Goal: Task Accomplishment & Management: Use online tool/utility

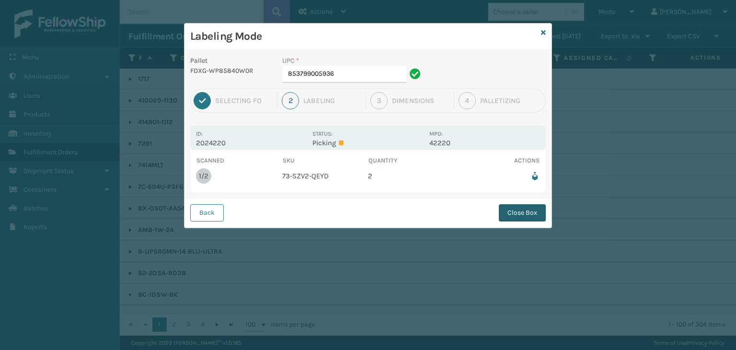
click at [513, 208] on button "Close Box" at bounding box center [522, 212] width 47 height 17
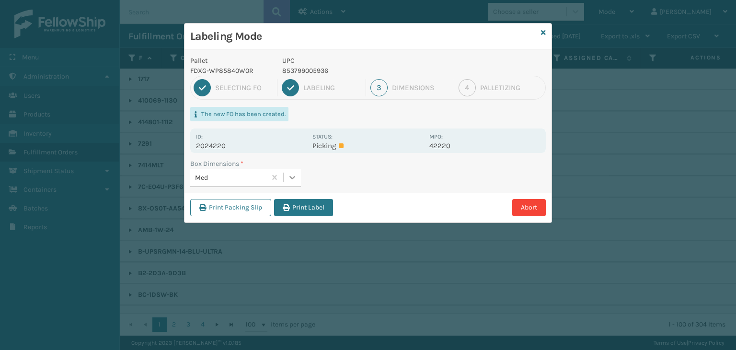
click at [293, 175] on icon at bounding box center [293, 178] width 10 height 10
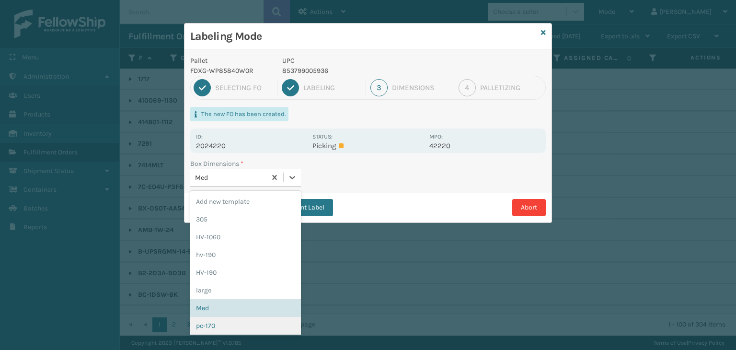
click at [259, 323] on div "pc-170" at bounding box center [245, 326] width 111 height 18
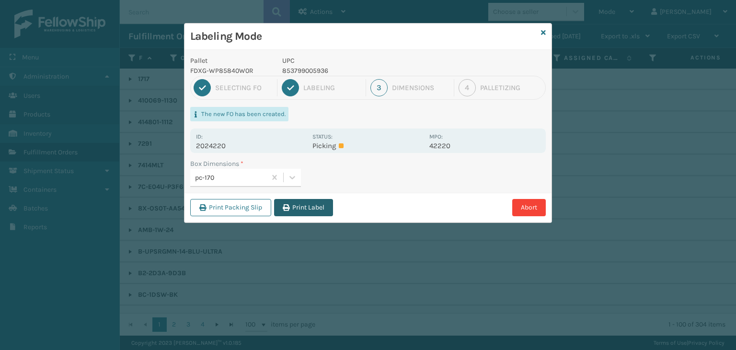
click at [310, 205] on button "Print Label" at bounding box center [303, 207] width 59 height 17
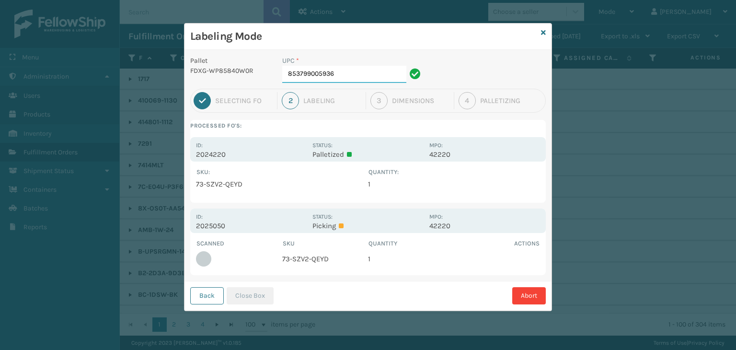
click at [358, 78] on input "853799005936" at bounding box center [344, 74] width 124 height 17
drag, startPoint x: 243, startPoint y: 298, endPoint x: 236, endPoint y: 300, distance: 7.7
click at [243, 298] on button "Close Box" at bounding box center [250, 295] width 47 height 17
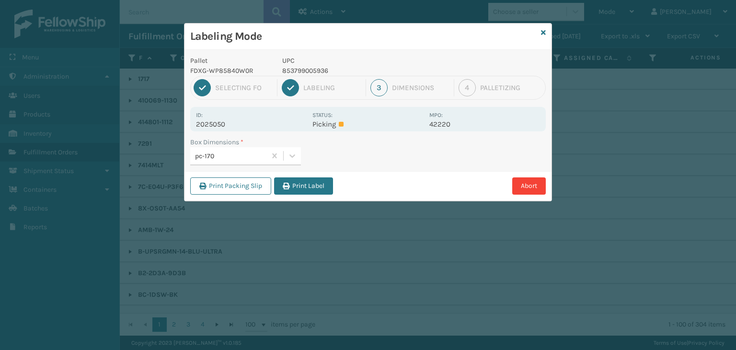
drag, startPoint x: 321, startPoint y: 181, endPoint x: 431, endPoint y: 190, distance: 111.1
click at [322, 181] on button "Print Label" at bounding box center [303, 185] width 59 height 17
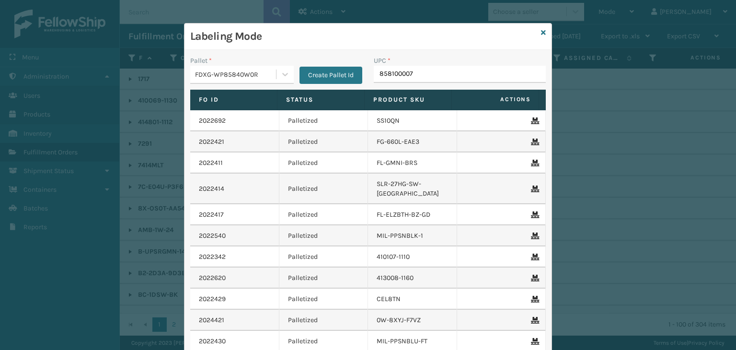
type input "8581000077"
click at [397, 76] on input "853913008058" at bounding box center [451, 74] width 155 height 17
type input "853913008058"
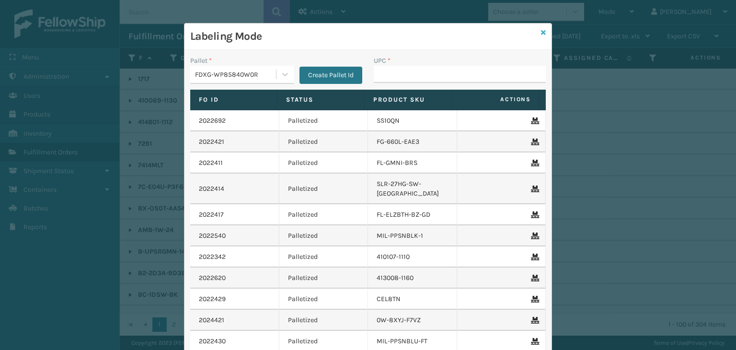
click at [541, 30] on icon at bounding box center [543, 32] width 5 height 7
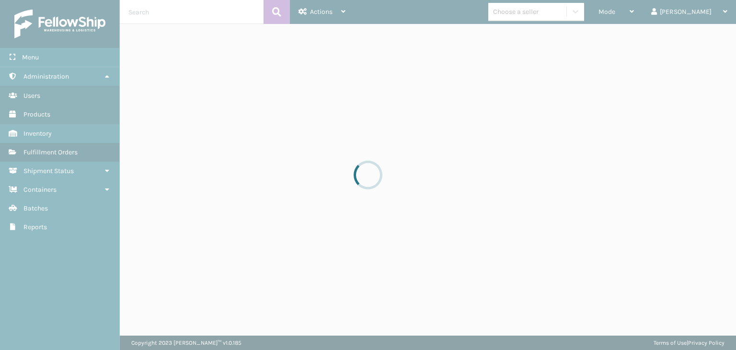
click at [546, 8] on div at bounding box center [368, 175] width 736 height 350
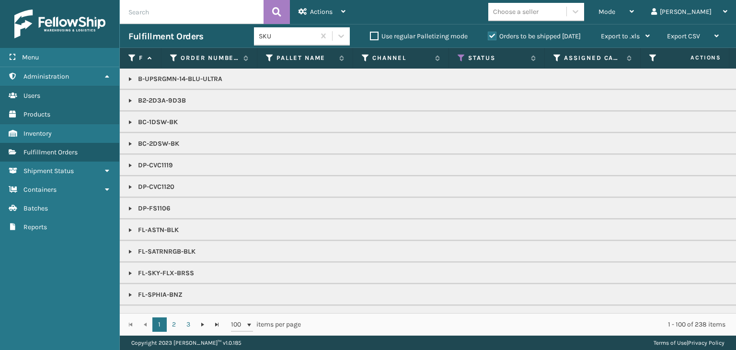
click at [539, 9] on div "Choose a seller" at bounding box center [516, 12] width 46 height 10
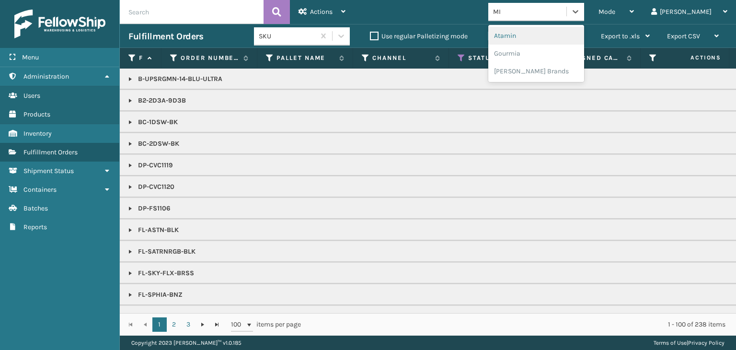
type input "MIL"
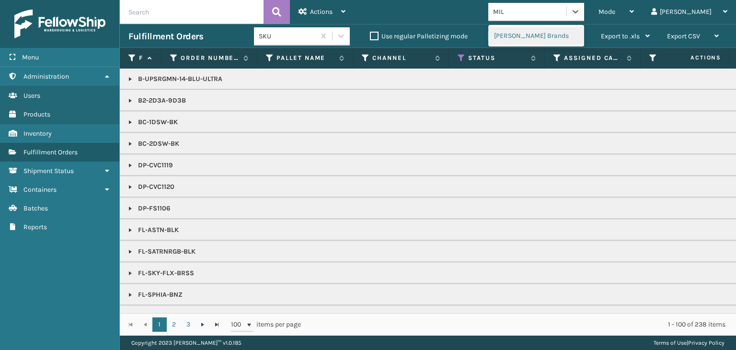
click at [548, 36] on div "[PERSON_NAME] Brands" at bounding box center [536, 36] width 96 height 18
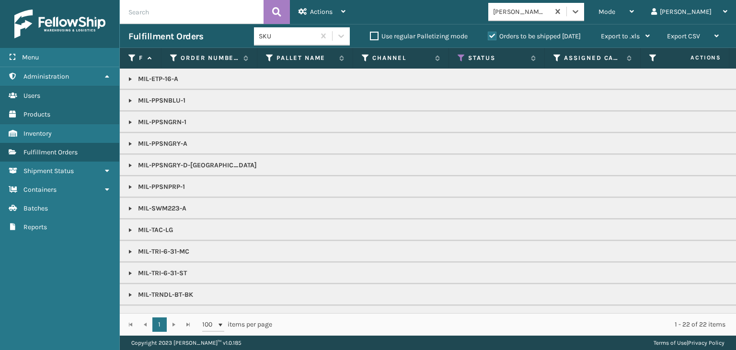
click at [127, 79] on link at bounding box center [131, 79] width 8 height 8
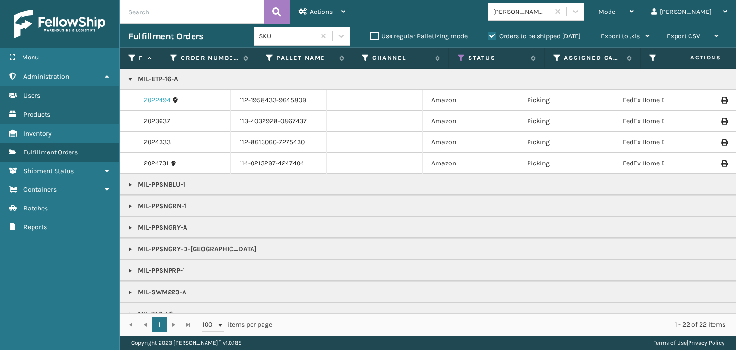
click at [154, 96] on link "2022494" at bounding box center [157, 100] width 27 height 10
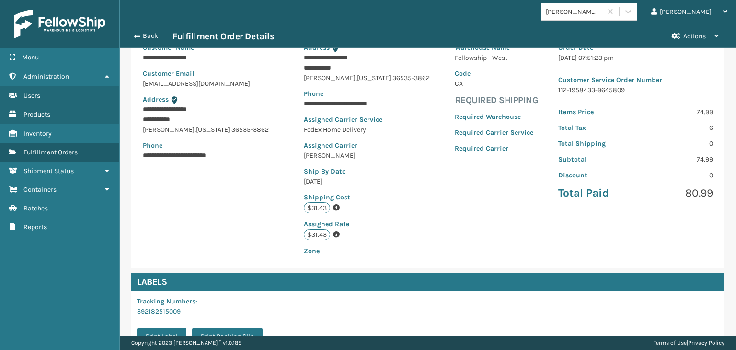
scroll to position [216, 0]
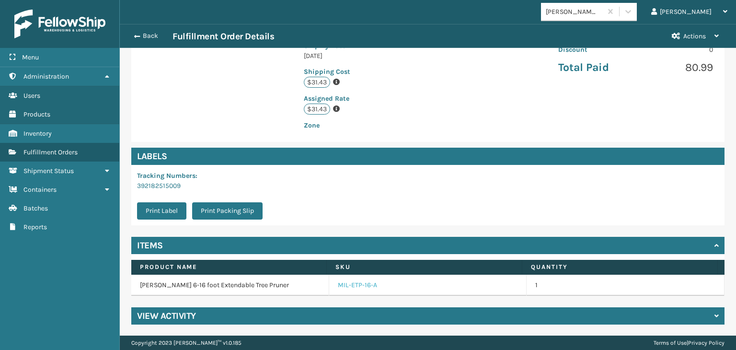
click at [338, 287] on link "MIL-ETP-16-A" at bounding box center [357, 285] width 39 height 10
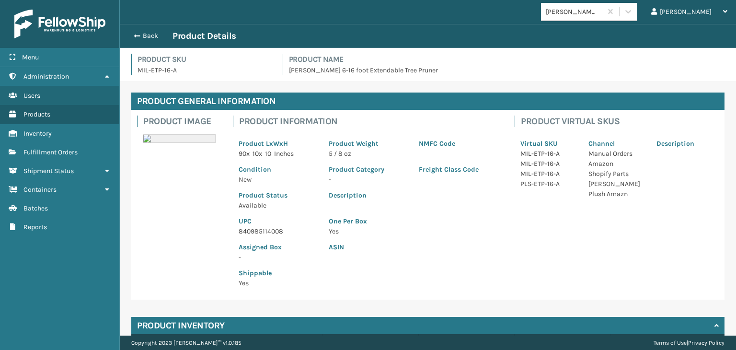
click at [257, 230] on p "840985114008" at bounding box center [278, 231] width 79 height 10
click at [257, 231] on p "840985114008" at bounding box center [278, 231] width 79 height 10
copy p "840985114008"
click at [142, 37] on button "Back" at bounding box center [150, 36] width 44 height 9
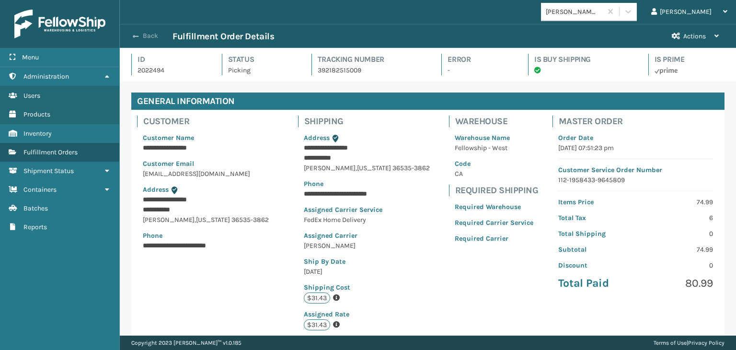
scroll to position [23, 616]
click at [140, 36] on button "Back" at bounding box center [150, 36] width 44 height 9
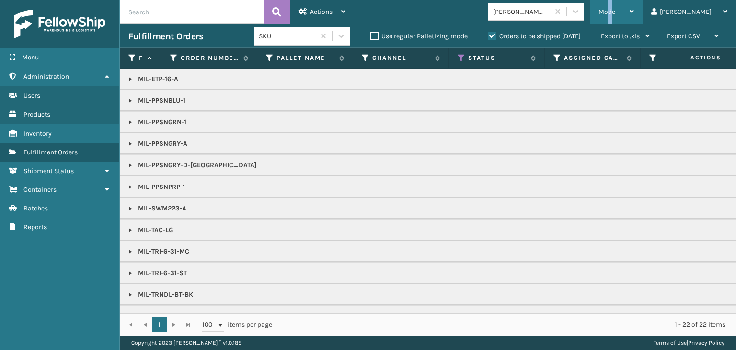
click at [615, 8] on span "Mode" at bounding box center [607, 12] width 17 height 8
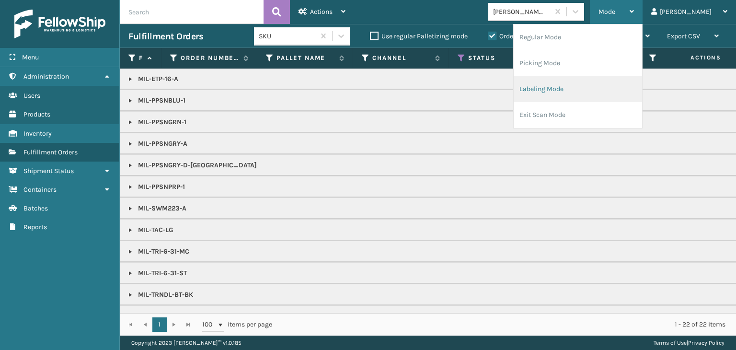
click at [614, 86] on li "Labeling Mode" at bounding box center [578, 89] width 128 height 26
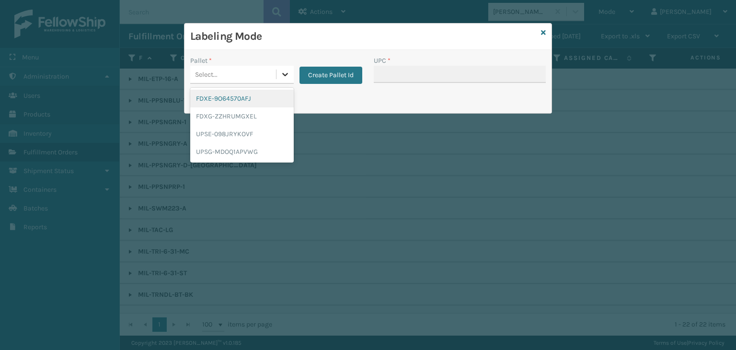
click at [281, 73] on icon at bounding box center [285, 74] width 10 height 10
click at [263, 102] on div "FDXE-9O64570AFJ" at bounding box center [242, 99] width 104 height 18
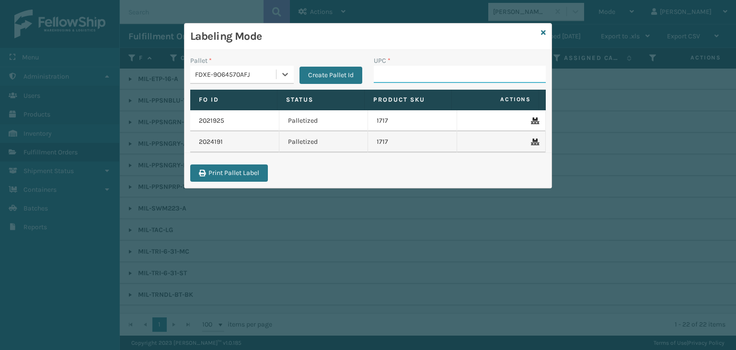
click at [392, 69] on input "UPC *" at bounding box center [460, 74] width 172 height 17
paste input "840985114008"
type input "840985114008"
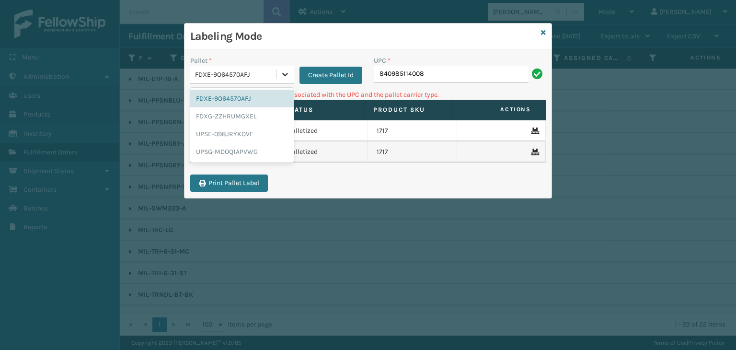
click at [286, 76] on icon at bounding box center [285, 74] width 10 height 10
click at [265, 117] on div "FDXG-ZZHRUMGXEL" at bounding box center [242, 116] width 104 height 18
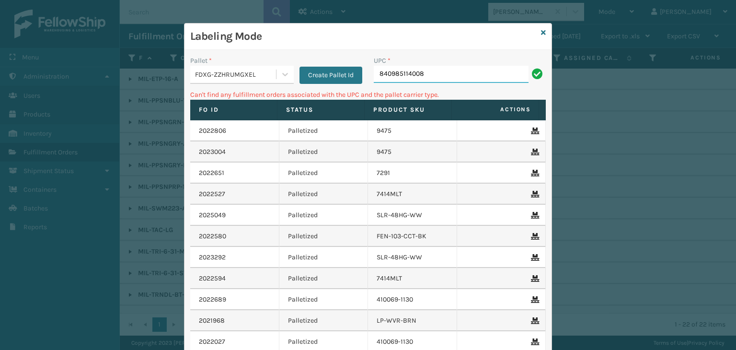
click at [481, 69] on input "840985114008" at bounding box center [451, 74] width 155 height 17
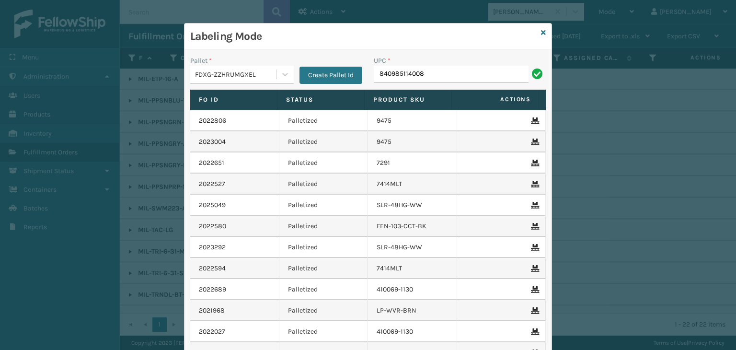
type input "840985114008"
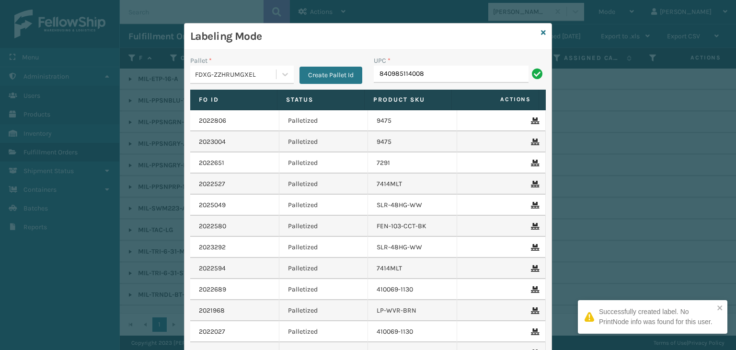
type input "840985114008"
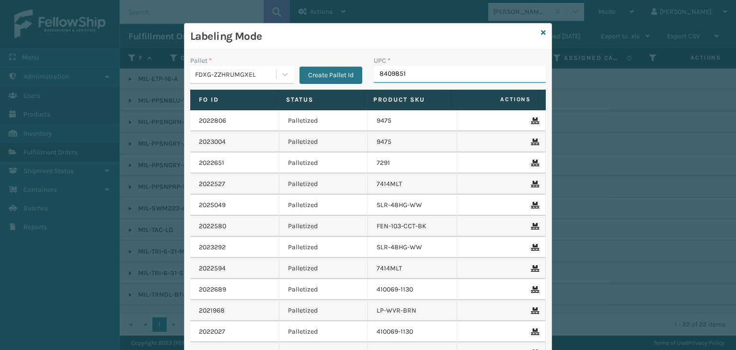
type input "84098511"
type input "840985126162"
click at [541, 31] on icon at bounding box center [543, 32] width 5 height 7
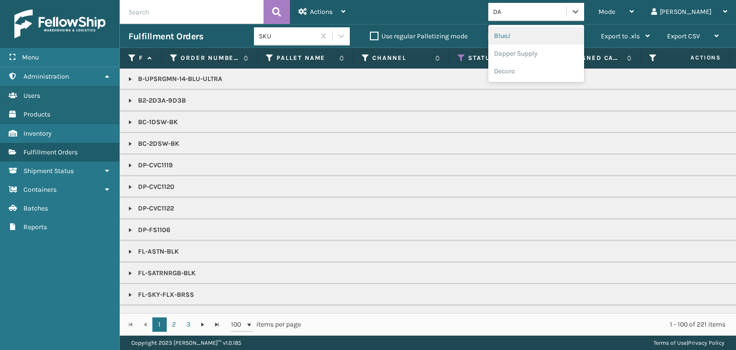
type input "DAP"
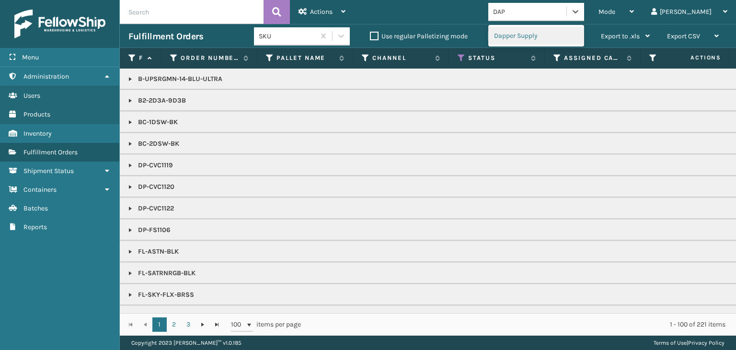
click at [571, 30] on div "Dapper Supply" at bounding box center [536, 36] width 96 height 18
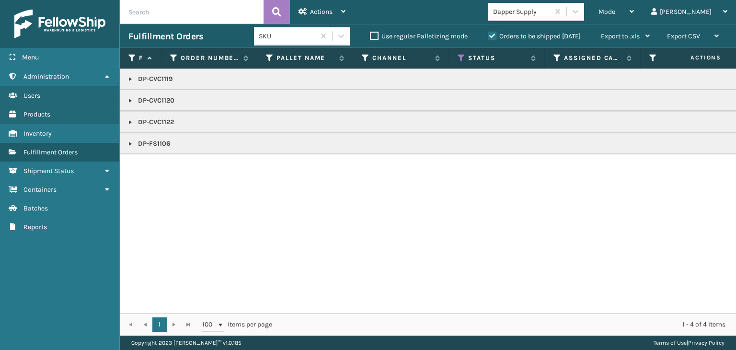
click at [127, 121] on link at bounding box center [131, 122] width 8 height 8
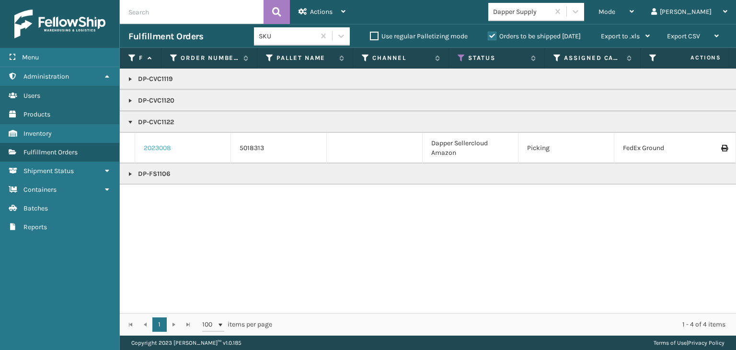
click at [154, 143] on link "2023008" at bounding box center [157, 148] width 27 height 10
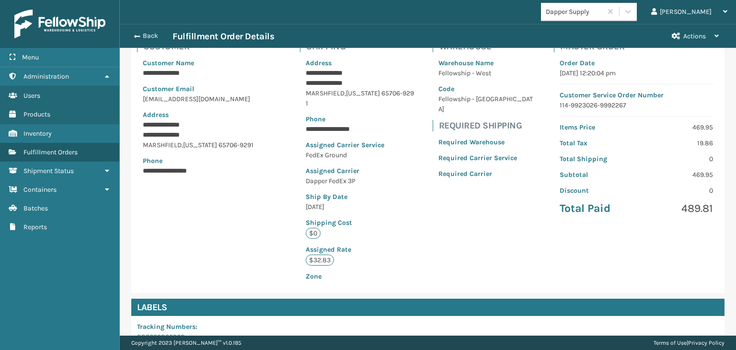
scroll to position [216, 0]
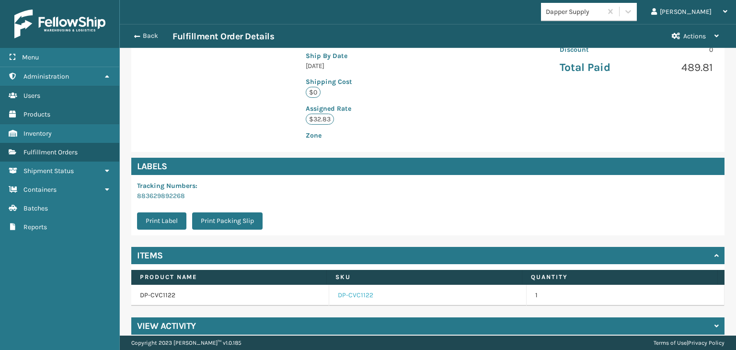
click at [351, 290] on link "DP-CVC1122" at bounding box center [355, 295] width 35 height 10
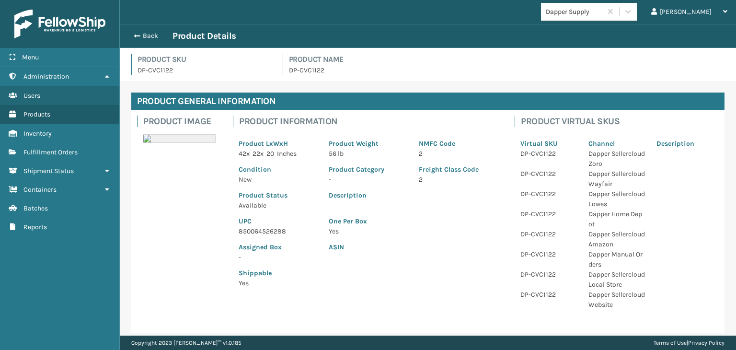
click at [269, 230] on p "850064526288" at bounding box center [278, 231] width 79 height 10
copy p "850064526288"
drag, startPoint x: 135, startPoint y: 29, endPoint x: 136, endPoint y: 35, distance: 6.3
click at [135, 31] on div "Back Product Details" at bounding box center [428, 36] width 616 height 24
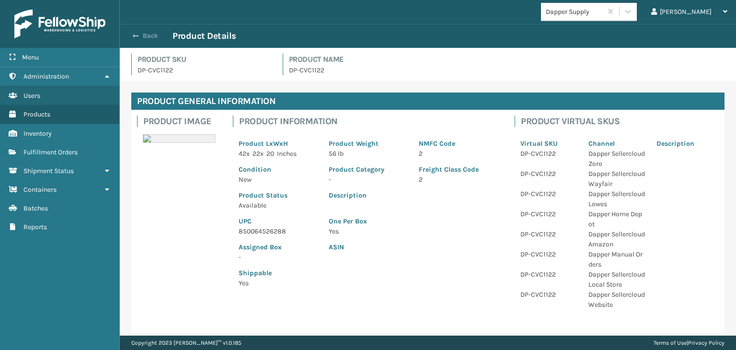
click at [136, 35] on span "button" at bounding box center [136, 36] width 6 height 7
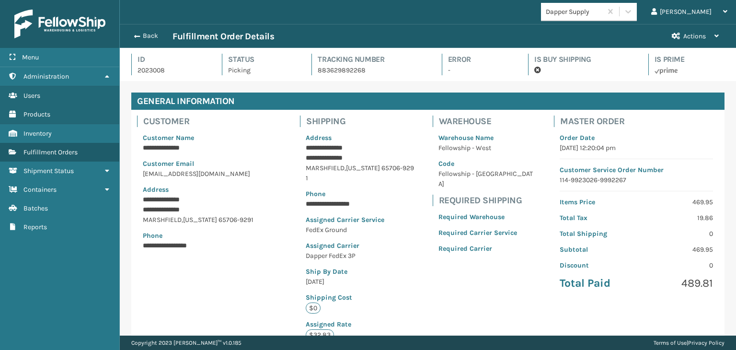
scroll to position [23, 616]
click at [137, 36] on span "button" at bounding box center [137, 36] width 6 height 7
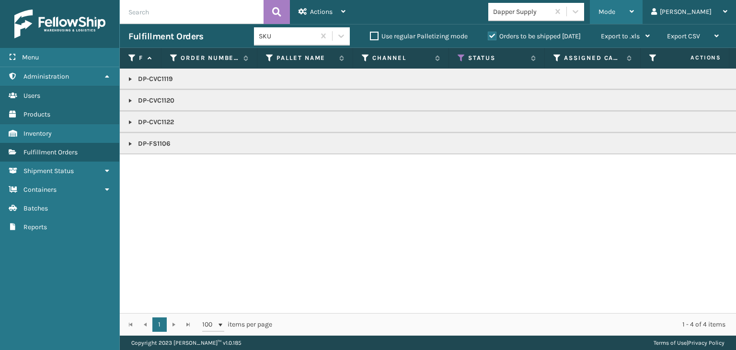
click at [615, 11] on span "Mode" at bounding box center [607, 12] width 17 height 8
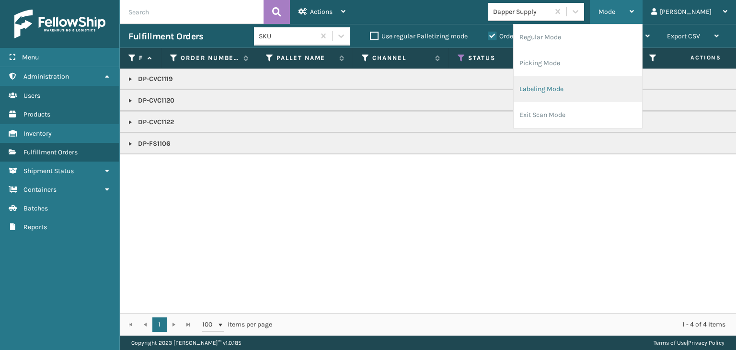
click at [622, 82] on li "Labeling Mode" at bounding box center [578, 89] width 128 height 26
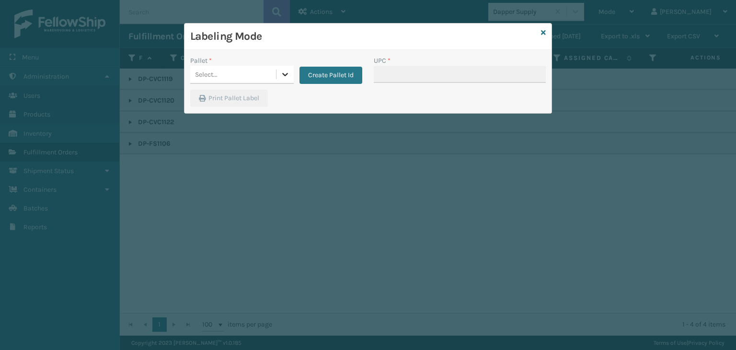
click at [289, 71] on icon at bounding box center [285, 74] width 10 height 10
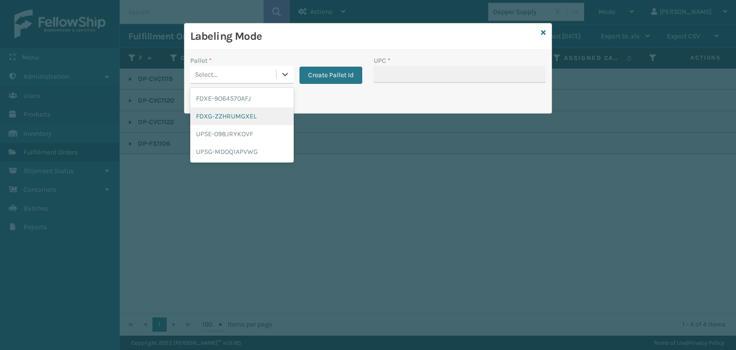
click at [271, 116] on div "FDXG-ZZHRUMGXEL" at bounding box center [242, 116] width 104 height 18
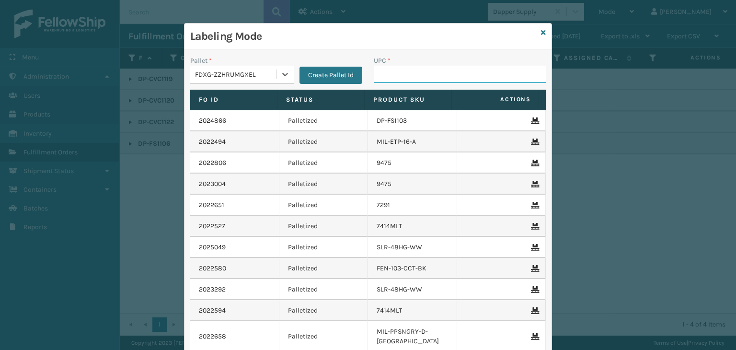
click at [394, 70] on input "UPC *" at bounding box center [460, 74] width 172 height 17
paste input "850064526288"
type input "850064526288"
click at [541, 32] on icon at bounding box center [543, 32] width 5 height 7
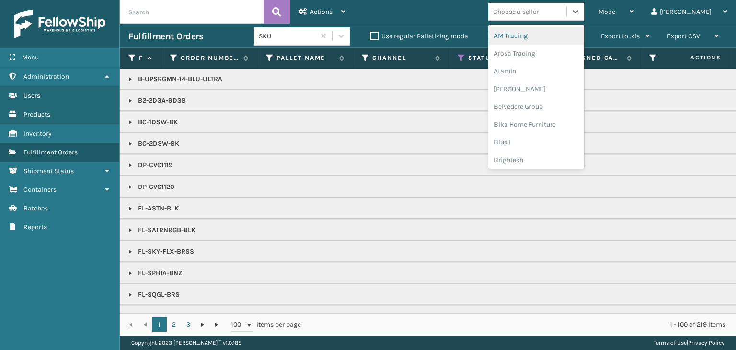
click at [539, 10] on div "Choose a seller" at bounding box center [516, 12] width 46 height 10
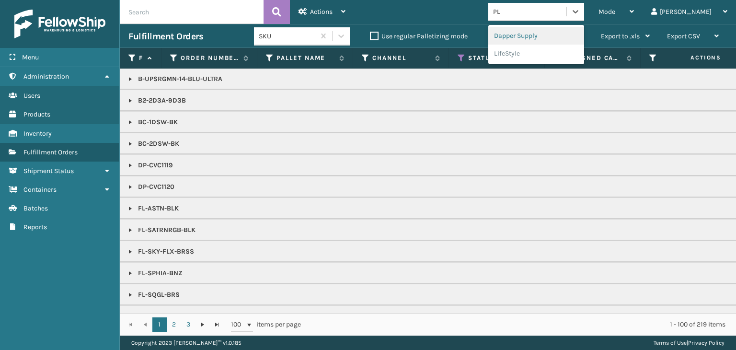
type input "PLA"
click at [564, 39] on div "PlayLearn" at bounding box center [536, 36] width 96 height 18
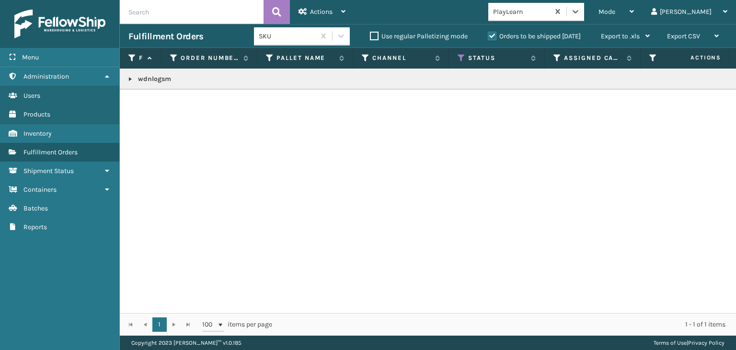
click at [130, 78] on link at bounding box center [131, 79] width 8 height 8
click at [157, 100] on link "2023954" at bounding box center [157, 100] width 27 height 10
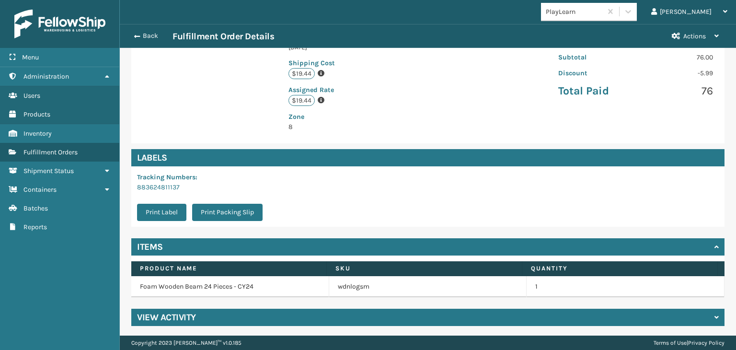
scroll to position [226, 0]
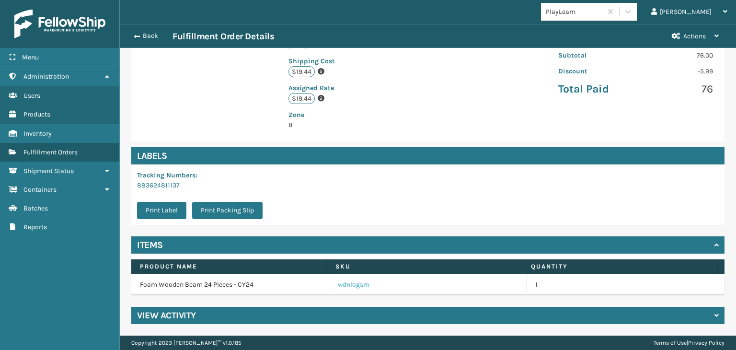
drag, startPoint x: 347, startPoint y: 287, endPoint x: 344, endPoint y: 282, distance: 6.5
click at [347, 287] on link "wdnlogsm" at bounding box center [354, 285] width 32 height 10
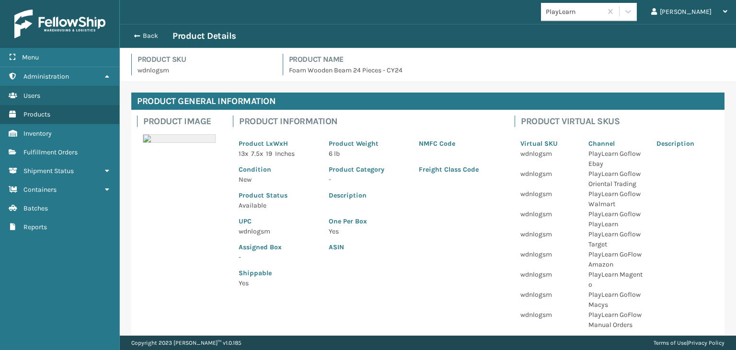
click at [255, 228] on p "wdnlogsm" at bounding box center [278, 231] width 79 height 10
click at [255, 229] on p "wdnlogsm" at bounding box center [278, 231] width 79 height 10
copy p "wdnlogsm"
click at [150, 36] on button "Back" at bounding box center [150, 36] width 44 height 9
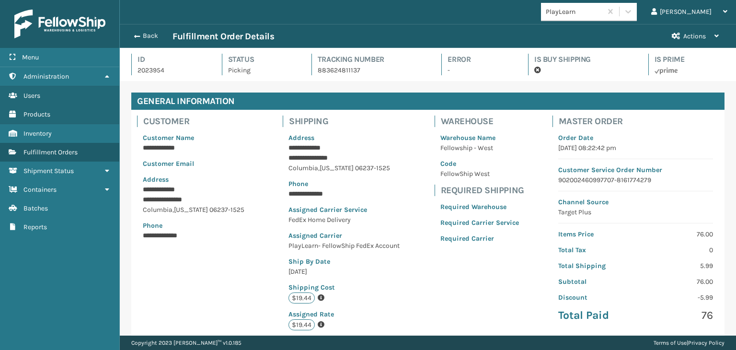
scroll to position [23, 616]
click at [150, 36] on button "Back" at bounding box center [150, 36] width 44 height 9
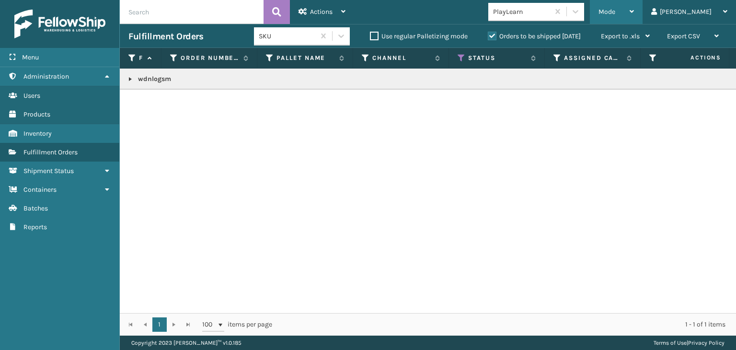
click at [634, 12] on div "Mode" at bounding box center [616, 12] width 35 height 24
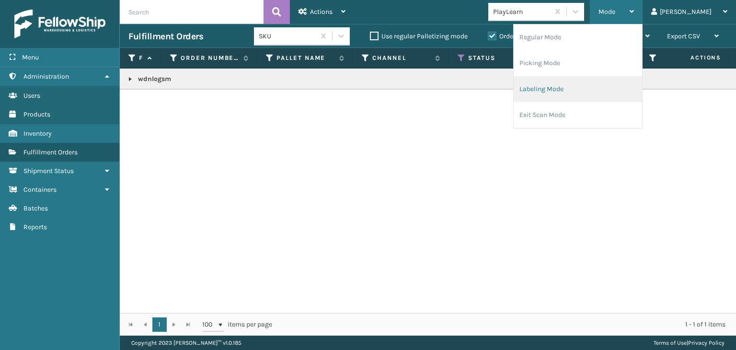
click at [621, 85] on li "Labeling Mode" at bounding box center [578, 89] width 128 height 26
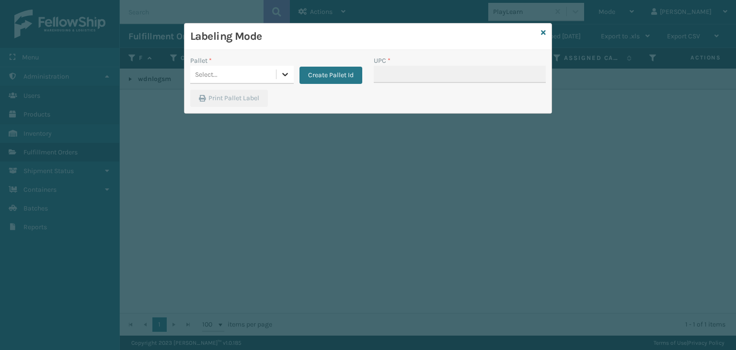
drag, startPoint x: 283, startPoint y: 72, endPoint x: 279, endPoint y: 79, distance: 8.0
click at [284, 72] on icon at bounding box center [285, 74] width 10 height 10
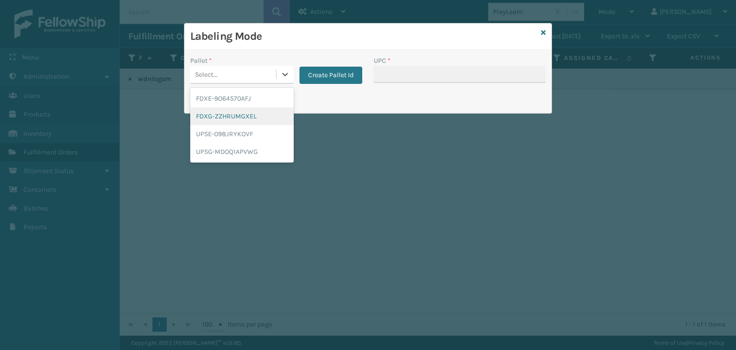
click at [255, 123] on div "FDXG-ZZHRUMGXEL" at bounding box center [242, 116] width 104 height 18
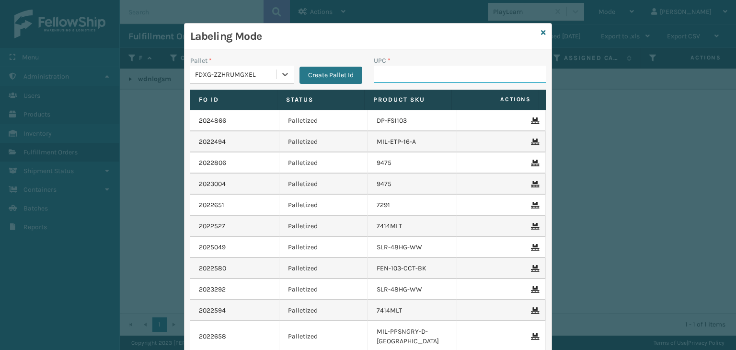
click at [407, 73] on input "UPC *" at bounding box center [460, 74] width 172 height 17
paste input "wdnlogsm"
type input "wdnlogsm"
type input "854"
type input "854403007537"
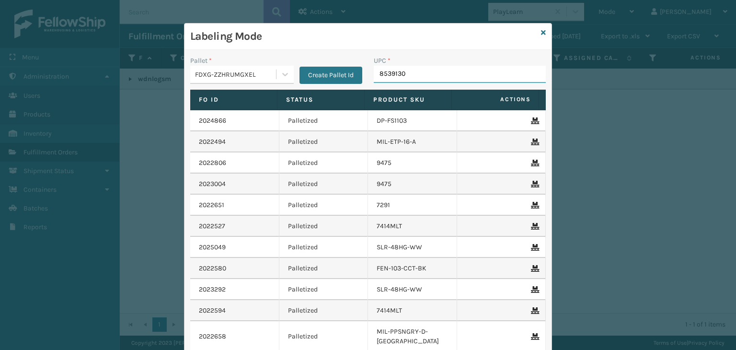
type input "85391300"
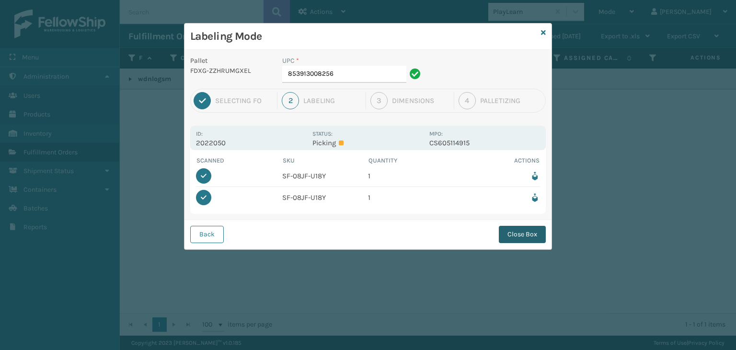
click at [517, 234] on button "Close Box" at bounding box center [522, 234] width 47 height 17
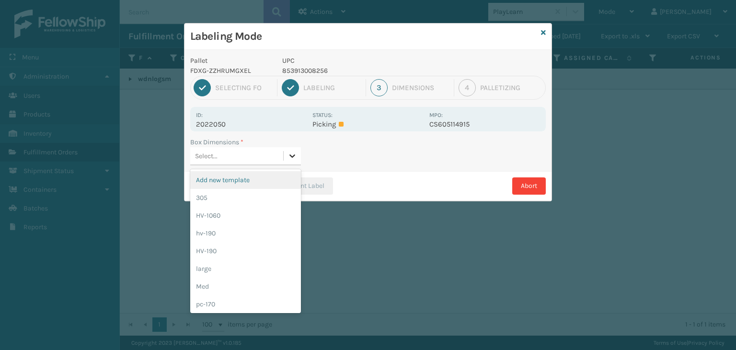
click at [294, 157] on icon at bounding box center [293, 156] width 10 height 10
click at [263, 287] on div "Med" at bounding box center [245, 286] width 111 height 18
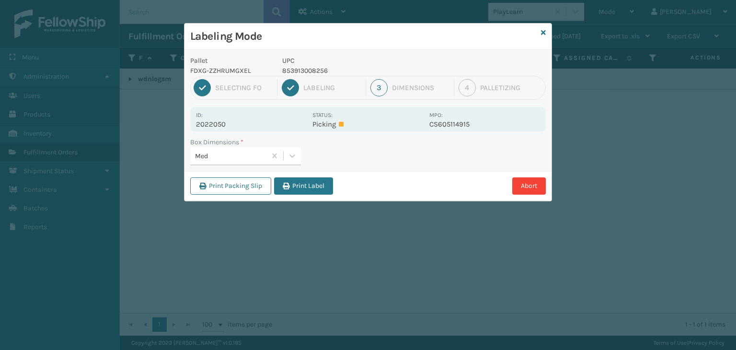
drag, startPoint x: 310, startPoint y: 188, endPoint x: 399, endPoint y: 223, distance: 96.2
click at [313, 186] on button "Print Label" at bounding box center [303, 185] width 59 height 17
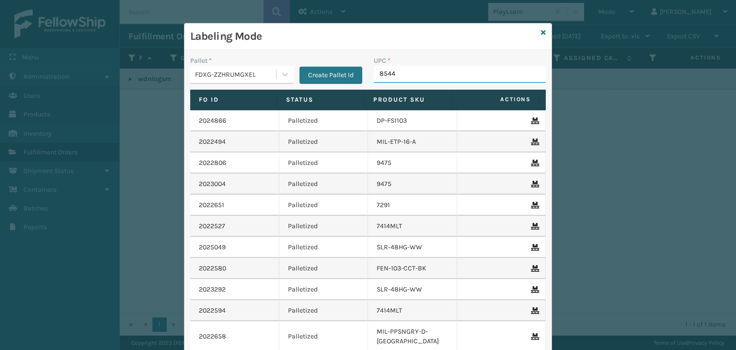
type input "85440"
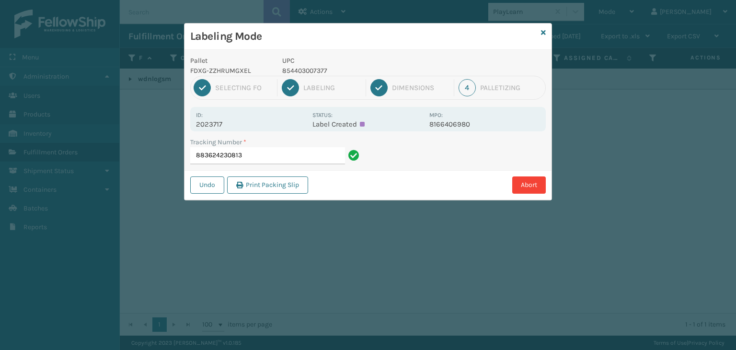
type input "883624230813"
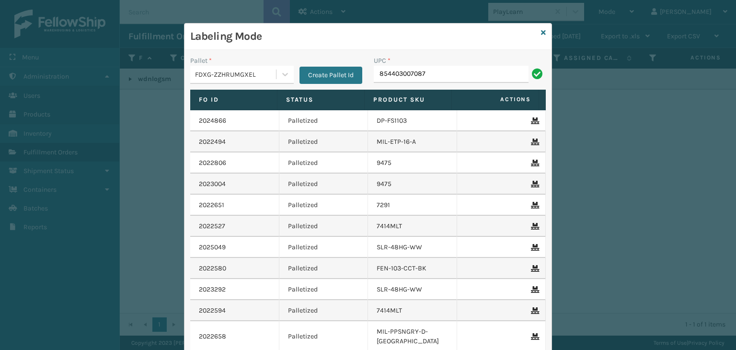
type input "854403007087"
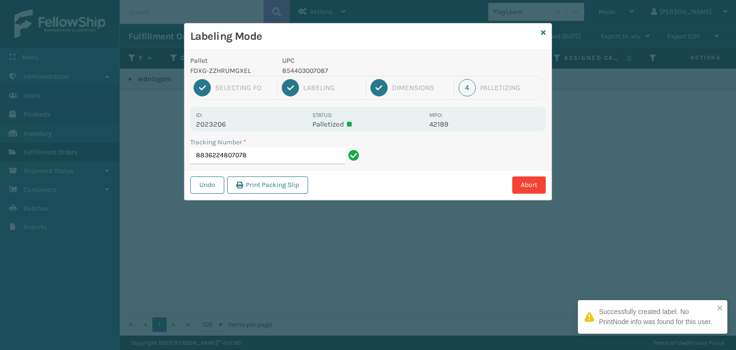
type input "88362248070785"
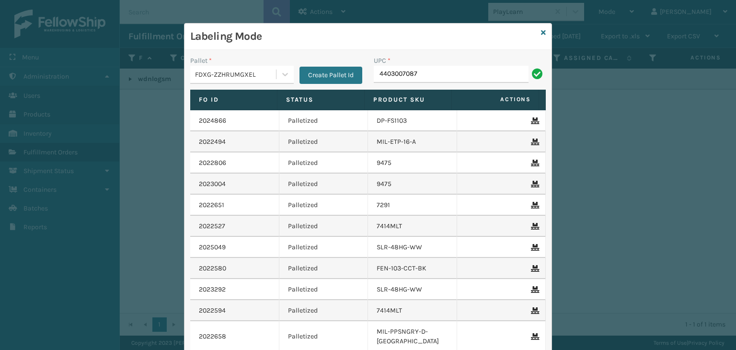
type input "4403007087"
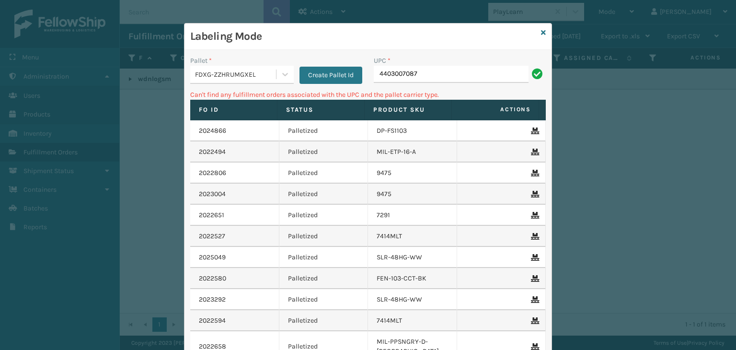
click at [376, 75] on input "4403007087" at bounding box center [451, 74] width 155 height 17
type input "854403007087"
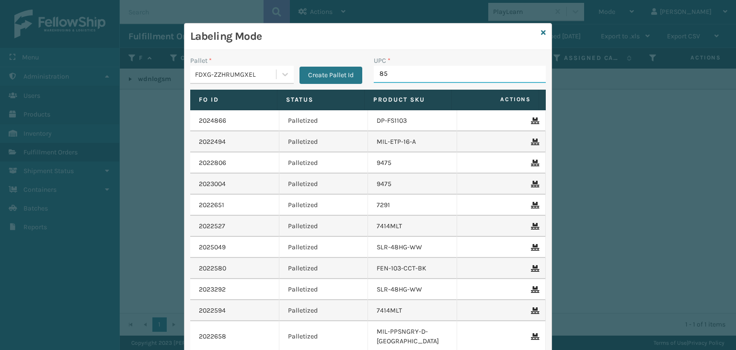
type input "850"
type input "85001248675"
type input "850040"
type input "8578990067"
click at [541, 34] on icon at bounding box center [543, 32] width 5 height 7
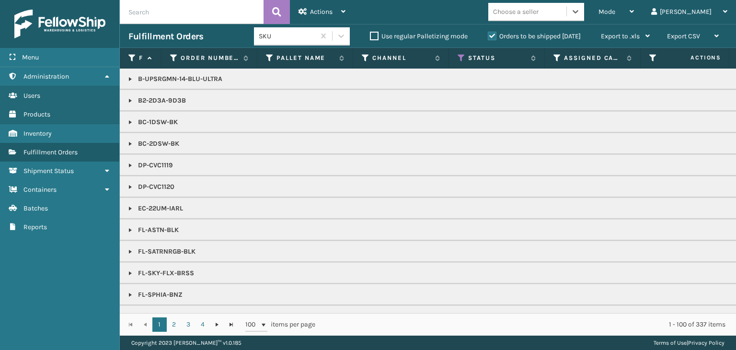
click at [495, 37] on label "Orders to be shipped [DATE]" at bounding box center [534, 36] width 93 height 8
click at [488, 37] on input "Orders to be shipped [DATE]" at bounding box center [488, 34] width 0 height 6
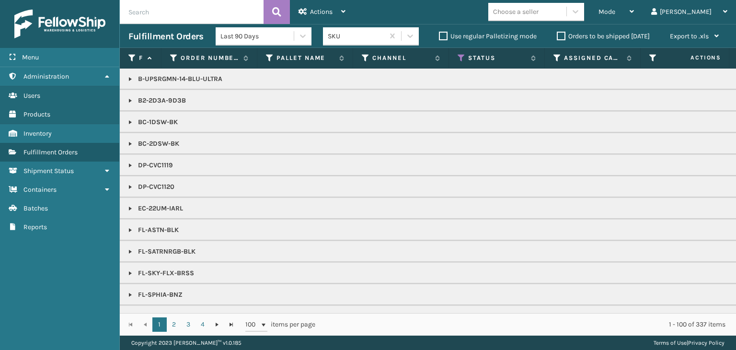
click at [539, 13] on div "Choose a seller" at bounding box center [516, 12] width 46 height 10
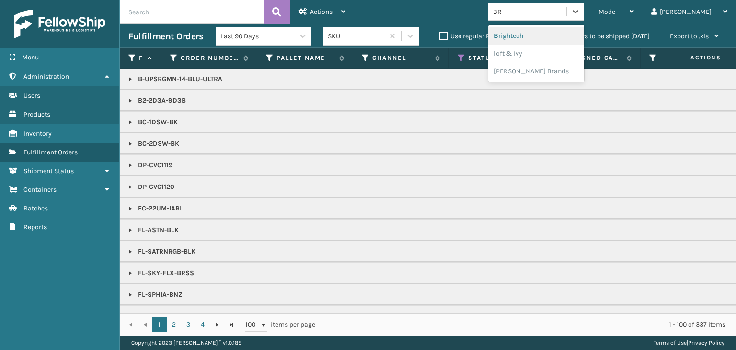
type input "BRI"
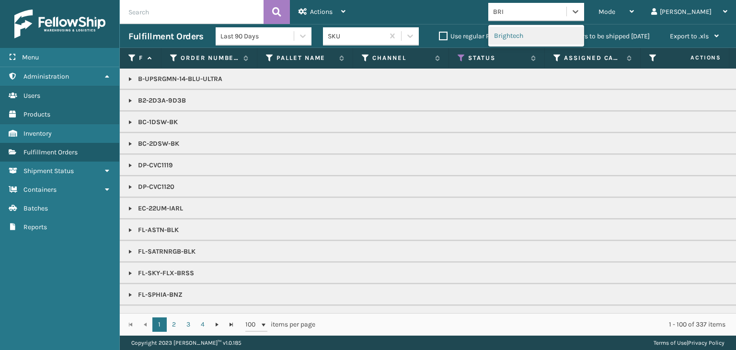
click at [564, 41] on div "Brightech" at bounding box center [536, 36] width 96 height 18
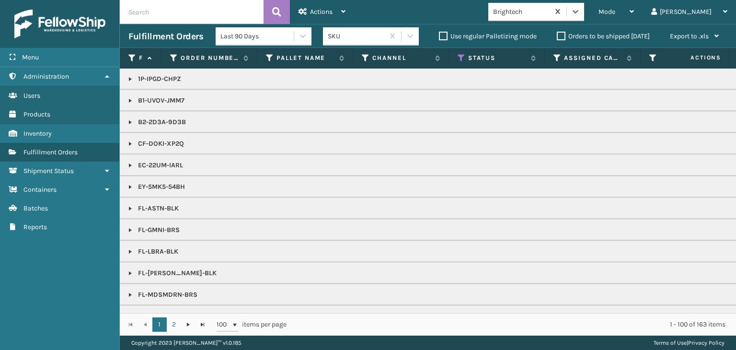
click at [560, 36] on label "Orders to be shipped [DATE]" at bounding box center [603, 36] width 93 height 8
click at [557, 36] on input "Orders to be shipped [DATE]" at bounding box center [557, 34] width 0 height 6
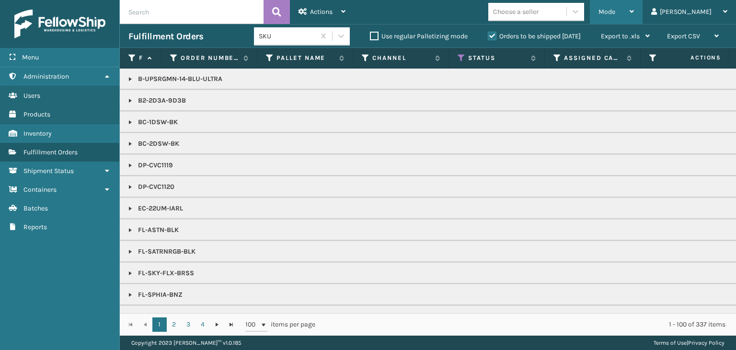
click at [615, 13] on span "Mode" at bounding box center [607, 12] width 17 height 8
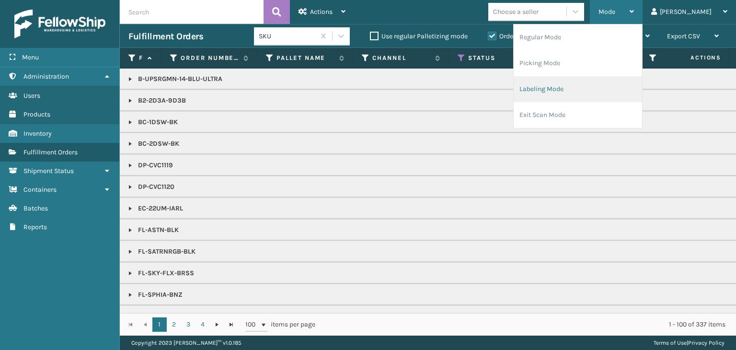
click at [608, 88] on li "Labeling Mode" at bounding box center [578, 89] width 128 height 26
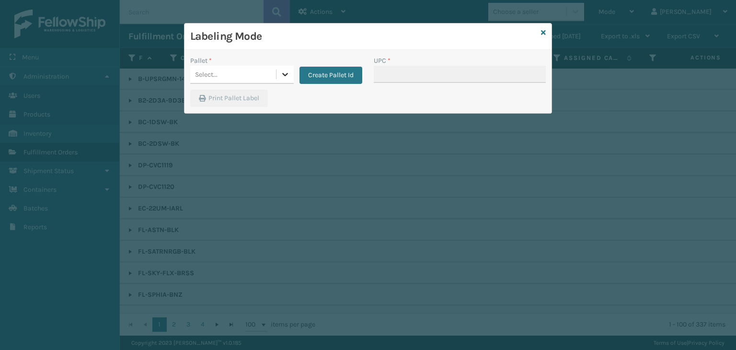
click at [283, 73] on icon at bounding box center [285, 74] width 10 height 10
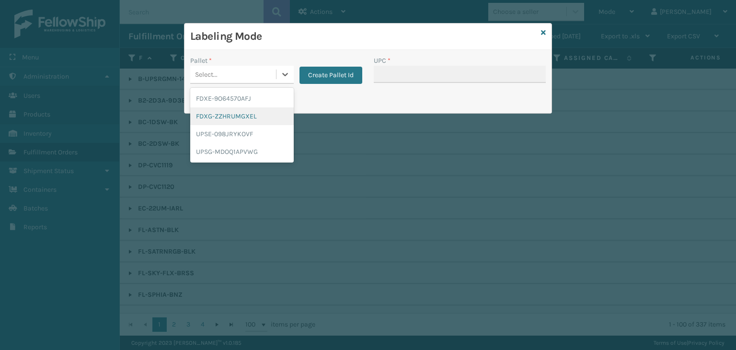
click at [259, 114] on div "FDXG-ZZHRUMGXEL" at bounding box center [242, 116] width 104 height 18
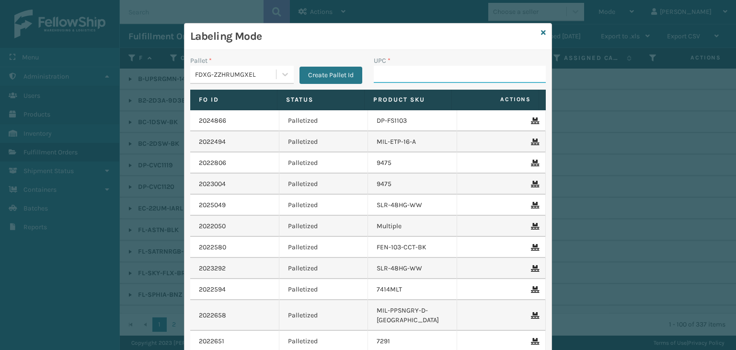
click at [424, 73] on input "UPC *" at bounding box center [460, 74] width 172 height 17
type input "854403"
type input "8581000"
type input "858100007"
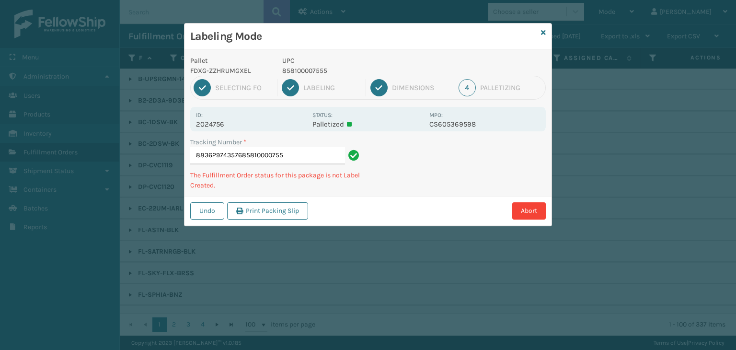
type input "883629743576858100007555"
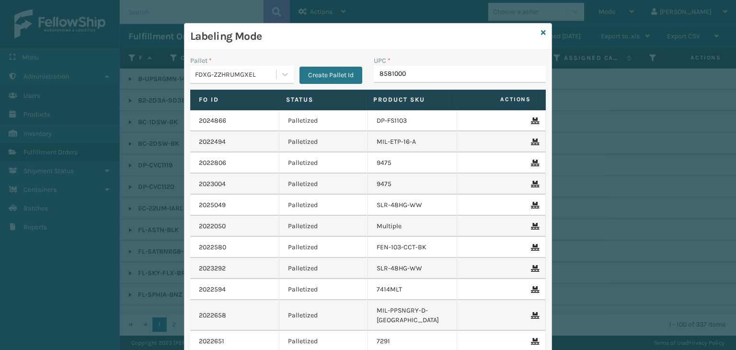
type input "85810000"
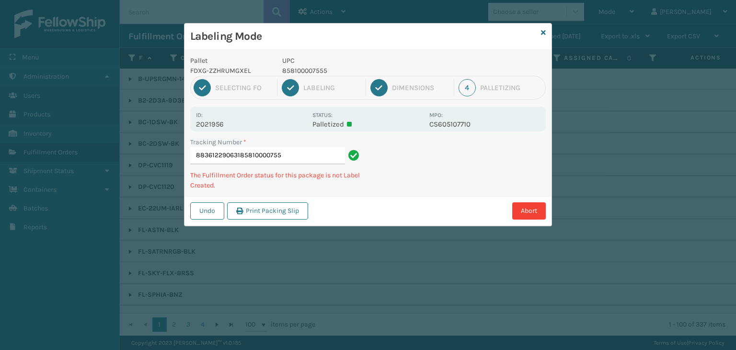
type input "883612290631858100007555"
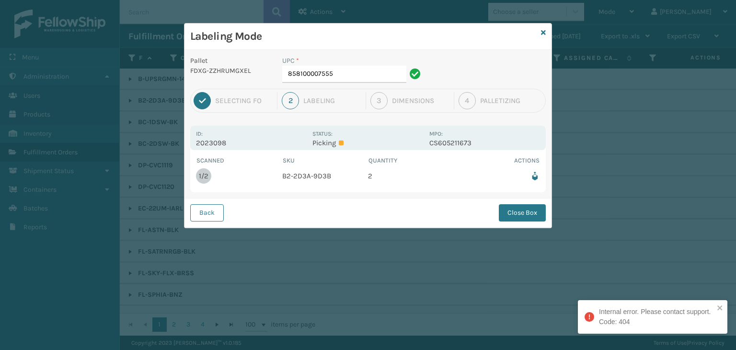
drag, startPoint x: 514, startPoint y: 216, endPoint x: 508, endPoint y: 216, distance: 5.8
click at [513, 216] on button "Close Box" at bounding box center [522, 212] width 47 height 17
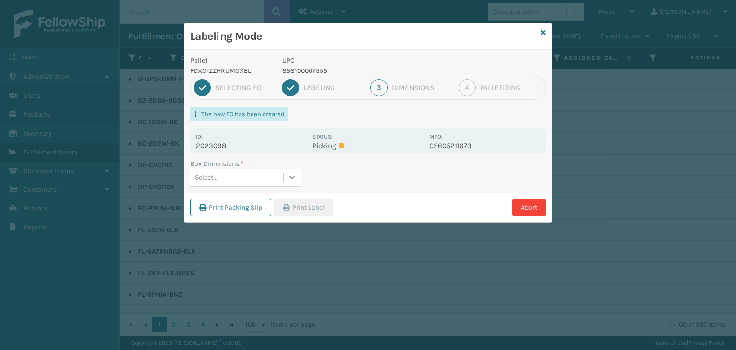
click at [293, 179] on icon at bounding box center [293, 178] width 10 height 10
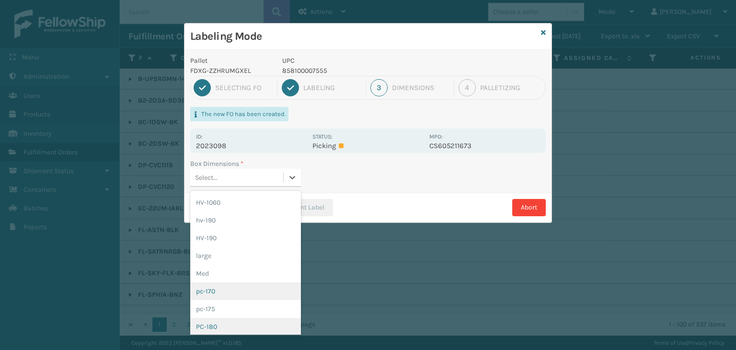
scroll to position [48, 0]
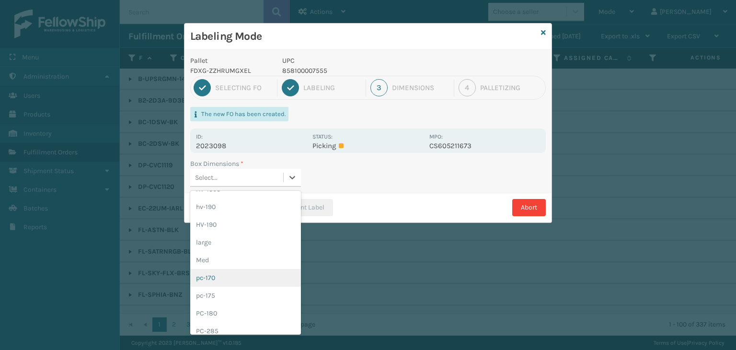
click at [236, 280] on div "pc-170" at bounding box center [245, 278] width 111 height 18
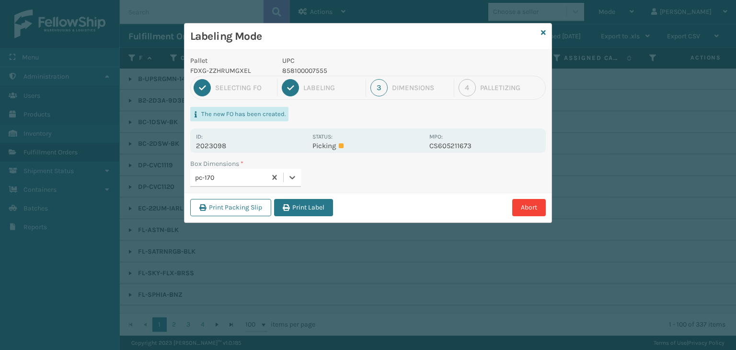
drag, startPoint x: 295, startPoint y: 208, endPoint x: 301, endPoint y: 206, distance: 5.9
click at [297, 207] on button "Print Label" at bounding box center [303, 207] width 59 height 17
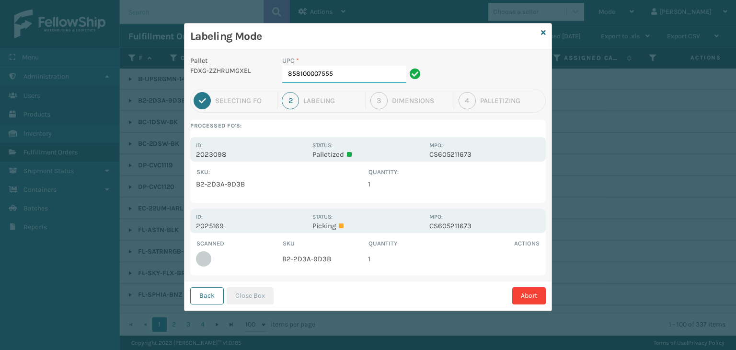
click at [382, 71] on input "858100007555" at bounding box center [344, 74] width 124 height 17
click at [250, 292] on button "Close Box" at bounding box center [250, 295] width 47 height 17
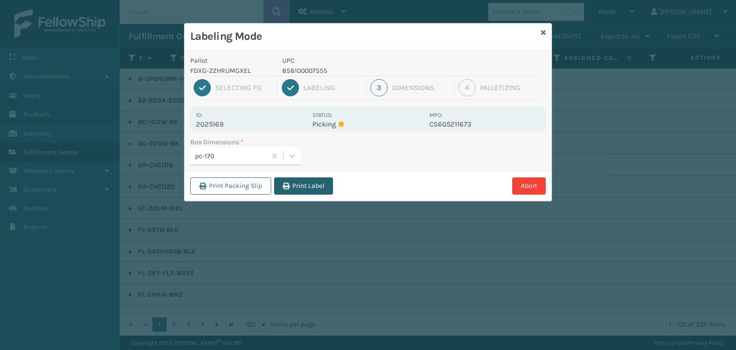
click at [313, 185] on button "Print Label" at bounding box center [303, 185] width 59 height 17
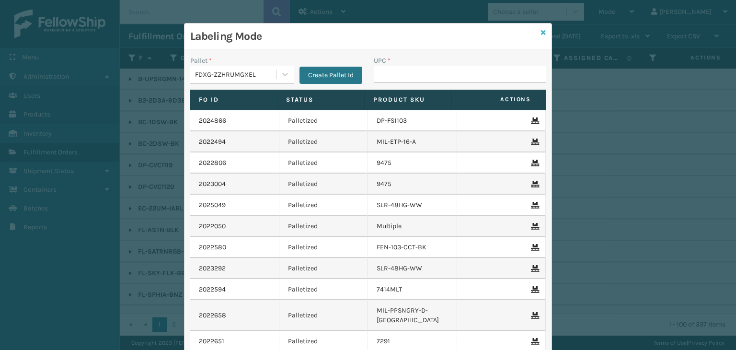
click at [541, 31] on icon at bounding box center [543, 32] width 5 height 7
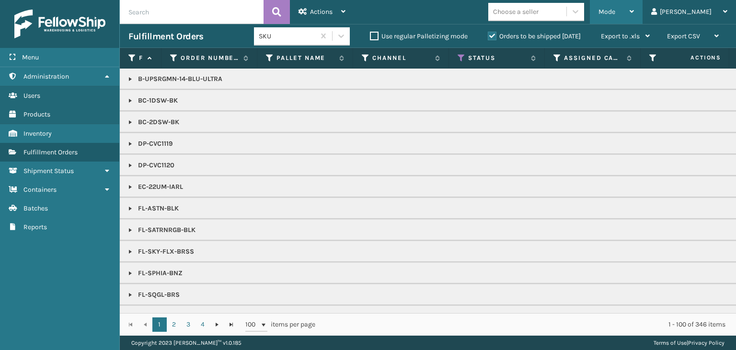
click at [634, 11] on div "Mode" at bounding box center [616, 12] width 35 height 24
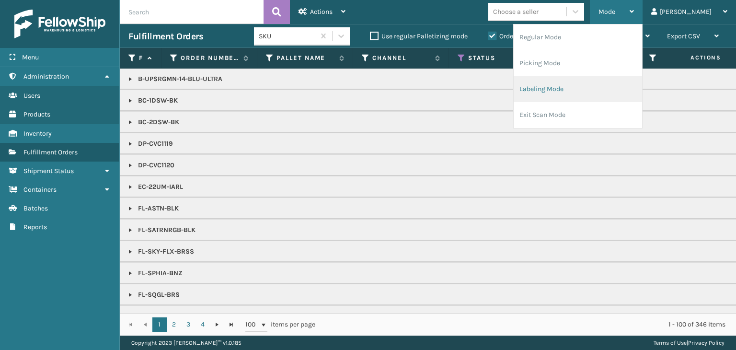
click at [633, 89] on li "Labeling Mode" at bounding box center [578, 89] width 128 height 26
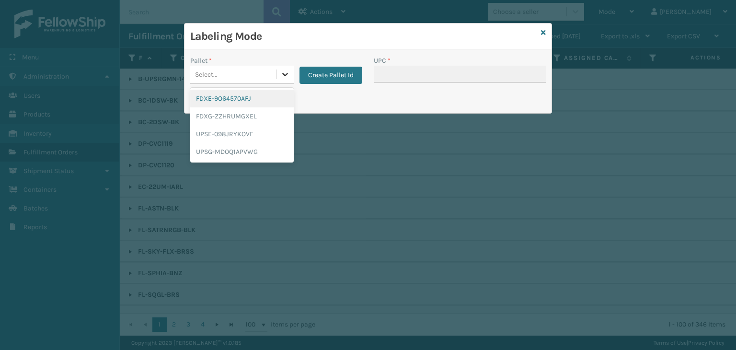
click at [285, 73] on icon at bounding box center [285, 74] width 10 height 10
click at [251, 100] on div "FDXE-9O64570AFJ" at bounding box center [242, 99] width 104 height 18
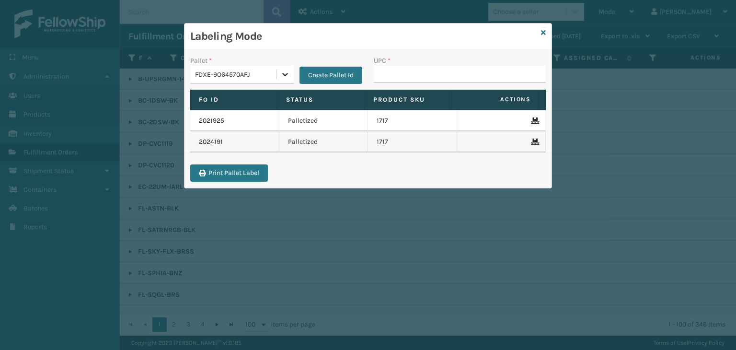
click at [285, 71] on icon at bounding box center [285, 74] width 10 height 10
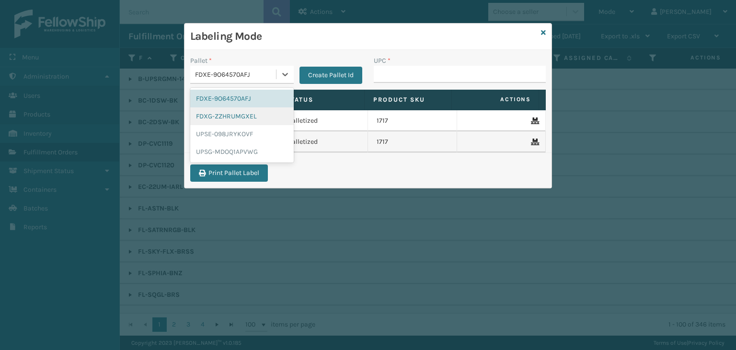
click at [260, 120] on div "FDXG-ZZHRUMGXEL" at bounding box center [242, 116] width 104 height 18
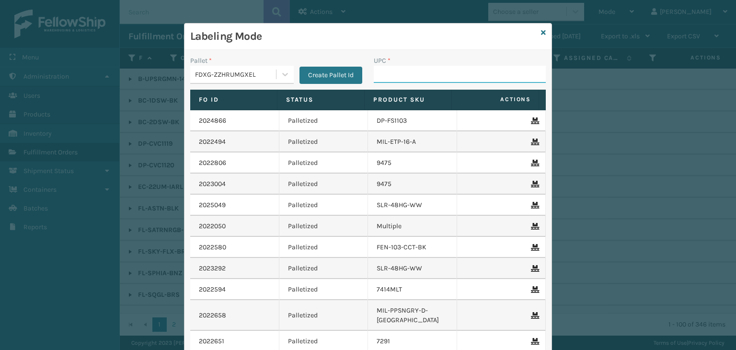
drag, startPoint x: 398, startPoint y: 69, endPoint x: 406, endPoint y: 60, distance: 12.5
click at [398, 69] on input "UPC *" at bounding box center [460, 74] width 172 height 17
click at [392, 75] on input "854403007339" at bounding box center [451, 74] width 155 height 17
click at [393, 75] on input "854403007339" at bounding box center [451, 74] width 155 height 17
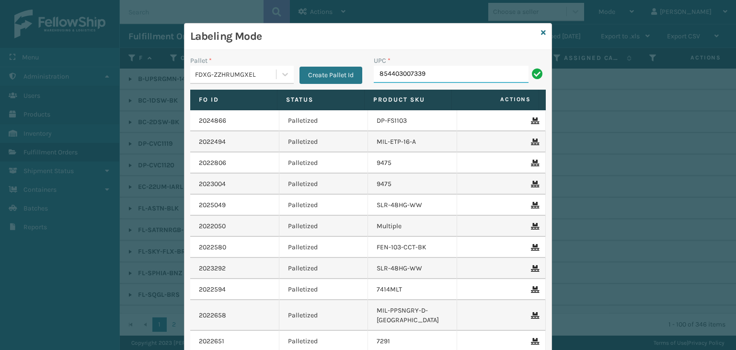
click at [394, 75] on input "854403007339" at bounding box center [451, 74] width 155 height 17
type input "854403007339"
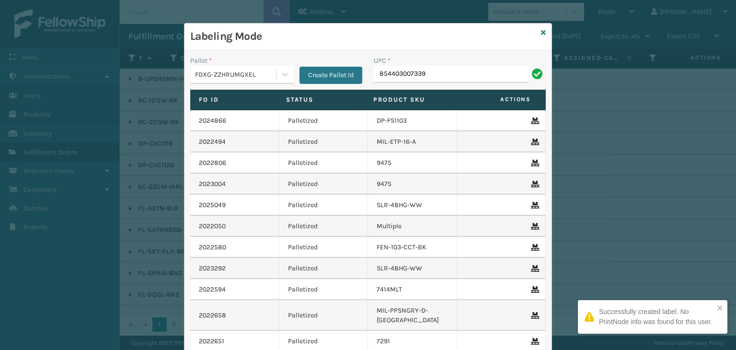
type input "854403007339"
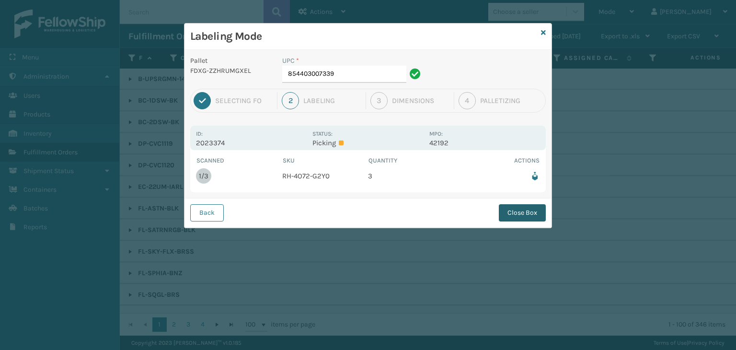
click at [512, 215] on button "Close Box" at bounding box center [522, 212] width 47 height 17
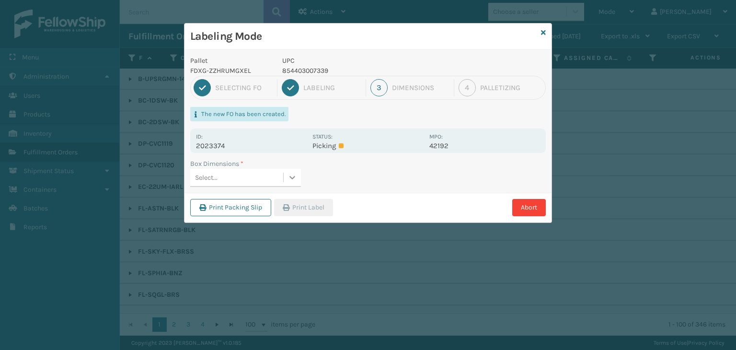
click at [291, 178] on icon at bounding box center [293, 177] width 6 height 3
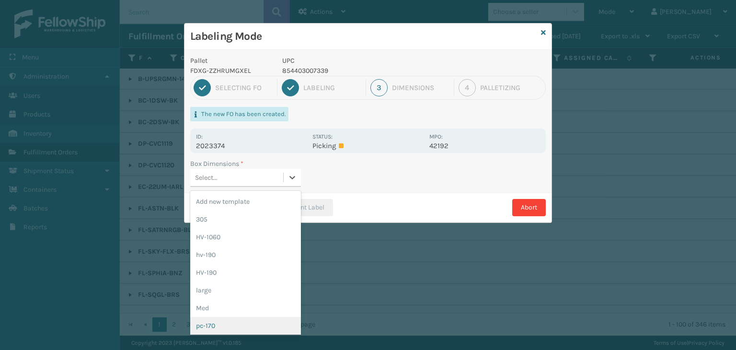
click at [255, 325] on div "pc-170" at bounding box center [245, 326] width 111 height 18
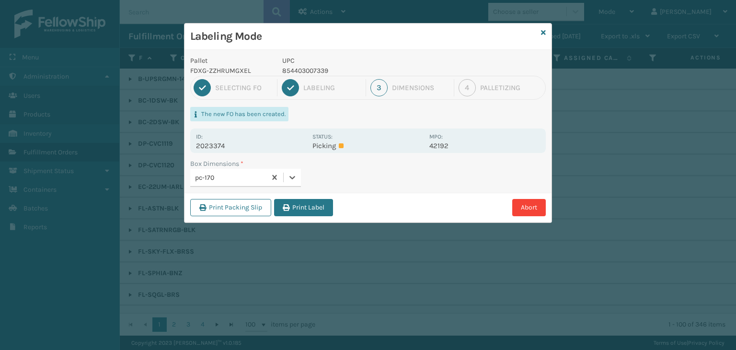
drag, startPoint x: 294, startPoint y: 208, endPoint x: 400, endPoint y: 218, distance: 106.4
click at [300, 204] on button "Print Label" at bounding box center [303, 207] width 59 height 17
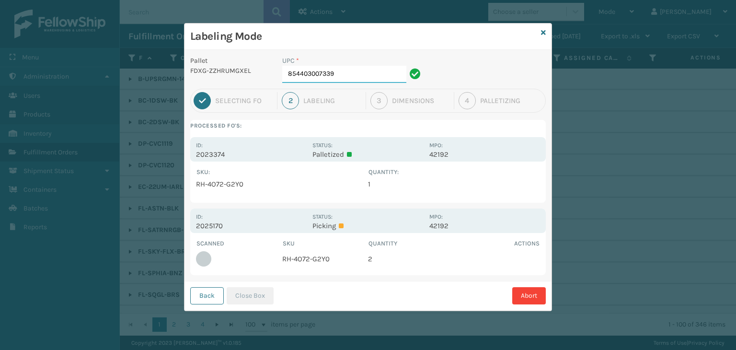
click at [364, 77] on input "854403007339" at bounding box center [344, 74] width 124 height 17
click at [265, 293] on button "Close Box" at bounding box center [250, 295] width 47 height 17
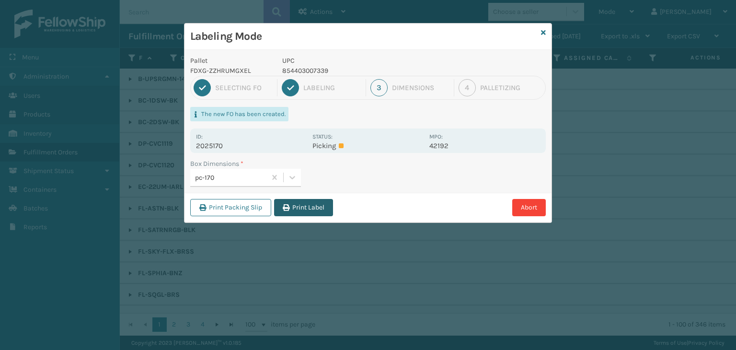
click at [304, 206] on button "Print Label" at bounding box center [303, 207] width 59 height 17
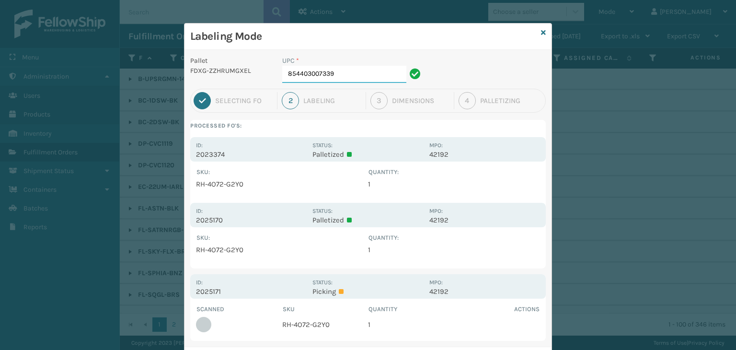
click at [360, 70] on input "854403007339" at bounding box center [344, 74] width 124 height 17
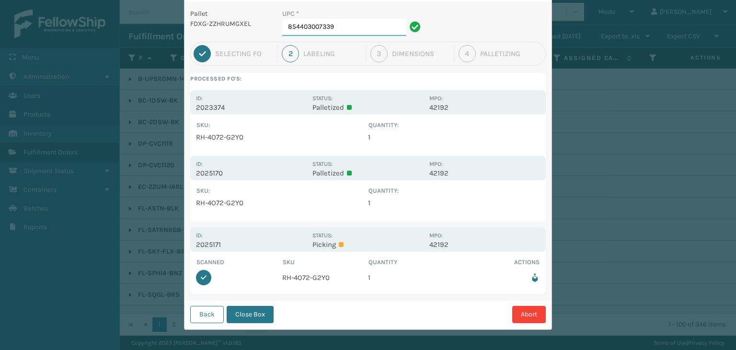
scroll to position [49, 0]
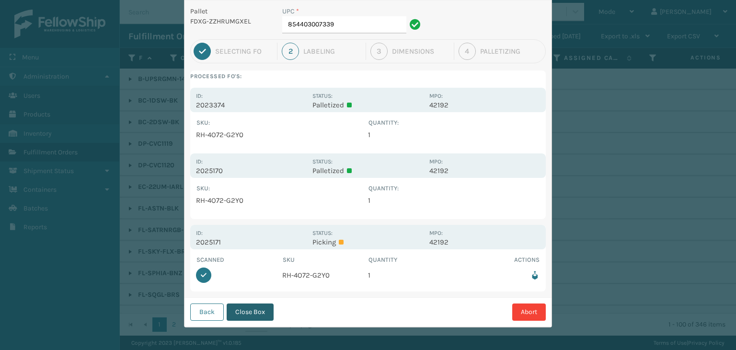
click at [249, 313] on button "Close Box" at bounding box center [250, 311] width 47 height 17
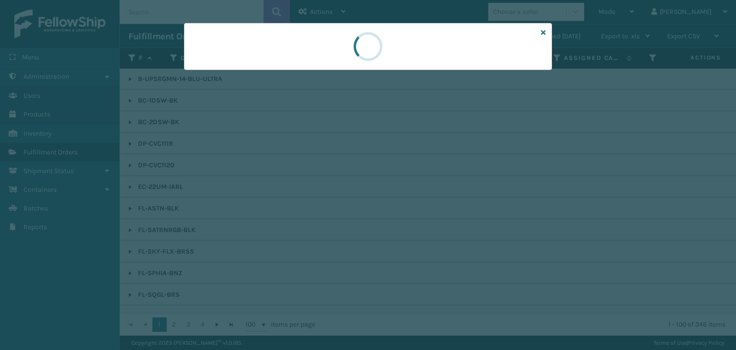
scroll to position [0, 0]
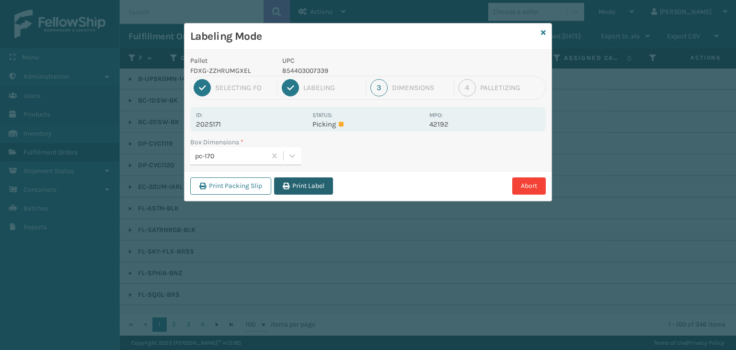
click at [294, 186] on button "Print Label" at bounding box center [303, 185] width 59 height 17
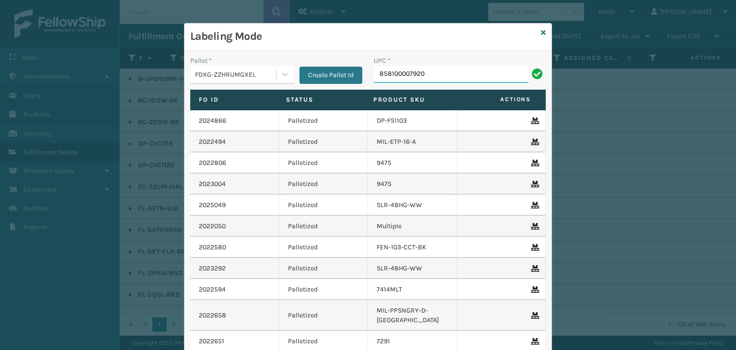
click at [397, 71] on input "858100007920" at bounding box center [451, 74] width 155 height 17
type input "858100007920"
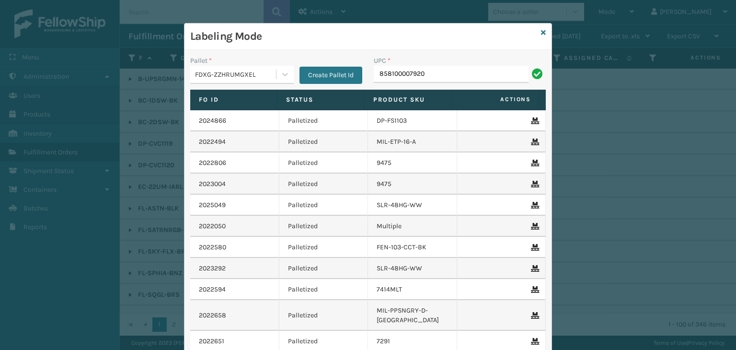
type input "858100007920"
click at [404, 74] on input "853913008058" at bounding box center [451, 74] width 155 height 17
type input "853913008058"
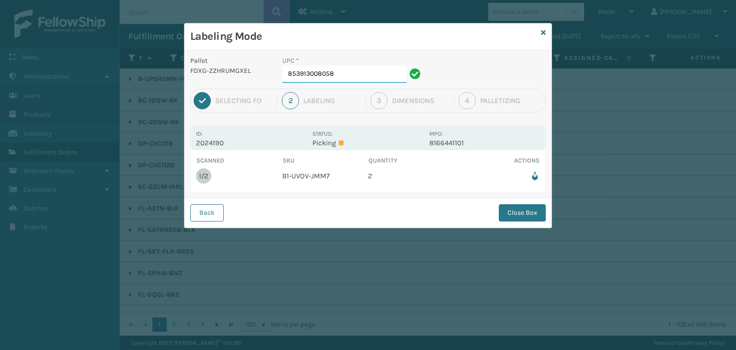
click at [389, 68] on input "853913008058" at bounding box center [344, 74] width 124 height 17
drag, startPoint x: 527, startPoint y: 208, endPoint x: 522, endPoint y: 213, distance: 6.8
click at [528, 206] on button "Close Box" at bounding box center [522, 212] width 47 height 17
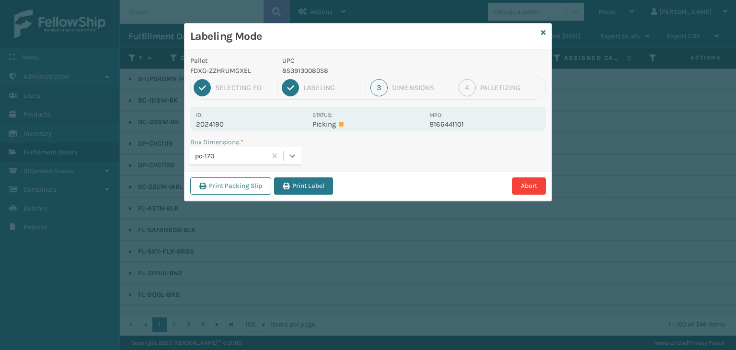
click at [294, 151] on icon at bounding box center [293, 156] width 10 height 10
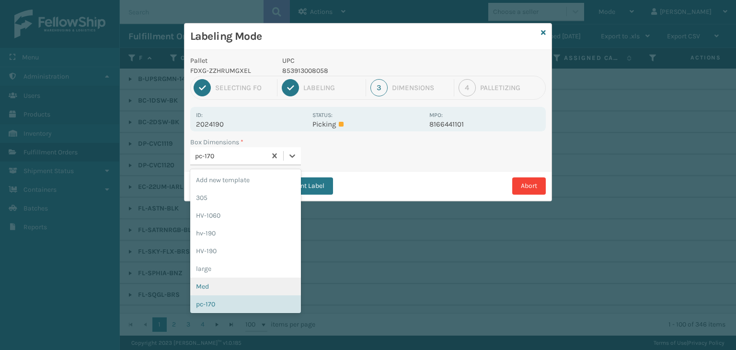
drag, startPoint x: 252, startPoint y: 280, endPoint x: 278, endPoint y: 227, distance: 59.4
click at [252, 277] on div "Med" at bounding box center [245, 286] width 111 height 18
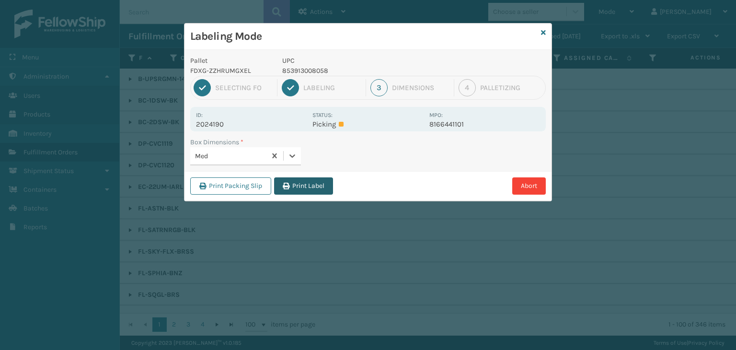
click at [309, 180] on button "Print Label" at bounding box center [303, 185] width 59 height 17
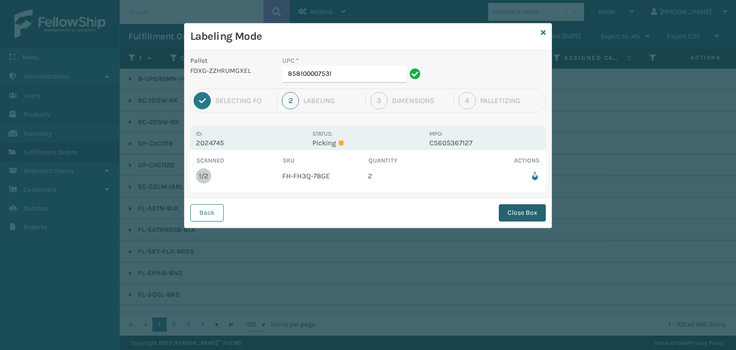
click at [514, 208] on button "Close Box" at bounding box center [522, 212] width 47 height 17
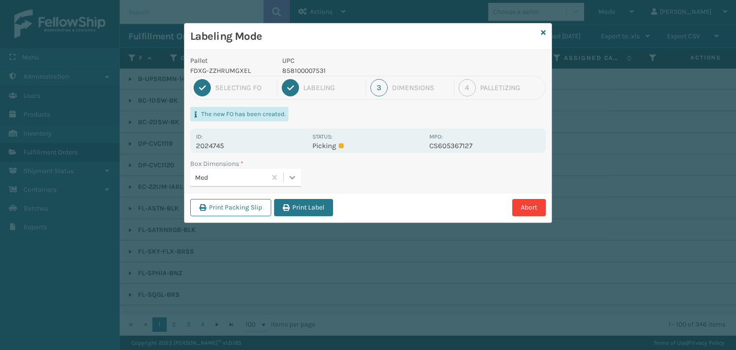
click at [295, 177] on icon at bounding box center [293, 178] width 10 height 10
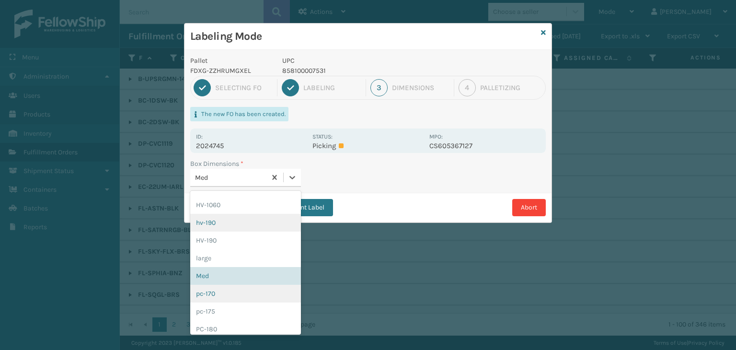
scroll to position [48, 0]
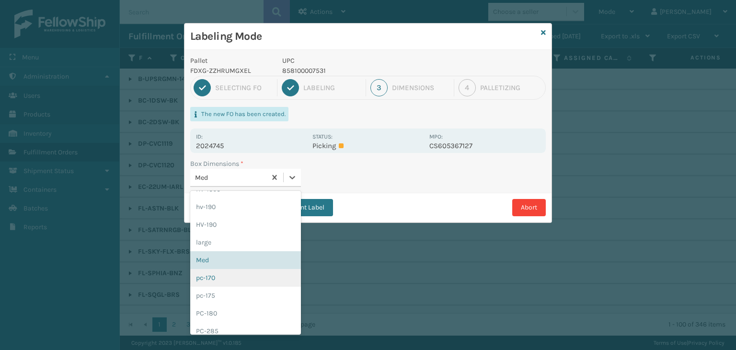
drag, startPoint x: 254, startPoint y: 275, endPoint x: 277, endPoint y: 232, distance: 48.2
click at [256, 274] on div "pc-170" at bounding box center [245, 278] width 111 height 18
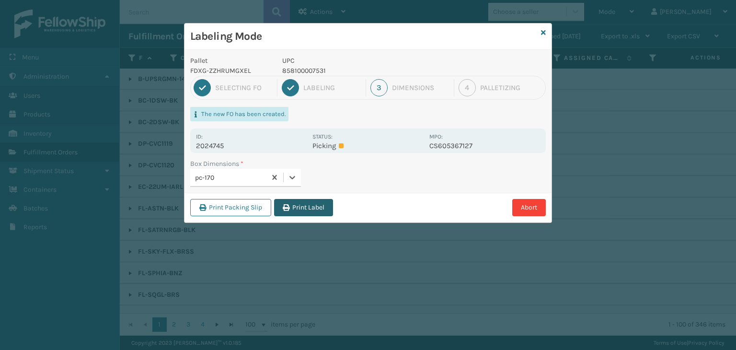
click at [316, 202] on button "Print Label" at bounding box center [303, 207] width 59 height 17
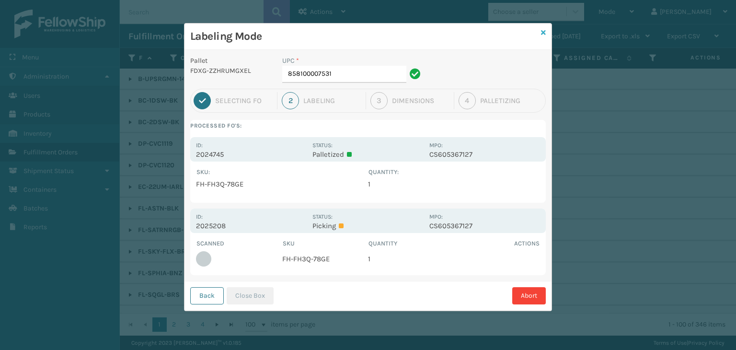
click at [544, 33] on icon at bounding box center [543, 32] width 5 height 7
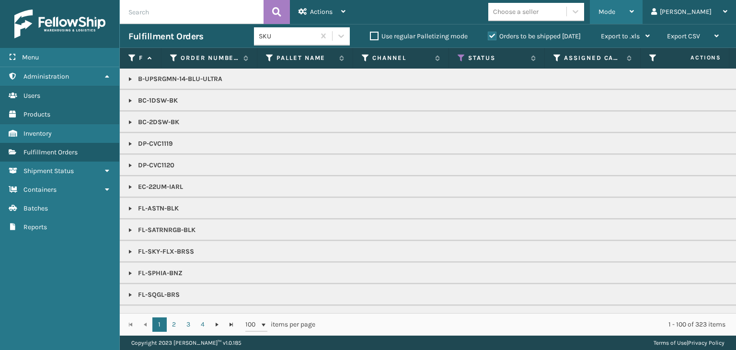
click at [615, 13] on span "Mode" at bounding box center [607, 12] width 17 height 8
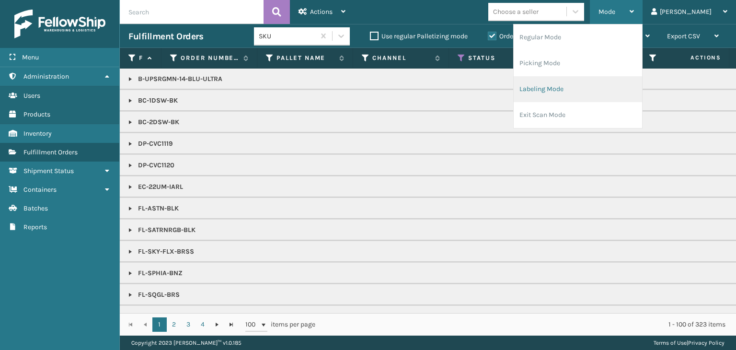
click at [626, 87] on li "Labeling Mode" at bounding box center [578, 89] width 128 height 26
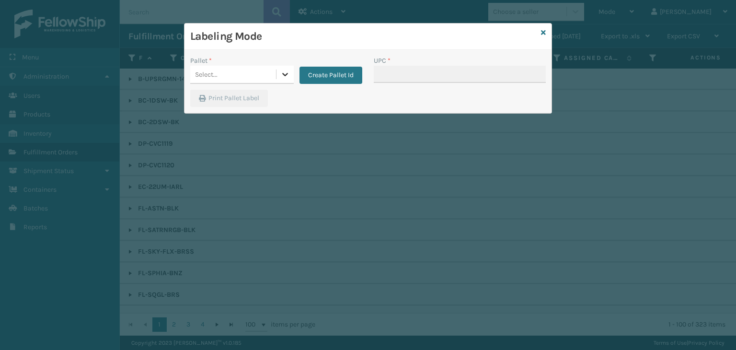
click at [284, 74] on icon at bounding box center [285, 74] width 6 height 3
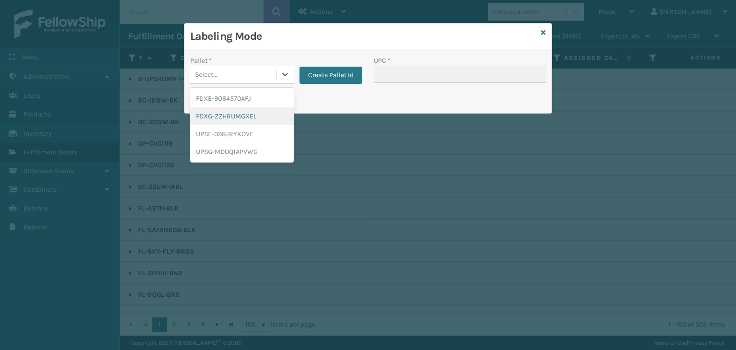
click at [263, 114] on div "FDXG-ZZHRUMGXEL" at bounding box center [242, 116] width 104 height 18
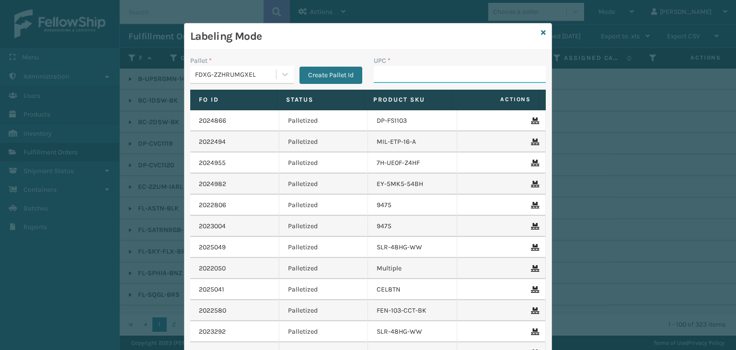
drag, startPoint x: 394, startPoint y: 69, endPoint x: 400, endPoint y: 67, distance: 5.8
click at [394, 69] on input "UPC *" at bounding box center [460, 74] width 172 height 17
click at [399, 78] on input "858100007906" at bounding box center [451, 74] width 155 height 17
type input "858100007906"
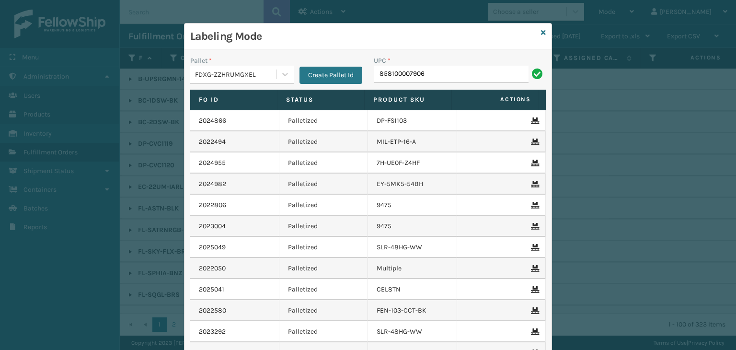
type input "858100007906"
type input "853913008119"
type input "85810"
type input "85440"
type input "850012486763"
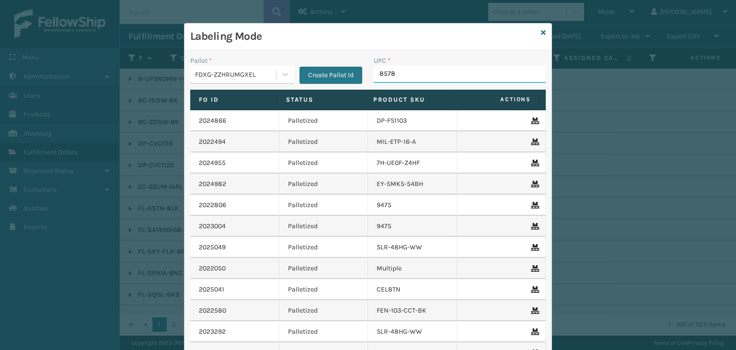
type input "85789"
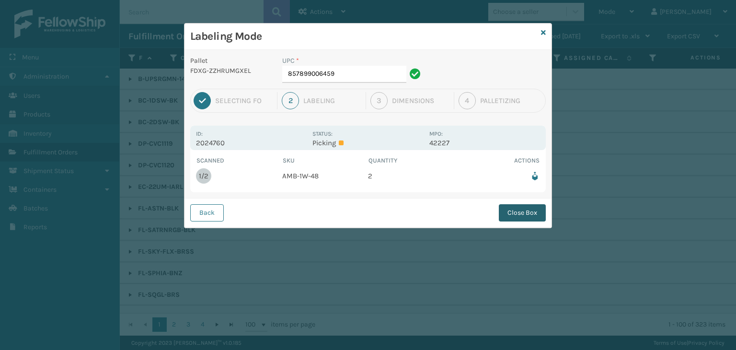
click at [527, 212] on button "Close Box" at bounding box center [522, 212] width 47 height 17
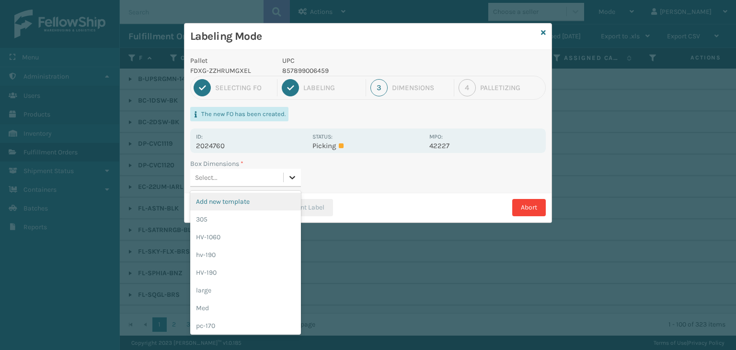
click at [298, 180] on div at bounding box center [292, 177] width 17 height 17
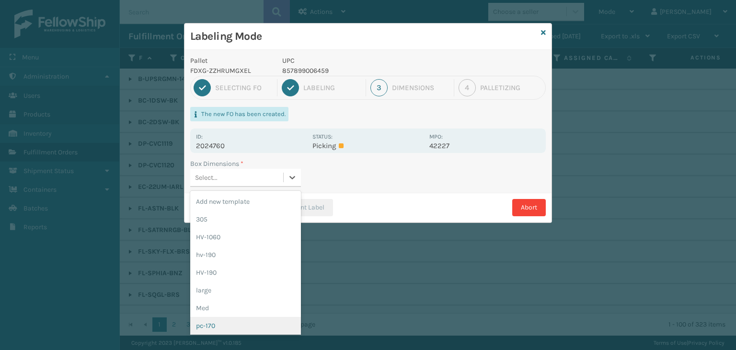
click at [266, 329] on div "pc-170" at bounding box center [245, 326] width 111 height 18
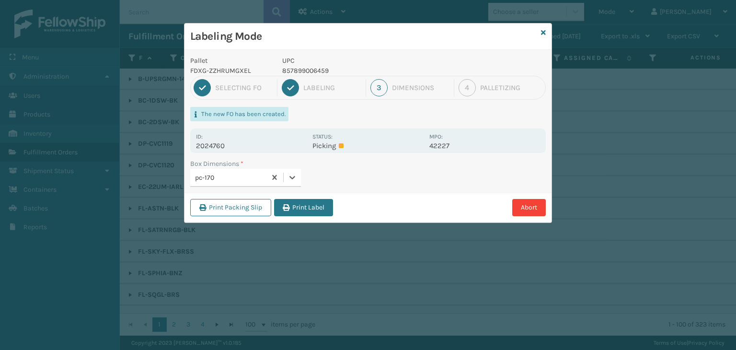
click at [312, 206] on button "Print Label" at bounding box center [303, 207] width 59 height 17
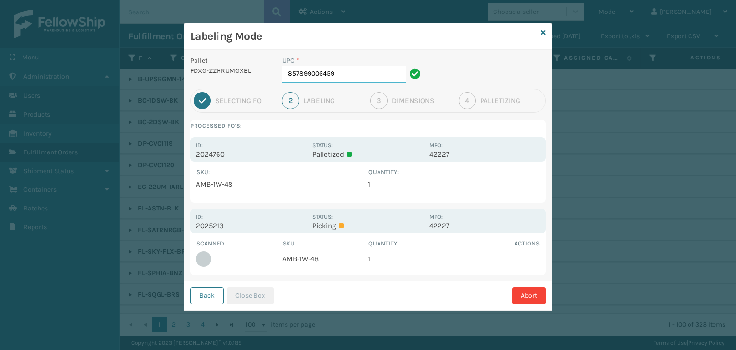
click at [360, 77] on input "857899006459" at bounding box center [344, 74] width 124 height 17
drag, startPoint x: 240, startPoint y: 300, endPoint x: 248, endPoint y: 295, distance: 9.5
click at [241, 300] on button "Close Box" at bounding box center [250, 295] width 47 height 17
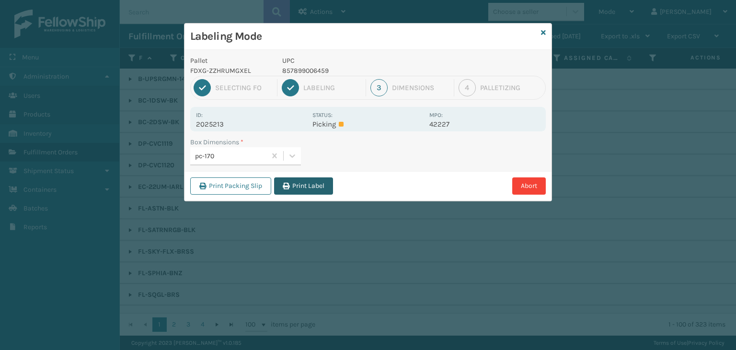
click at [301, 178] on button "Print Label" at bounding box center [303, 185] width 59 height 17
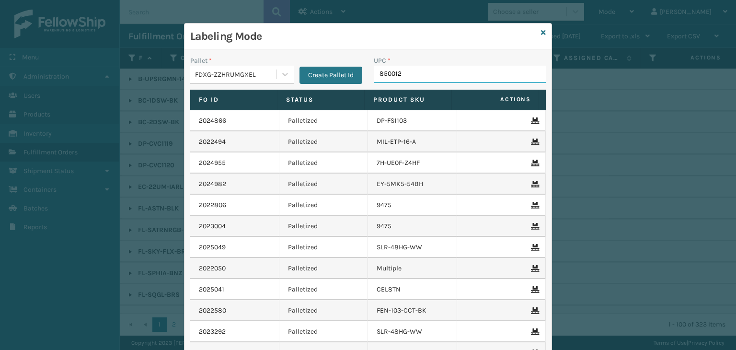
type input "8500124"
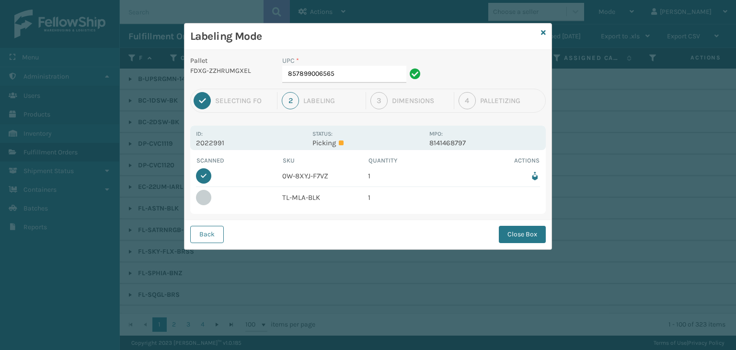
click at [531, 231] on button "Close Box" at bounding box center [522, 234] width 47 height 17
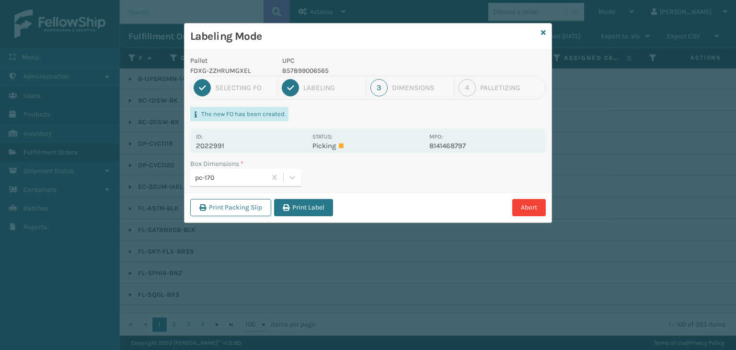
click at [305, 205] on button "Print Label" at bounding box center [303, 207] width 59 height 17
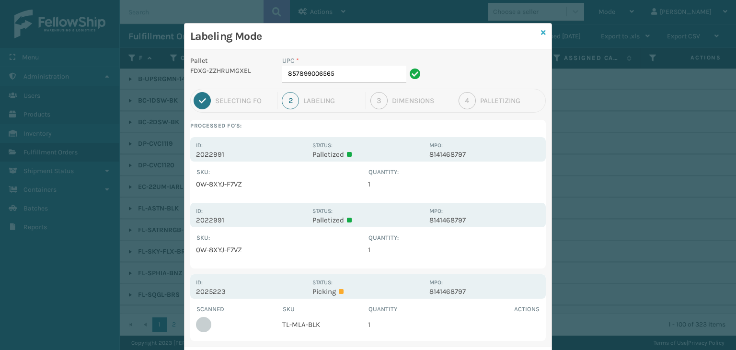
click at [541, 30] on icon at bounding box center [543, 32] width 5 height 7
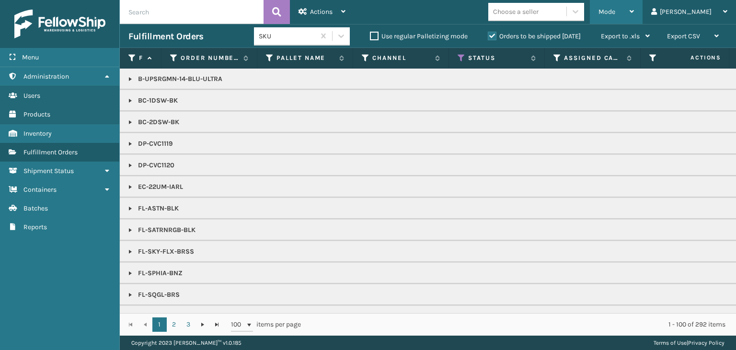
drag, startPoint x: 647, startPoint y: 15, endPoint x: 643, endPoint y: 21, distance: 6.9
click at [615, 14] on span "Mode" at bounding box center [607, 12] width 17 height 8
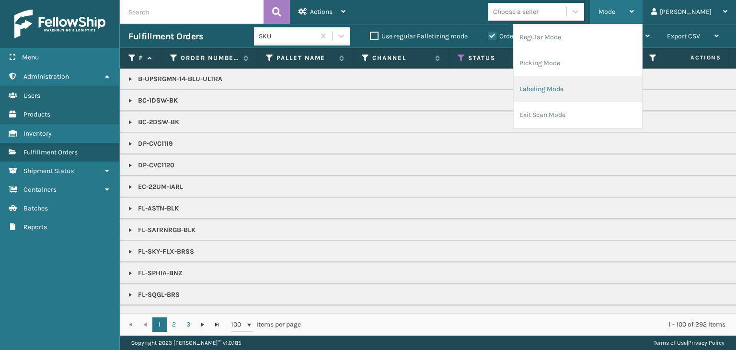
click at [633, 83] on li "Labeling Mode" at bounding box center [578, 89] width 128 height 26
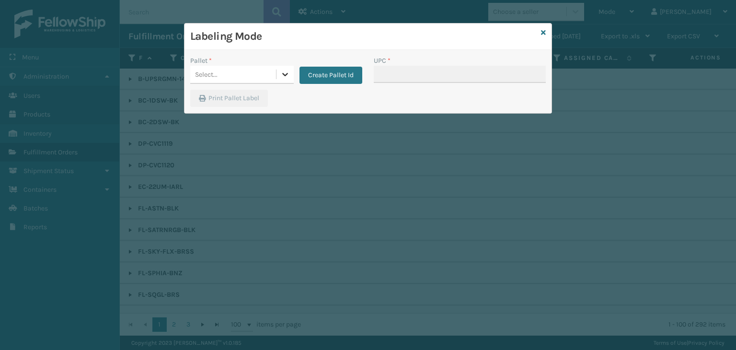
click at [289, 75] on div at bounding box center [285, 74] width 17 height 17
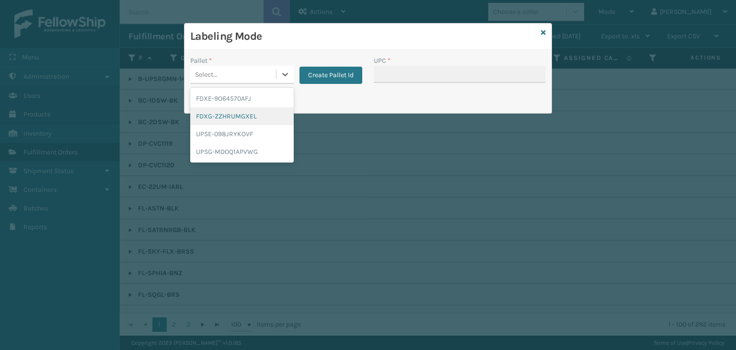
click at [267, 122] on div "FDXG-ZZHRUMGXEL" at bounding box center [242, 116] width 104 height 18
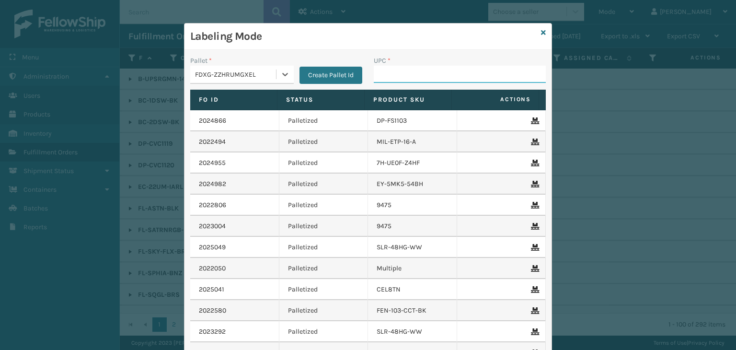
drag, startPoint x: 398, startPoint y: 81, endPoint x: 402, endPoint y: 77, distance: 5.1
click at [398, 81] on input "UPC *" at bounding box center [460, 74] width 172 height 17
type input "858100007623"
type input "853913008072"
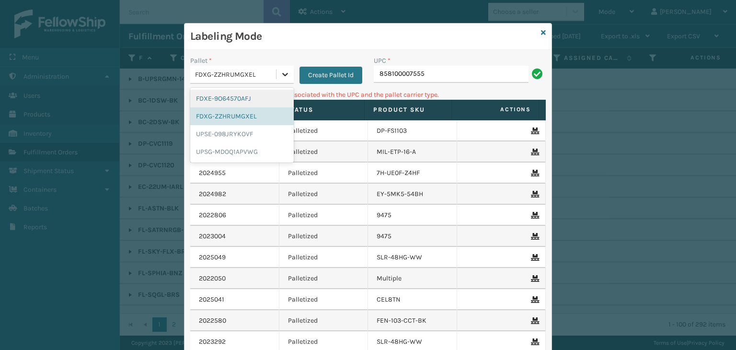
drag, startPoint x: 286, startPoint y: 73, endPoint x: 276, endPoint y: 80, distance: 11.7
click at [286, 73] on div at bounding box center [285, 74] width 17 height 17
click at [256, 146] on div "UPSG-MDOQ1APVWG" at bounding box center [242, 152] width 104 height 18
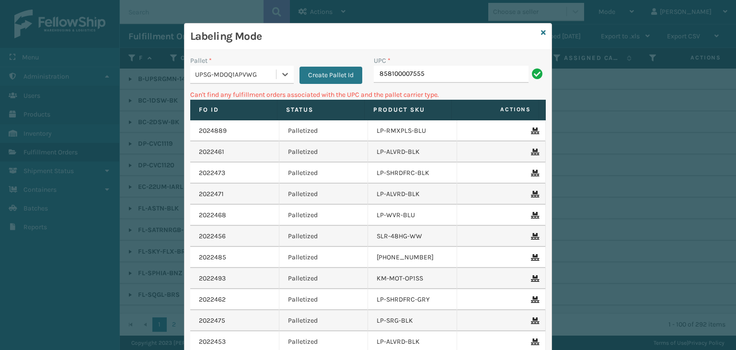
click at [492, 83] on div "UPC * 858100007555" at bounding box center [460, 73] width 184 height 34
click at [483, 73] on input "858100007555" at bounding box center [451, 74] width 155 height 17
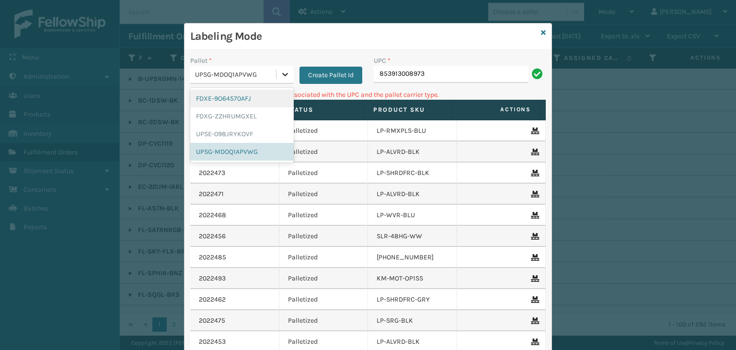
click at [288, 74] on div at bounding box center [285, 74] width 17 height 17
click at [240, 119] on div "FDXG-ZZHRUMGXEL" at bounding box center [242, 116] width 104 height 18
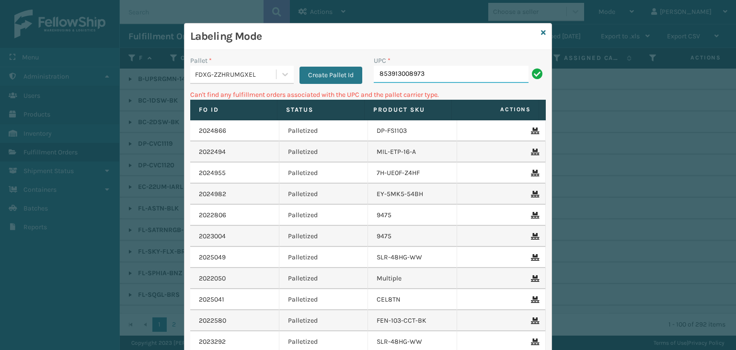
click at [463, 74] on input "853913008973" at bounding box center [451, 74] width 155 height 17
type input "8"
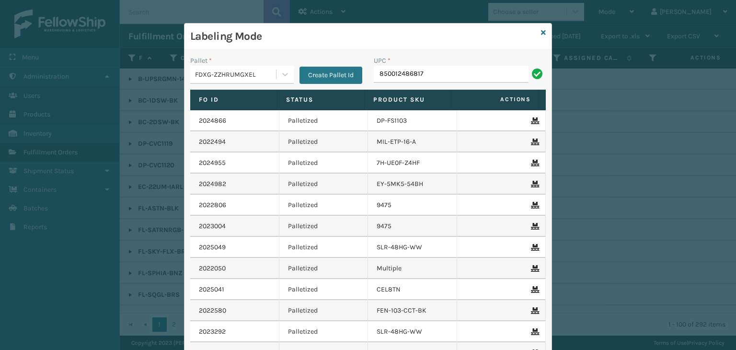
click at [388, 75] on input "850012486817" at bounding box center [451, 74] width 155 height 17
type input "850012486817"
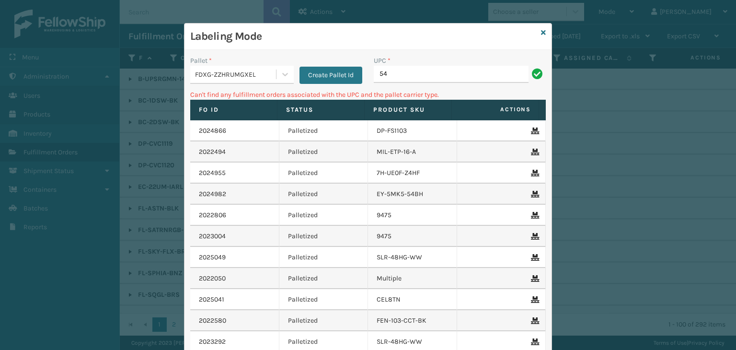
type input "5"
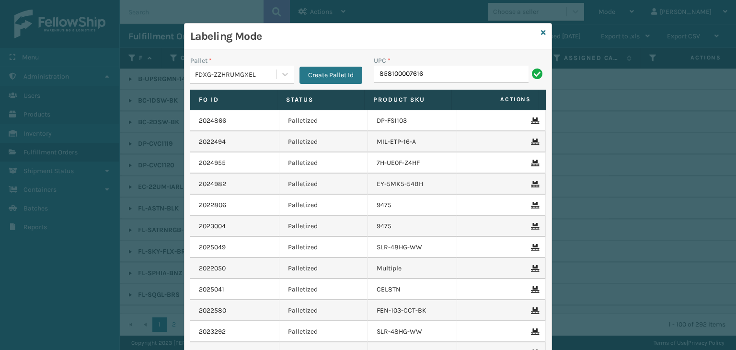
click at [398, 74] on input "858100007616" at bounding box center [451, 74] width 155 height 17
type input "858100007616"
type input "KM-MD-1SS"
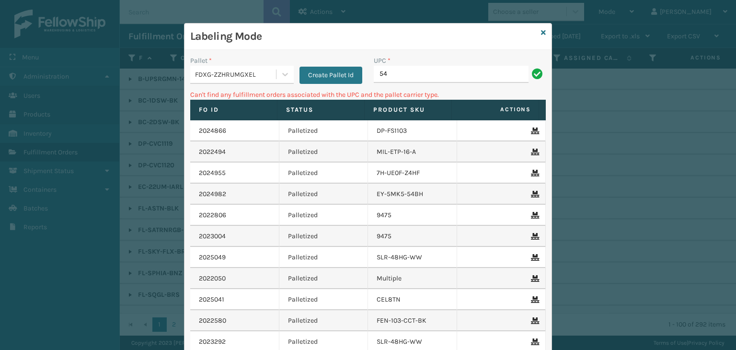
type input "5"
type input "8"
type input "KM-CWO24-SS"
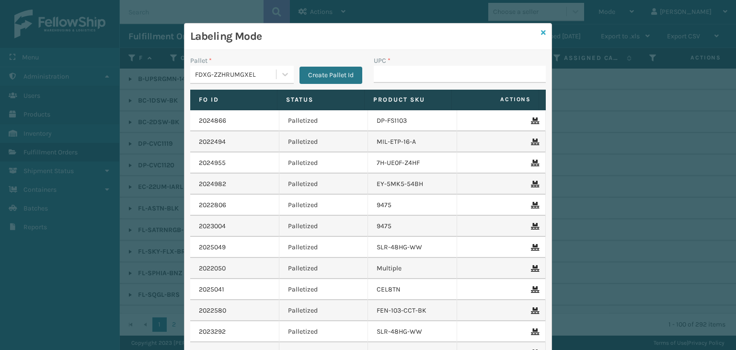
click at [541, 30] on icon at bounding box center [543, 32] width 5 height 7
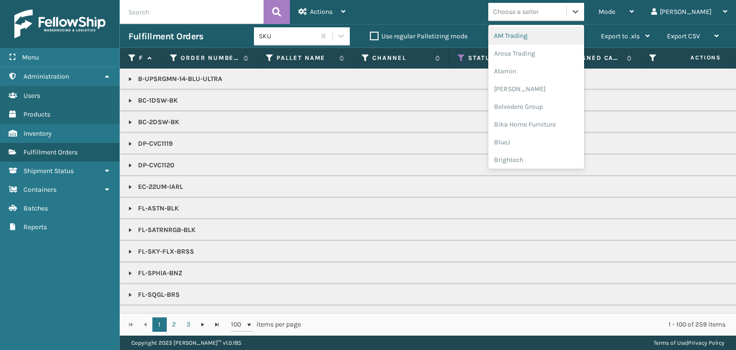
click at [539, 15] on div "Choose a seller" at bounding box center [516, 12] width 46 height 10
type input "EM"
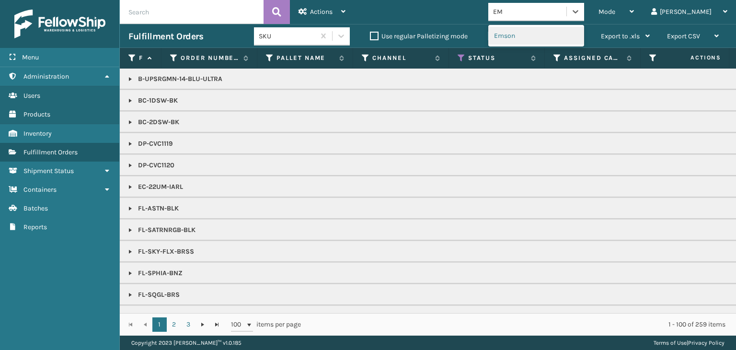
click at [561, 32] on div "Emson" at bounding box center [536, 36] width 96 height 18
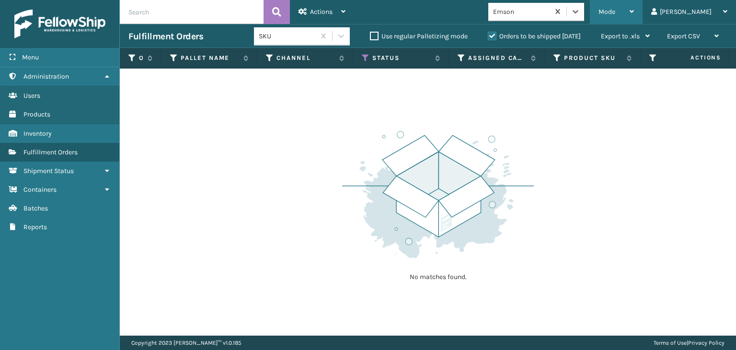
click at [634, 16] on div "Mode" at bounding box center [616, 12] width 35 height 24
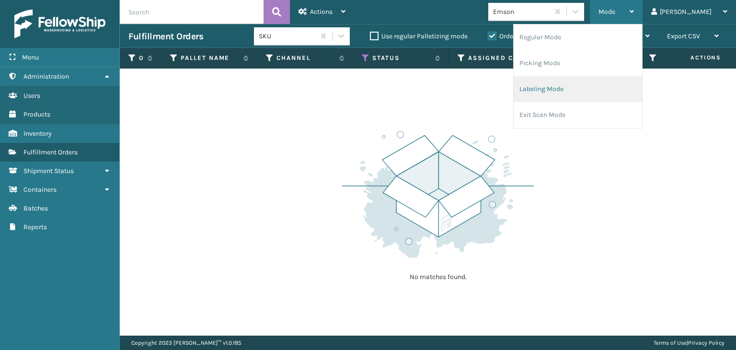
click at [616, 83] on li "Labeling Mode" at bounding box center [578, 89] width 128 height 26
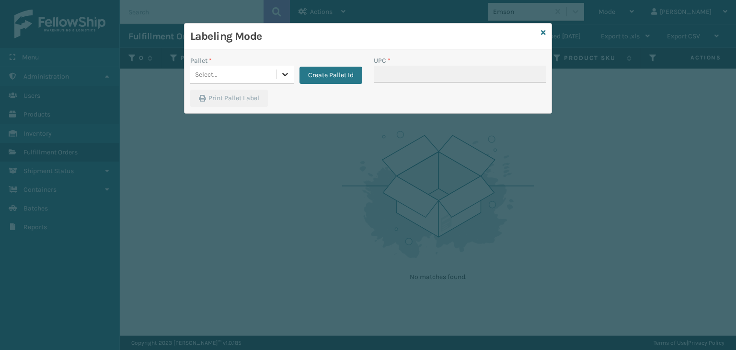
click at [284, 73] on icon at bounding box center [285, 74] width 10 height 10
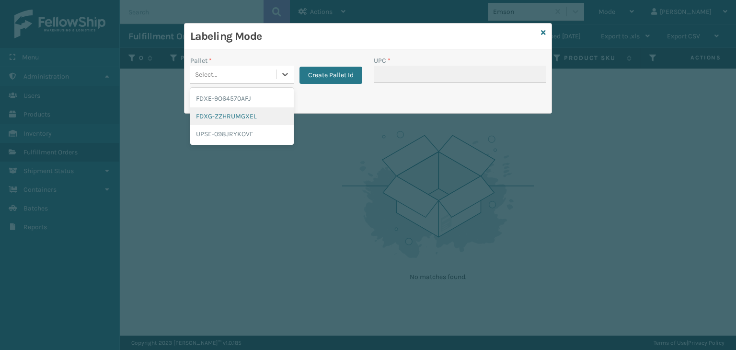
click at [265, 117] on div "FDXG-ZZHRUMGXEL" at bounding box center [242, 116] width 104 height 18
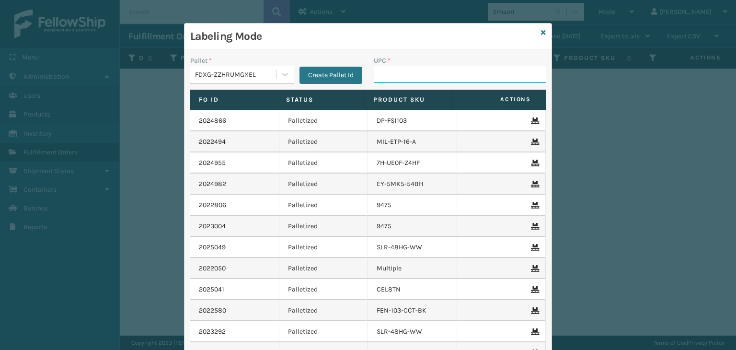
click at [405, 69] on input "UPC *" at bounding box center [460, 74] width 172 height 17
type input "9475"
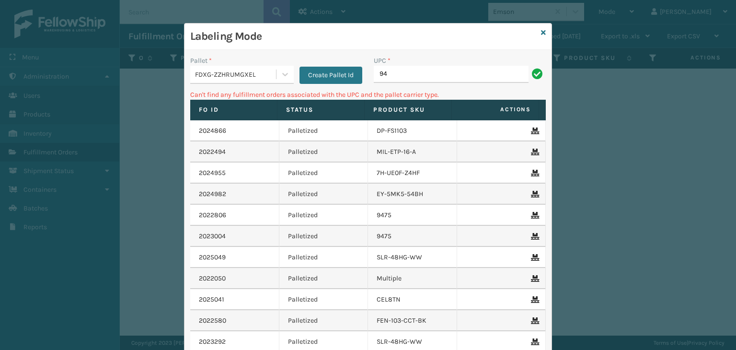
type input "9"
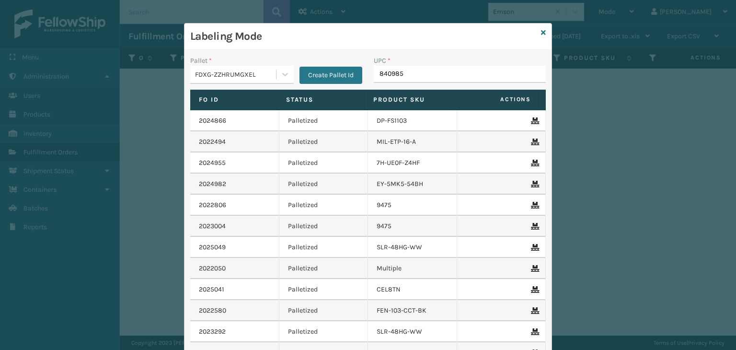
type input "8409851"
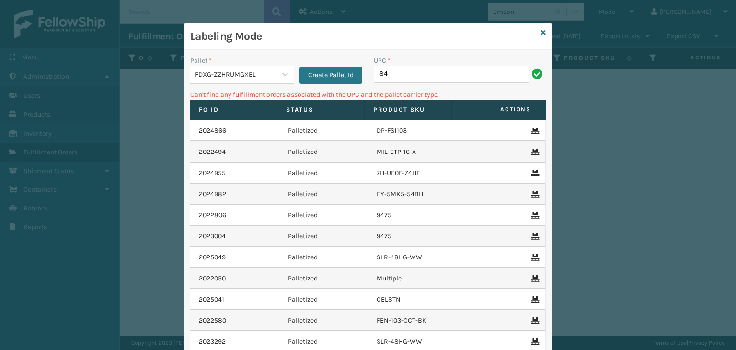
type input "8"
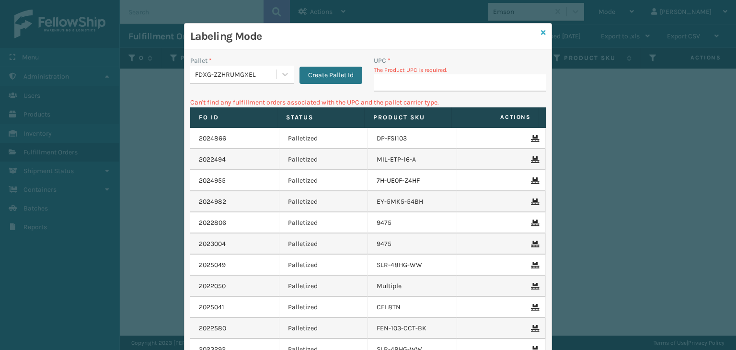
click at [541, 31] on icon at bounding box center [543, 32] width 5 height 7
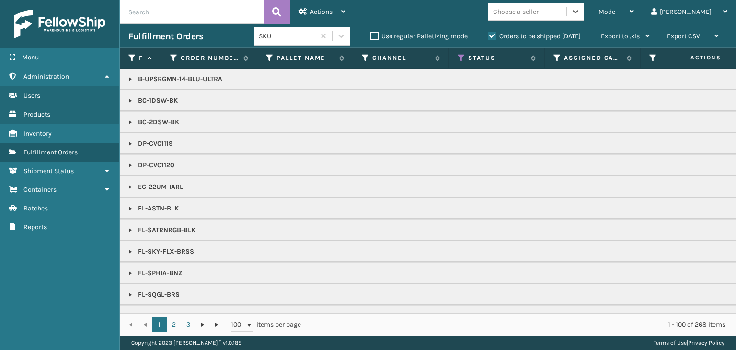
click at [539, 11] on div "Choose a seller" at bounding box center [516, 12] width 46 height 10
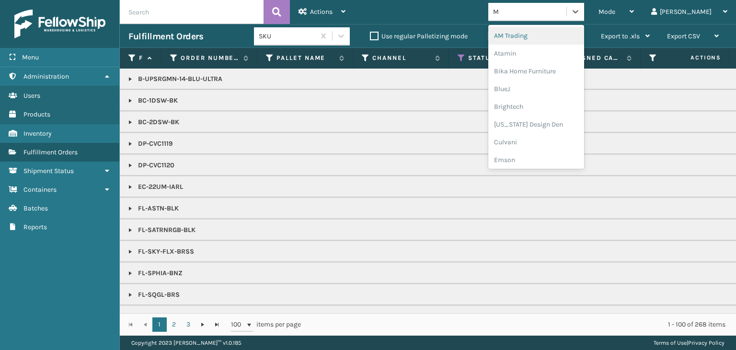
type input "MI"
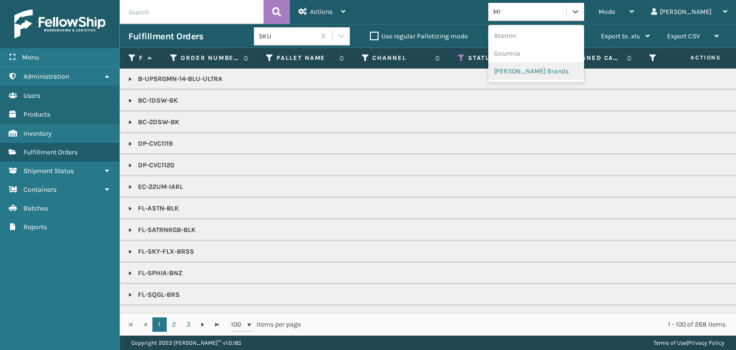
click at [574, 70] on div "[PERSON_NAME] Brands" at bounding box center [536, 71] width 96 height 18
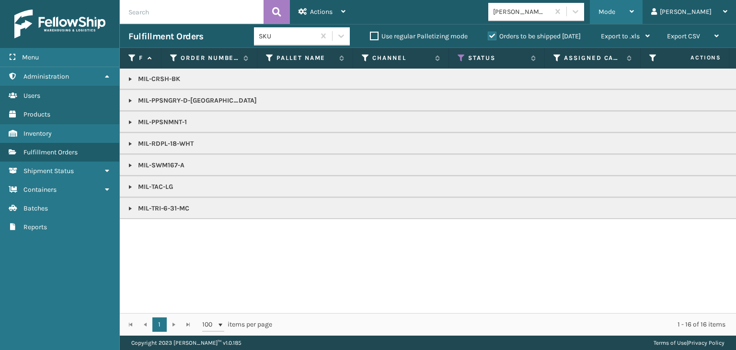
click at [634, 12] on div "Mode" at bounding box center [616, 12] width 35 height 24
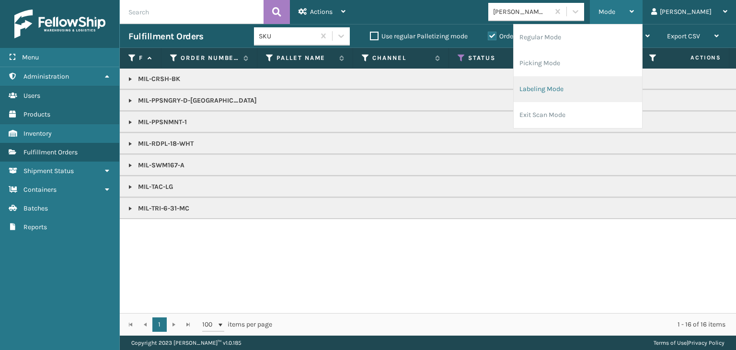
click at [608, 93] on li "Labeling Mode" at bounding box center [578, 89] width 128 height 26
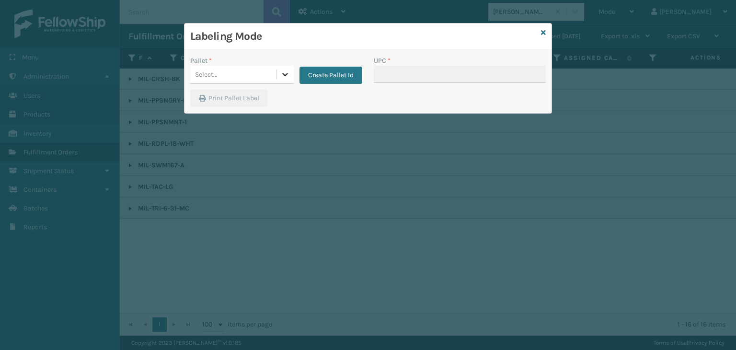
click at [288, 73] on icon at bounding box center [285, 74] width 10 height 10
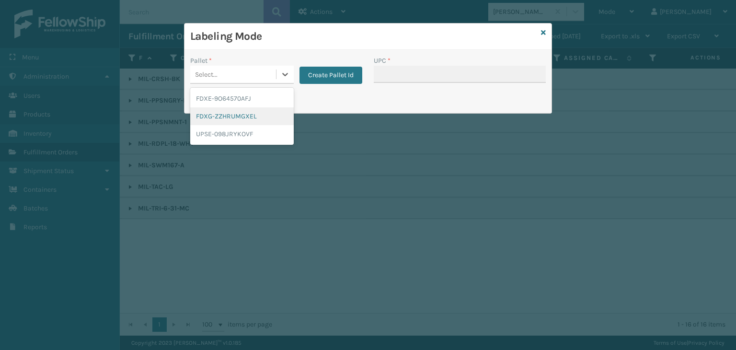
click at [258, 119] on div "FDXG-ZZHRUMGXEL" at bounding box center [242, 116] width 104 height 18
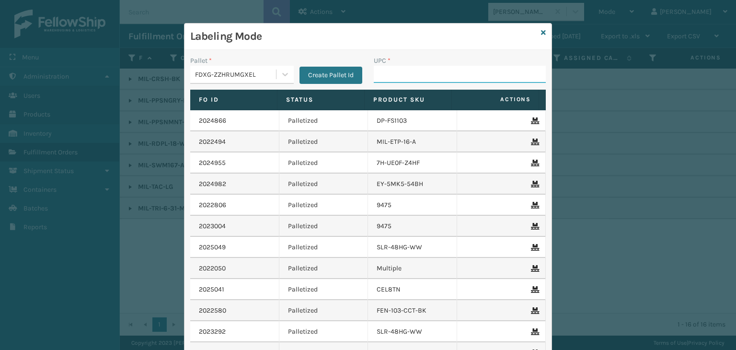
click at [403, 69] on input "UPC *" at bounding box center [460, 74] width 172 height 17
type input "8409851"
click at [282, 75] on icon at bounding box center [285, 74] width 6 height 3
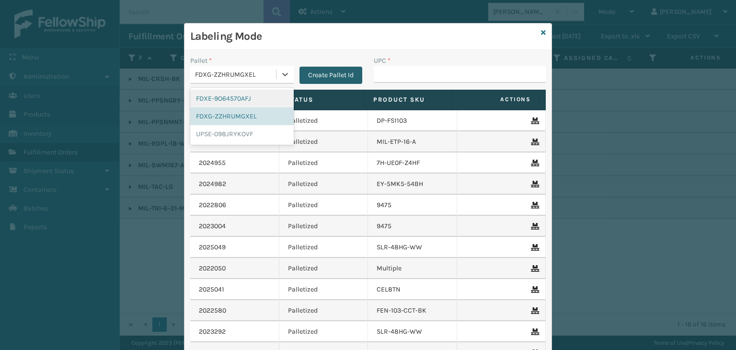
click at [335, 72] on button "Create Pallet Id" at bounding box center [331, 75] width 63 height 17
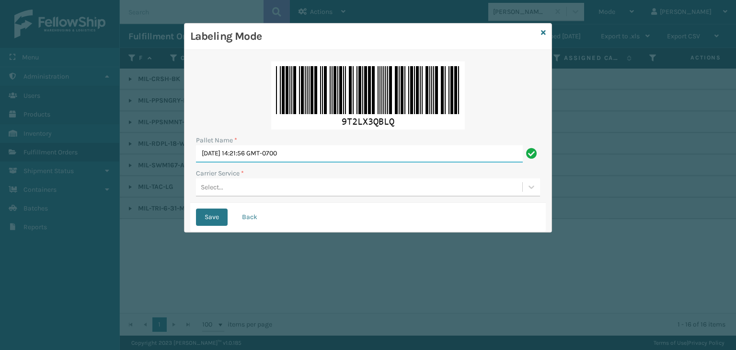
drag, startPoint x: 343, startPoint y: 160, endPoint x: 184, endPoint y: 144, distance: 159.9
click at [184, 144] on div "Labeling Mode Pallet Name * [DATE] 14:21:56 GMT-0700 Carrier Service * Select..…" at bounding box center [368, 127] width 368 height 209
type input "CTLZ481958"
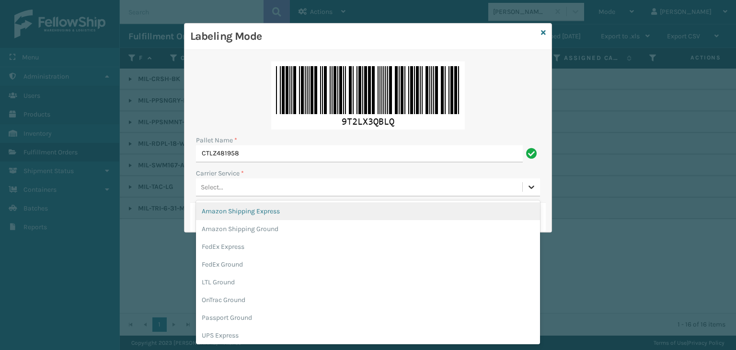
click at [527, 186] on icon at bounding box center [532, 187] width 10 height 10
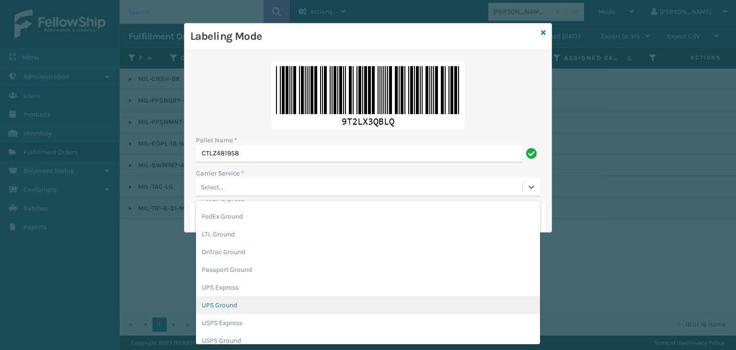
click at [412, 306] on div "UPS Ground" at bounding box center [368, 305] width 344 height 18
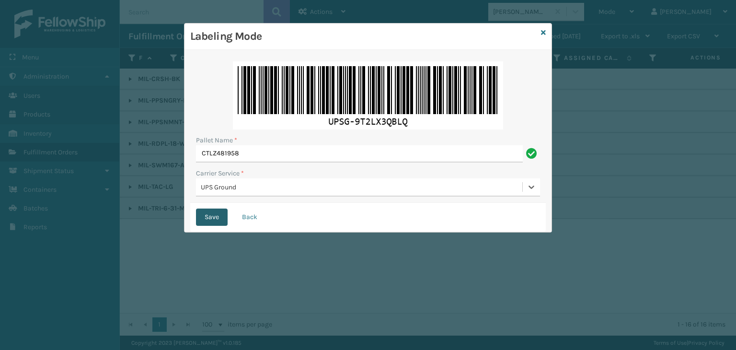
click at [216, 217] on button "Save" at bounding box center [212, 216] width 32 height 17
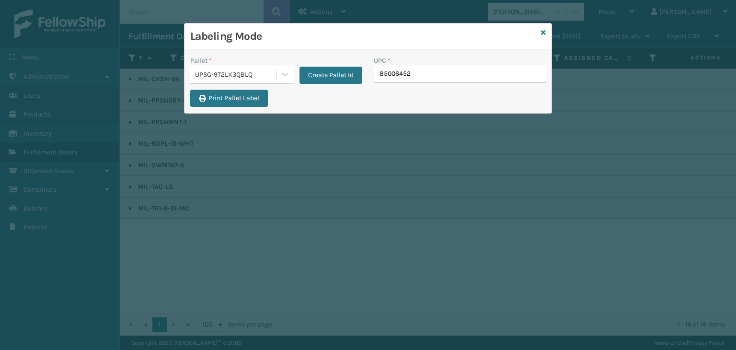
type input "850064526"
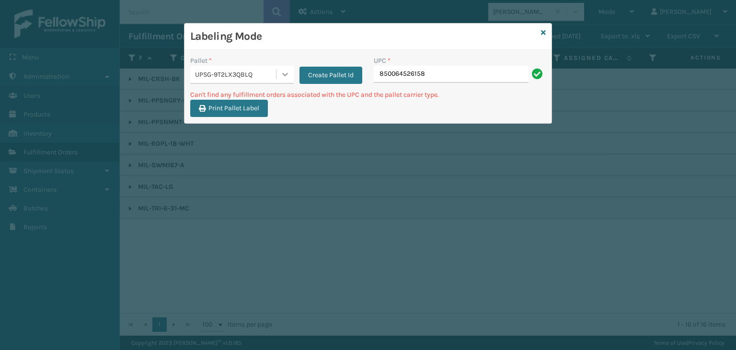
click at [286, 69] on icon at bounding box center [285, 74] width 10 height 10
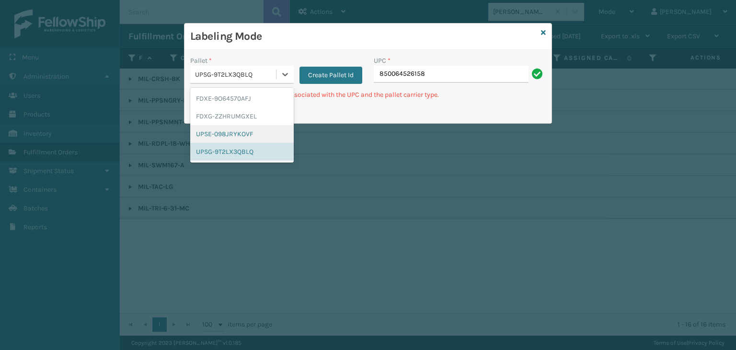
click at [264, 132] on div "UPSE-098JRYKOVF" at bounding box center [242, 134] width 104 height 18
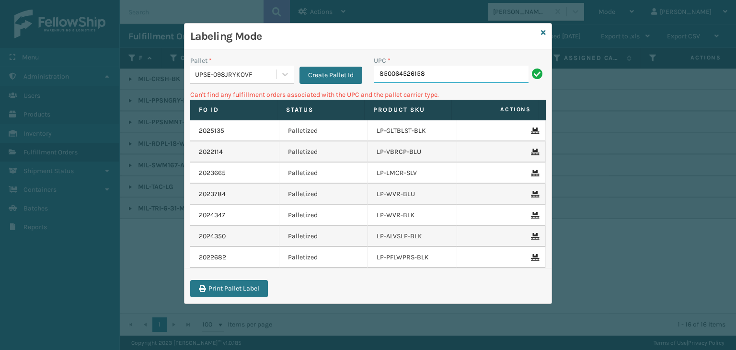
click at [502, 71] on input "850064526158" at bounding box center [451, 74] width 155 height 17
drag, startPoint x: 289, startPoint y: 70, endPoint x: 280, endPoint y: 75, distance: 10.1
click at [288, 70] on icon at bounding box center [285, 74] width 10 height 10
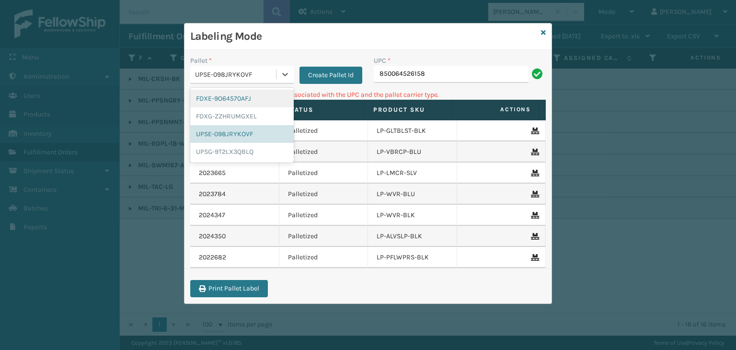
click at [261, 98] on div "FDXE-9O64570AFJ" at bounding box center [242, 99] width 104 height 18
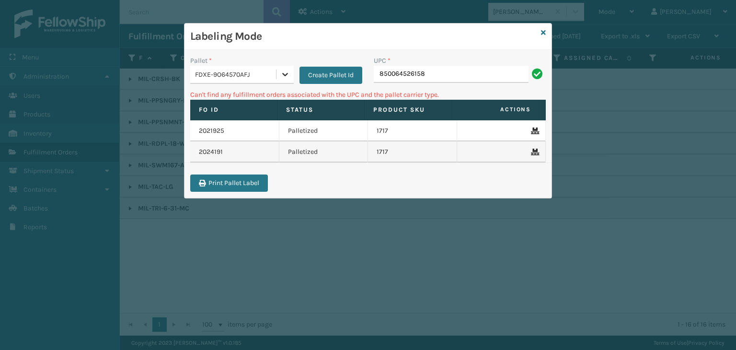
click at [290, 69] on div at bounding box center [285, 74] width 17 height 17
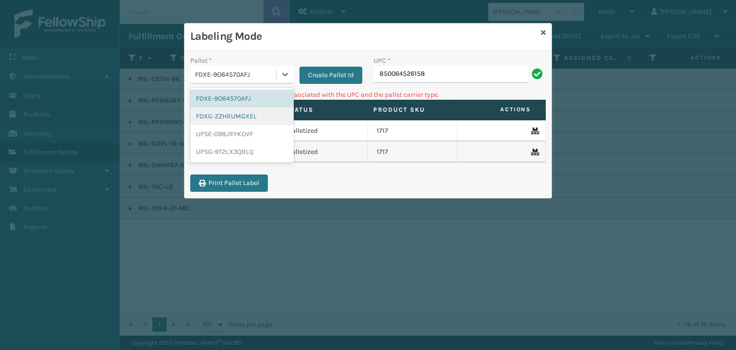
click at [266, 112] on div "FDXG-ZZHRUMGXEL" at bounding box center [242, 116] width 104 height 18
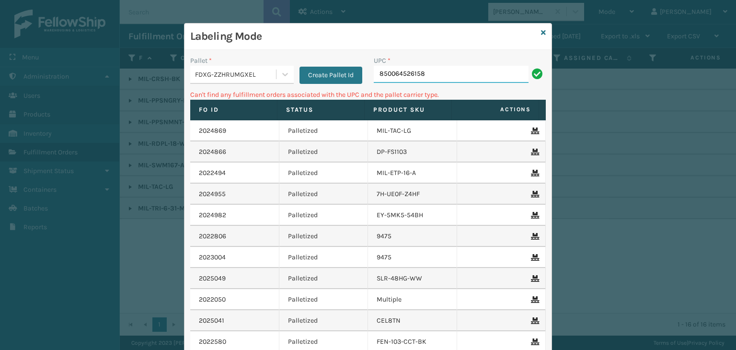
click at [435, 79] on input "850064526158" at bounding box center [451, 74] width 155 height 17
click at [541, 34] on icon at bounding box center [543, 32] width 5 height 7
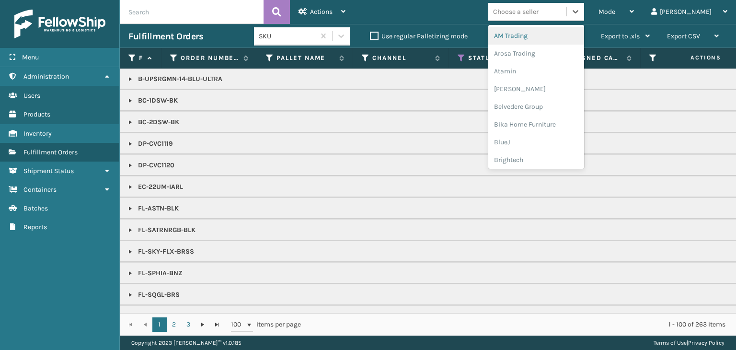
click at [539, 14] on div "Choose a seller" at bounding box center [516, 12] width 46 height 10
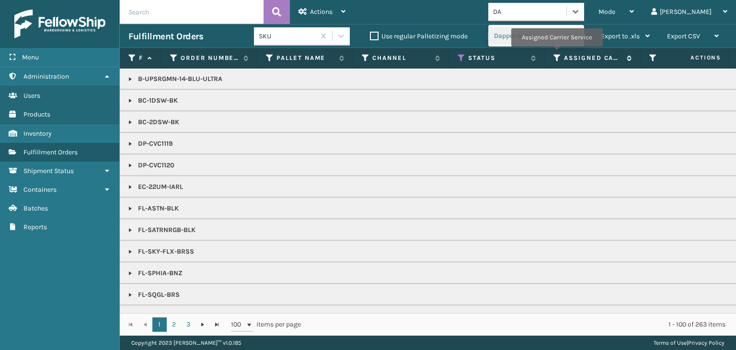
type input "DA"
click at [556, 54] on icon at bounding box center [558, 58] width 8 height 9
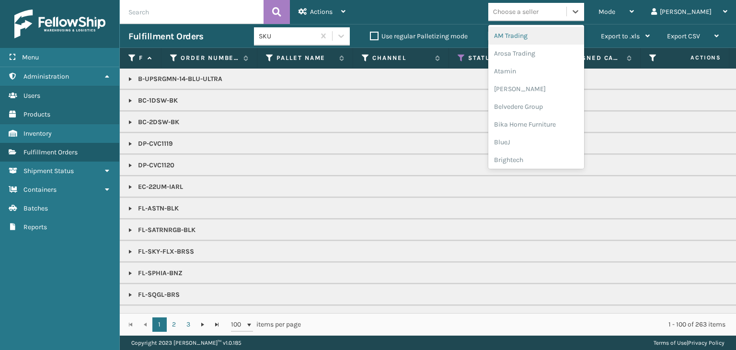
click at [539, 13] on div "Choose a seller" at bounding box center [516, 12] width 46 height 10
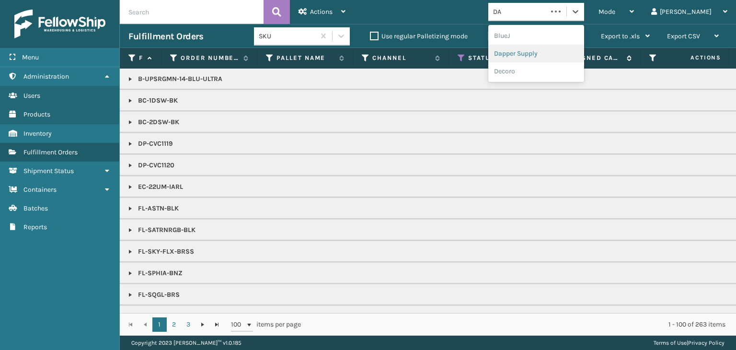
type input "DA"
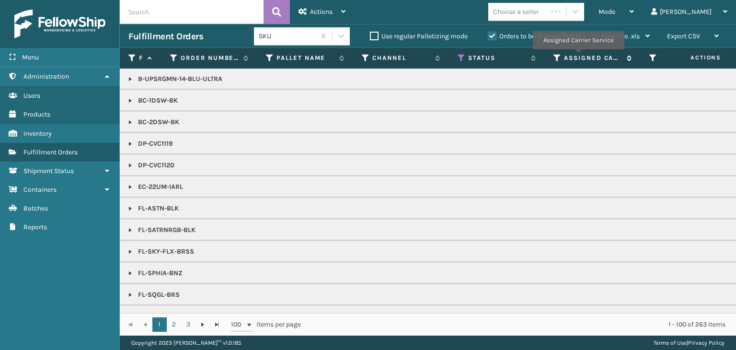
click at [578, 56] on label "Assigned Carrier Service" at bounding box center [593, 58] width 58 height 9
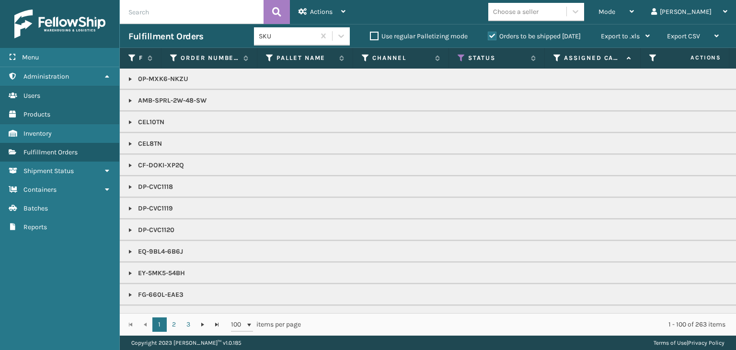
click at [566, 12] on div "Choose a seller" at bounding box center [527, 12] width 78 height 16
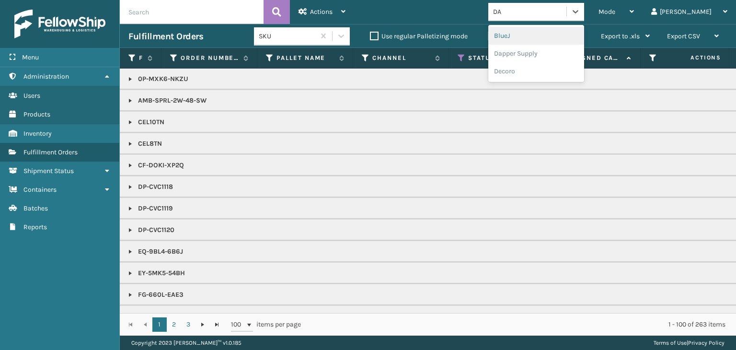
type input "DAP"
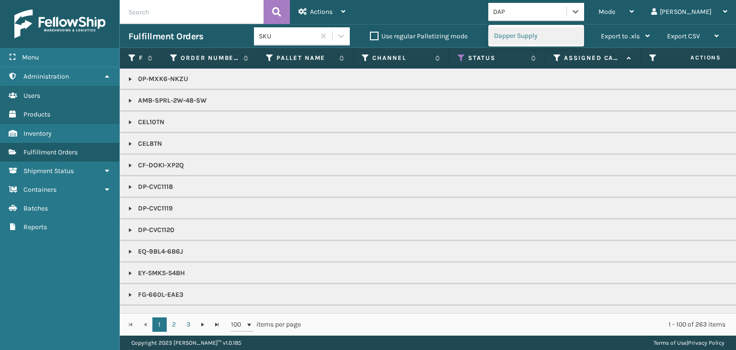
click at [573, 35] on div "Dapper Supply" at bounding box center [536, 36] width 96 height 18
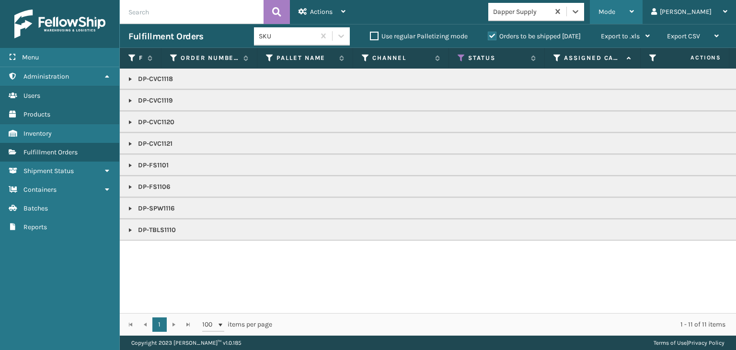
click at [615, 13] on span "Mode" at bounding box center [607, 12] width 17 height 8
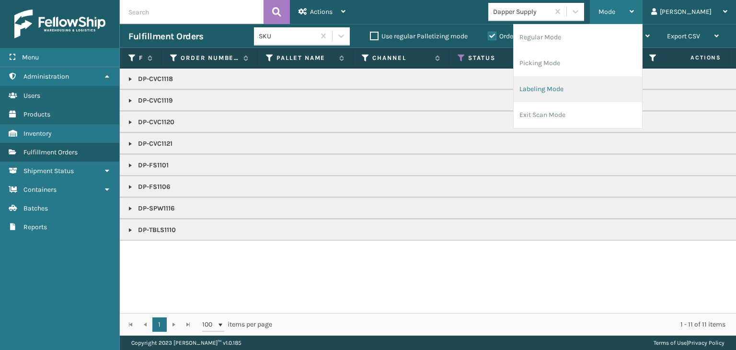
click at [599, 86] on li "Labeling Mode" at bounding box center [578, 89] width 128 height 26
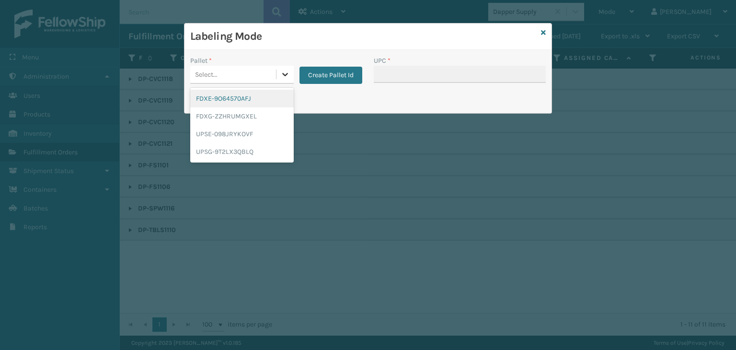
click at [277, 74] on div at bounding box center [285, 74] width 17 height 17
click at [247, 153] on div "UPSG-9T2LX3QBLQ" at bounding box center [242, 152] width 104 height 18
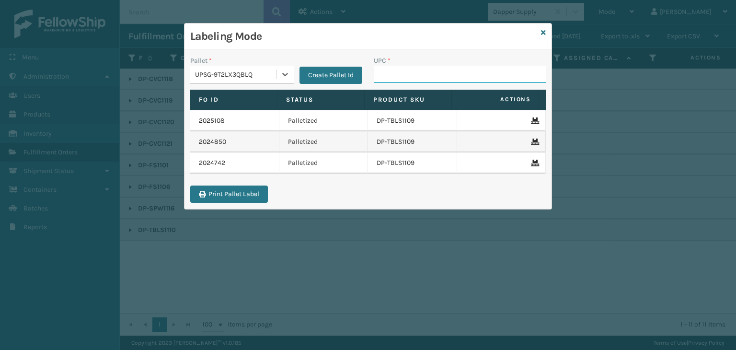
click at [426, 76] on input "UPC *" at bounding box center [460, 74] width 172 height 17
click at [542, 29] on icon at bounding box center [543, 32] width 5 height 7
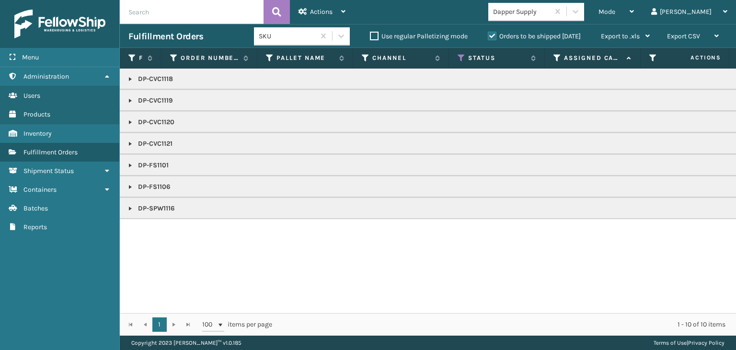
click at [126, 165] on td "DP-FS1101" at bounding box center [738, 165] width 1237 height 22
click at [129, 163] on link at bounding box center [131, 166] width 8 height 8
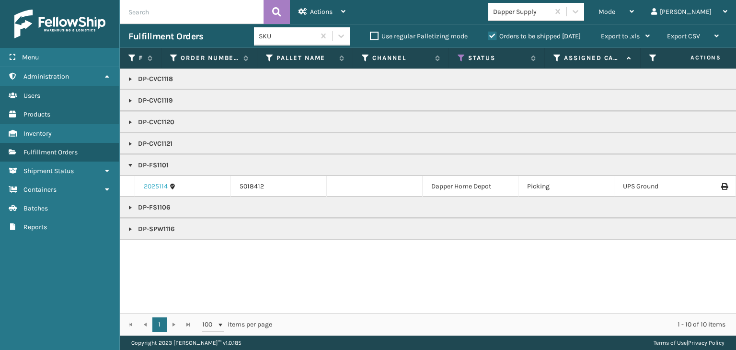
click at [152, 183] on link "2025114" at bounding box center [156, 187] width 24 height 10
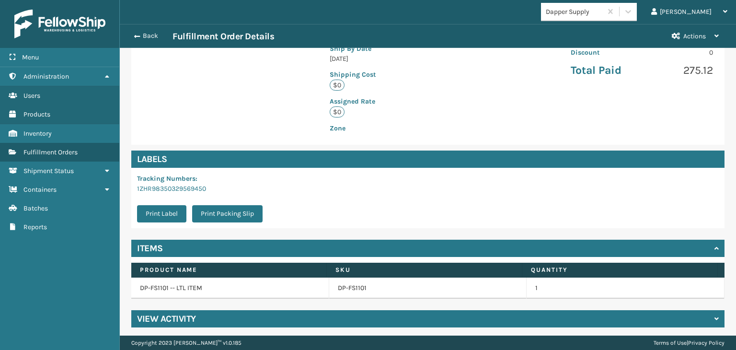
scroll to position [226, 0]
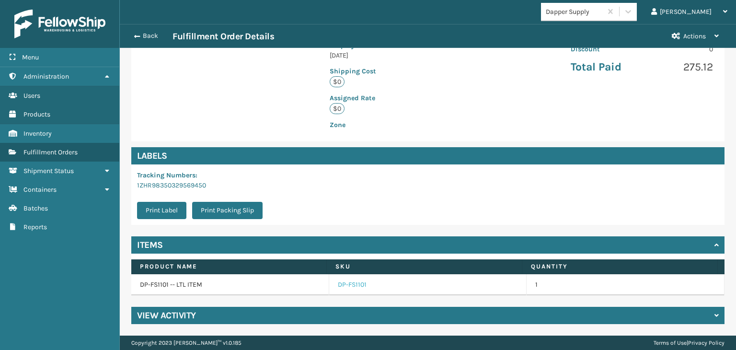
click at [339, 288] on link "DP-FS1101" at bounding box center [352, 285] width 29 height 10
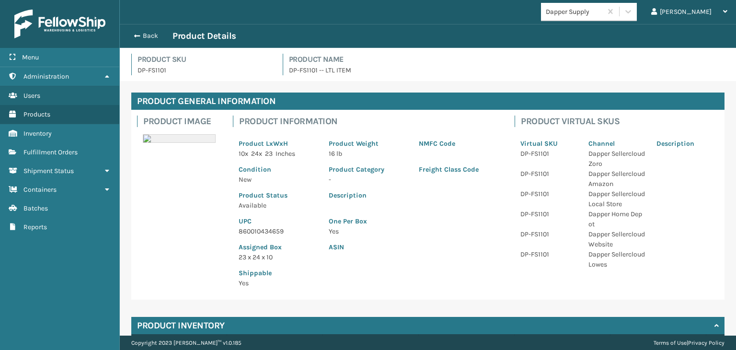
click at [267, 228] on p "860010434659" at bounding box center [278, 231] width 79 height 10
copy p "860010434659"
click at [155, 37] on button "Back" at bounding box center [150, 36] width 44 height 9
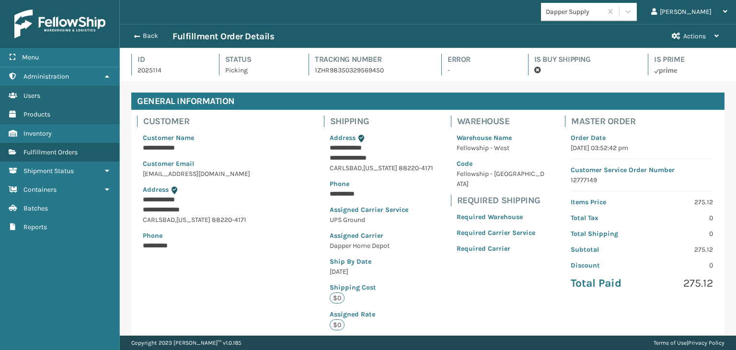
scroll to position [23, 616]
click at [155, 39] on button "Back" at bounding box center [150, 36] width 44 height 9
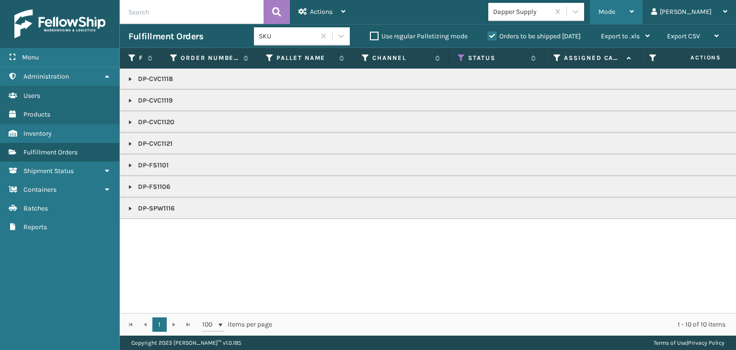
click at [615, 8] on span "Mode" at bounding box center [607, 12] width 17 height 8
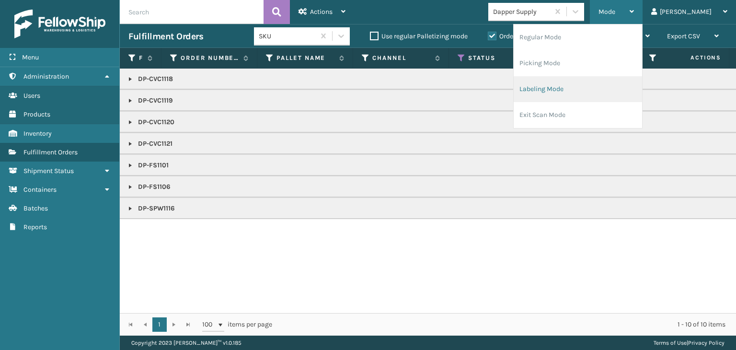
click at [613, 89] on li "Labeling Mode" at bounding box center [578, 89] width 128 height 26
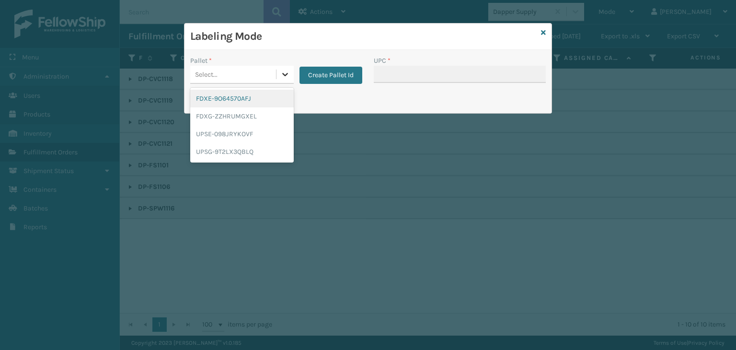
click at [285, 73] on icon at bounding box center [285, 74] width 10 height 10
click at [253, 148] on div "UPSG-9T2LX3QBLQ" at bounding box center [242, 152] width 104 height 18
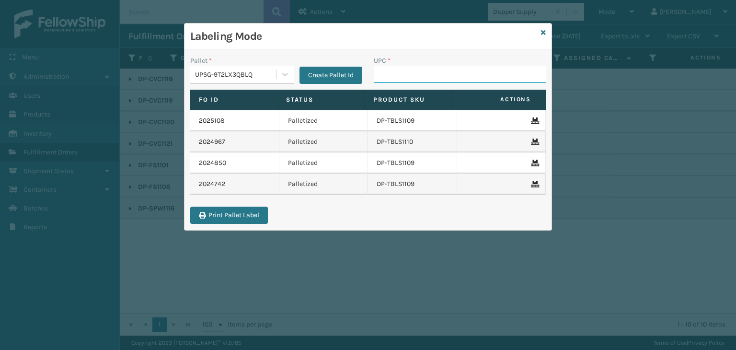
click at [389, 71] on input "UPC *" at bounding box center [460, 74] width 172 height 17
paste input "860010434659"
type input "860010434659"
click at [544, 31] on icon at bounding box center [543, 32] width 5 height 7
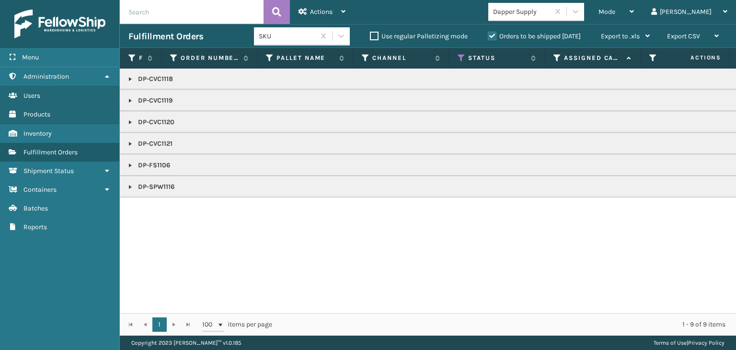
click at [127, 144] on link at bounding box center [131, 144] width 8 height 8
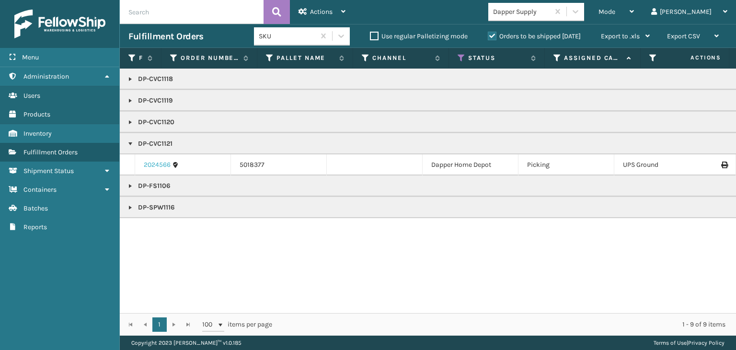
click at [148, 164] on link "2024566" at bounding box center [157, 165] width 27 height 10
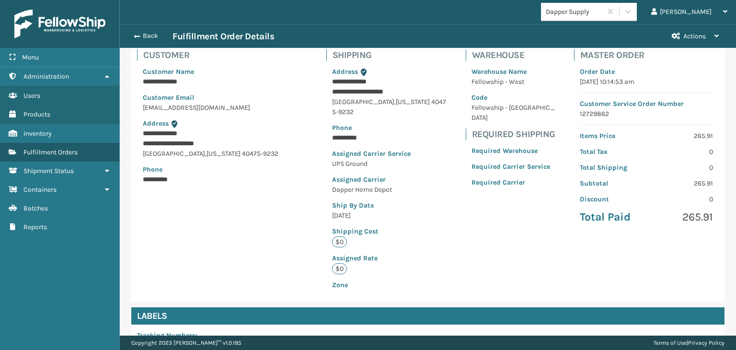
scroll to position [226, 0]
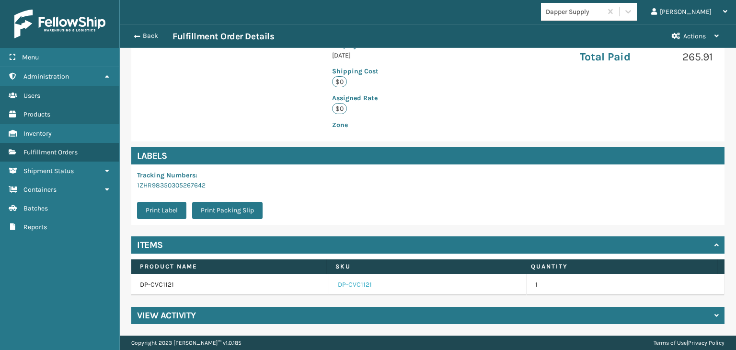
click at [343, 285] on link "DP-CVC1121" at bounding box center [355, 285] width 34 height 10
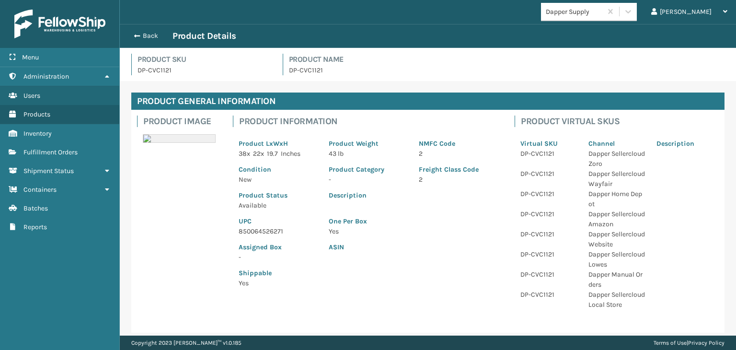
click at [262, 231] on p "850064526271" at bounding box center [278, 231] width 79 height 10
copy p "850064526271"
click at [138, 36] on span "button" at bounding box center [136, 36] width 6 height 7
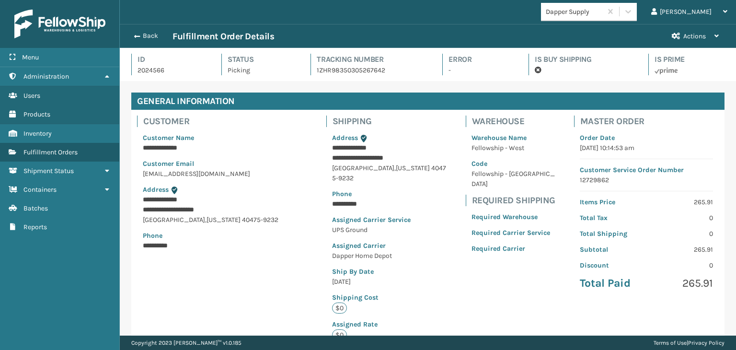
scroll to position [23, 616]
click at [138, 36] on span "button" at bounding box center [137, 36] width 6 height 7
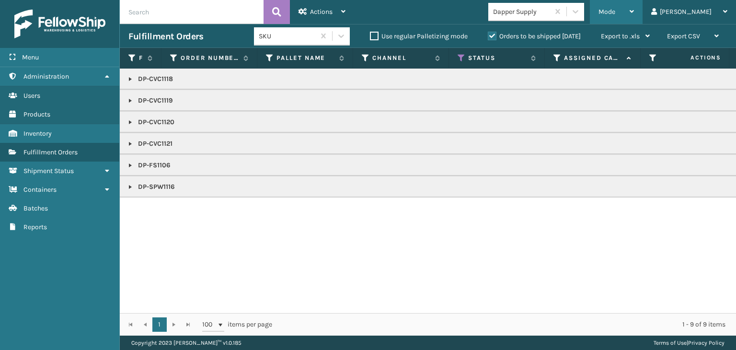
click at [615, 14] on span "Mode" at bounding box center [607, 12] width 17 height 8
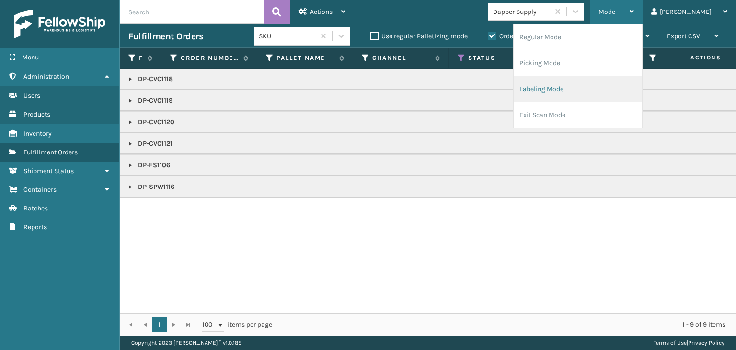
click at [623, 78] on li "Labeling Mode" at bounding box center [578, 89] width 128 height 26
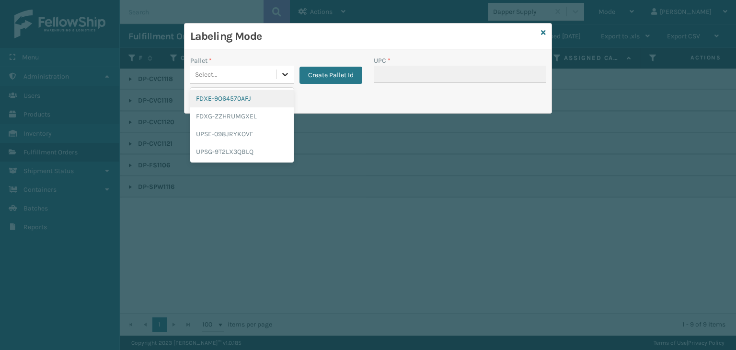
click at [282, 75] on icon at bounding box center [285, 74] width 10 height 10
click at [266, 152] on div "UPSG-9T2LX3QBLQ" at bounding box center [242, 152] width 104 height 18
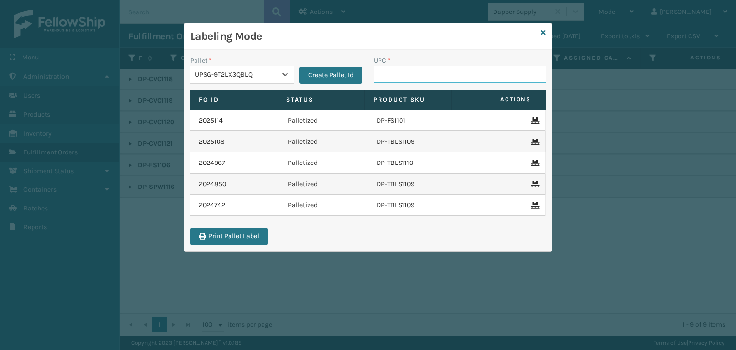
click at [408, 74] on input "UPC *" at bounding box center [460, 74] width 172 height 17
paste input "850064526271"
type input "850064526271"
type input "8500"
click at [543, 31] on icon at bounding box center [543, 32] width 5 height 7
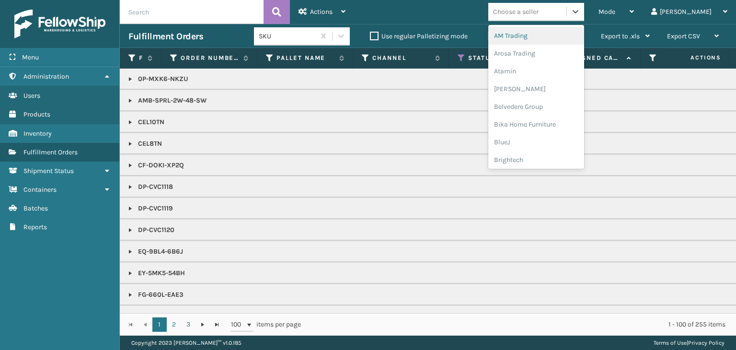
click at [539, 12] on div "Choose a seller" at bounding box center [516, 12] width 46 height 10
type input "LI"
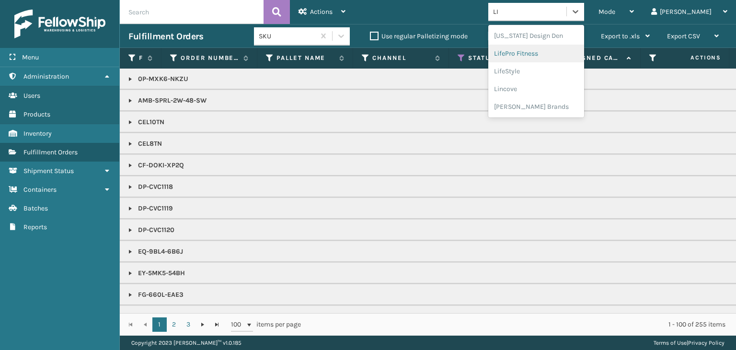
click at [565, 53] on div "LifePro Fitness" at bounding box center [536, 54] width 96 height 18
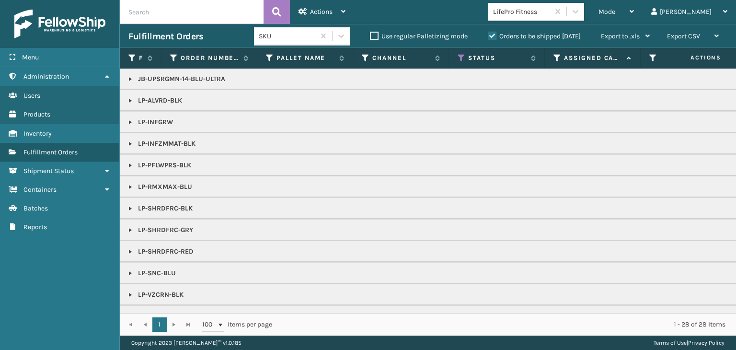
click at [490, 37] on label "Orders to be shipped [DATE]" at bounding box center [534, 36] width 93 height 8
click at [488, 37] on input "Orders to be shipped [DATE]" at bounding box center [488, 34] width 0 height 6
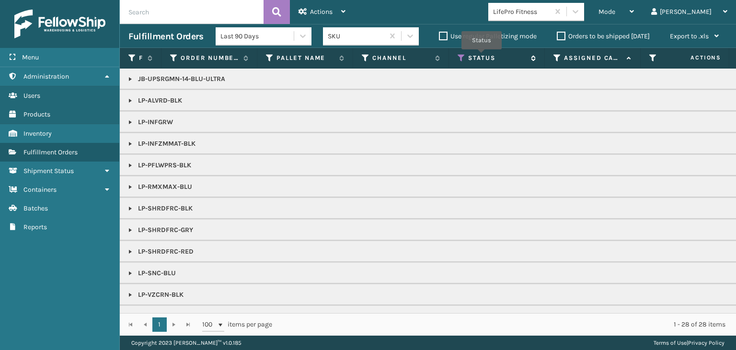
click at [459, 59] on icon at bounding box center [462, 58] width 8 height 9
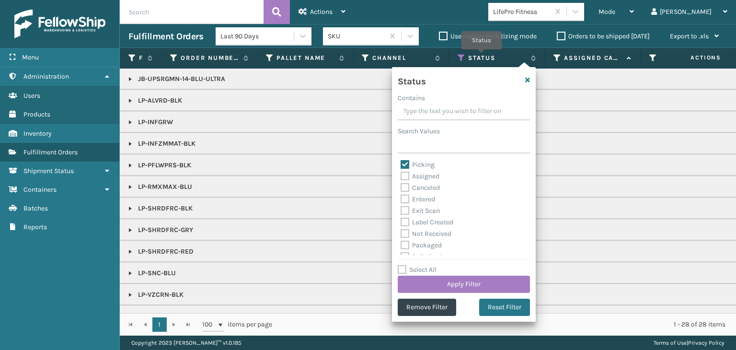
click at [401, 162] on label "Picking" at bounding box center [418, 165] width 34 height 8
click at [401, 162] on input "Picking" at bounding box center [401, 162] width 0 height 6
checkbox input "false"
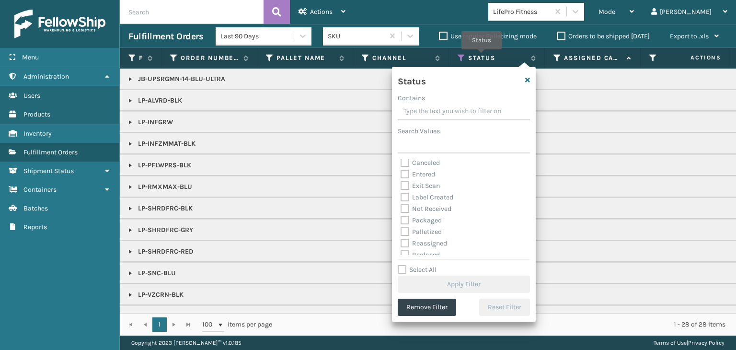
scroll to position [48, 0]
drag, startPoint x: 403, startPoint y: 208, endPoint x: 413, endPoint y: 238, distance: 31.4
click at [404, 208] on label "Palletized" at bounding box center [421, 209] width 41 height 8
click at [401, 208] on input "Palletized" at bounding box center [401, 206] width 0 height 6
checkbox input "true"
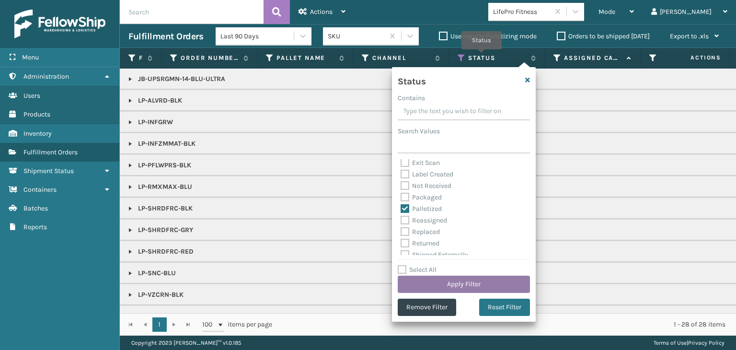
click at [440, 281] on button "Apply Filter" at bounding box center [464, 284] width 132 height 17
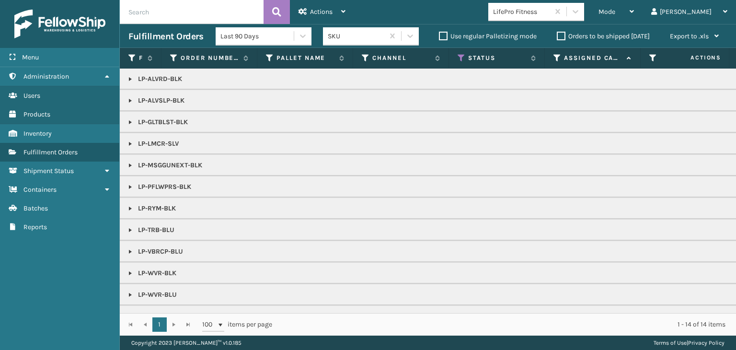
click at [199, 10] on input "text" at bounding box center [192, 12] width 144 height 24
type input "1ZXH04500371777734"
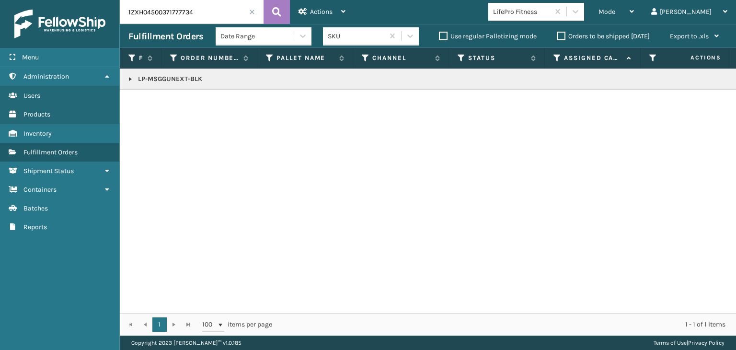
click at [127, 81] on td "LP-MSGGUNEXT-BLK" at bounding box center [738, 79] width 1237 height 21
click at [130, 77] on link at bounding box center [131, 79] width 8 height 8
click at [721, 104] on icon at bounding box center [724, 105] width 6 height 7
click at [251, 11] on span at bounding box center [252, 12] width 6 height 6
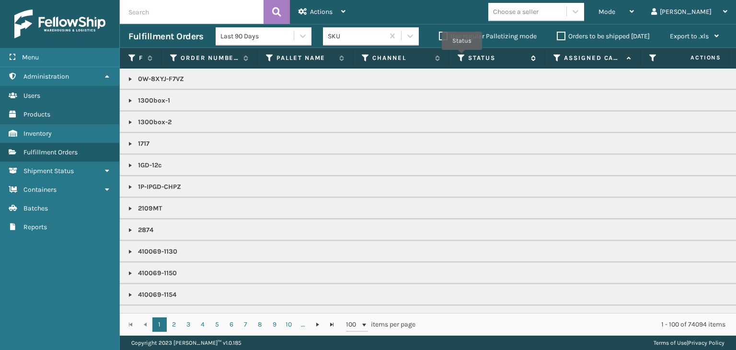
click at [462, 57] on icon at bounding box center [462, 58] width 8 height 9
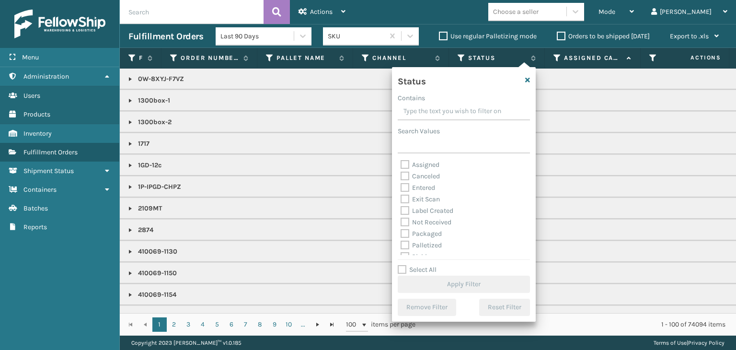
scroll to position [48, 0]
click at [406, 208] on label "Picking" at bounding box center [418, 209] width 34 height 8
click at [401, 208] on input "Picking" at bounding box center [401, 206] width 0 height 6
checkbox input "true"
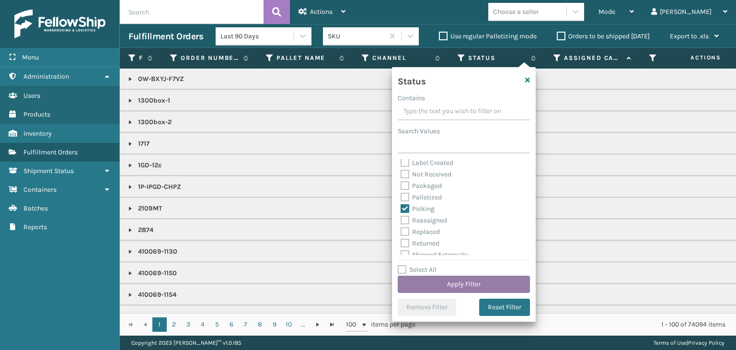
click at [473, 286] on button "Apply Filter" at bounding box center [464, 284] width 132 height 17
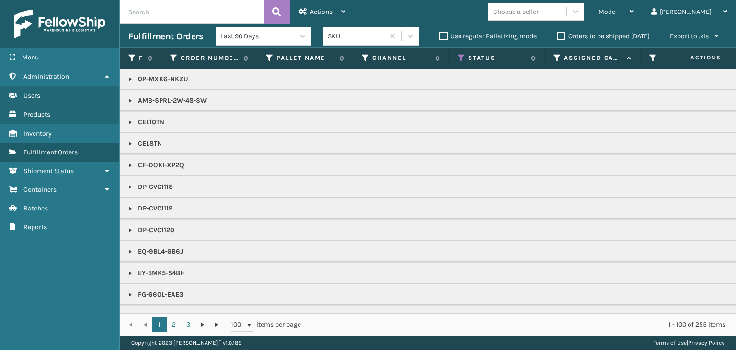
click at [563, 33] on label "Orders to be shipped [DATE]" at bounding box center [603, 36] width 93 height 8
click at [557, 33] on input "Orders to be shipped [DATE]" at bounding box center [557, 34] width 0 height 6
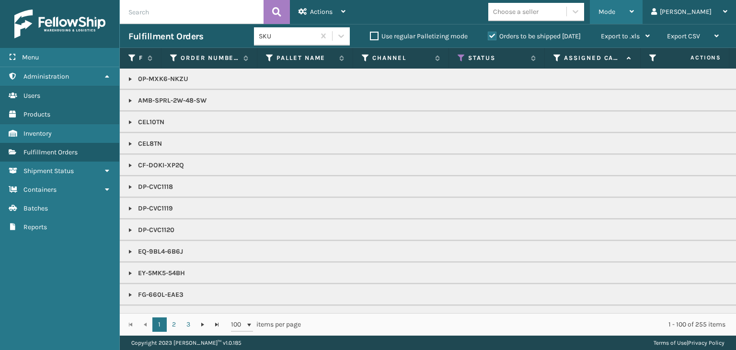
click at [615, 10] on span "Mode" at bounding box center [607, 12] width 17 height 8
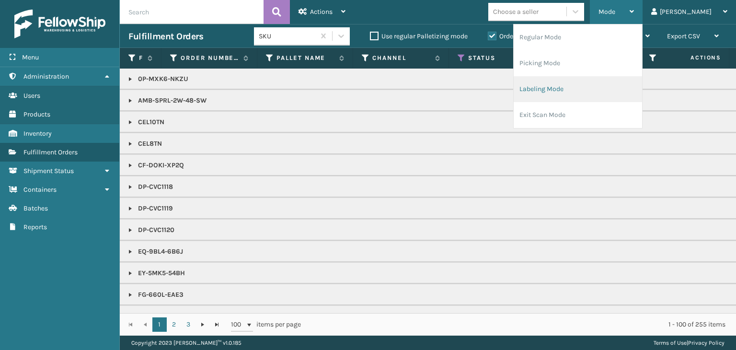
click at [600, 85] on li "Labeling Mode" at bounding box center [578, 89] width 128 height 26
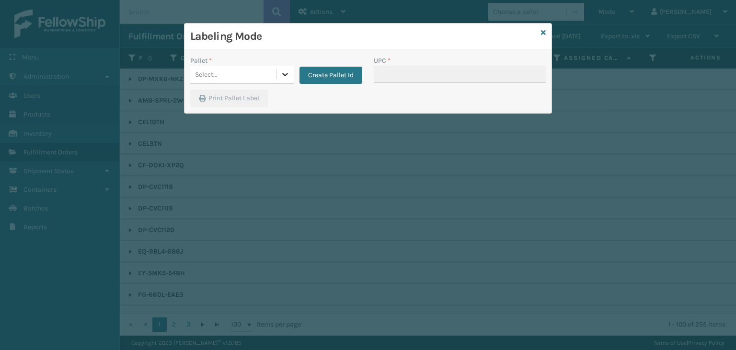
click at [285, 73] on icon at bounding box center [285, 74] width 10 height 10
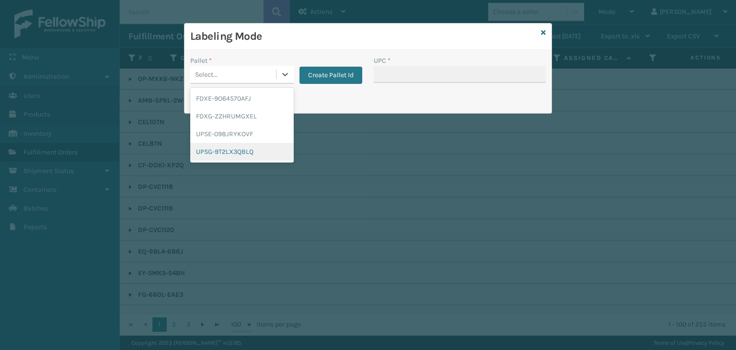
click at [253, 151] on div "UPSG-9T2LX3QBLQ" at bounding box center [242, 152] width 104 height 18
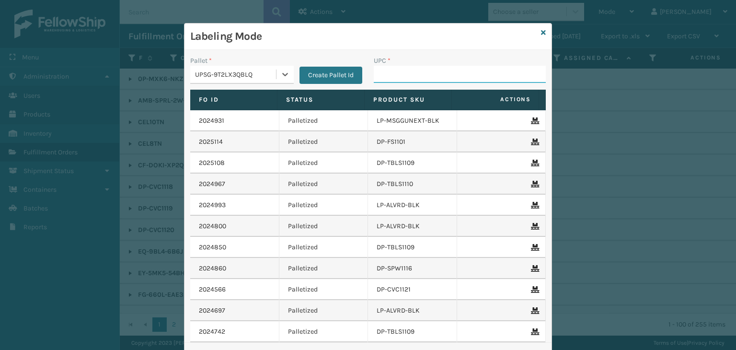
click at [389, 74] on input "UPC *" at bounding box center [460, 74] width 172 height 17
click at [541, 31] on icon at bounding box center [543, 32] width 5 height 7
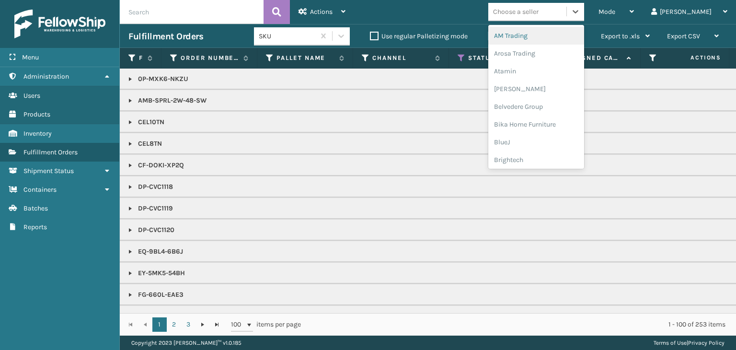
click at [539, 11] on div "Choose a seller" at bounding box center [516, 12] width 46 height 10
type input "LI"
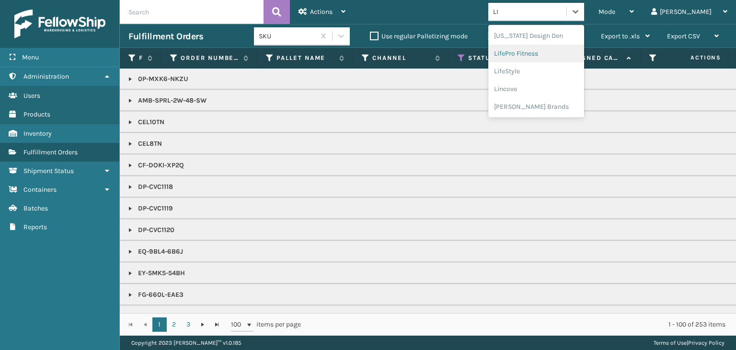
click at [577, 55] on div "LifePro Fitness" at bounding box center [536, 54] width 96 height 18
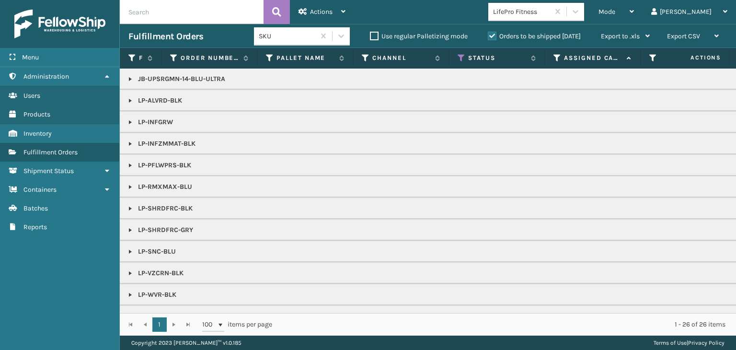
click at [130, 208] on link at bounding box center [131, 209] width 8 height 8
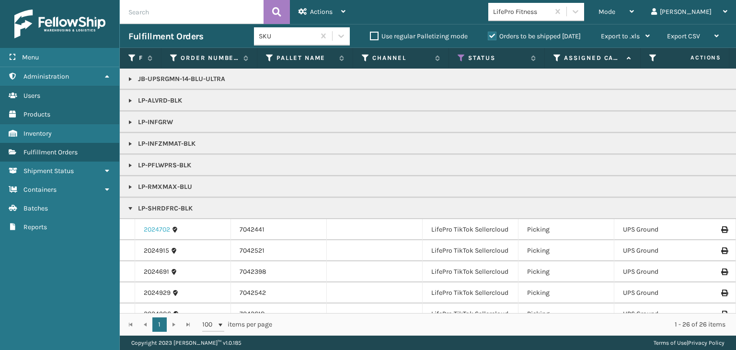
click at [157, 227] on link "2024702" at bounding box center [157, 230] width 26 height 10
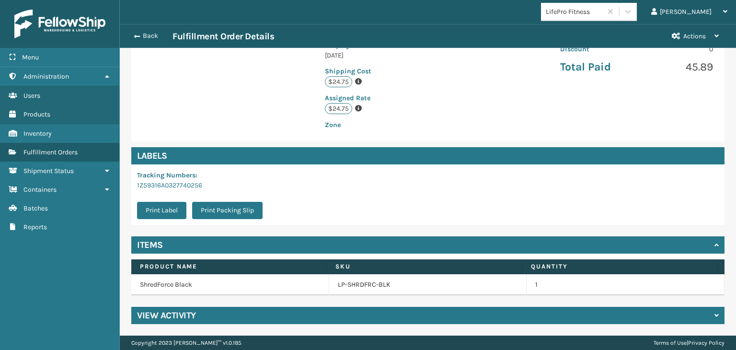
scroll to position [226, 0]
click at [357, 284] on link "LP-SHRDFRC-BLK" at bounding box center [364, 285] width 53 height 10
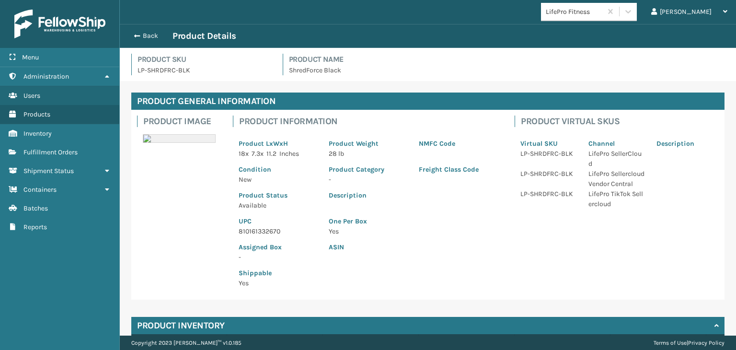
click at [256, 230] on p "810161332670" at bounding box center [278, 231] width 79 height 10
copy p "810161332670"
click at [150, 34] on button "Back" at bounding box center [150, 36] width 44 height 9
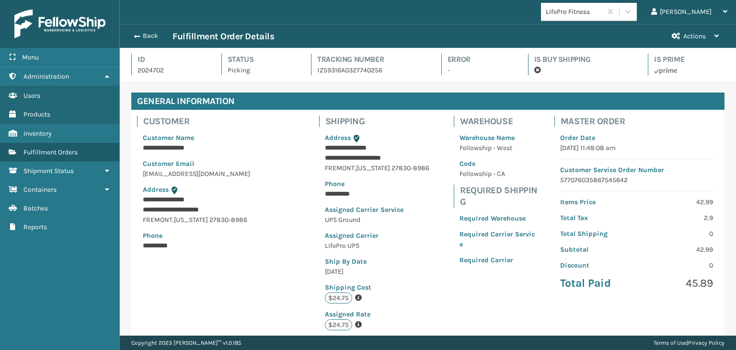
scroll to position [23, 616]
click at [150, 34] on button "Back" at bounding box center [150, 36] width 44 height 9
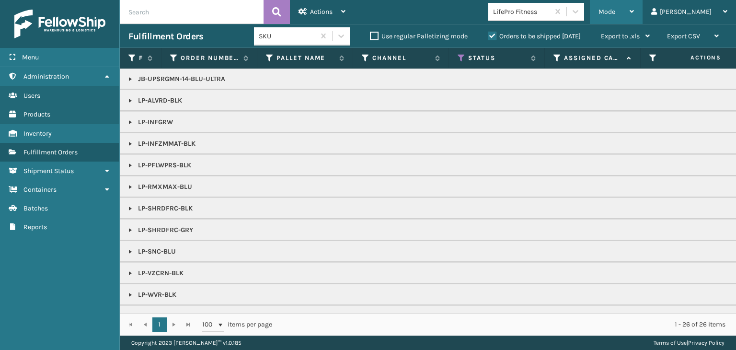
click at [634, 5] on div "Mode" at bounding box center [616, 12] width 35 height 24
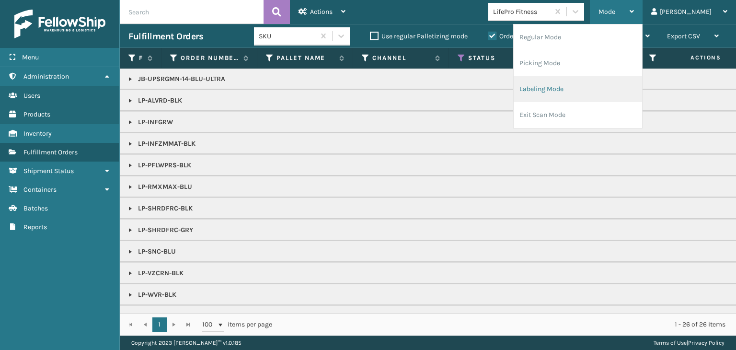
click at [612, 87] on li "Labeling Mode" at bounding box center [578, 89] width 128 height 26
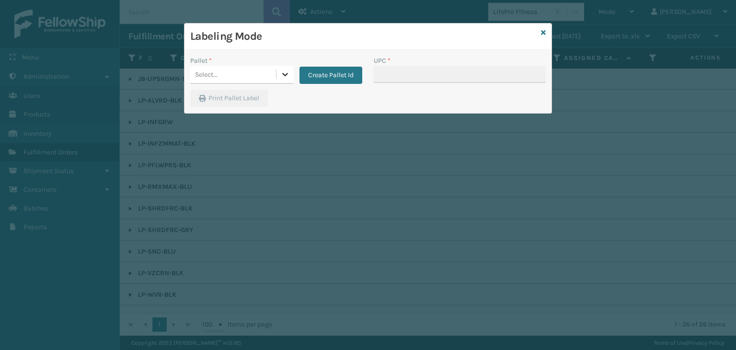
click at [286, 72] on icon at bounding box center [285, 74] width 10 height 10
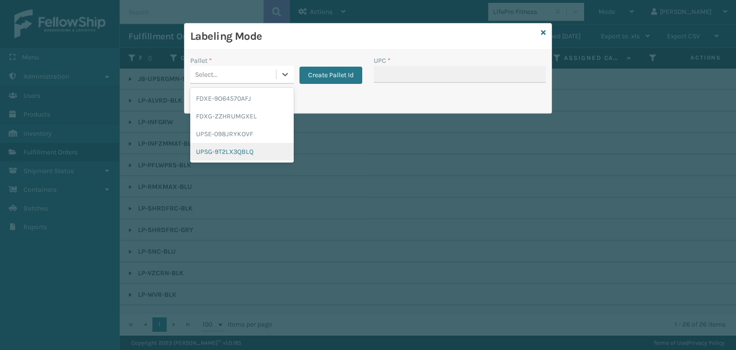
click at [256, 150] on div "UPSG-9T2LX3QBLQ" at bounding box center [242, 152] width 104 height 18
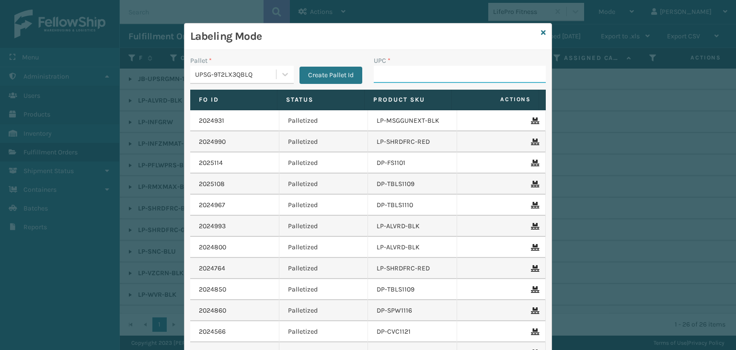
click at [389, 73] on input "UPC *" at bounding box center [460, 74] width 172 height 17
paste input "810161332670"
type input "810161332670"
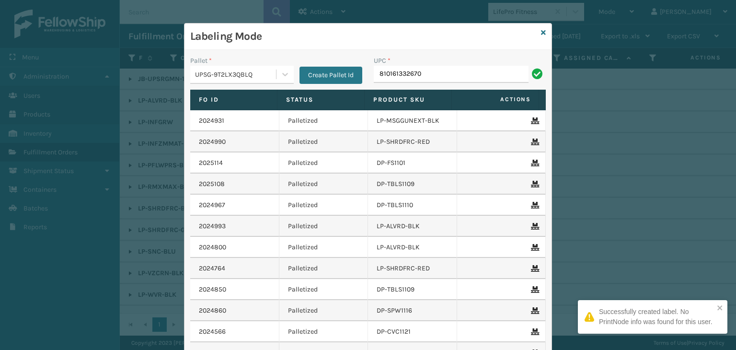
type input "810161332670"
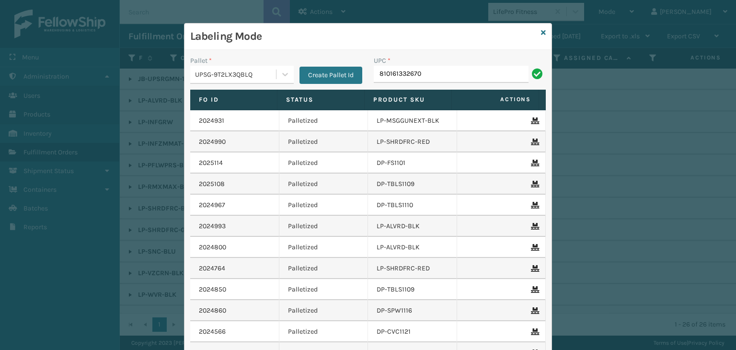
type input "810161332670"
type input "81009093"
type input "8100909"
type input "810090930916"
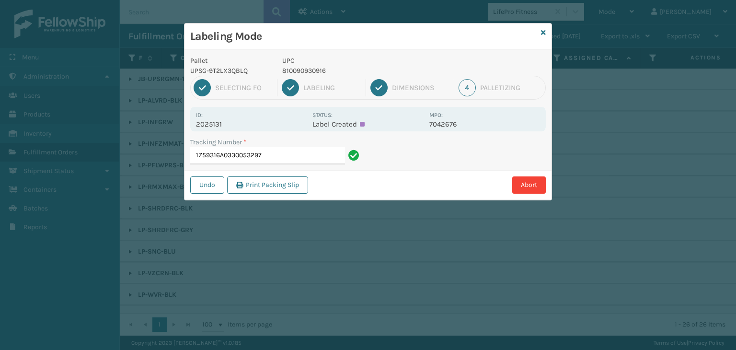
type input "1Z59316A0330053297"
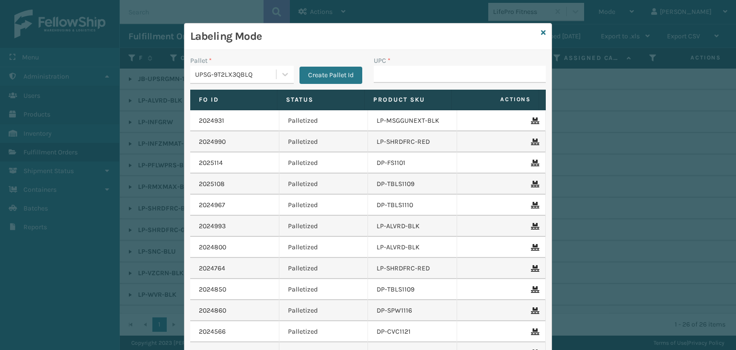
click at [543, 29] on div "Labeling Mode" at bounding box center [368, 36] width 367 height 26
click at [537, 31] on div "Labeling Mode" at bounding box center [368, 36] width 367 height 26
click at [541, 32] on icon at bounding box center [543, 32] width 5 height 7
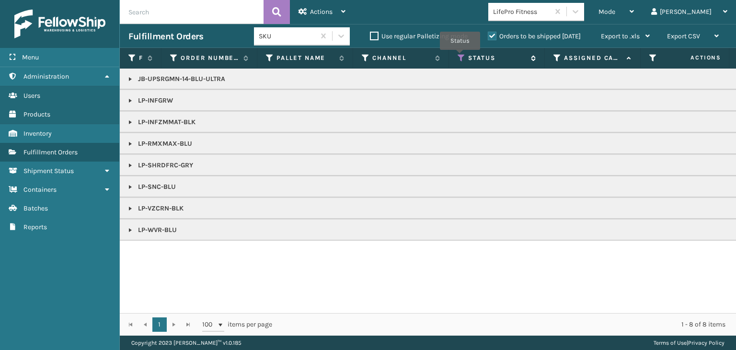
click at [460, 57] on icon at bounding box center [462, 58] width 8 height 9
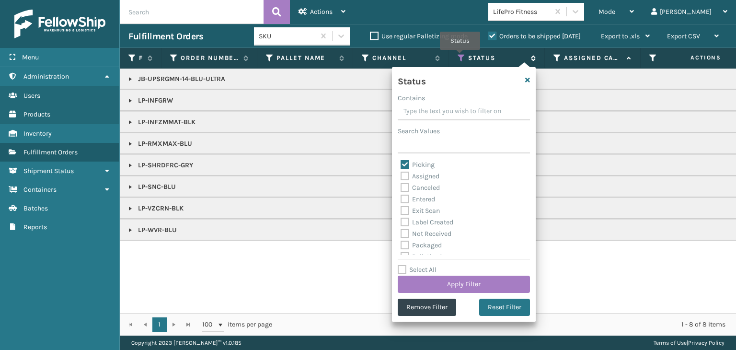
click at [460, 57] on icon at bounding box center [462, 58] width 8 height 9
click at [329, 303] on div "JB-UPSRGMN-14-BLU-ULTRA LP-INFGRW LP-INFZMMAT-BLK LP-RMXMAX-BLU LP-SHRDFRC-GRY …" at bounding box center [428, 191] width 616 height 244
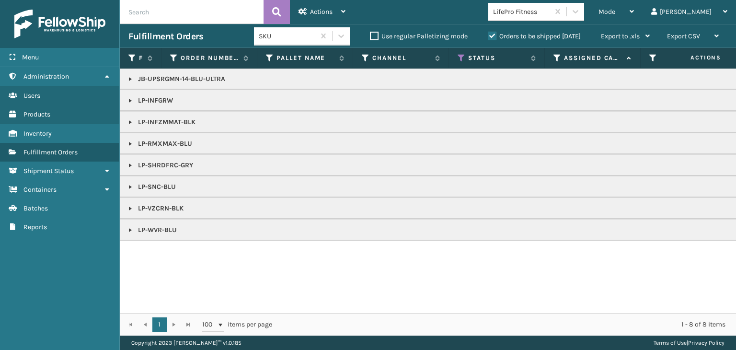
click at [128, 140] on link at bounding box center [131, 144] width 8 height 8
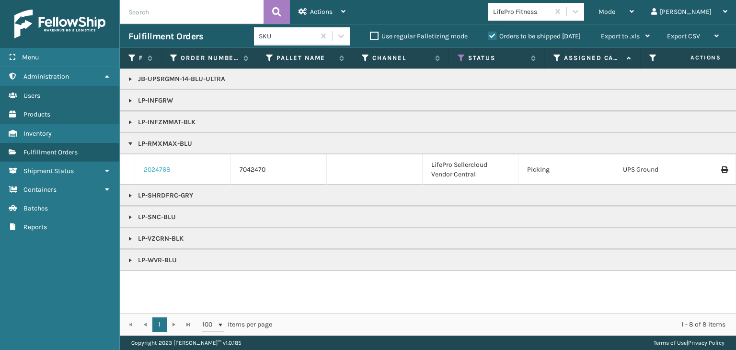
click at [165, 166] on link "2024768" at bounding box center [157, 170] width 27 height 10
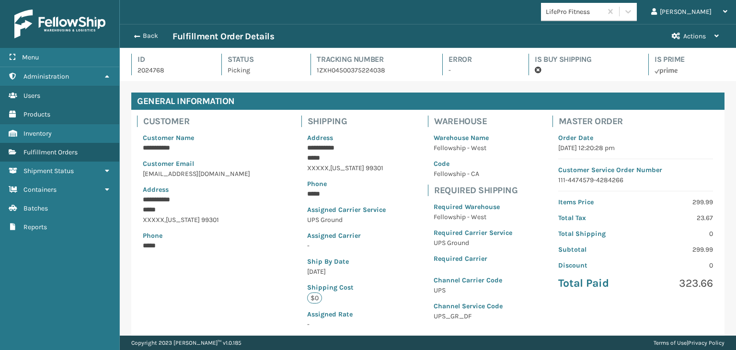
scroll to position [215, 0]
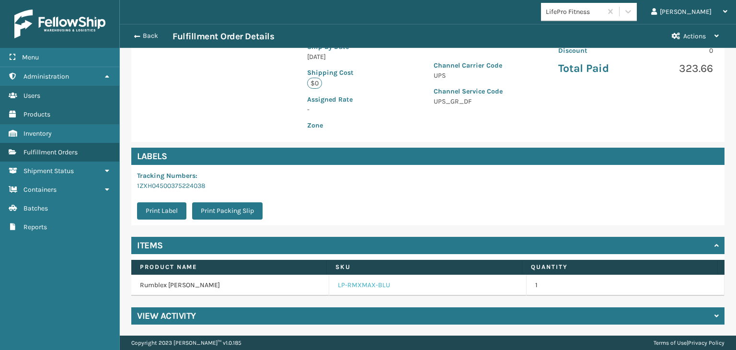
click at [362, 284] on link "LP-RMXMAX-BLU" at bounding box center [364, 285] width 52 height 10
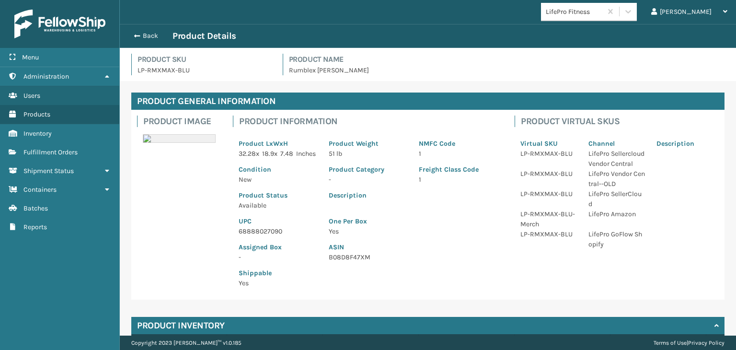
click at [255, 236] on p "68888027090" at bounding box center [278, 231] width 79 height 10
copy p "68888027090"
click at [142, 32] on button "Back" at bounding box center [150, 36] width 44 height 9
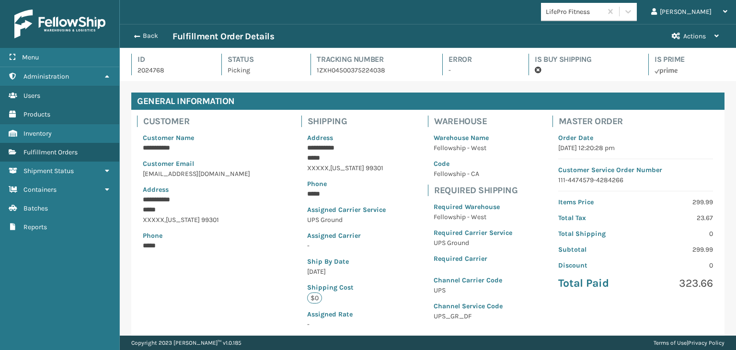
scroll to position [23, 616]
click at [144, 35] on button "Back" at bounding box center [150, 36] width 44 height 9
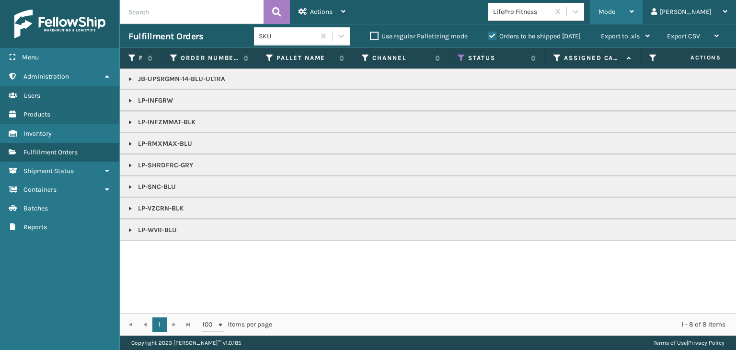
click at [634, 16] on div "Mode" at bounding box center [616, 12] width 35 height 24
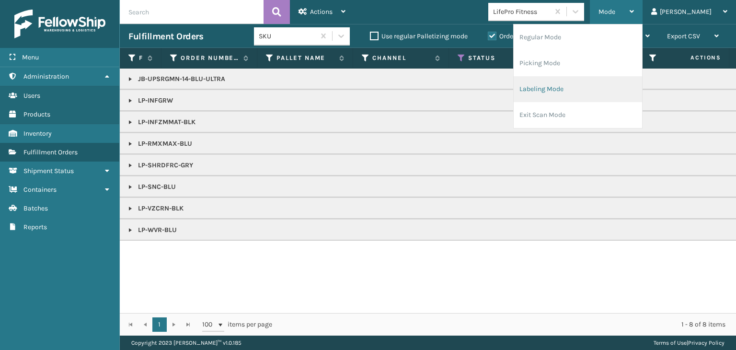
click at [623, 86] on li "Labeling Mode" at bounding box center [578, 89] width 128 height 26
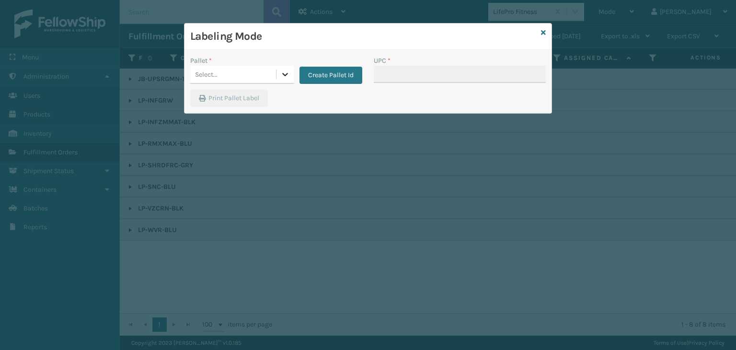
click at [288, 72] on icon at bounding box center [285, 74] width 10 height 10
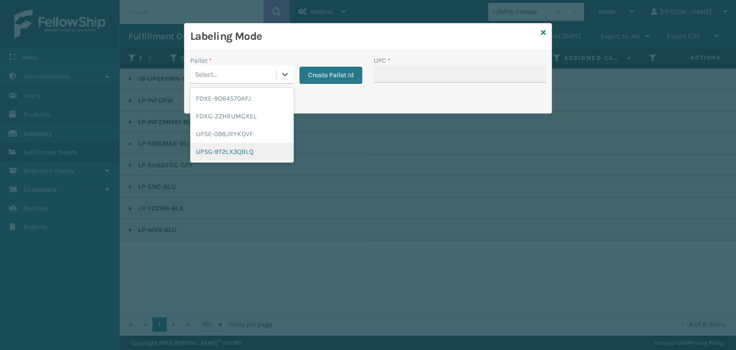
click at [258, 148] on div "UPSG-9T2LX3QBLQ" at bounding box center [242, 152] width 104 height 18
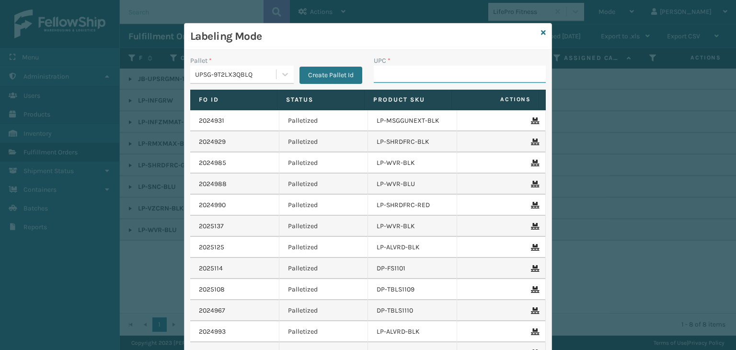
click at [398, 79] on input "UPC *" at bounding box center [460, 74] width 172 height 17
paste input "68888027090"
type input "68888027090"
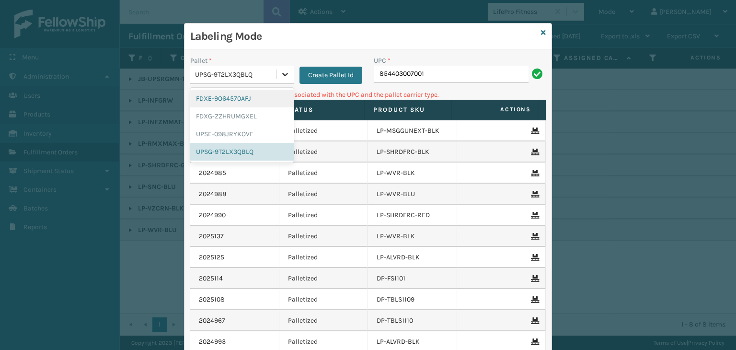
click at [281, 78] on icon at bounding box center [285, 74] width 10 height 10
click at [248, 115] on div "FDXG-ZZHRUMGXEL" at bounding box center [242, 116] width 104 height 18
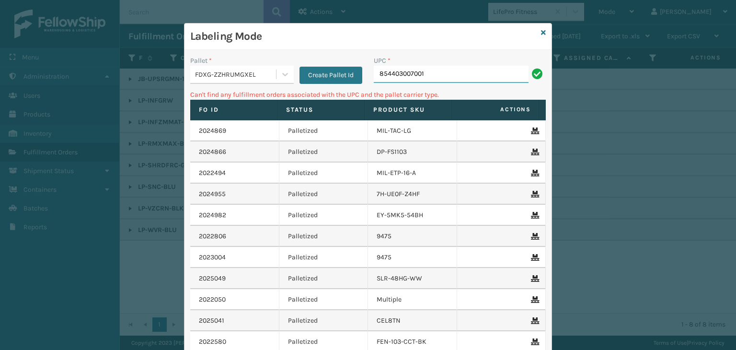
click at [474, 72] on input "854403007001" at bounding box center [451, 74] width 155 height 17
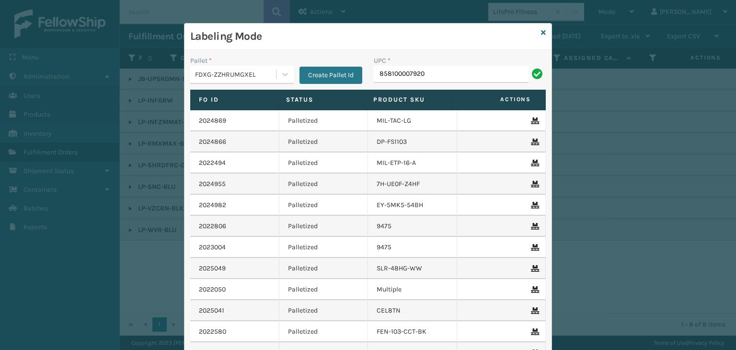
click at [400, 69] on input "858100007920" at bounding box center [451, 74] width 155 height 17
type input "858100007920"
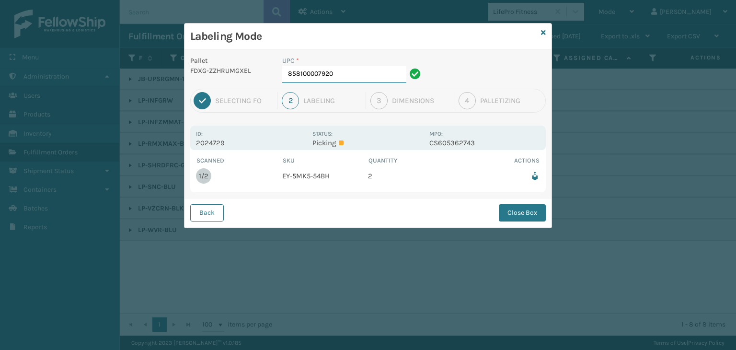
click at [360, 73] on input "858100007920" at bounding box center [344, 74] width 124 height 17
click at [518, 218] on button "Close Box" at bounding box center [522, 212] width 47 height 17
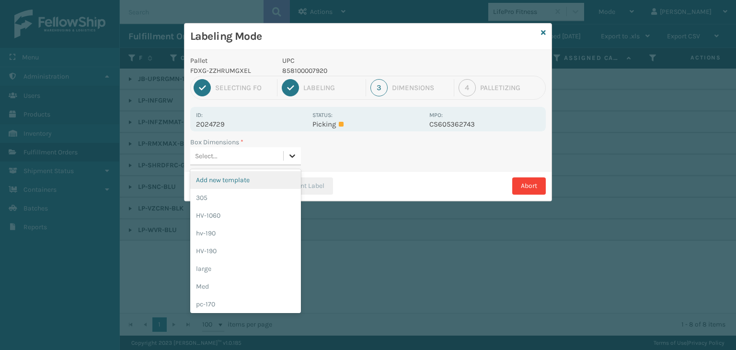
click at [288, 154] on icon at bounding box center [293, 156] width 10 height 10
click at [241, 284] on div "Med" at bounding box center [245, 286] width 111 height 18
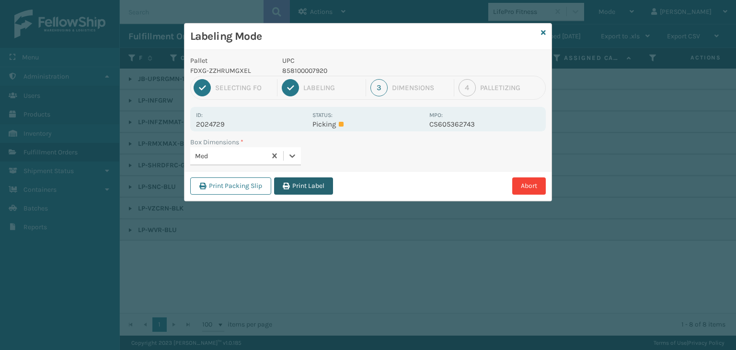
click at [307, 189] on button "Print Label" at bounding box center [303, 185] width 59 height 17
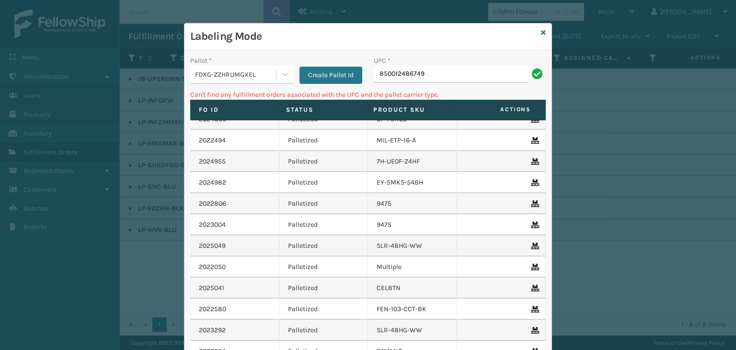
scroll to position [48, 0]
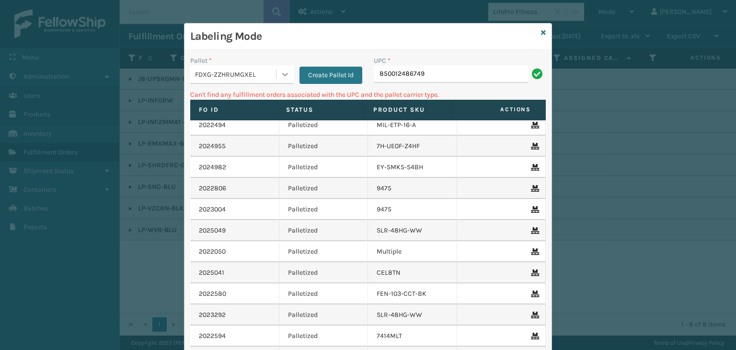
click at [277, 74] on div at bounding box center [285, 74] width 17 height 17
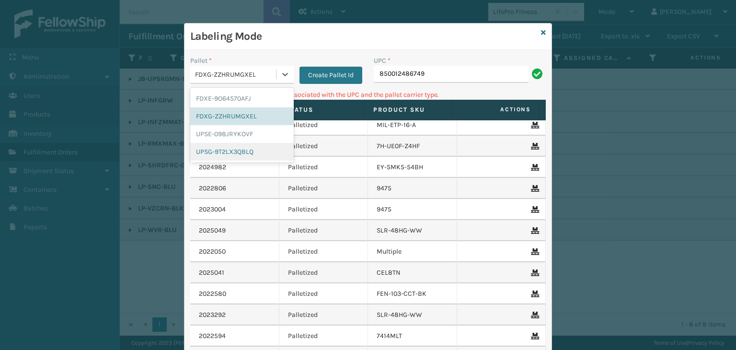
click at [251, 152] on div "UPSG-9T2LX3QBLQ" at bounding box center [242, 152] width 104 height 18
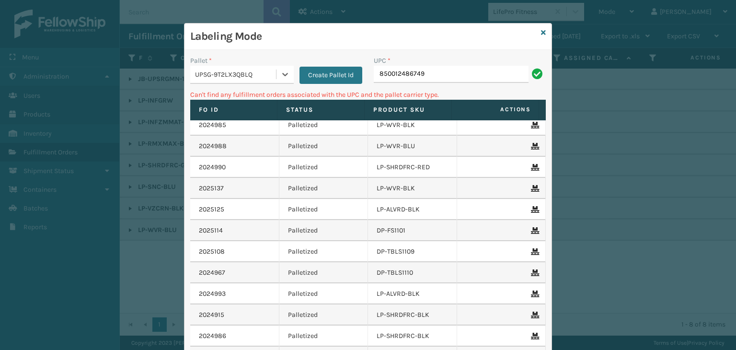
scroll to position [0, 0]
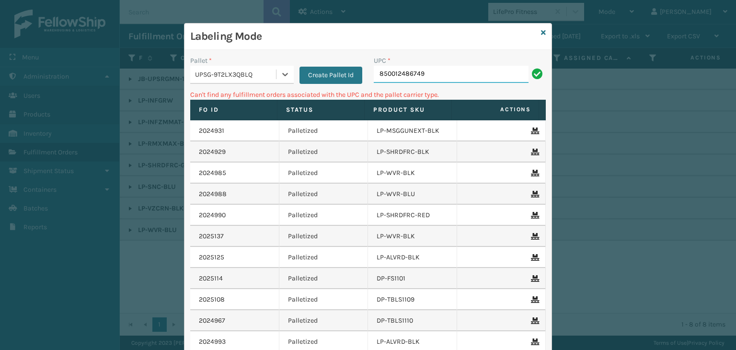
click at [433, 74] on input "850012486749" at bounding box center [451, 74] width 155 height 17
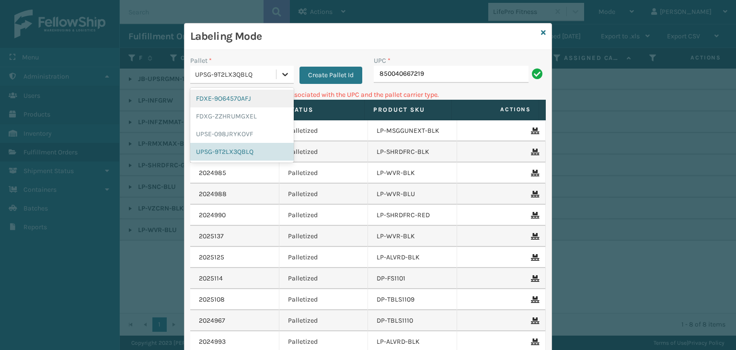
click at [284, 66] on div at bounding box center [285, 74] width 17 height 17
click at [258, 118] on div "FDXG-ZZHRUMGXEL" at bounding box center [242, 116] width 104 height 18
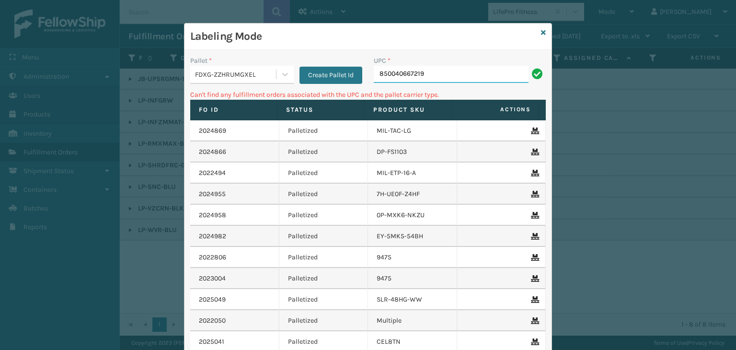
drag, startPoint x: 435, startPoint y: 76, endPoint x: 439, endPoint y: 66, distance: 10.3
click at [435, 76] on input "850040667219" at bounding box center [451, 74] width 155 height 17
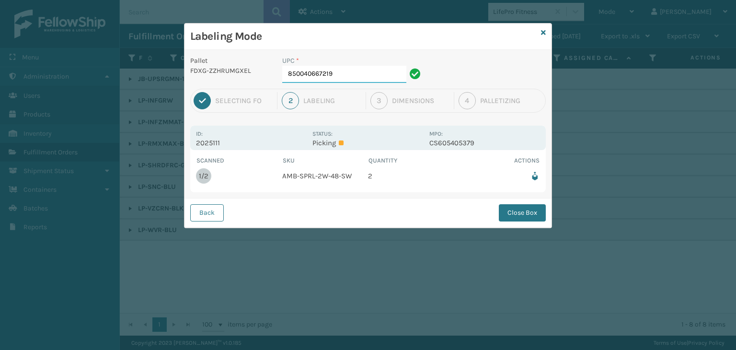
click at [368, 70] on input "850040667219" at bounding box center [344, 74] width 124 height 17
click at [528, 213] on button "Close Box" at bounding box center [522, 212] width 47 height 17
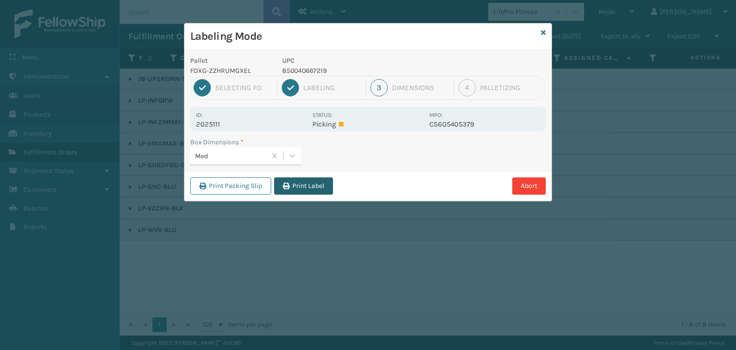
click at [309, 186] on button "Print Label" at bounding box center [303, 185] width 59 height 17
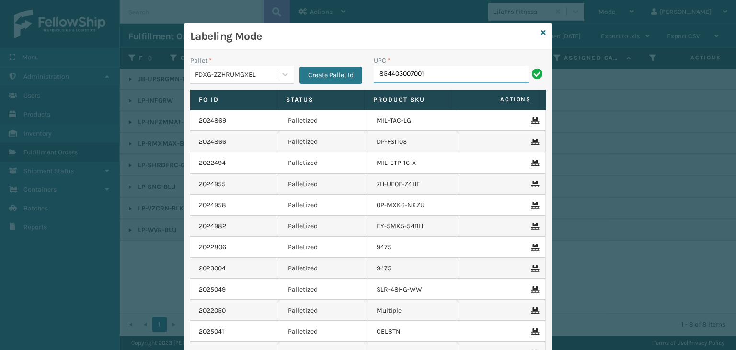
click at [389, 75] on input "854403007001" at bounding box center [451, 74] width 155 height 17
type input "854403007001"
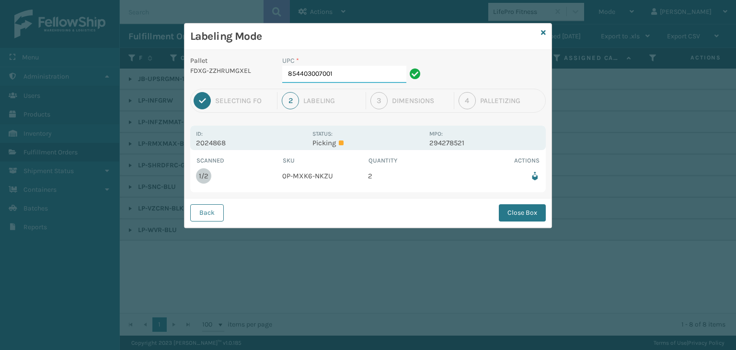
click at [364, 73] on input "854403007001" at bounding box center [344, 74] width 124 height 17
click at [527, 213] on button "Close Box" at bounding box center [522, 212] width 47 height 17
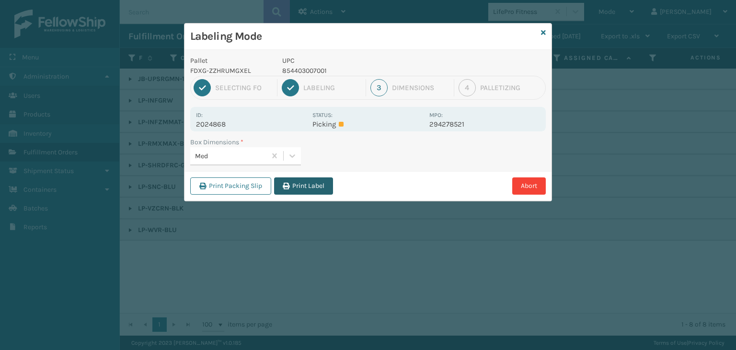
click at [304, 184] on button "Print Label" at bounding box center [303, 185] width 59 height 17
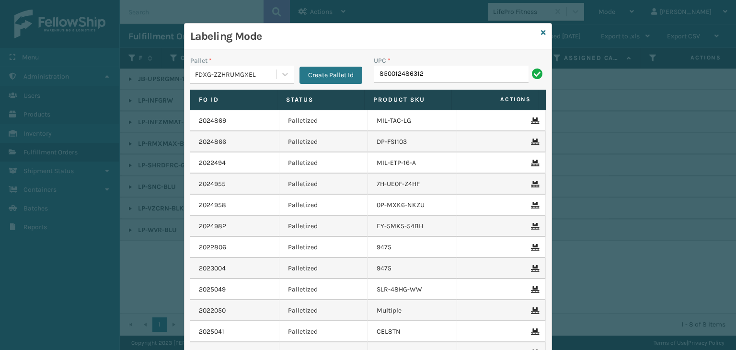
type input "850012486312"
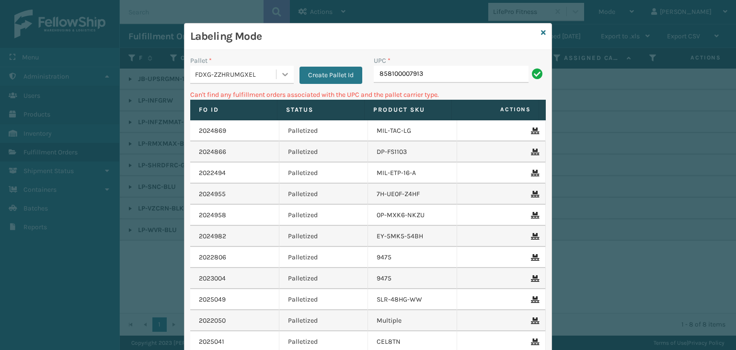
click at [277, 68] on div at bounding box center [285, 74] width 17 height 17
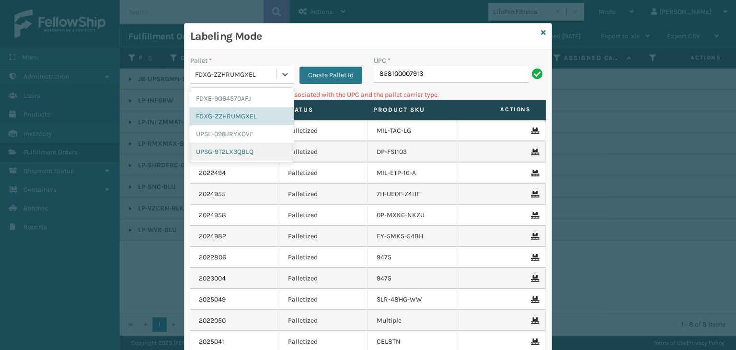
click at [254, 148] on div "UPSG-9T2LX3QBLQ" at bounding box center [242, 152] width 104 height 18
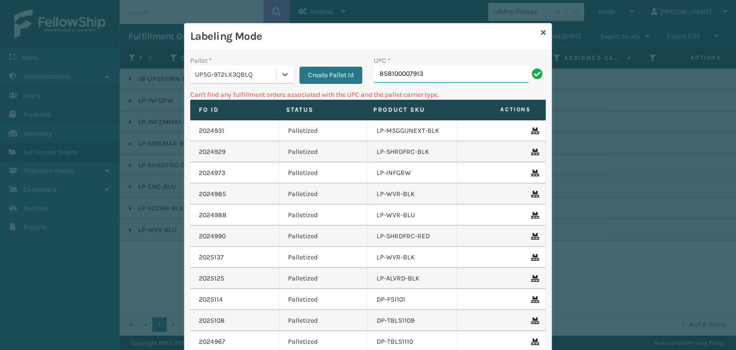
click at [435, 75] on input "858100007913" at bounding box center [451, 74] width 155 height 17
click at [281, 69] on div at bounding box center [285, 74] width 17 height 17
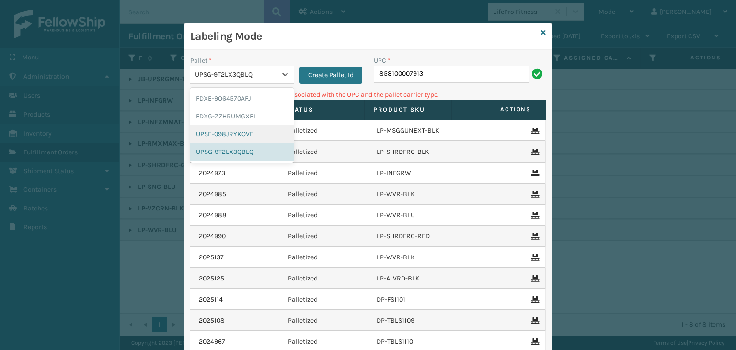
click at [260, 134] on div "UPSE-098JRYKOVF" at bounding box center [242, 134] width 104 height 18
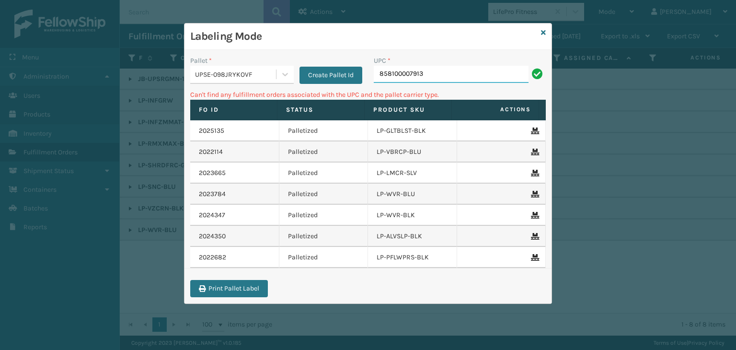
click at [463, 74] on input "858100007913" at bounding box center [451, 74] width 155 height 17
click at [290, 71] on div at bounding box center [285, 74] width 17 height 17
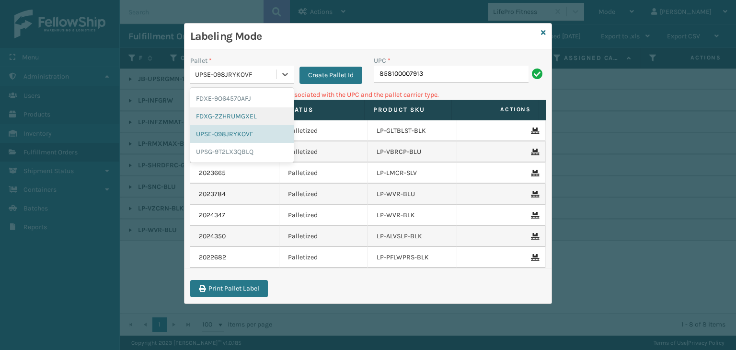
drag, startPoint x: 266, startPoint y: 111, endPoint x: 286, endPoint y: 104, distance: 20.8
click at [266, 111] on div "FDXG-ZZHRUMGXEL" at bounding box center [242, 116] width 104 height 18
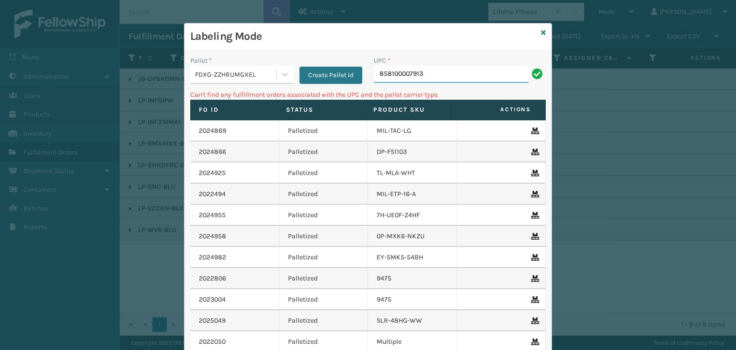
click at [436, 79] on input "858100007913" at bounding box center [451, 74] width 155 height 17
drag, startPoint x: 394, startPoint y: 78, endPoint x: 366, endPoint y: 80, distance: 27.9
click at [368, 80] on div "UPC * 858100007913" at bounding box center [460, 73] width 184 height 34
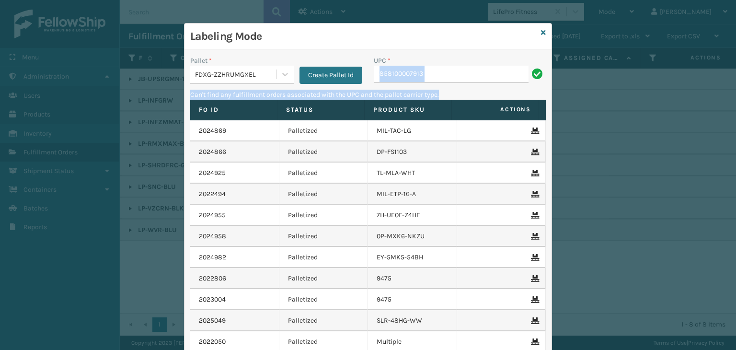
drag, startPoint x: 440, startPoint y: 94, endPoint x: 455, endPoint y: 77, distance: 22.1
click at [454, 79] on div "Pallet * FDXG-ZZHRUMGXEL Create Pallet Id UPC * 858100007913 Can't find any ful…" at bounding box center [368, 236] width 367 height 373
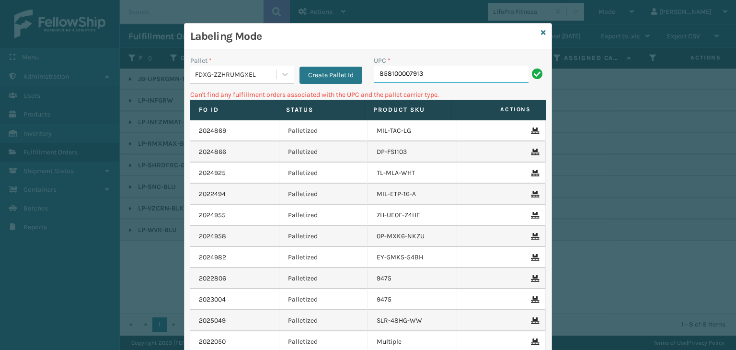
click at [458, 74] on input "858100007913" at bounding box center [451, 74] width 155 height 17
type input "8"
type input "850012486589"
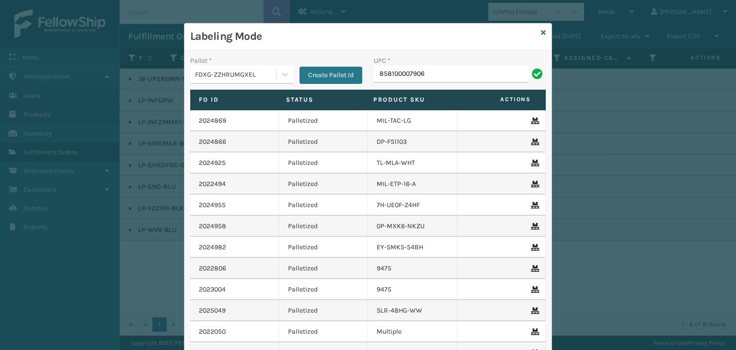
click at [411, 73] on input "858100007906" at bounding box center [451, 74] width 155 height 17
click at [411, 75] on input "858100007906" at bounding box center [451, 74] width 155 height 17
type input "858100007906"
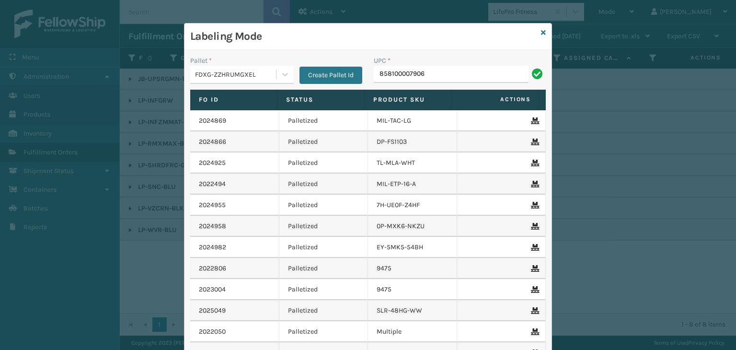
type input "858100007906"
type input "850"
type input "85440300"
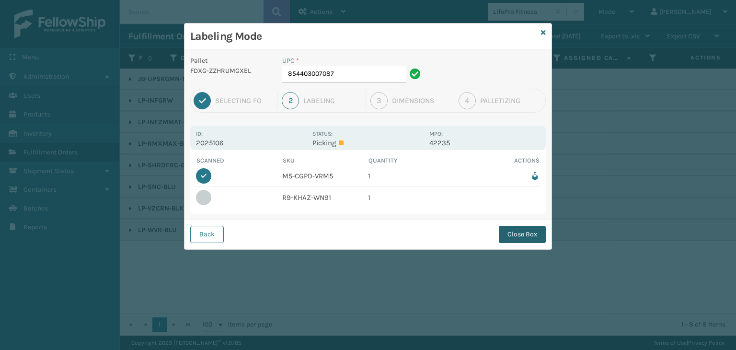
click at [524, 236] on button "Close Box" at bounding box center [522, 234] width 47 height 17
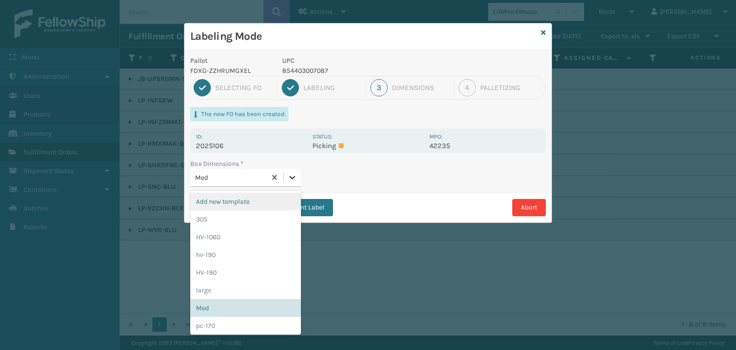
click at [293, 181] on icon at bounding box center [293, 178] width 10 height 10
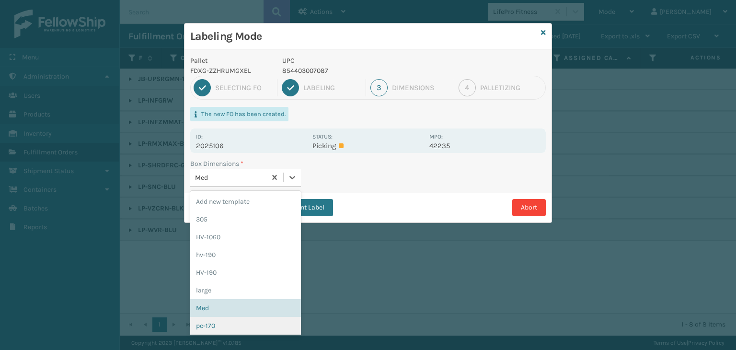
drag, startPoint x: 251, startPoint y: 325, endPoint x: 277, endPoint y: 257, distance: 72.4
click at [251, 323] on div "pc-170" at bounding box center [245, 326] width 111 height 18
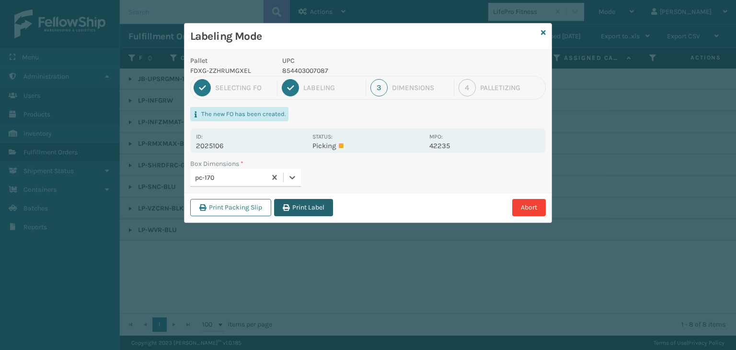
click at [311, 204] on button "Print Label" at bounding box center [303, 207] width 59 height 17
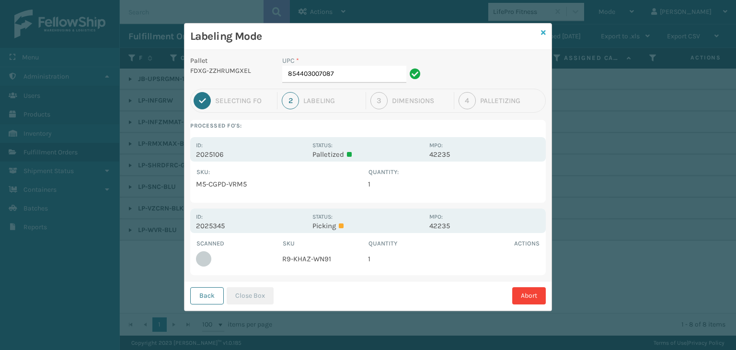
click at [543, 32] on icon at bounding box center [543, 32] width 5 height 7
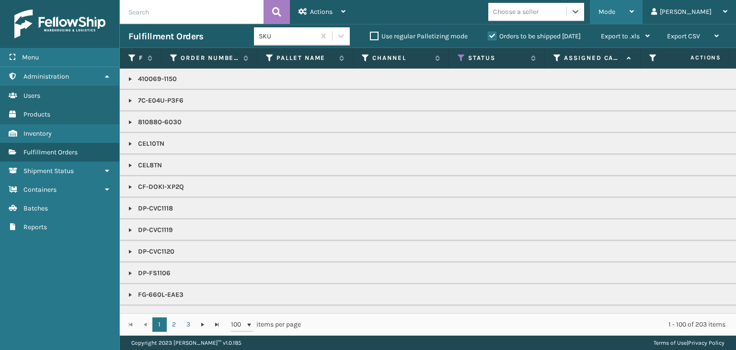
click at [634, 7] on div "Mode" at bounding box center [616, 12] width 35 height 24
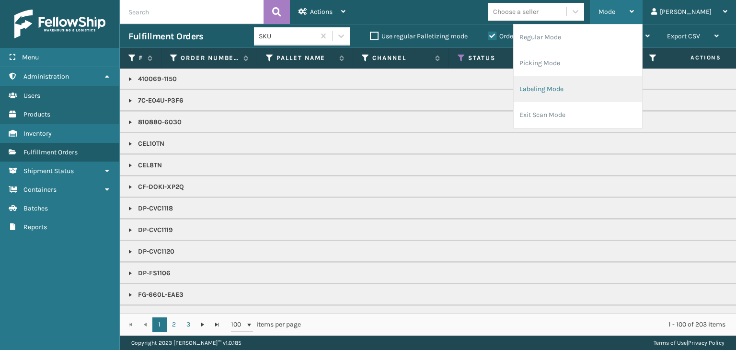
click at [635, 81] on li "Labeling Mode" at bounding box center [578, 89] width 128 height 26
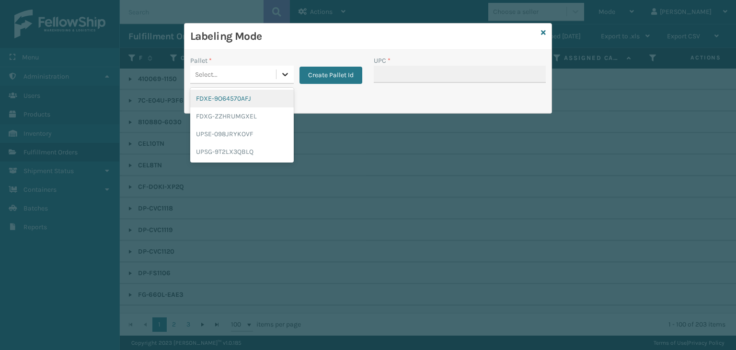
click at [284, 72] on icon at bounding box center [285, 74] width 10 height 10
click at [258, 120] on div "FDXG-ZZHRUMGXEL" at bounding box center [242, 116] width 104 height 18
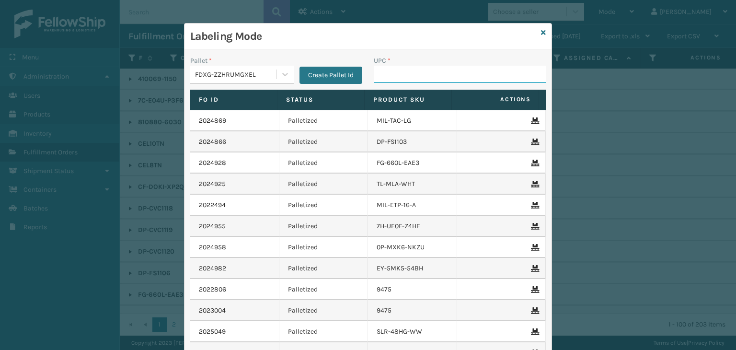
click at [414, 79] on input "UPC *" at bounding box center [460, 74] width 172 height 17
click at [393, 73] on input "858100007906" at bounding box center [451, 74] width 155 height 17
click at [394, 73] on input "858100007906" at bounding box center [451, 74] width 155 height 17
type input "858100007906"
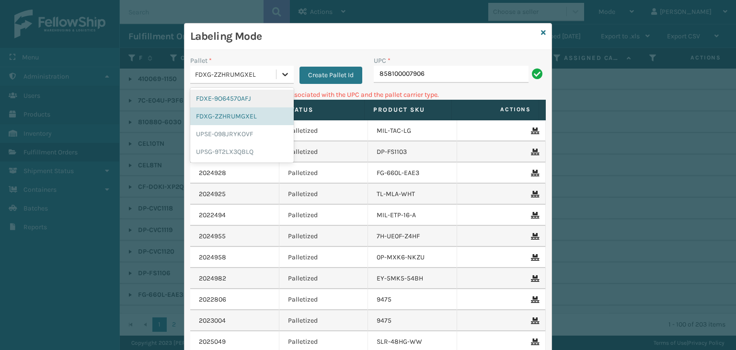
click at [285, 72] on icon at bounding box center [285, 74] width 10 height 10
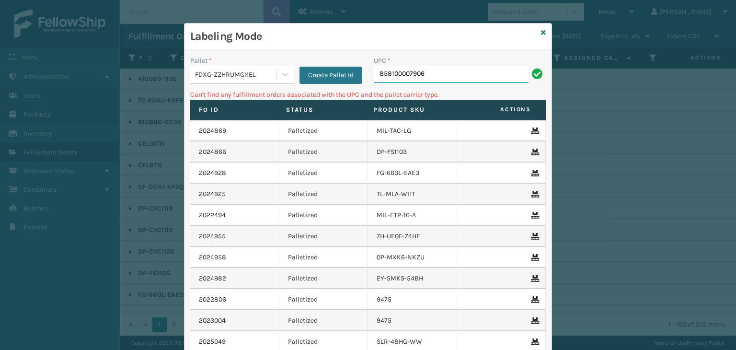
click at [437, 75] on input "858100007906" at bounding box center [451, 74] width 155 height 17
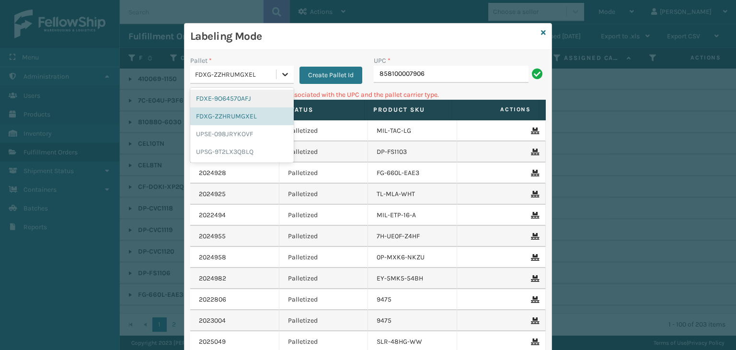
click at [287, 74] on div at bounding box center [285, 74] width 17 height 17
click at [245, 146] on div "UPSG-9T2LX3QBLQ" at bounding box center [242, 152] width 104 height 18
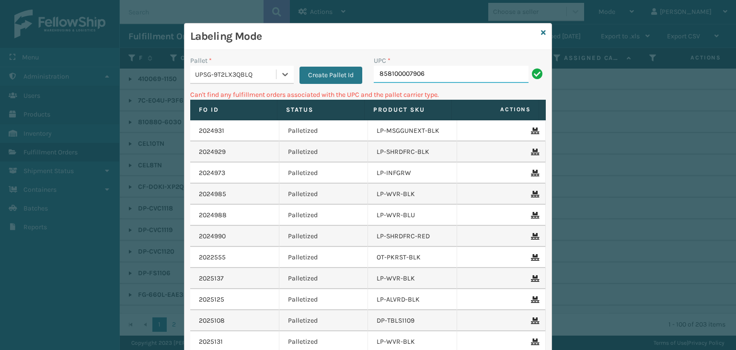
click at [446, 79] on input "858100007906" at bounding box center [451, 74] width 155 height 17
click at [280, 71] on icon at bounding box center [285, 74] width 10 height 10
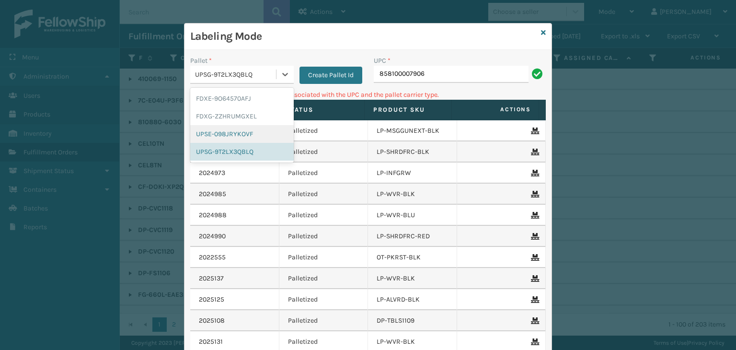
click at [247, 130] on div "UPSE-098JRYKOVF" at bounding box center [242, 134] width 104 height 18
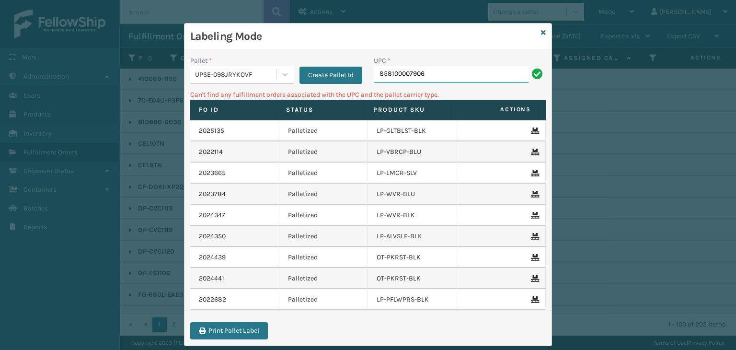
click at [430, 76] on input "858100007906" at bounding box center [451, 74] width 155 height 17
click at [536, 33] on div "Labeling Mode" at bounding box center [368, 36] width 367 height 26
click at [541, 28] on link at bounding box center [543, 33] width 5 height 10
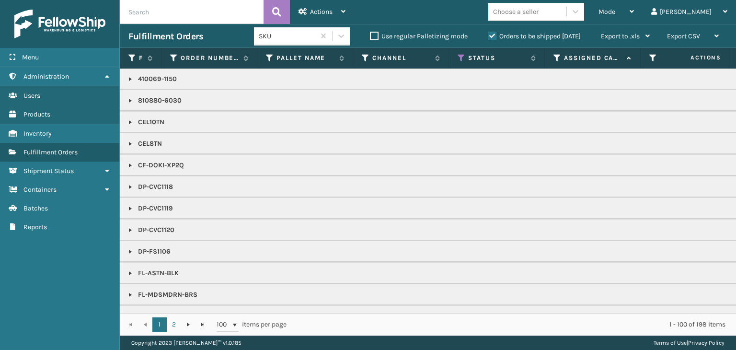
click at [566, 19] on div "Choose a seller" at bounding box center [527, 12] width 78 height 16
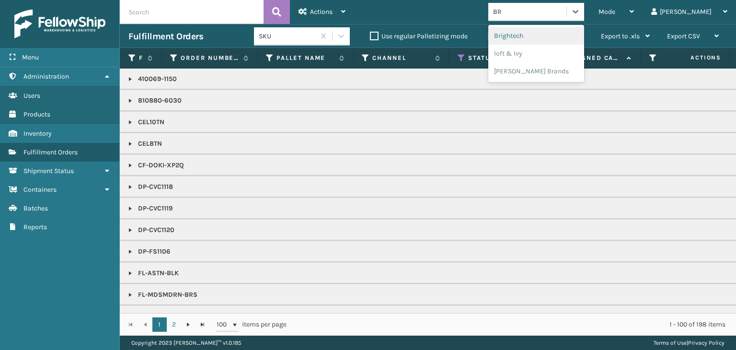
type input "BRI"
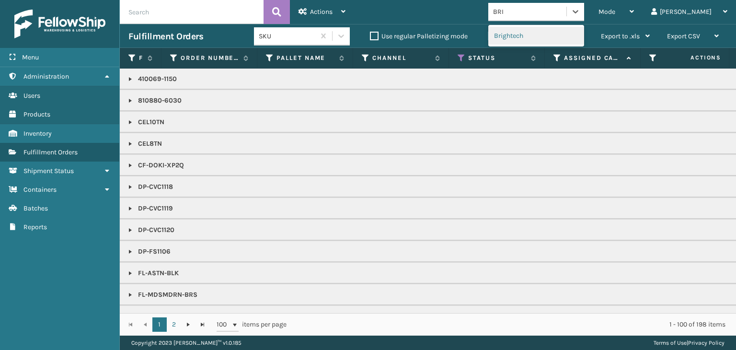
click at [577, 36] on div "Brightech" at bounding box center [536, 36] width 96 height 18
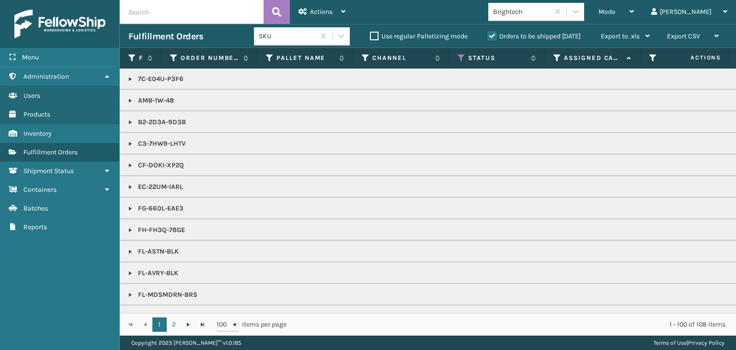
click at [128, 206] on link at bounding box center [131, 209] width 8 height 8
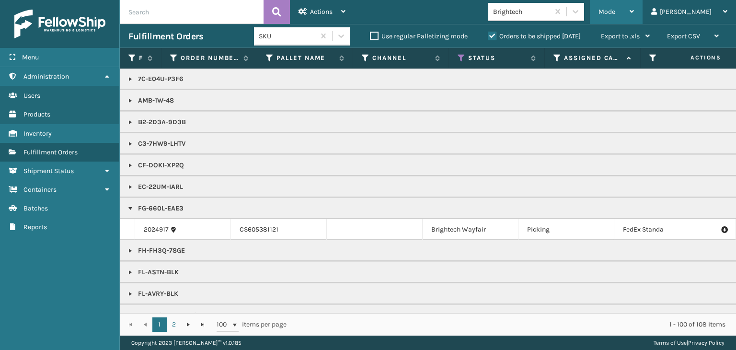
click at [615, 13] on span "Mode" at bounding box center [607, 12] width 17 height 8
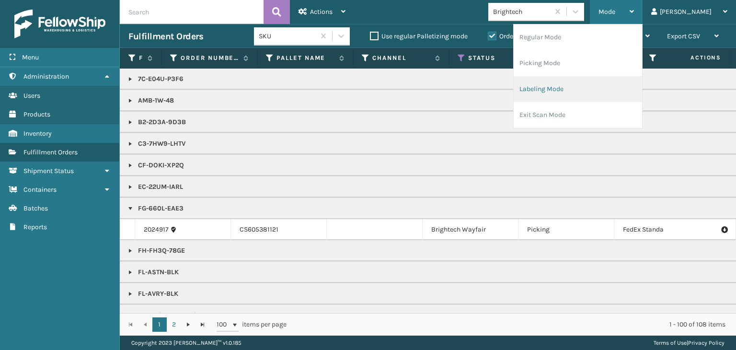
click at [596, 91] on li "Labeling Mode" at bounding box center [578, 89] width 128 height 26
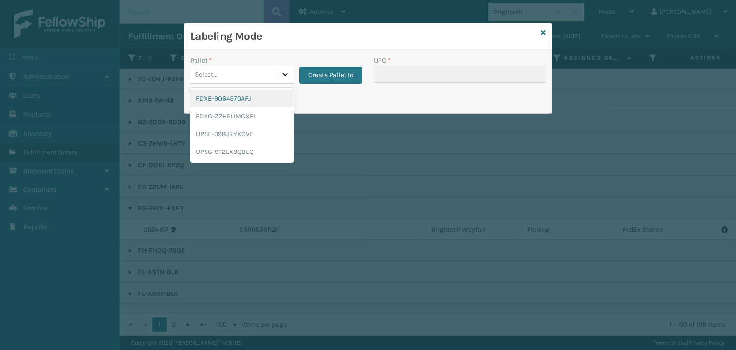
click at [287, 72] on icon at bounding box center [285, 74] width 10 height 10
click at [265, 115] on div "FDXG-ZZHRUMGXEL" at bounding box center [242, 116] width 104 height 18
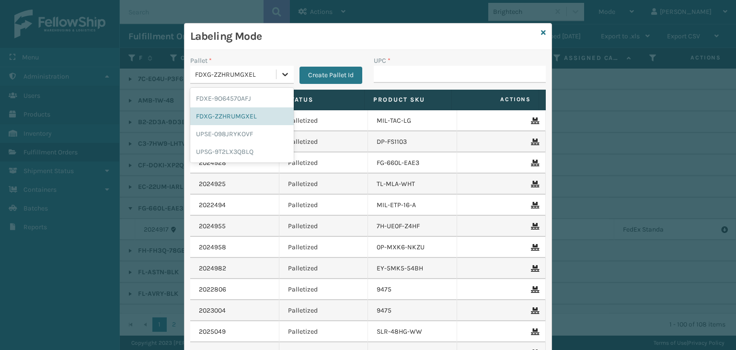
click at [280, 72] on icon at bounding box center [285, 74] width 10 height 10
click at [269, 98] on div "FDXE-9O64570AFJ" at bounding box center [242, 99] width 104 height 18
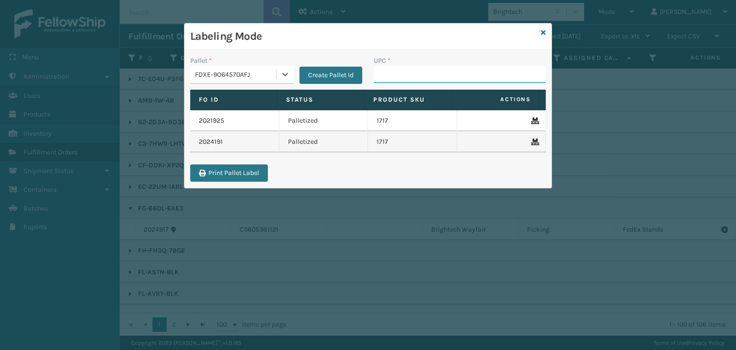
click at [404, 69] on input "UPC *" at bounding box center [460, 74] width 172 height 17
type input "858100007906"
click at [281, 69] on icon at bounding box center [285, 74] width 10 height 10
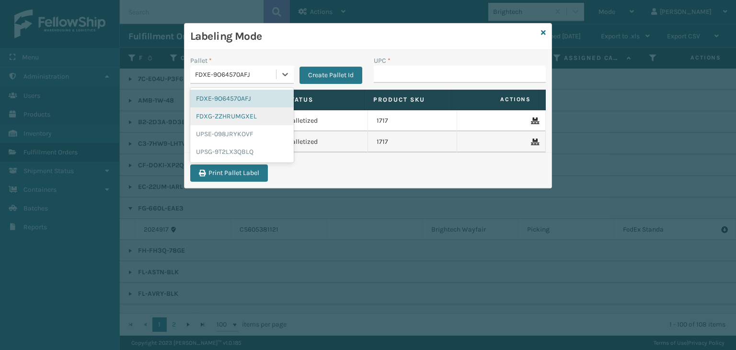
click at [253, 117] on div "FDXG-ZZHRUMGXEL" at bounding box center [242, 116] width 104 height 18
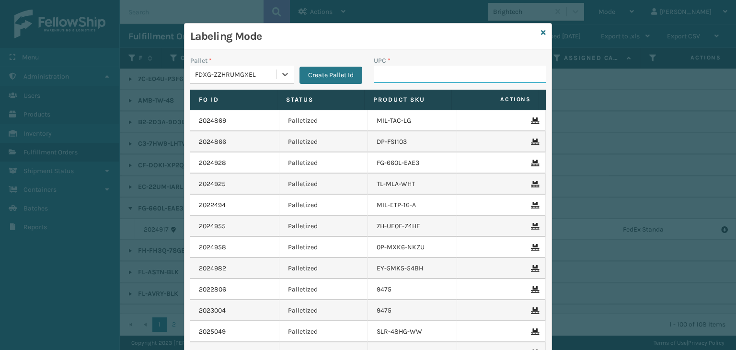
click at [397, 73] on input "UPC *" at bounding box center [460, 74] width 172 height 17
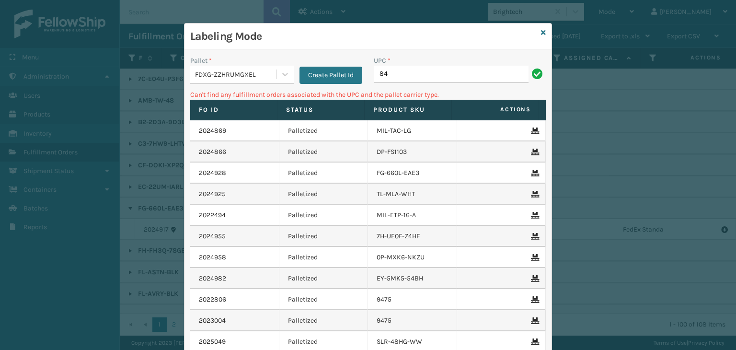
type input "8"
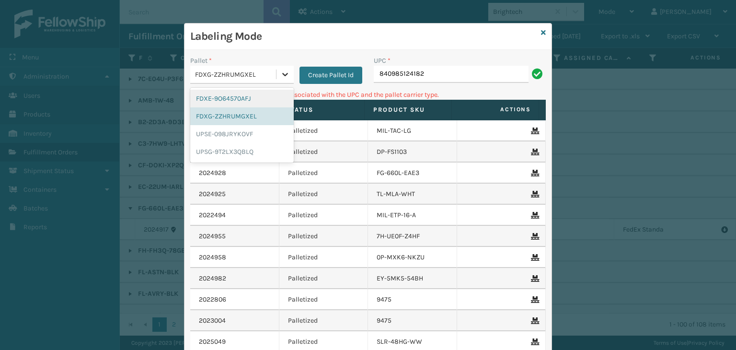
click at [283, 73] on icon at bounding box center [285, 74] width 6 height 3
click at [242, 152] on div "UPSG-9T2LX3QBLQ" at bounding box center [242, 152] width 104 height 18
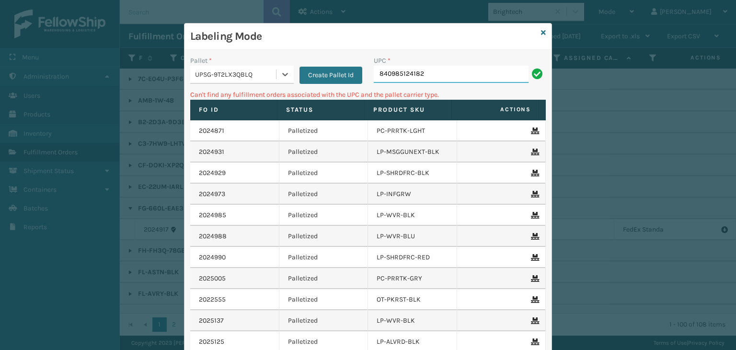
click at [454, 79] on input "840985124182" at bounding box center [451, 74] width 155 height 17
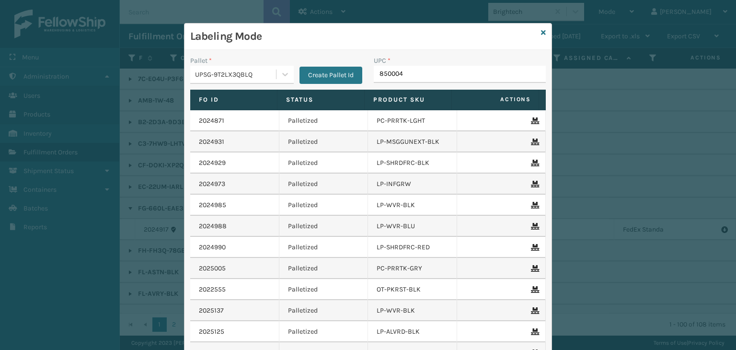
type input "8500044"
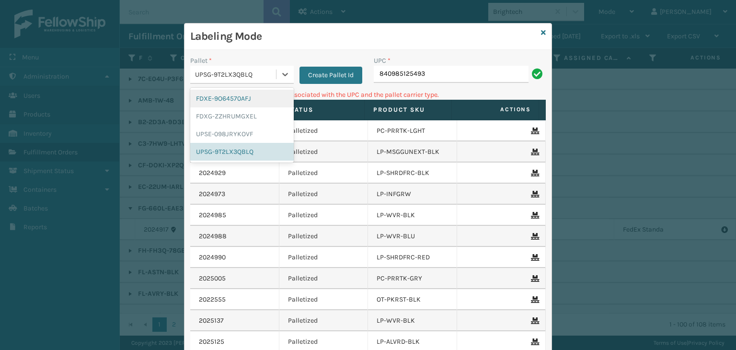
drag, startPoint x: 277, startPoint y: 70, endPoint x: 266, endPoint y: 88, distance: 20.2
click at [280, 70] on icon at bounding box center [285, 74] width 10 height 10
click at [253, 115] on div "FDXG-ZZHRUMGXEL" at bounding box center [242, 116] width 104 height 18
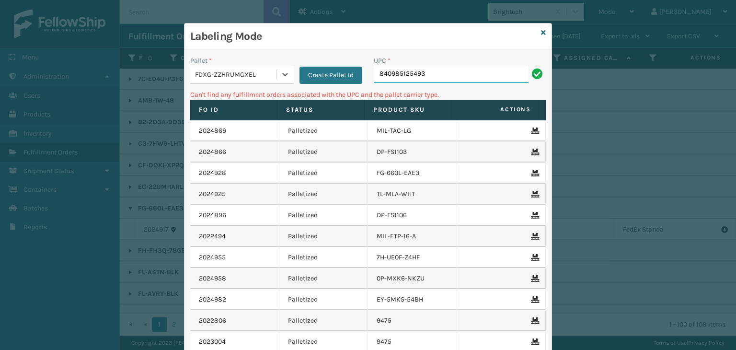
click at [471, 75] on input "840985125493" at bounding box center [451, 74] width 155 height 17
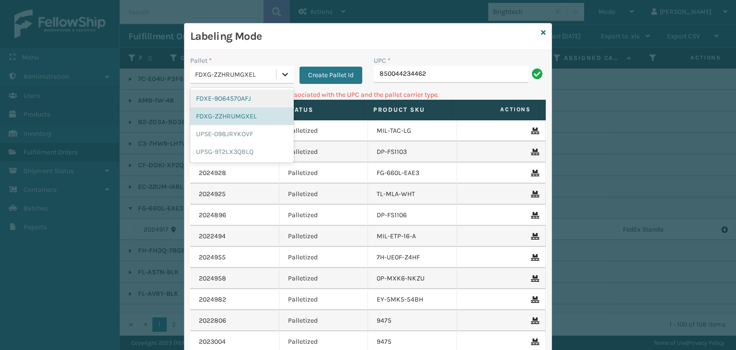
click at [281, 66] on div at bounding box center [285, 74] width 17 height 17
click at [243, 155] on div "UPSG-9T2LX3QBLQ" at bounding box center [242, 152] width 104 height 18
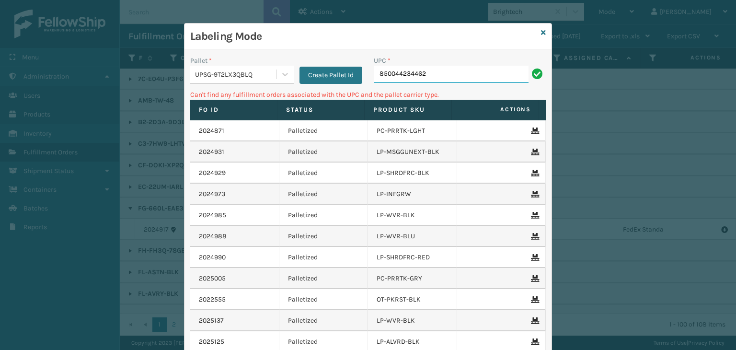
click at [446, 73] on input "850044234462" at bounding box center [451, 74] width 155 height 17
click at [284, 74] on icon at bounding box center [285, 74] width 10 height 10
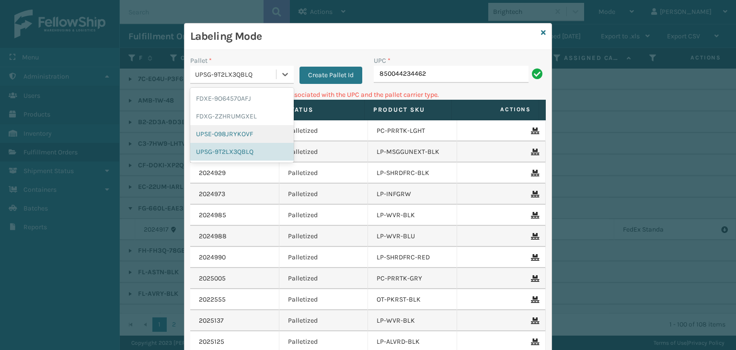
click at [250, 137] on div "UPSE-098JRYKOVF" at bounding box center [242, 134] width 104 height 18
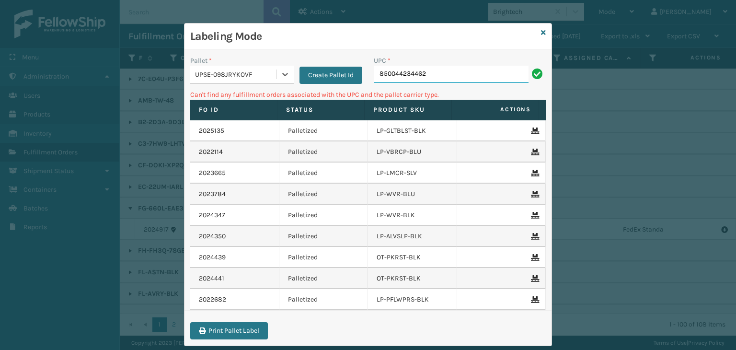
click at [435, 76] on input "850044234462" at bounding box center [451, 74] width 155 height 17
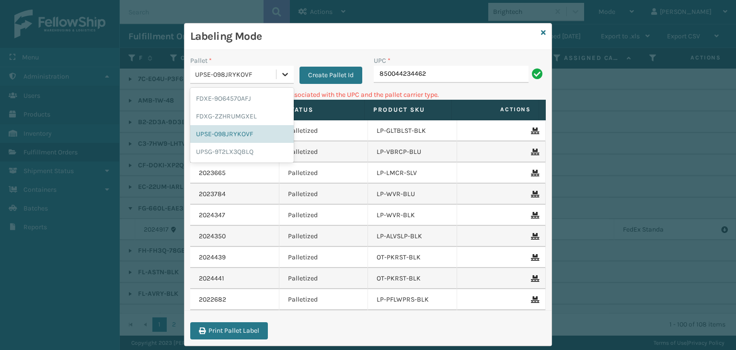
click at [280, 77] on icon at bounding box center [285, 74] width 10 height 10
drag, startPoint x: 244, startPoint y: 115, endPoint x: 275, endPoint y: 102, distance: 32.7
click at [245, 112] on div "FDXG-ZZHRUMGXEL" at bounding box center [242, 116] width 104 height 18
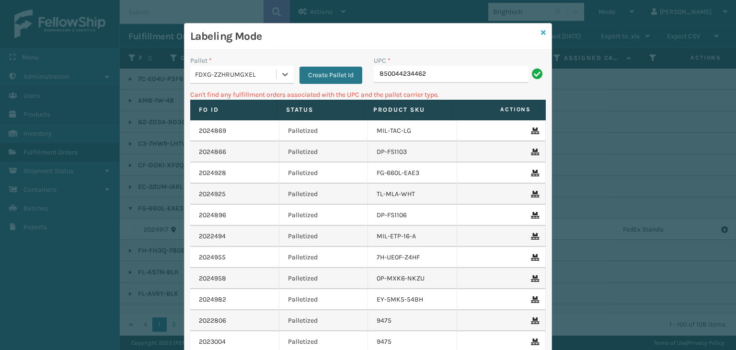
click at [541, 29] on icon at bounding box center [543, 32] width 5 height 7
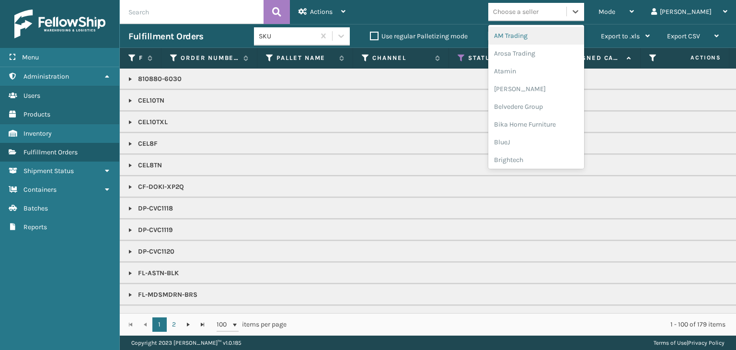
click at [539, 12] on div "Choose a seller" at bounding box center [516, 12] width 46 height 10
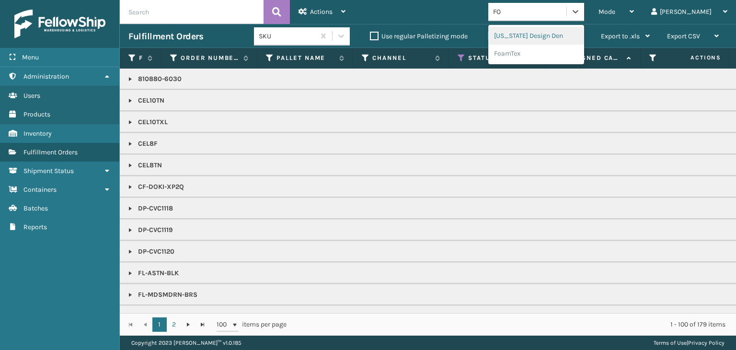
type input "FOA"
click at [562, 35] on div "FoamTex" at bounding box center [536, 36] width 96 height 18
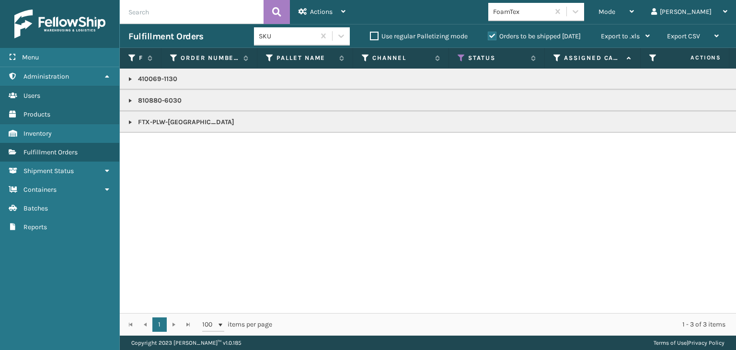
click at [128, 121] on link at bounding box center [131, 122] width 8 height 8
click at [157, 145] on link "2024911" at bounding box center [156, 148] width 24 height 10
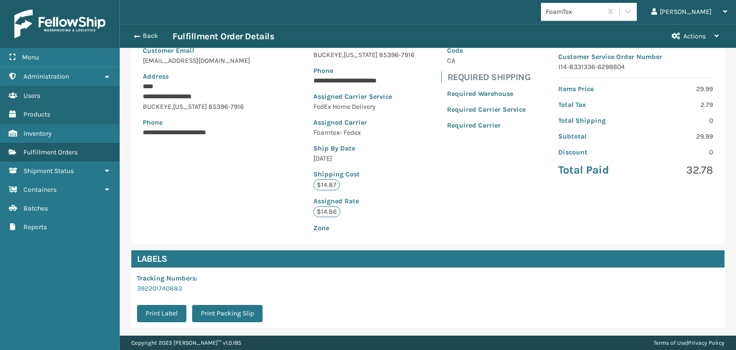
scroll to position [216, 0]
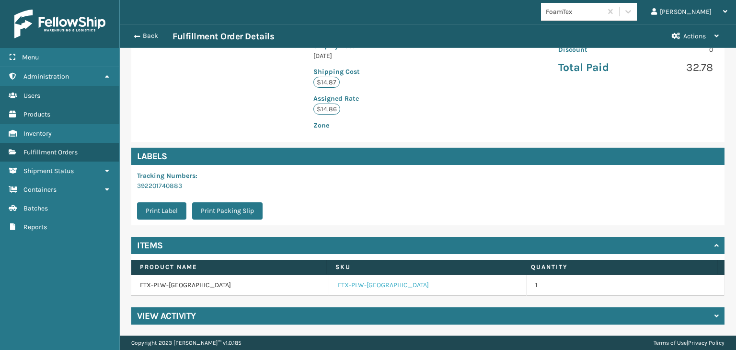
click at [354, 286] on link "FTX-PLW-[GEOGRAPHIC_DATA]" at bounding box center [383, 285] width 91 height 10
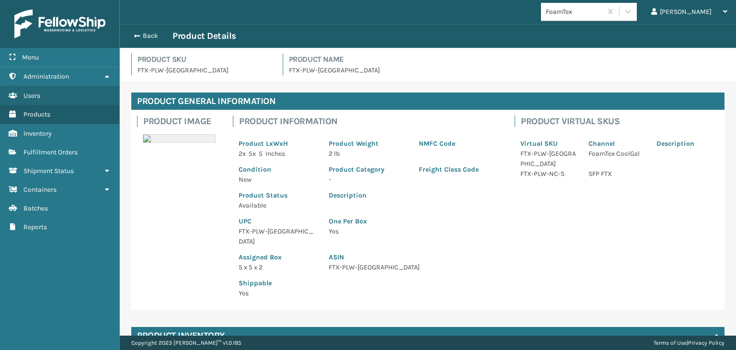
click at [260, 232] on p "FTX-PLW-[GEOGRAPHIC_DATA]" at bounding box center [278, 236] width 79 height 20
click at [259, 232] on p "FTX-PLW-[GEOGRAPHIC_DATA]" at bounding box center [278, 236] width 79 height 20
click at [257, 234] on p "FTX-PLW-[GEOGRAPHIC_DATA]" at bounding box center [278, 236] width 79 height 20
click at [258, 233] on p "FTX-PLW-[GEOGRAPHIC_DATA]" at bounding box center [278, 236] width 79 height 20
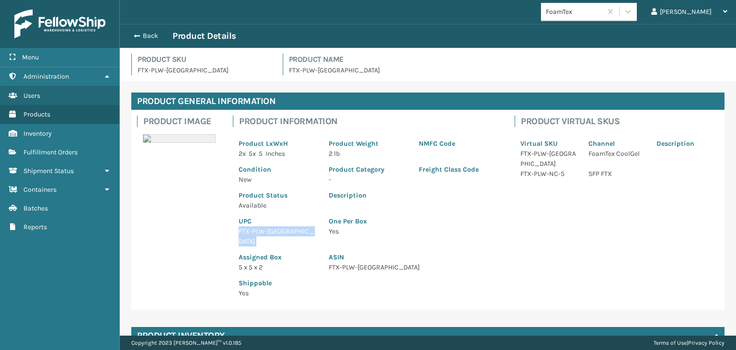
click at [258, 233] on p "FTX-PLW-[GEOGRAPHIC_DATA]" at bounding box center [278, 236] width 79 height 20
click at [148, 35] on button "Back" at bounding box center [150, 36] width 44 height 9
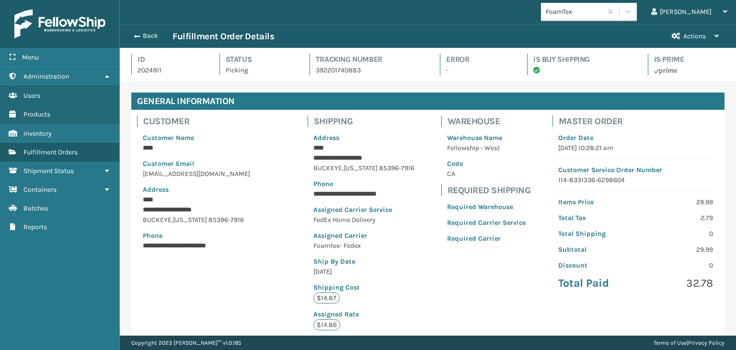
click at [149, 35] on button "Back" at bounding box center [150, 36] width 44 height 9
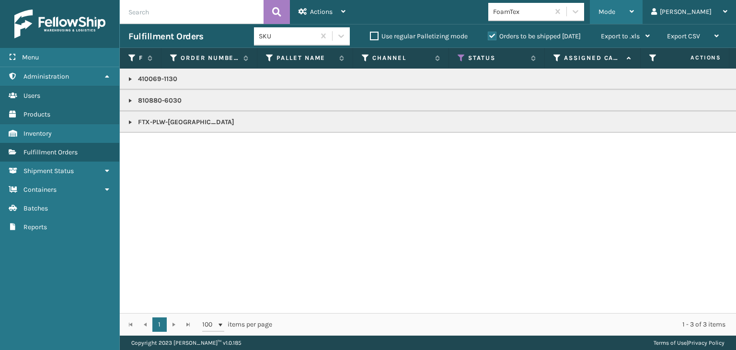
click at [615, 10] on span "Mode" at bounding box center [607, 12] width 17 height 8
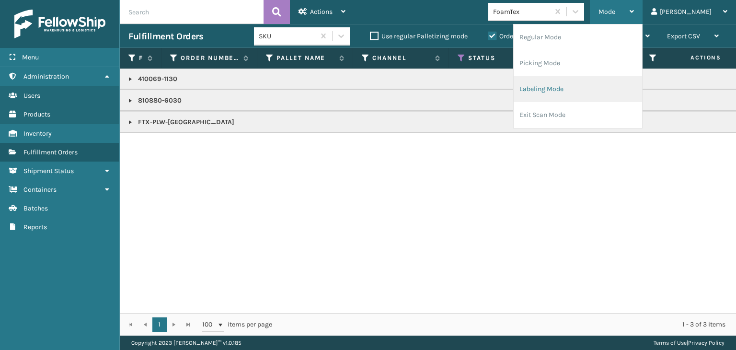
click at [618, 84] on li "Labeling Mode" at bounding box center [578, 89] width 128 height 26
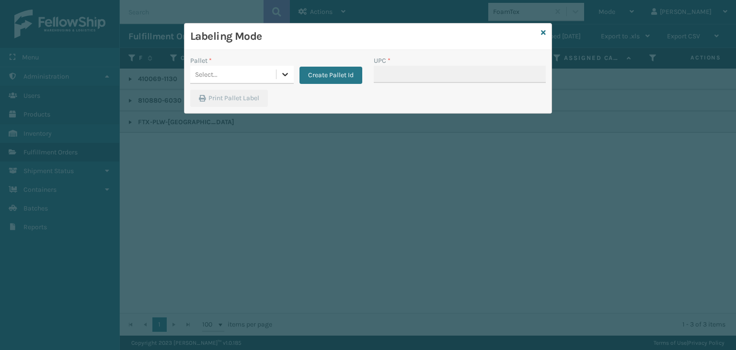
click at [286, 74] on icon at bounding box center [285, 74] width 6 height 3
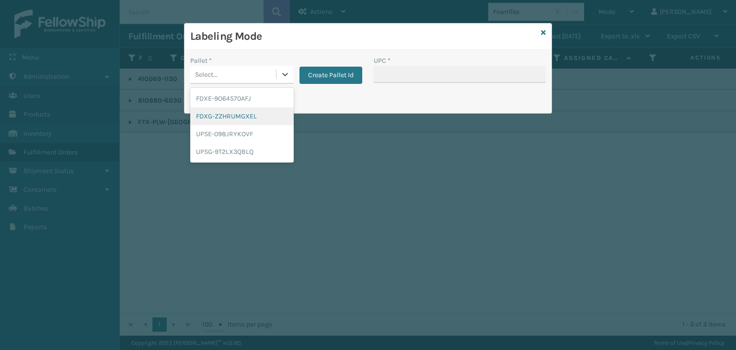
click at [259, 114] on div "FDXG-ZZHRUMGXEL" at bounding box center [242, 116] width 104 height 18
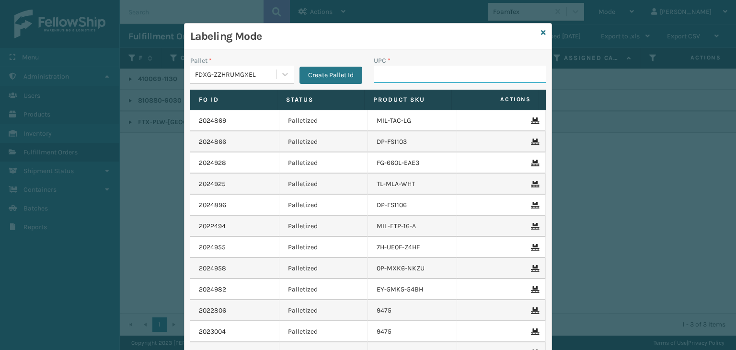
click at [397, 77] on input "UPC *" at bounding box center [460, 74] width 172 height 17
paste input "FTX-PLW-[GEOGRAPHIC_DATA]"
type input "FTX-PLW-[GEOGRAPHIC_DATA]"
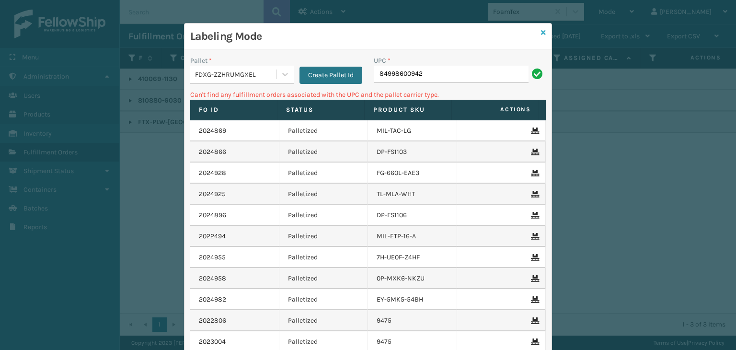
type input "84998600942"
click at [541, 28] on link at bounding box center [543, 33] width 5 height 10
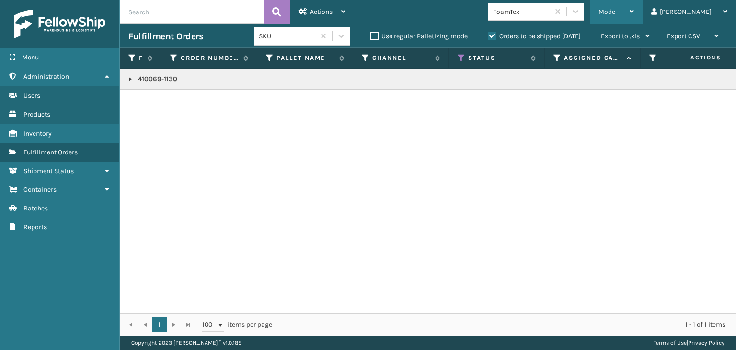
click at [634, 16] on div "Mode" at bounding box center [616, 12] width 35 height 24
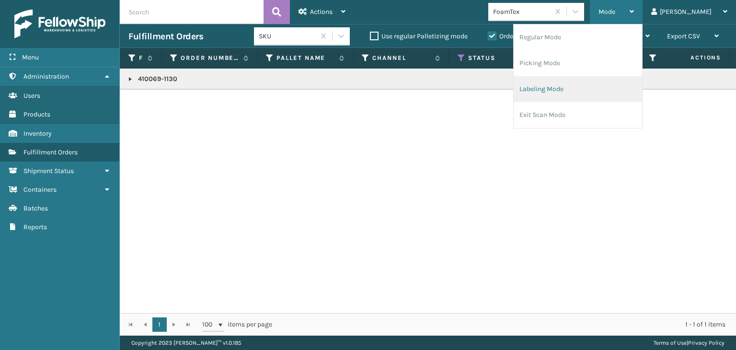
drag, startPoint x: 610, startPoint y: 87, endPoint x: 608, endPoint y: 82, distance: 5.2
click at [608, 82] on li "Labeling Mode" at bounding box center [578, 89] width 128 height 26
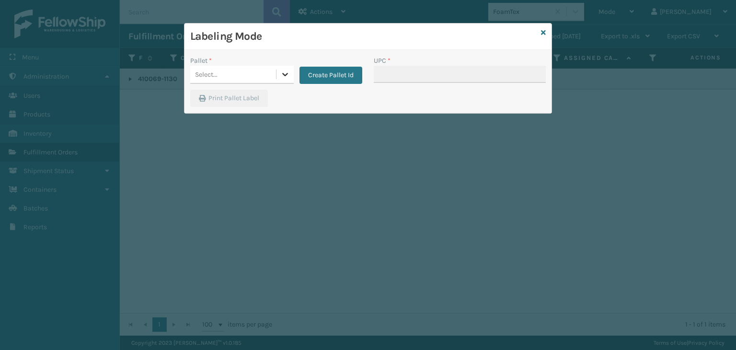
click at [287, 74] on icon at bounding box center [285, 74] width 6 height 3
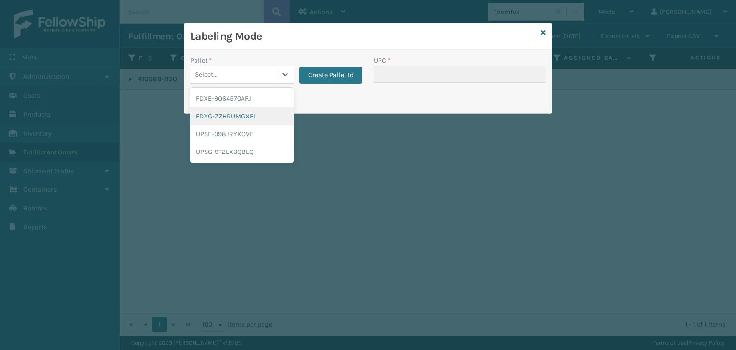
click at [257, 118] on div "FDXG-ZZHRUMGXEL" at bounding box center [242, 116] width 104 height 18
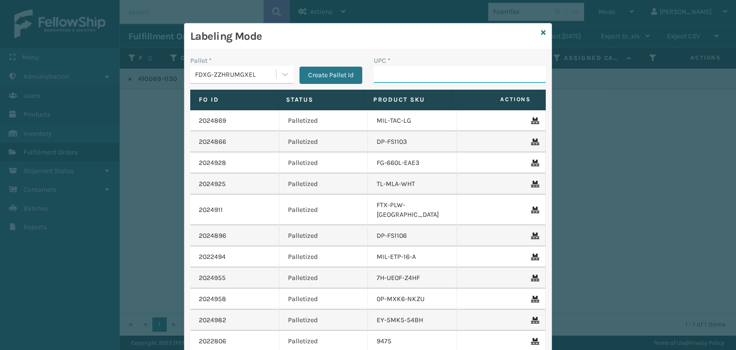
click at [411, 70] on input "UPC *" at bounding box center [460, 74] width 172 height 17
type input "8100819"
type input "81008"
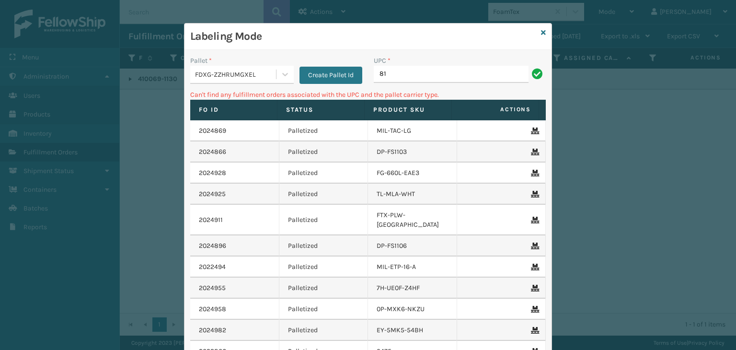
type input "8"
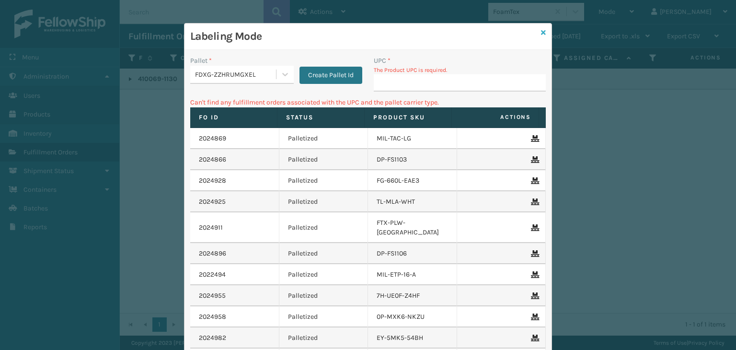
click at [541, 31] on icon at bounding box center [543, 32] width 5 height 7
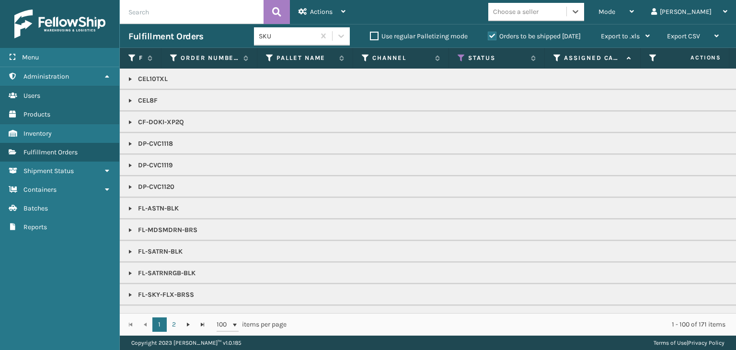
click at [539, 10] on div "Choose a seller" at bounding box center [516, 12] width 46 height 10
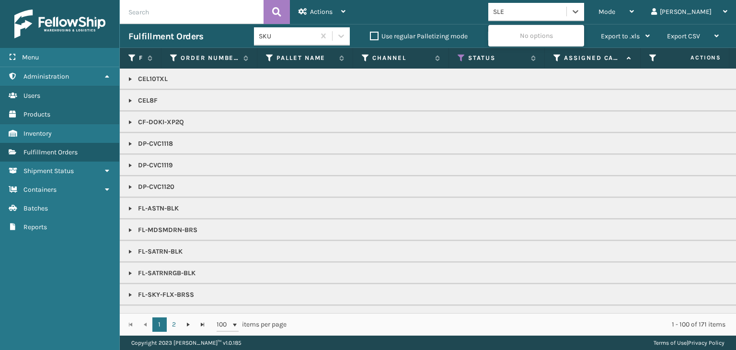
type input "SLEE"
click at [555, 31] on div "SleepGeekz" at bounding box center [536, 36] width 96 height 18
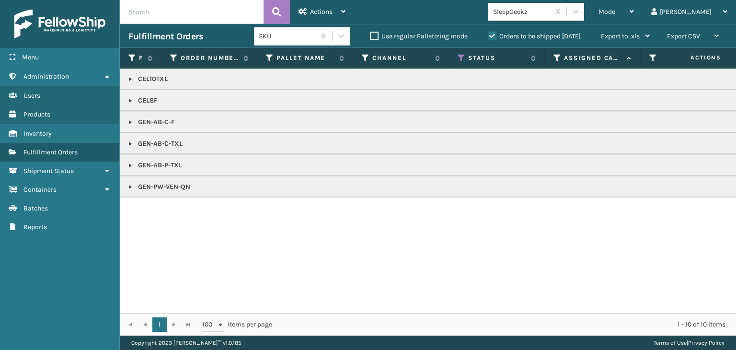
click at [128, 185] on link at bounding box center [131, 187] width 8 height 8
click at [151, 204] on link "2025148" at bounding box center [157, 208] width 26 height 10
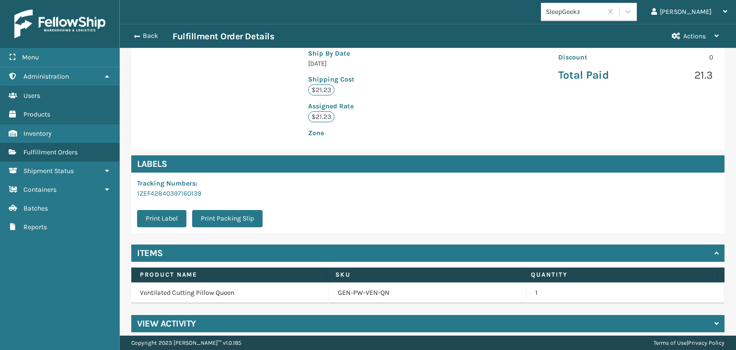
scroll to position [216, 0]
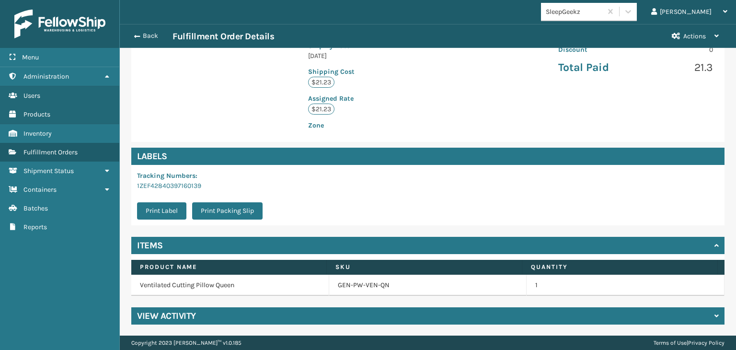
click at [335, 279] on td "GEN-PW-VEN-QN" at bounding box center [428, 285] width 198 height 21
click at [361, 287] on link "GEN-PW-VEN-QN" at bounding box center [364, 285] width 52 height 10
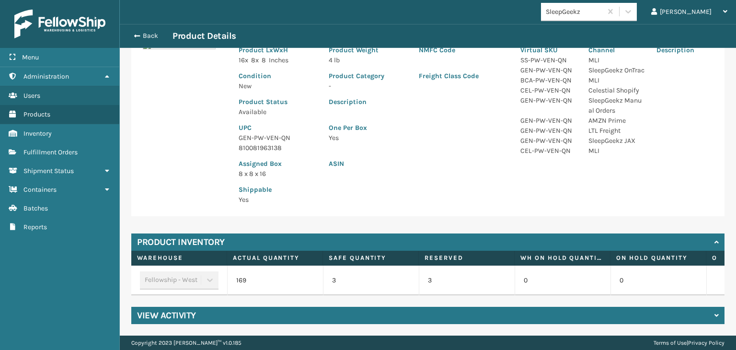
scroll to position [52, 0]
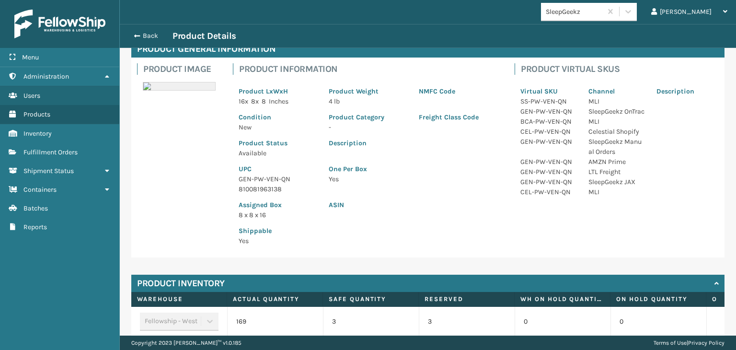
click at [267, 185] on p "810081963138" at bounding box center [278, 189] width 79 height 10
copy p "810081963138"
click at [149, 39] on button "Back" at bounding box center [150, 36] width 44 height 9
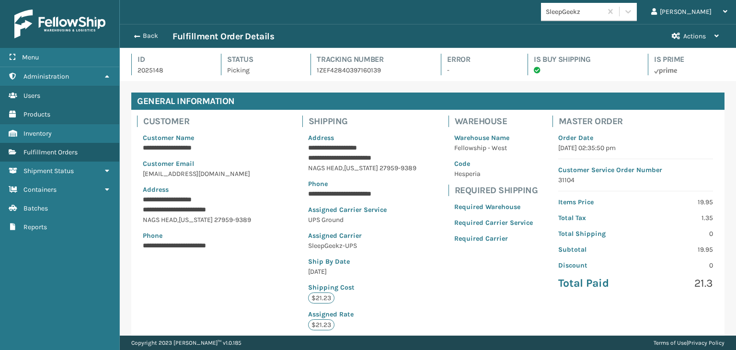
scroll to position [23, 616]
click at [149, 39] on button "Back" at bounding box center [150, 36] width 44 height 9
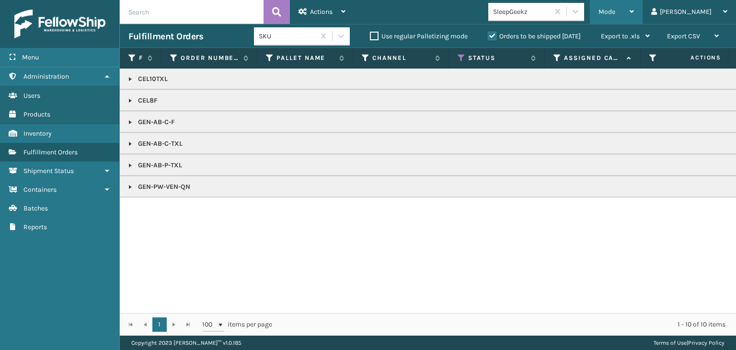
click at [634, 15] on div "Mode" at bounding box center [616, 12] width 35 height 24
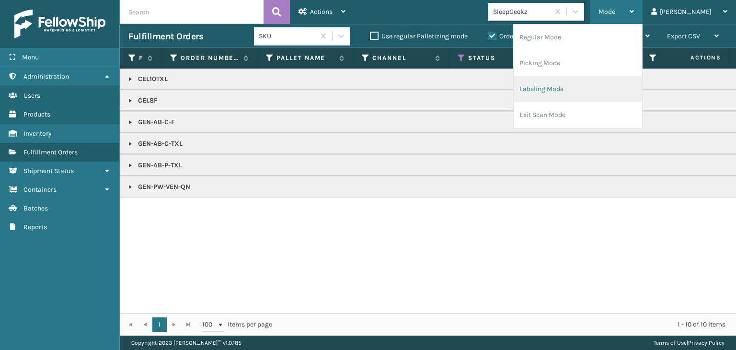
click at [623, 87] on li "Labeling Mode" at bounding box center [578, 89] width 128 height 26
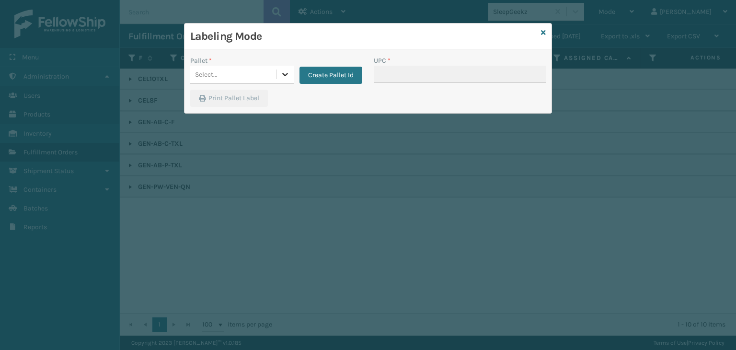
click at [284, 73] on icon at bounding box center [285, 74] width 10 height 10
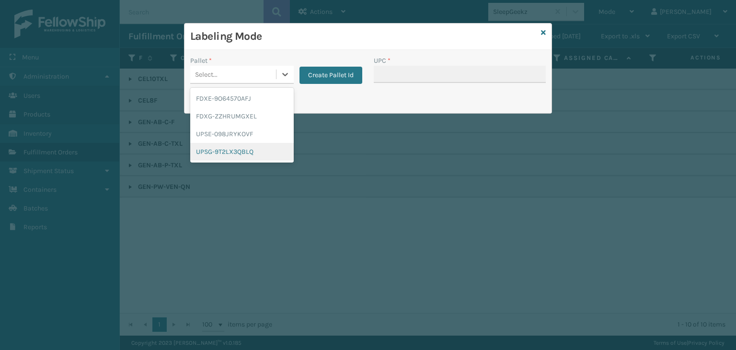
click at [258, 143] on div "UPSG-9T2LX3QBLQ" at bounding box center [242, 152] width 104 height 18
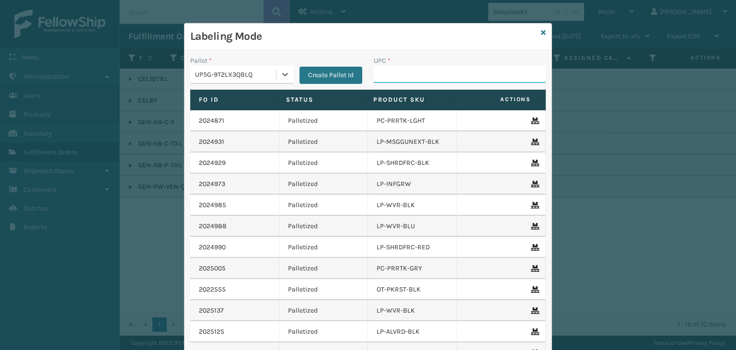
click at [427, 69] on input "UPC *" at bounding box center [460, 74] width 172 height 17
paste input "810081963138"
type input "810081963138"
type input "840985"
type input "840"
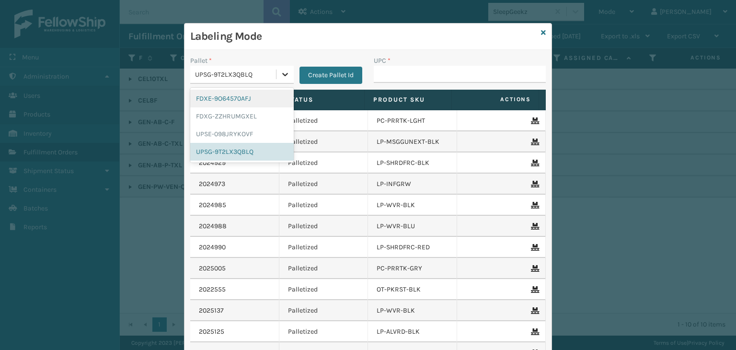
click at [289, 75] on div at bounding box center [285, 74] width 17 height 17
click at [250, 120] on div "FDXG-ZZHRUMGXEL" at bounding box center [242, 116] width 104 height 18
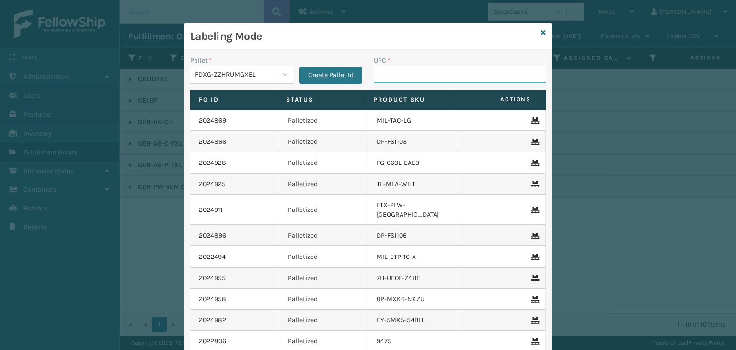
click at [402, 79] on input "UPC *" at bounding box center [460, 74] width 172 height 17
type input "80487948247"
click at [541, 31] on icon at bounding box center [543, 32] width 5 height 7
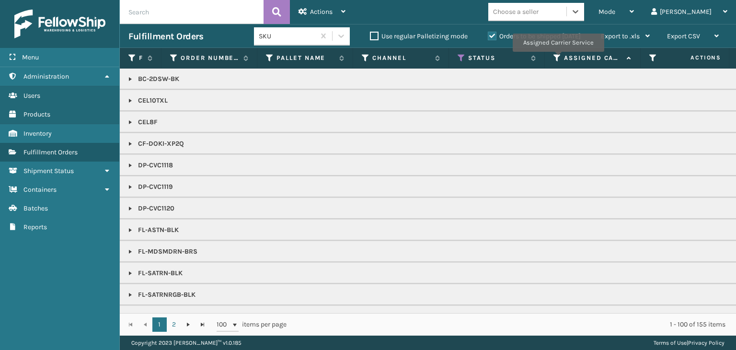
click at [558, 58] on icon at bounding box center [558, 58] width 8 height 9
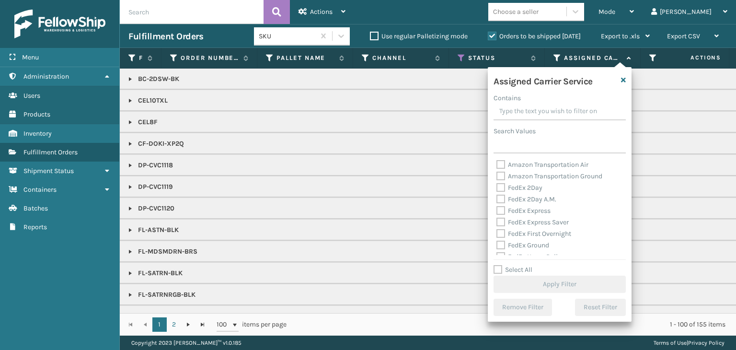
click at [500, 186] on label "FedEx 2Day" at bounding box center [519, 188] width 46 height 8
click at [497, 186] on input "FedEx 2Day" at bounding box center [496, 185] width 0 height 6
checkbox input "true"
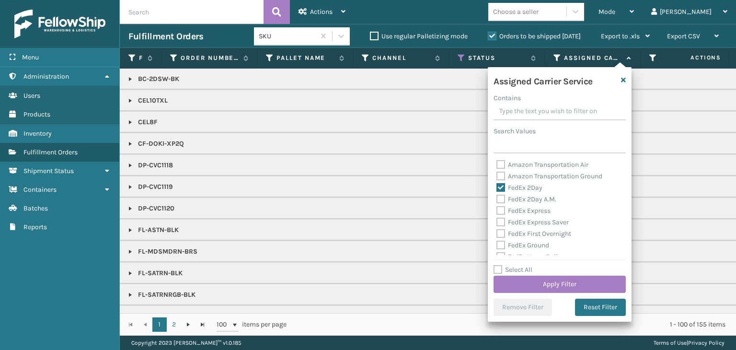
click at [501, 200] on label "FedEx 2Day A.M." at bounding box center [526, 199] width 60 height 8
click at [497, 200] on input "FedEx 2Day A.M." at bounding box center [496, 197] width 0 height 6
checkbox input "true"
click at [503, 209] on label "FedEx Express" at bounding box center [523, 211] width 54 height 8
click at [497, 209] on input "FedEx Express" at bounding box center [496, 208] width 0 height 6
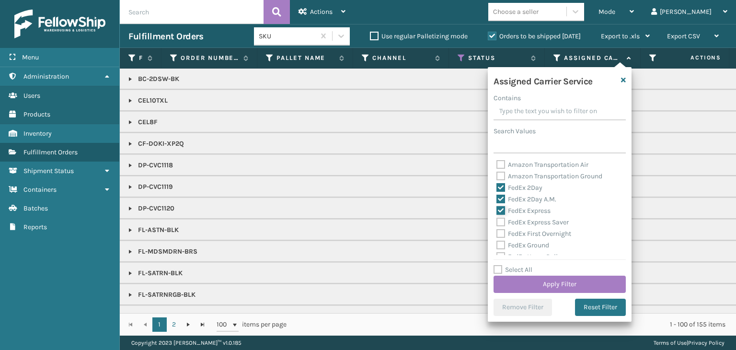
checkbox input "true"
click at [501, 221] on label "FedEx Express Saver" at bounding box center [532, 222] width 72 height 8
click at [497, 221] on input "FedEx Express Saver" at bounding box center [496, 220] width 0 height 6
checkbox input "true"
click at [498, 234] on label "FedEx First Overnight" at bounding box center [533, 234] width 75 height 8
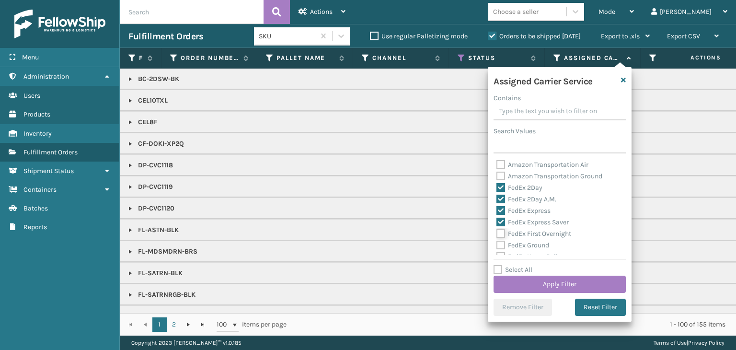
click at [497, 234] on input "FedEx First Overnight" at bounding box center [496, 231] width 0 height 6
checkbox input "true"
click at [501, 198] on label "FedEx Ground" at bounding box center [522, 197] width 53 height 8
click at [497, 198] on input "FedEx Ground" at bounding box center [496, 195] width 0 height 6
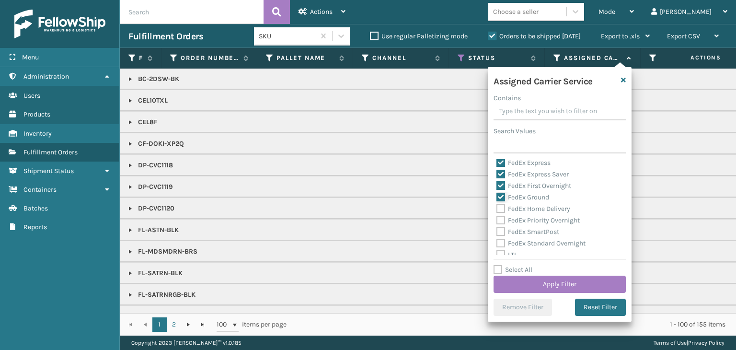
checkbox input "true"
click at [500, 211] on label "FedEx Home Delivery" at bounding box center [533, 209] width 74 height 8
click at [497, 209] on input "FedEx Home Delivery" at bounding box center [496, 206] width 0 height 6
checkbox input "true"
click at [500, 222] on label "FedEx Priority Overnight" at bounding box center [537, 220] width 83 height 8
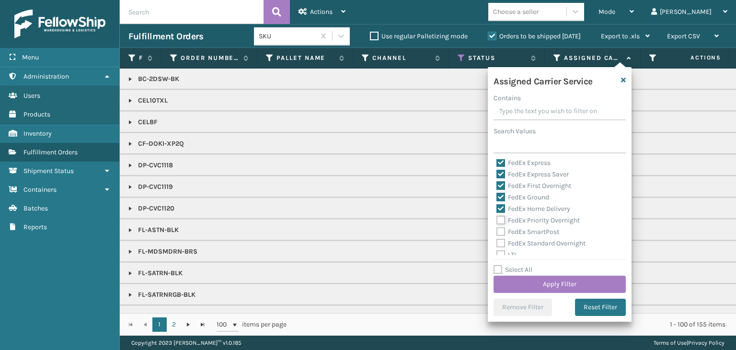
click at [497, 221] on input "FedEx Priority Overnight" at bounding box center [496, 218] width 0 height 6
checkbox input "true"
click at [496, 266] on label "Select All" at bounding box center [513, 270] width 39 height 8
click at [496, 265] on input "Select All" at bounding box center [566, 264] width 144 height 1
checkbox input "true"
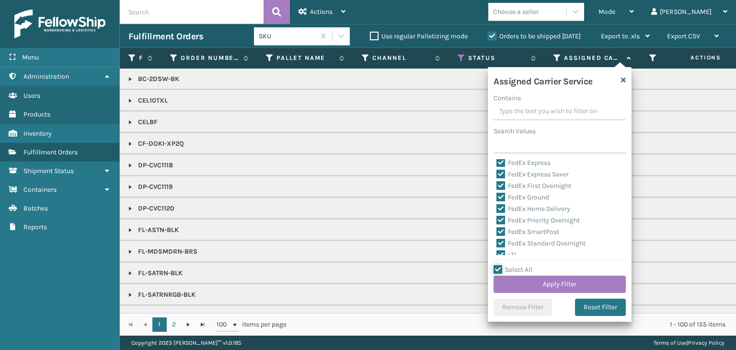
checkbox input "true"
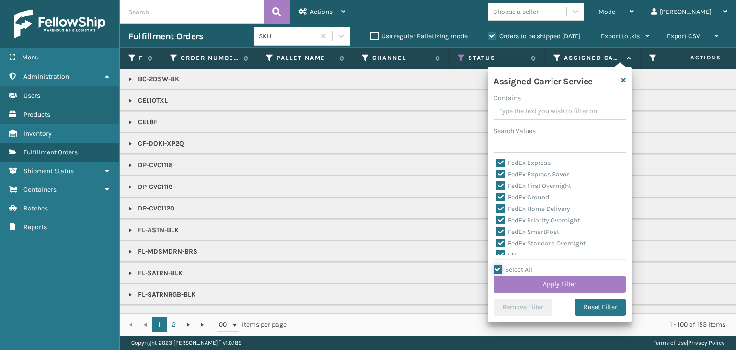
checkbox input "true"
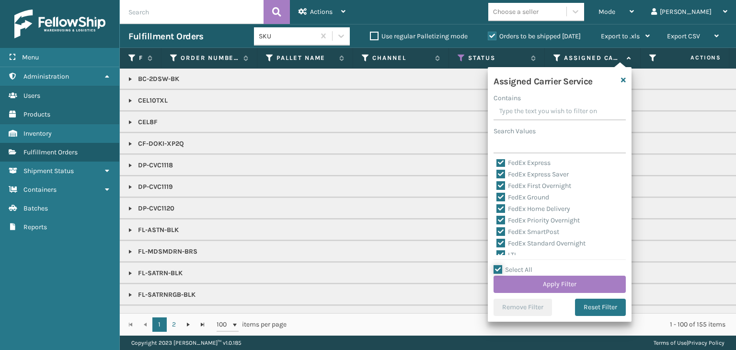
checkbox input "true"
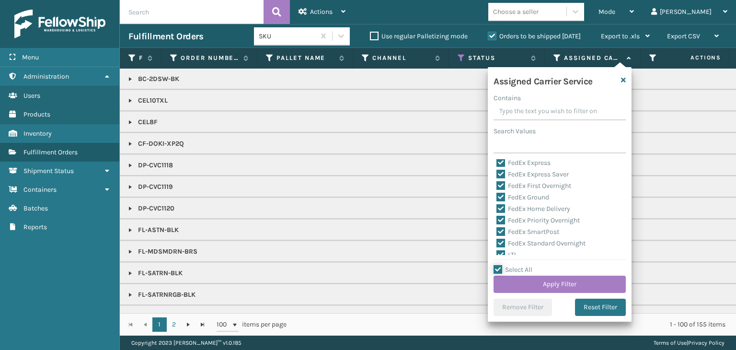
checkbox input "true"
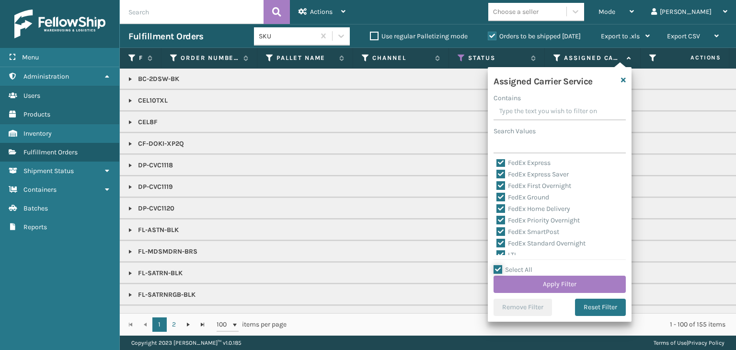
checkbox input "true"
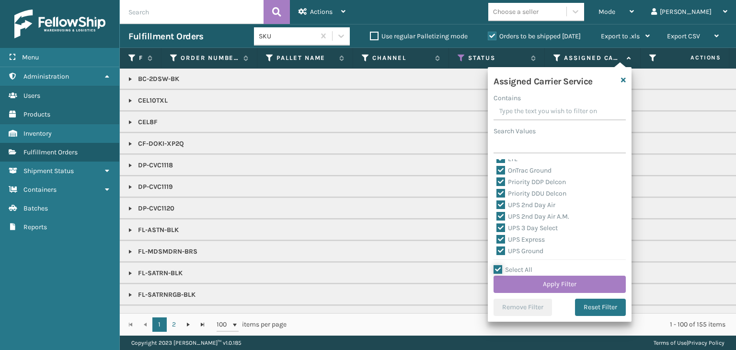
scroll to position [96, 0]
click at [500, 208] on label "LTL" at bounding box center [506, 207] width 21 height 8
click at [497, 208] on input "LTL" at bounding box center [496, 204] width 0 height 6
checkbox input "false"
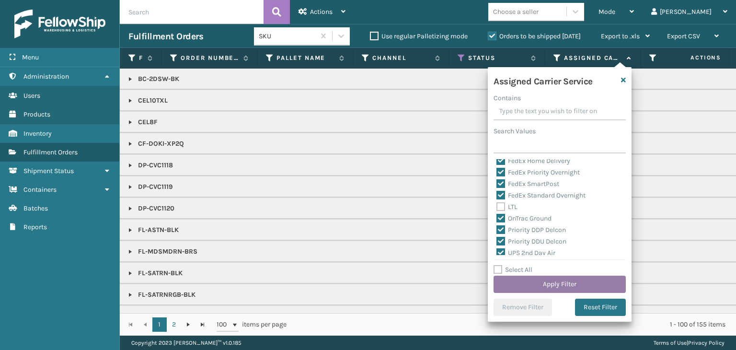
click at [539, 280] on button "Apply Filter" at bounding box center [560, 284] width 132 height 17
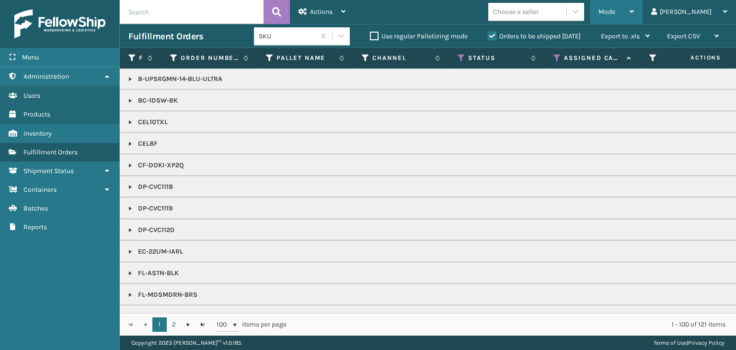
click at [634, 2] on div "Mode" at bounding box center [616, 12] width 35 height 24
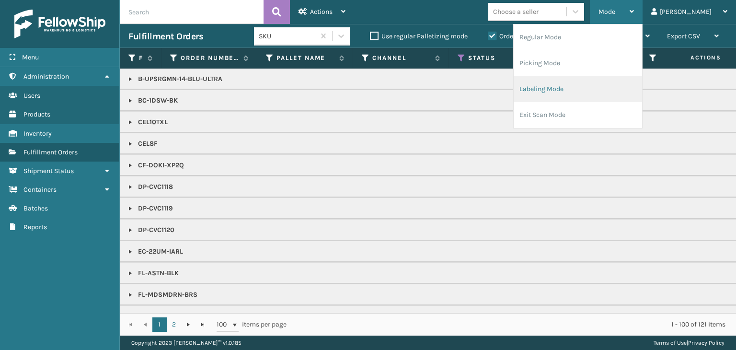
click at [597, 81] on li "Labeling Mode" at bounding box center [578, 89] width 128 height 26
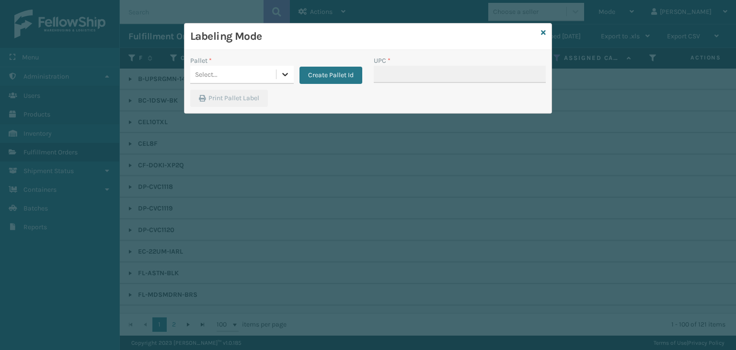
click at [282, 73] on icon at bounding box center [285, 74] width 10 height 10
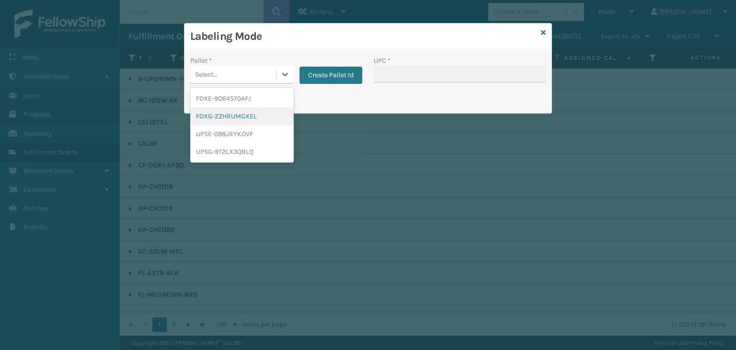
click at [275, 112] on div "FDXG-ZZHRUMGXEL" at bounding box center [242, 116] width 104 height 18
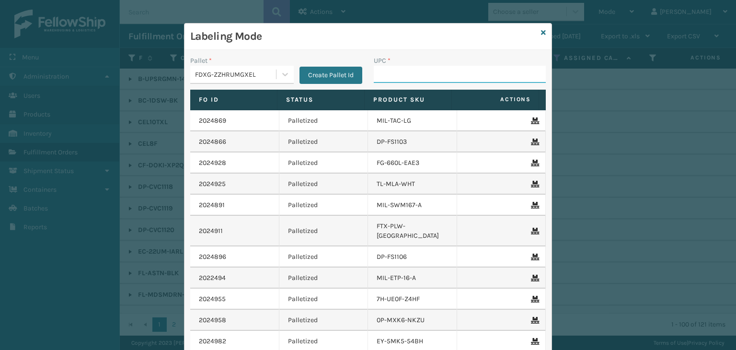
click at [413, 76] on input "UPC *" at bounding box center [460, 74] width 172 height 17
type input "8500645"
type input "8409851263"
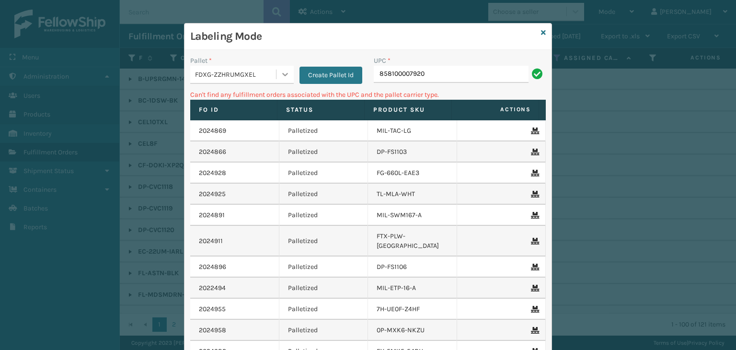
click at [285, 69] on icon at bounding box center [285, 74] width 10 height 10
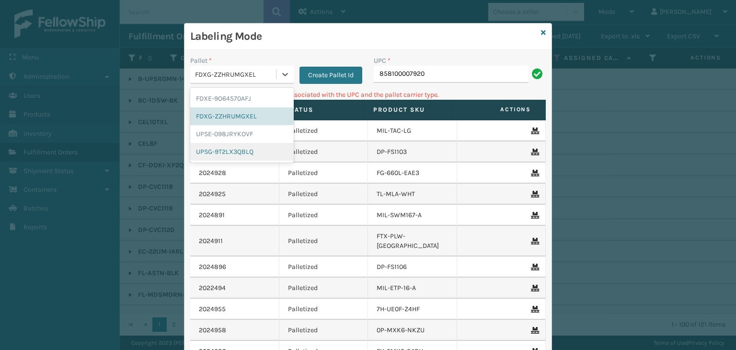
click at [258, 154] on div "UPSG-9T2LX3QBLQ" at bounding box center [242, 152] width 104 height 18
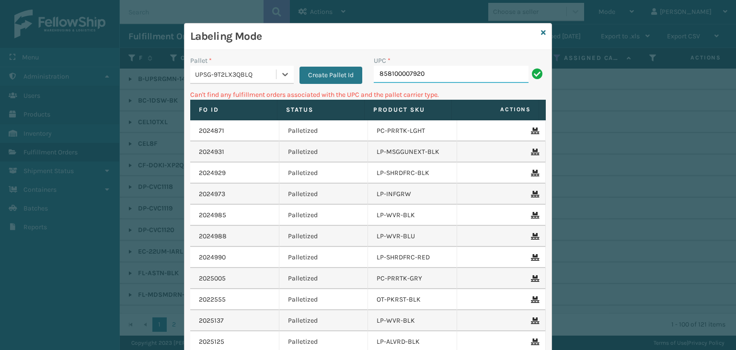
click at [430, 70] on input "858100007920" at bounding box center [451, 74] width 155 height 17
click at [288, 70] on div at bounding box center [285, 74] width 17 height 17
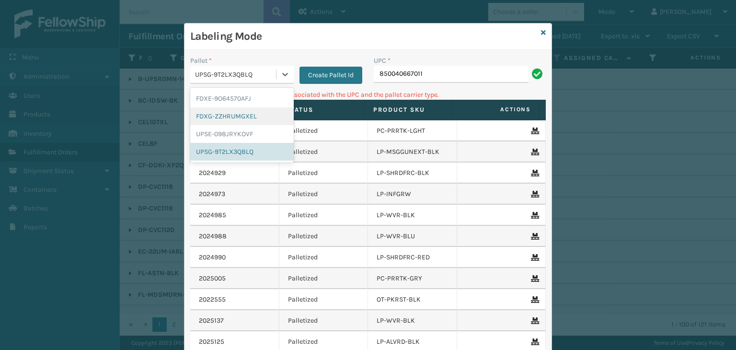
click at [250, 113] on div "FDXG-ZZHRUMGXEL" at bounding box center [242, 116] width 104 height 18
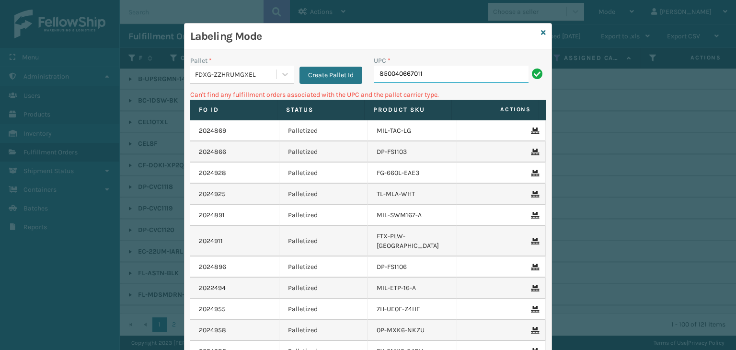
click at [493, 77] on input "850040667011" at bounding box center [451, 74] width 155 height 17
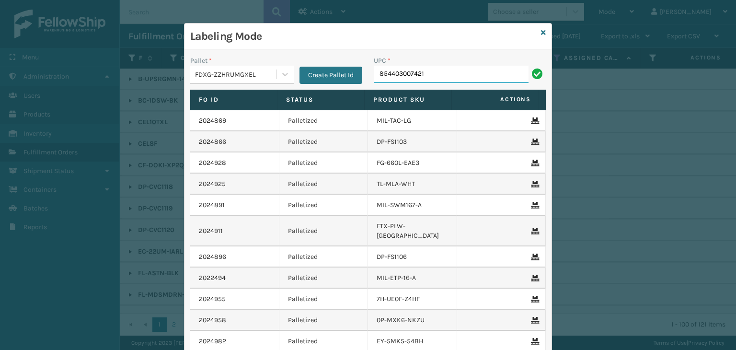
type input "854403007421"
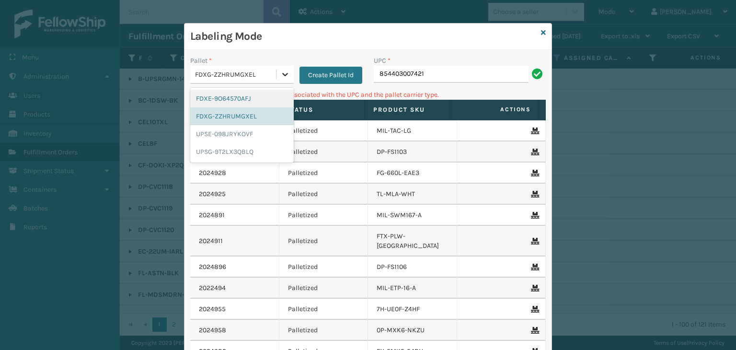
click at [285, 74] on icon at bounding box center [285, 74] width 10 height 10
click at [246, 150] on div "UPSG-9T2LX3QBLQ" at bounding box center [242, 152] width 104 height 18
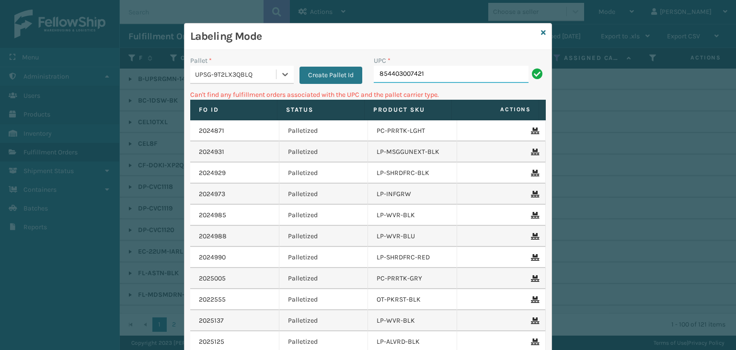
click at [458, 74] on input "854403007421" at bounding box center [451, 74] width 155 height 17
click at [541, 33] on icon at bounding box center [543, 32] width 5 height 7
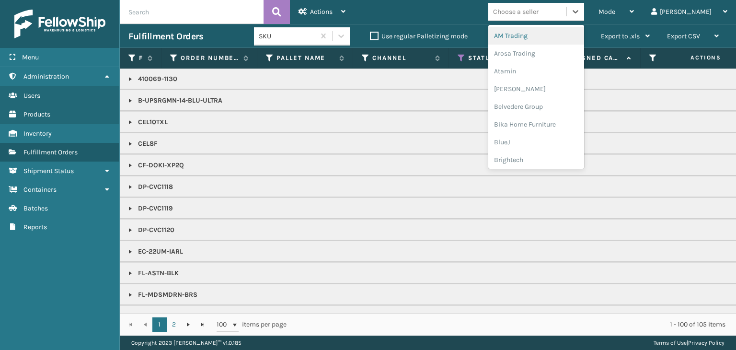
click at [566, 12] on div "Choose a seller" at bounding box center [527, 12] width 78 height 16
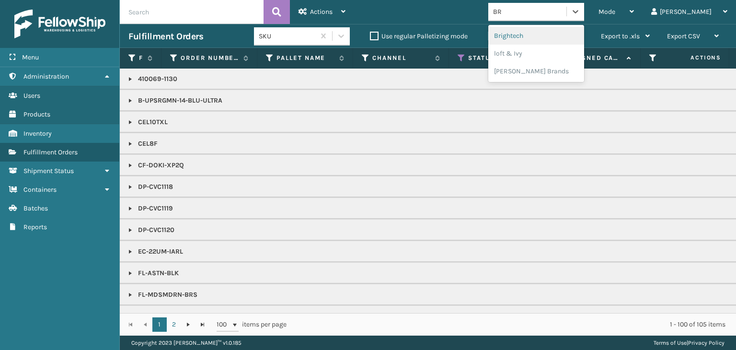
type input "BRI"
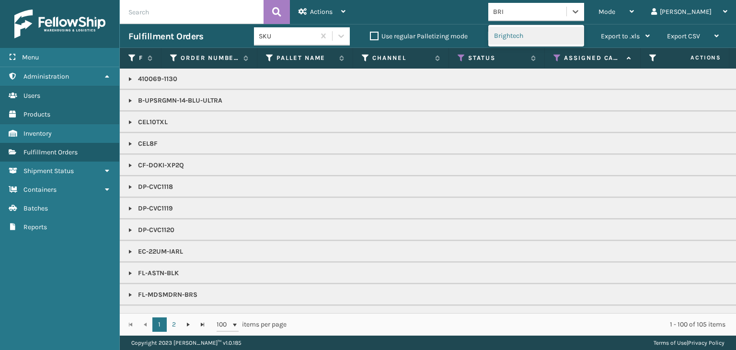
click at [560, 35] on div "Brightech" at bounding box center [536, 36] width 96 height 18
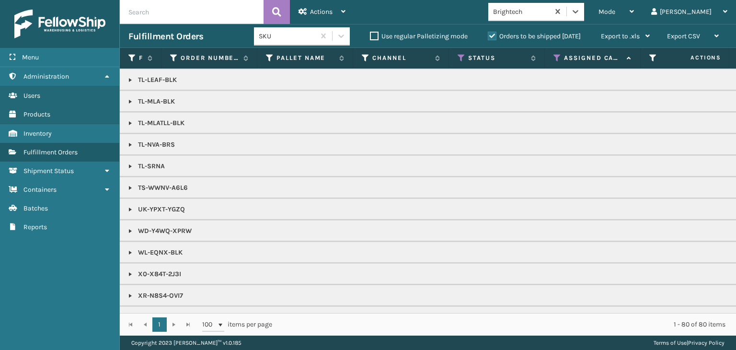
scroll to position [814, 0]
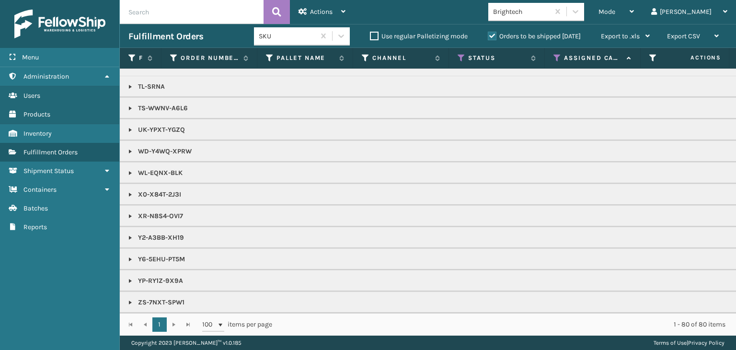
click at [128, 148] on link at bounding box center [131, 152] width 8 height 8
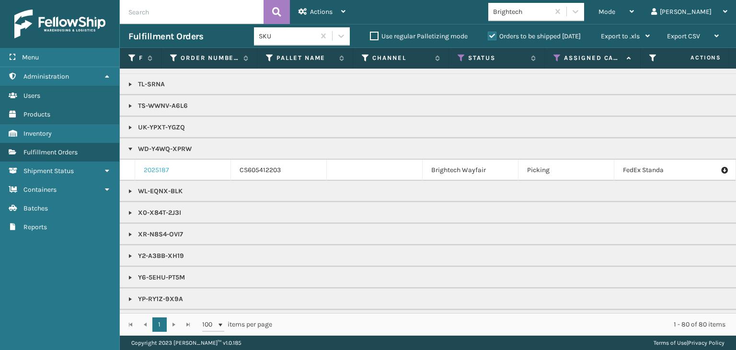
click at [149, 172] on link "2025187" at bounding box center [156, 170] width 25 height 10
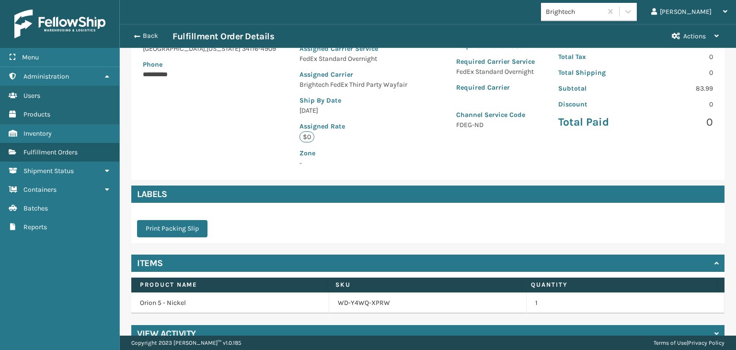
scroll to position [179, 0]
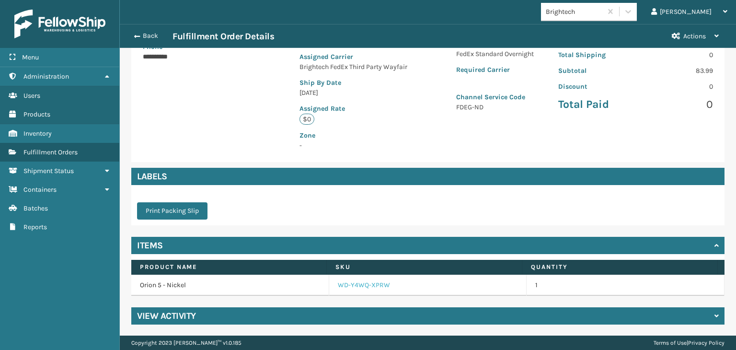
click at [355, 284] on link "WD-Y4WQ-XPRW" at bounding box center [364, 285] width 52 height 10
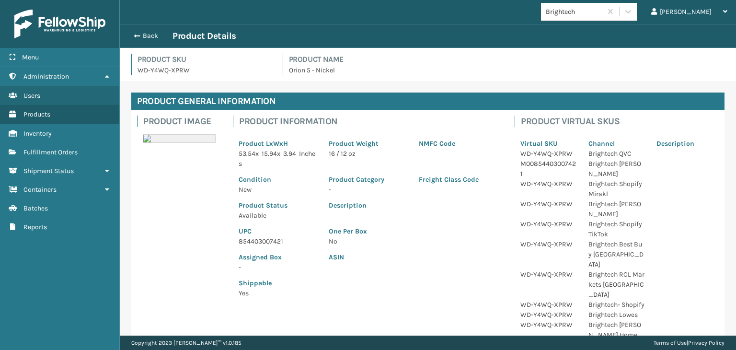
click at [257, 241] on p "854403007421" at bounding box center [278, 241] width 79 height 10
copy p "854403007421"
click at [151, 37] on button "Back" at bounding box center [150, 36] width 44 height 9
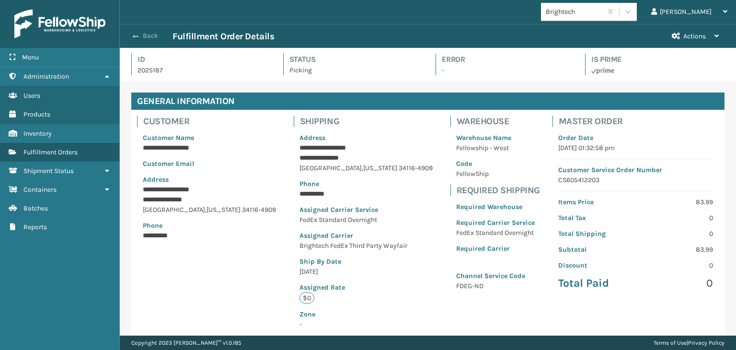
scroll to position [23, 616]
click at [148, 35] on button "Back" at bounding box center [150, 36] width 44 height 9
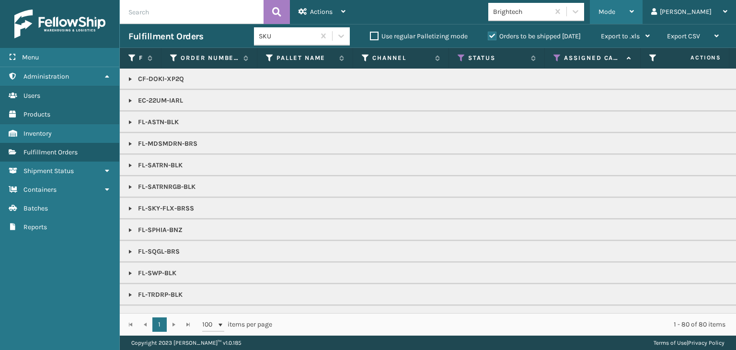
click at [634, 10] on div "Mode" at bounding box center [616, 12] width 35 height 24
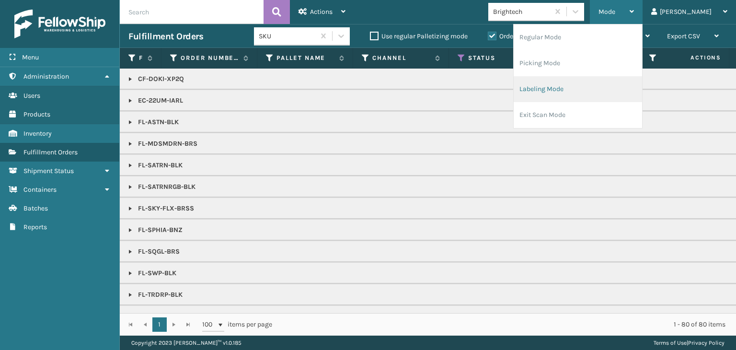
click at [611, 83] on li "Labeling Mode" at bounding box center [578, 89] width 128 height 26
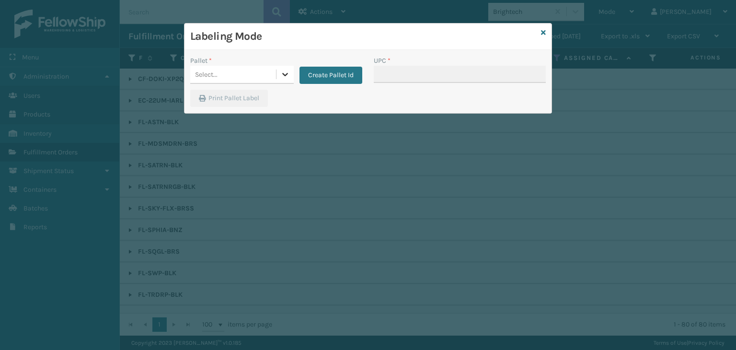
click at [283, 74] on icon at bounding box center [285, 74] width 6 height 3
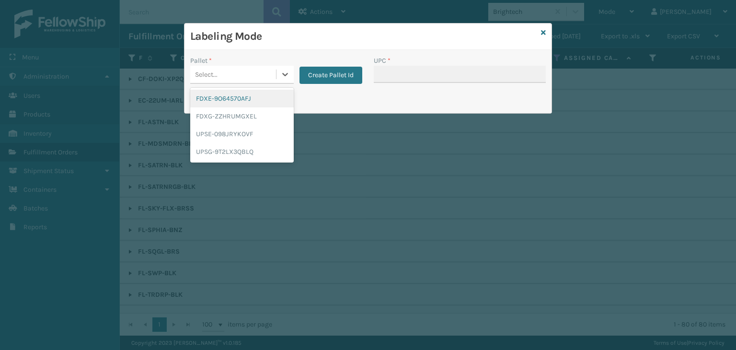
click at [270, 96] on div "FDXE-9O64570AFJ" at bounding box center [242, 99] width 104 height 18
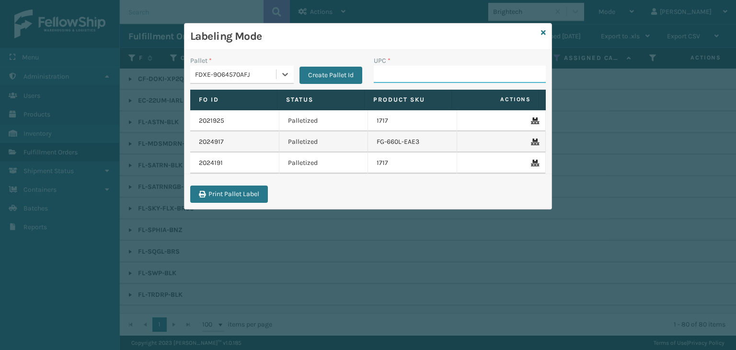
click at [447, 70] on input "UPC *" at bounding box center [460, 74] width 172 height 17
paste input "854403007421"
type input "854403007421"
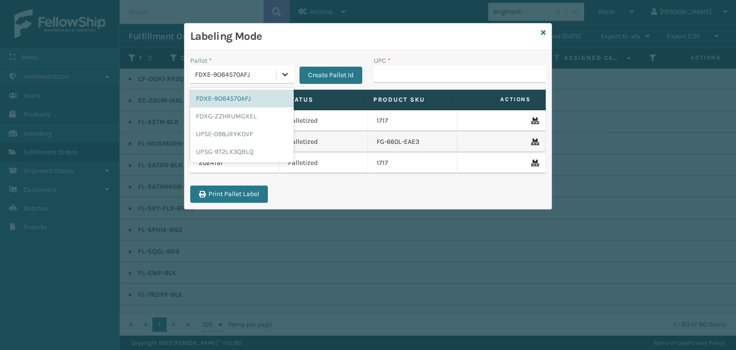
click at [288, 68] on div at bounding box center [285, 74] width 17 height 17
click at [232, 117] on div "FDXG-ZZHRUMGXEL" at bounding box center [242, 116] width 104 height 18
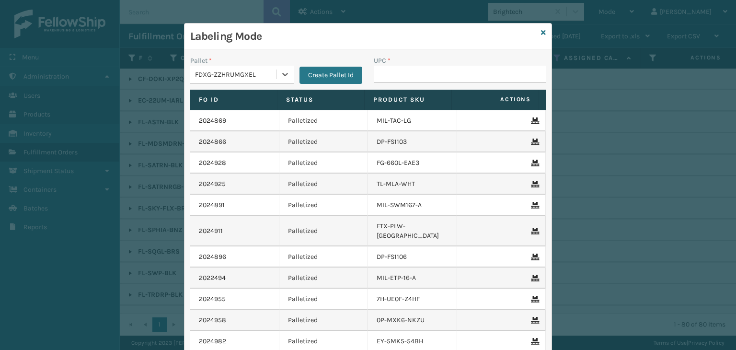
type input "810081962742"
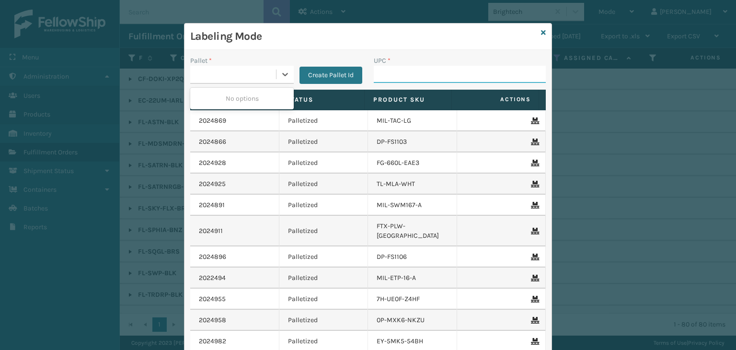
click at [427, 79] on input "UPC *" at bounding box center [460, 74] width 172 height 17
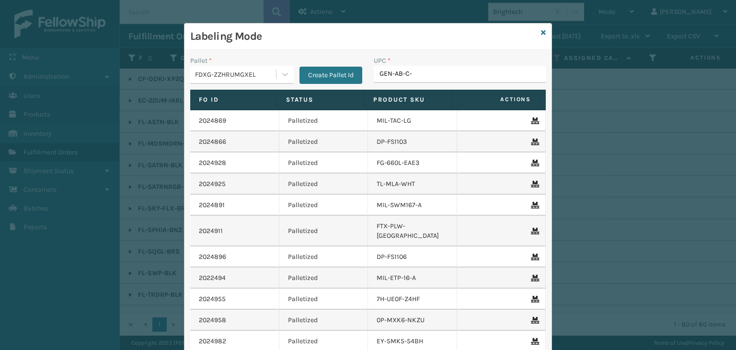
type input "GEN-AB-C-T"
click at [541, 34] on icon at bounding box center [543, 32] width 5 height 7
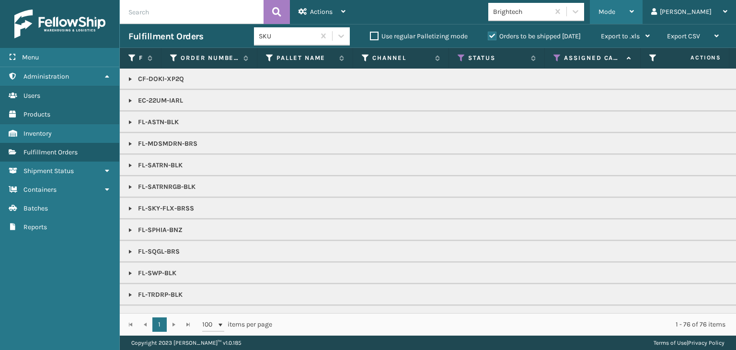
click at [615, 8] on span "Mode" at bounding box center [607, 12] width 17 height 8
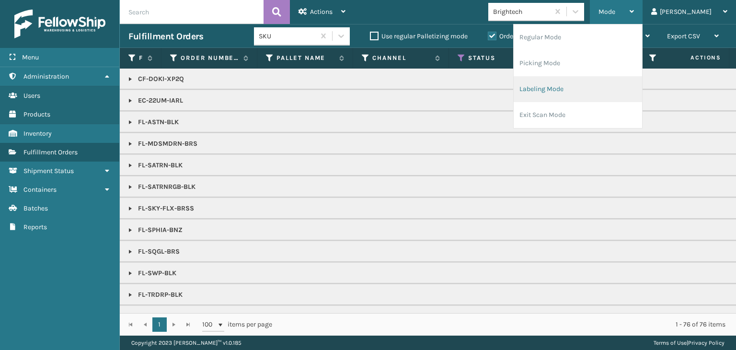
click at [588, 85] on li "Labeling Mode" at bounding box center [578, 89] width 128 height 26
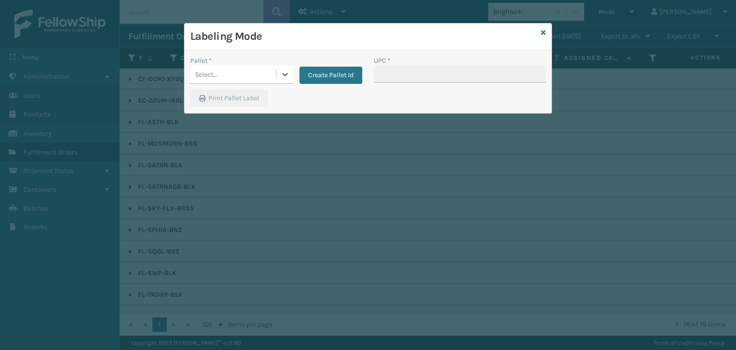
click at [294, 74] on div "Create Pallet Id" at bounding box center [328, 70] width 69 height 28
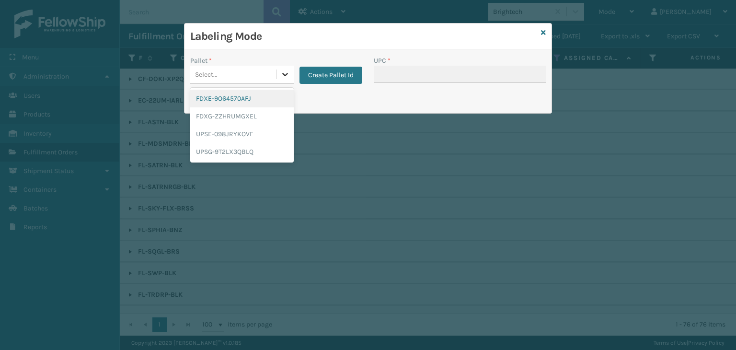
click at [278, 74] on div at bounding box center [285, 74] width 17 height 17
click at [259, 118] on div "FDXG-ZZHRUMGXEL" at bounding box center [242, 116] width 104 height 18
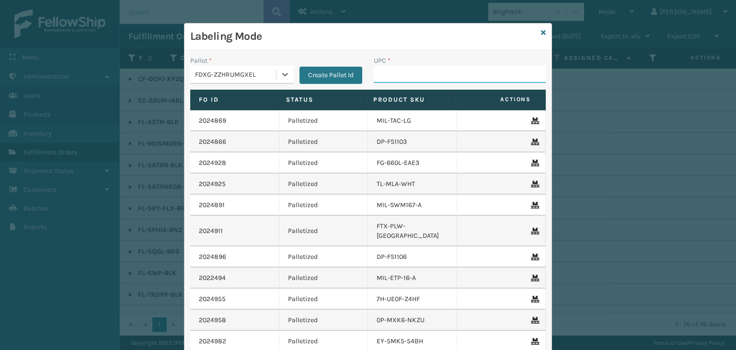
click at [410, 71] on input "UPC *" at bounding box center [460, 74] width 172 height 17
click at [386, 77] on input "850040667271" at bounding box center [451, 74] width 155 height 17
type input "850040667271"
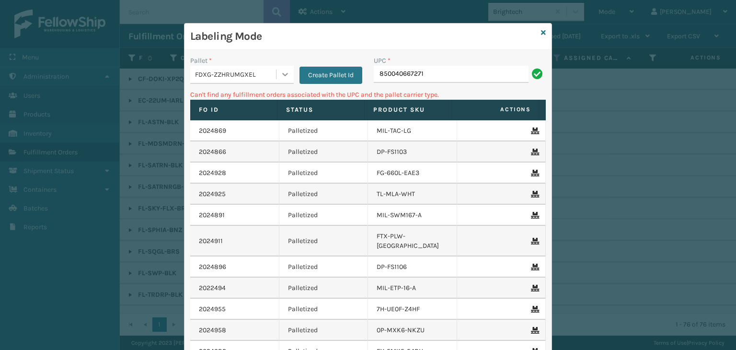
click at [284, 70] on icon at bounding box center [285, 74] width 10 height 10
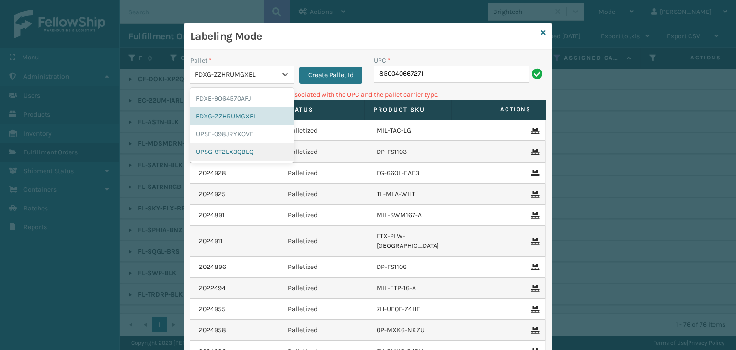
click at [251, 148] on div "UPSG-9T2LX3QBLQ" at bounding box center [242, 152] width 104 height 18
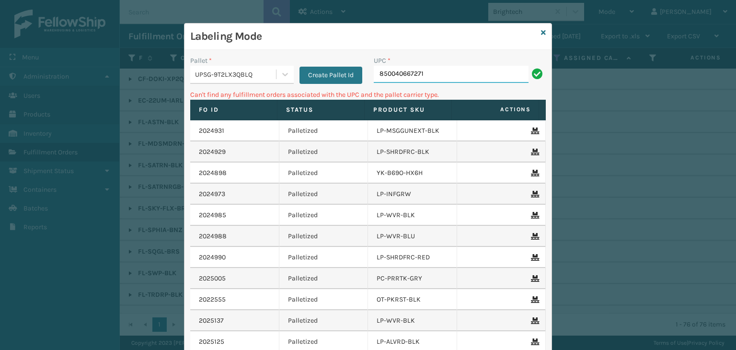
click at [441, 80] on input "850040667271" at bounding box center [451, 74] width 155 height 17
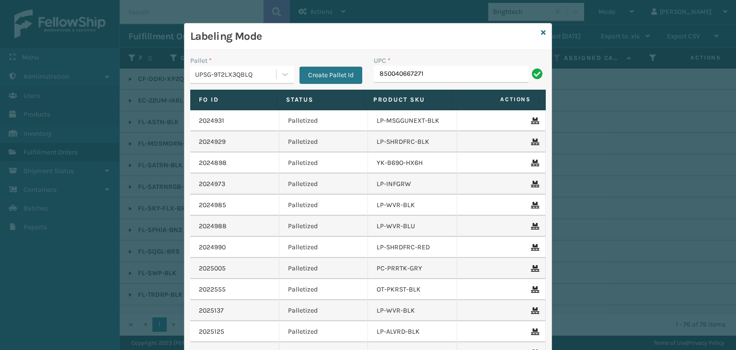
type input "850040667271"
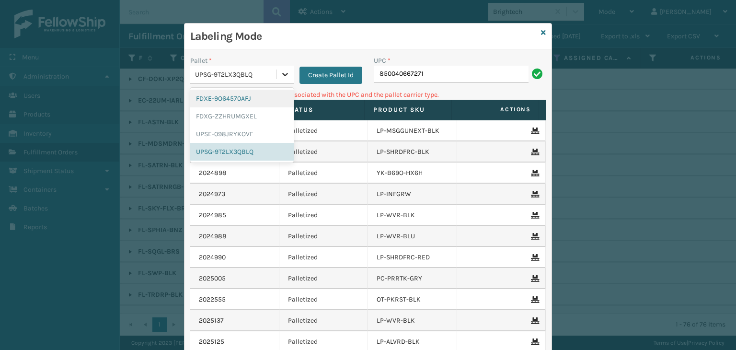
click at [288, 72] on div at bounding box center [285, 74] width 17 height 17
click at [244, 120] on div "FDXG-ZZHRUMGXEL" at bounding box center [242, 116] width 104 height 18
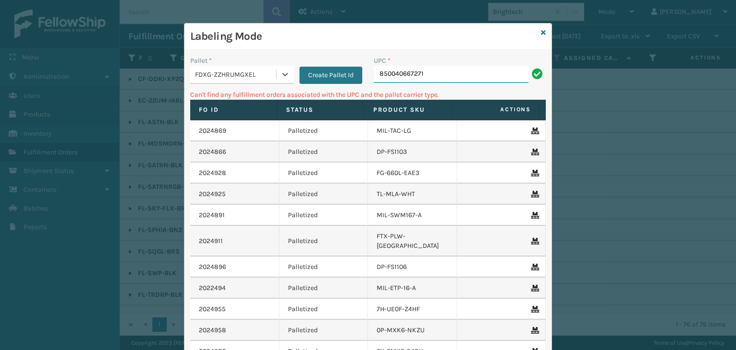
click at [438, 75] on input "850040667271" at bounding box center [451, 74] width 155 height 17
click at [280, 72] on icon at bounding box center [285, 74] width 10 height 10
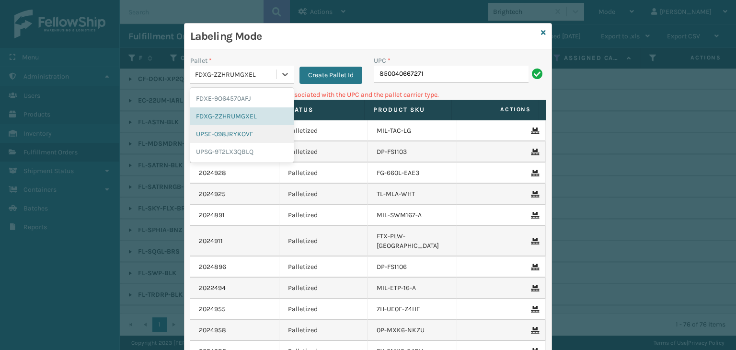
click at [253, 132] on div "UPSE-098JRYKOVF" at bounding box center [242, 134] width 104 height 18
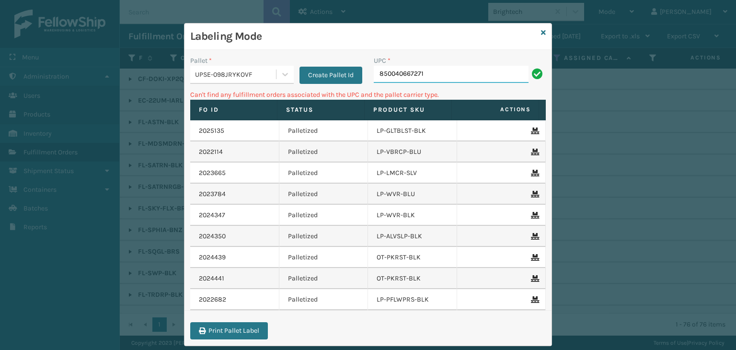
click at [431, 77] on input "850040667271" at bounding box center [451, 74] width 155 height 17
drag, startPoint x: 281, startPoint y: 70, endPoint x: 270, endPoint y: 81, distance: 15.3
click at [281, 70] on icon at bounding box center [285, 74] width 10 height 10
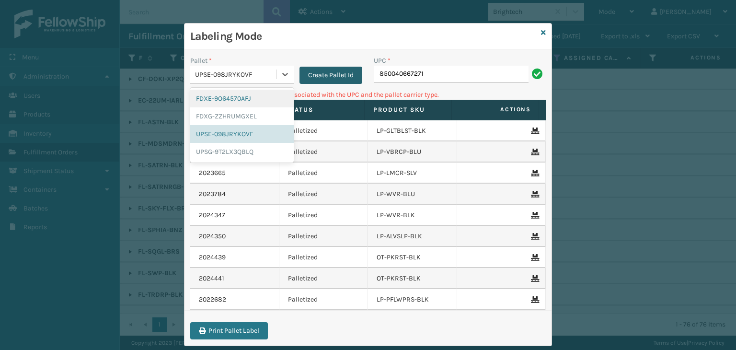
drag, startPoint x: 251, startPoint y: 101, endPoint x: 303, endPoint y: 81, distance: 55.8
click at [251, 101] on div "FDXE-9O64570AFJ" at bounding box center [242, 99] width 104 height 18
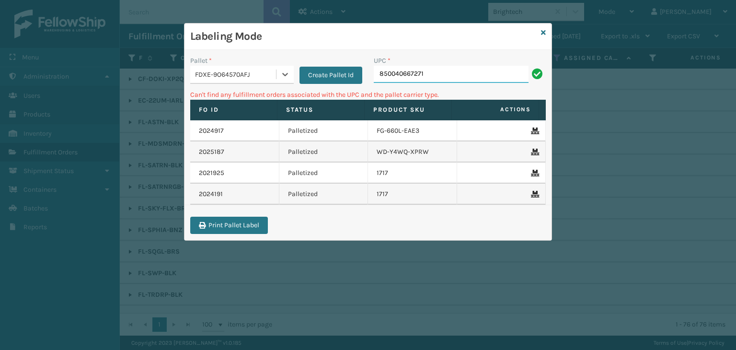
click at [447, 73] on input "850040667271" at bounding box center [451, 74] width 155 height 17
click at [544, 28] on link at bounding box center [543, 33] width 5 height 10
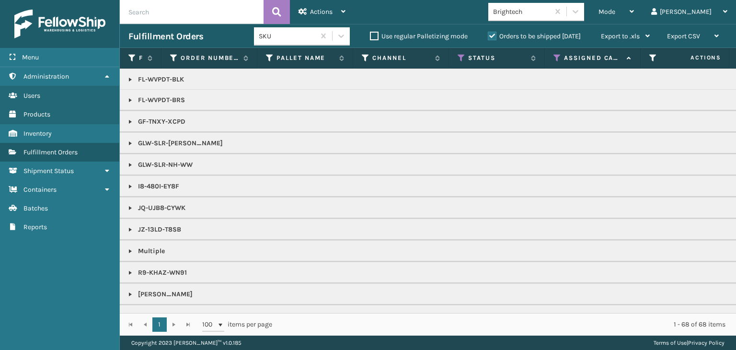
scroll to position [144, 0]
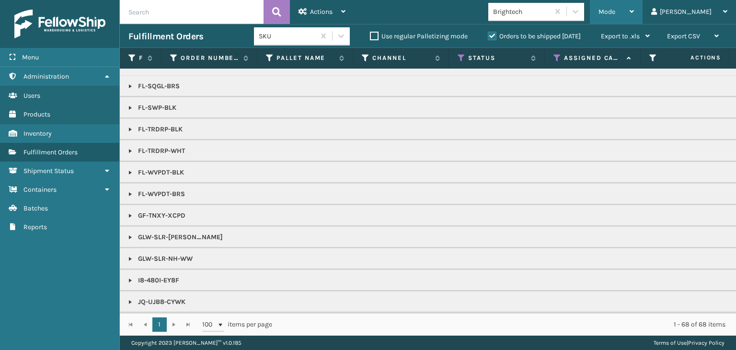
click at [634, 16] on div "Mode" at bounding box center [616, 12] width 35 height 24
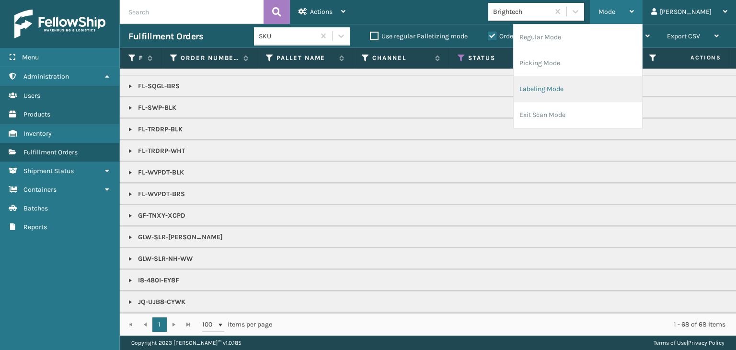
click at [629, 80] on li "Labeling Mode" at bounding box center [578, 89] width 128 height 26
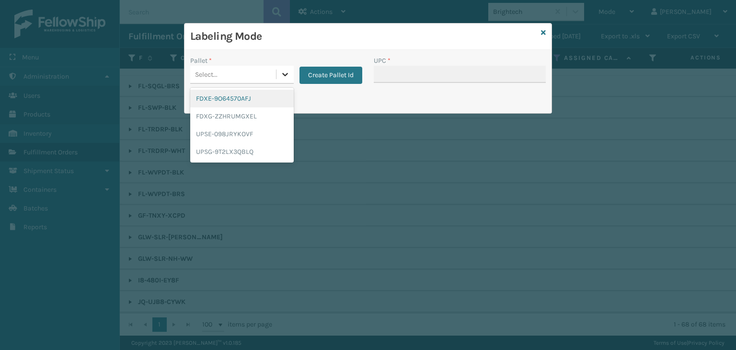
drag, startPoint x: 285, startPoint y: 71, endPoint x: 284, endPoint y: 77, distance: 5.8
click at [285, 72] on icon at bounding box center [285, 74] width 10 height 10
click at [270, 116] on div "FDXG-ZZHRUMGXEL" at bounding box center [242, 116] width 104 height 18
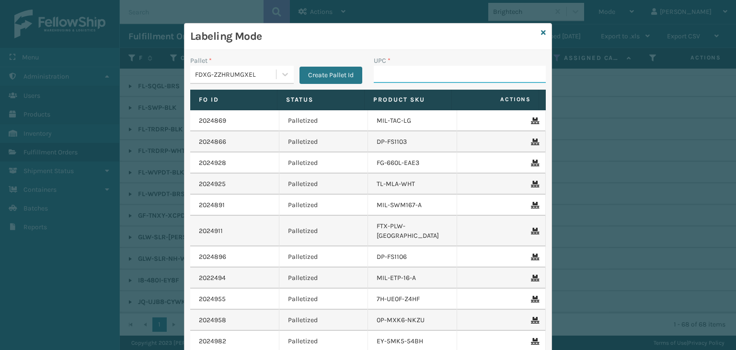
click at [406, 78] on input "UPC *" at bounding box center [460, 74] width 172 height 17
click at [410, 78] on input "850010667615" at bounding box center [451, 74] width 155 height 17
type input "850010667615"
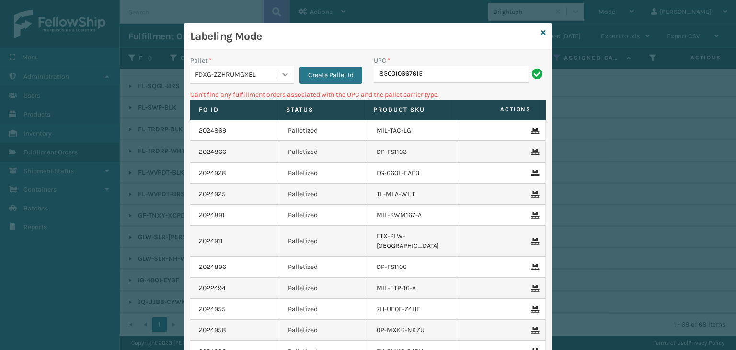
click at [280, 68] on div at bounding box center [285, 74] width 17 height 17
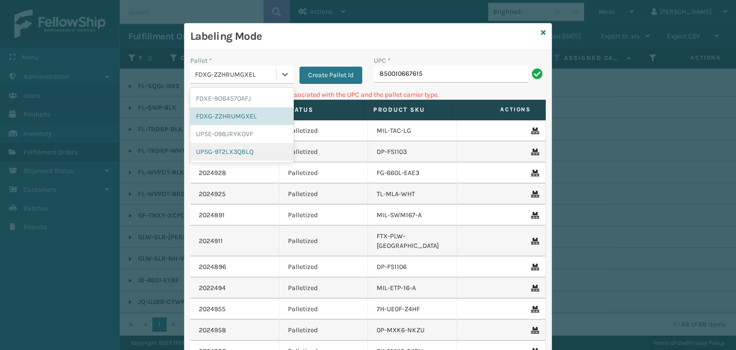
click at [260, 146] on div "UPSG-9T2LX3QBLQ" at bounding box center [242, 152] width 104 height 18
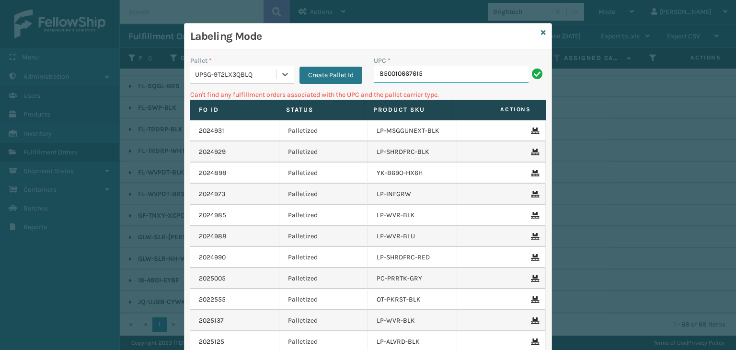
click at [437, 73] on input "850010667615" at bounding box center [451, 74] width 155 height 17
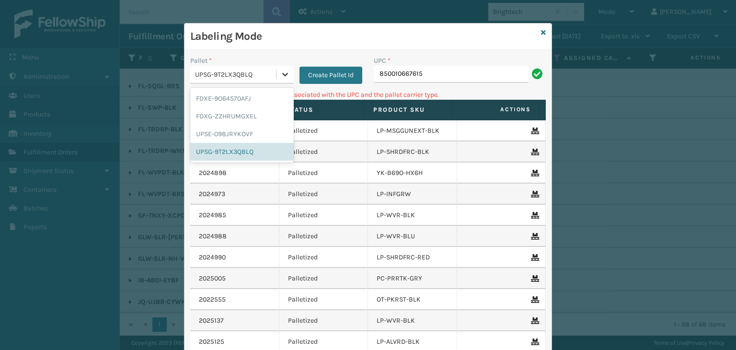
click at [281, 69] on icon at bounding box center [285, 74] width 10 height 10
click at [255, 100] on div "FDXE-9O64570AFJ" at bounding box center [242, 99] width 104 height 18
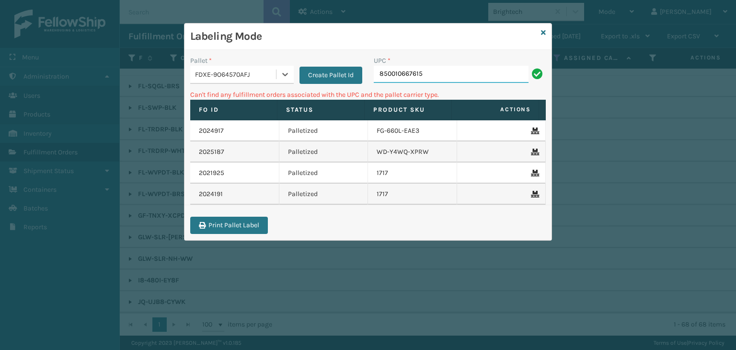
click at [445, 79] on input "850010667615" at bounding box center [451, 74] width 155 height 17
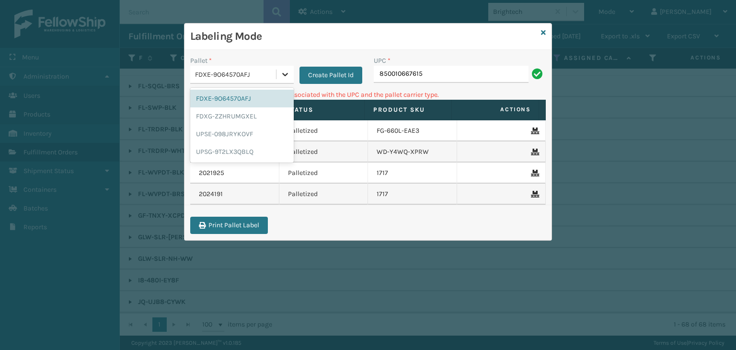
click at [277, 68] on div at bounding box center [285, 74] width 17 height 17
click at [264, 115] on div "FDXG-ZZHRUMGXEL" at bounding box center [242, 116] width 104 height 18
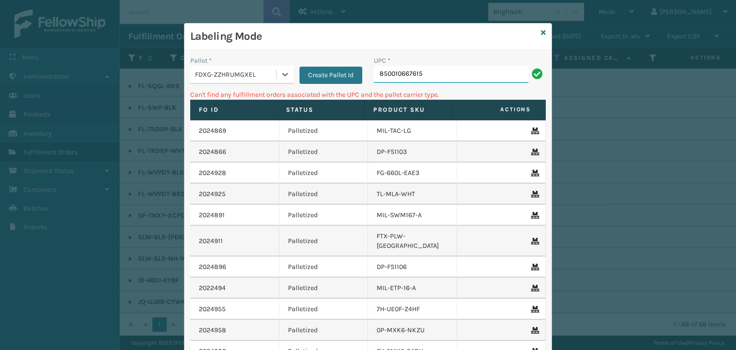
click at [448, 68] on input "850010667615" at bounding box center [451, 74] width 155 height 17
type input "8"
click at [542, 32] on div "Labeling Mode Pallet * FDXG-ZZHRUMGXEL Create Pallet Id UPC * 8 Can't find any …" at bounding box center [368, 223] width 368 height 400
click at [541, 32] on icon at bounding box center [543, 32] width 5 height 7
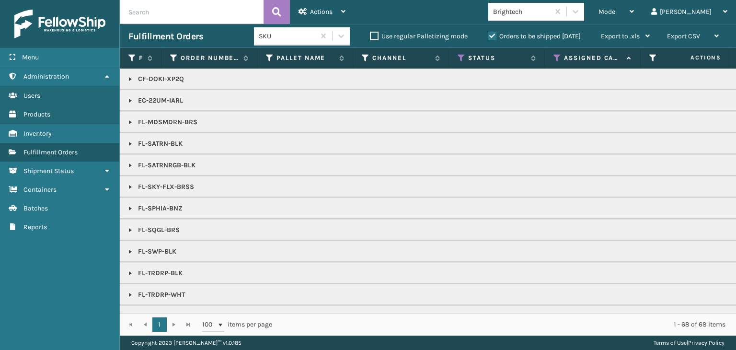
scroll to position [48, 0]
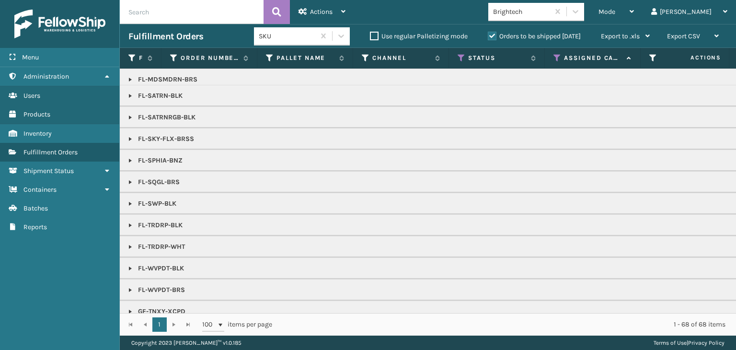
click at [127, 181] on link at bounding box center [131, 182] width 8 height 8
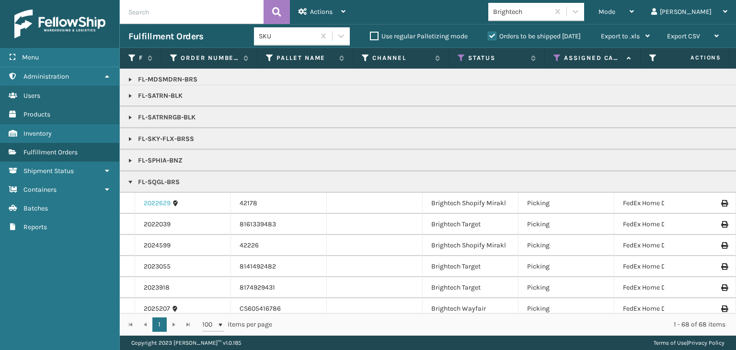
click at [150, 200] on link "2022629" at bounding box center [157, 203] width 27 height 10
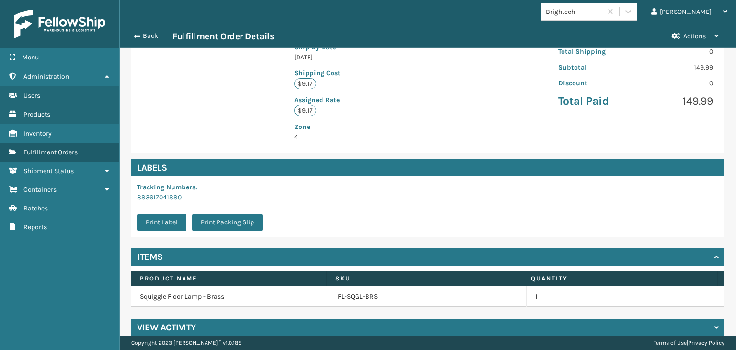
scroll to position [226, 0]
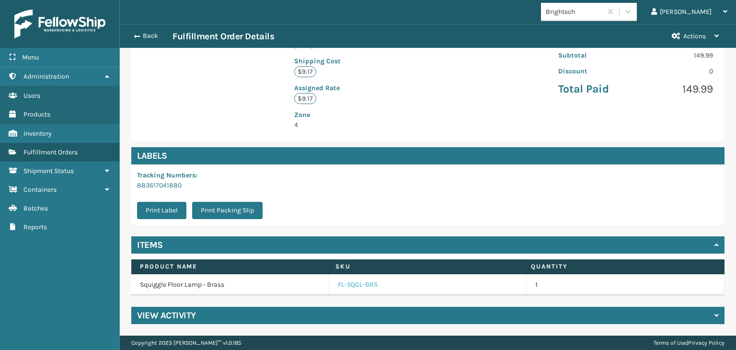
click at [358, 282] on link "FL-SQGL-BRS" at bounding box center [358, 285] width 40 height 10
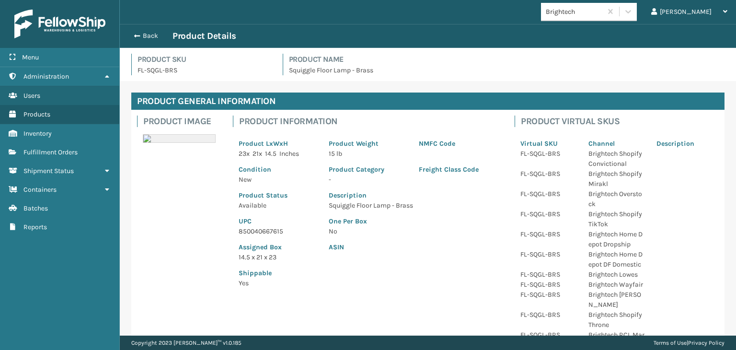
click at [255, 231] on p "850040667615" at bounding box center [278, 231] width 79 height 10
click at [254, 231] on p "850040667615" at bounding box center [278, 231] width 79 height 10
copy p "850040667615"
click at [151, 36] on button "Back" at bounding box center [150, 36] width 44 height 9
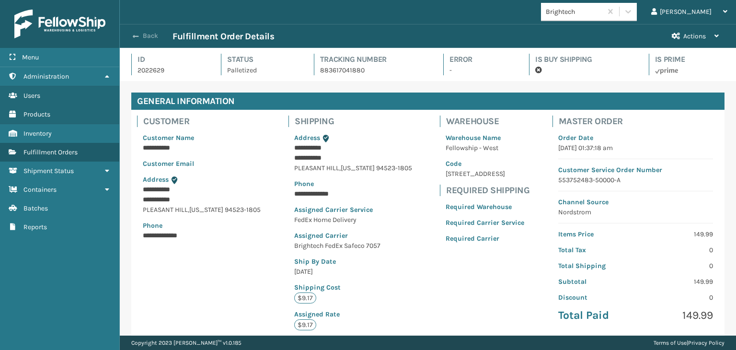
scroll to position [23, 616]
click at [150, 34] on button "Back" at bounding box center [150, 36] width 44 height 9
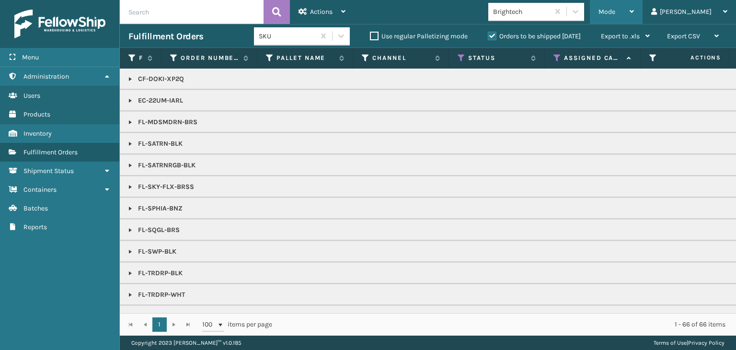
click at [634, 16] on div "Mode" at bounding box center [616, 12] width 35 height 24
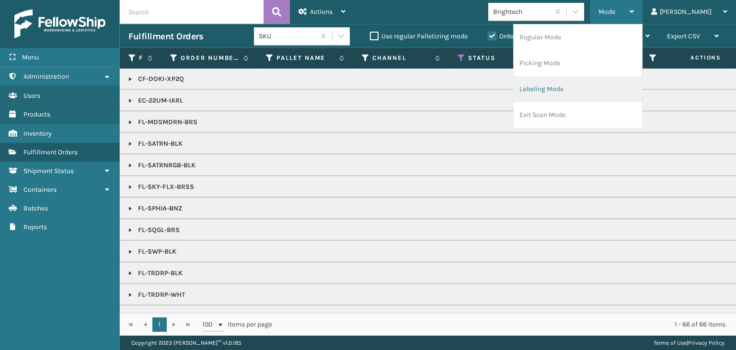
click at [627, 89] on li "Labeling Mode" at bounding box center [578, 89] width 128 height 26
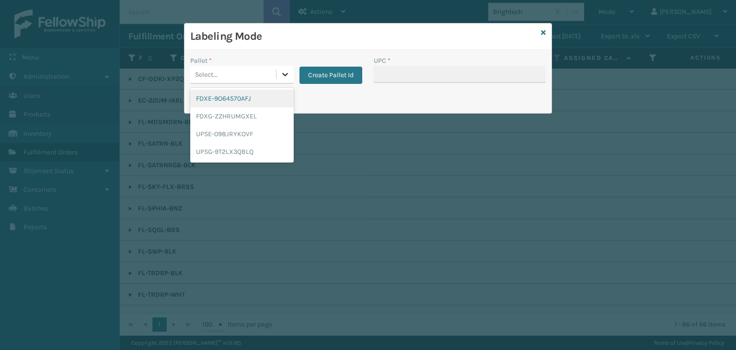
click at [286, 73] on icon at bounding box center [285, 74] width 10 height 10
click at [270, 115] on div "FDXG-ZZHRUMGXEL" at bounding box center [242, 116] width 104 height 18
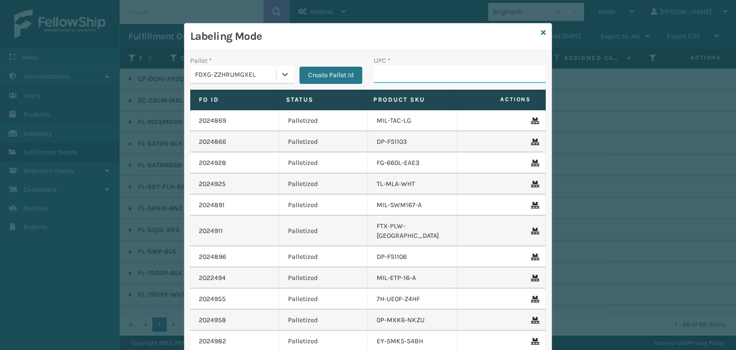
click at [409, 77] on input "UPC *" at bounding box center [460, 74] width 172 height 17
paste input "850040667615"
type input "850040667615"
click at [406, 75] on input "858100007821" at bounding box center [451, 74] width 155 height 17
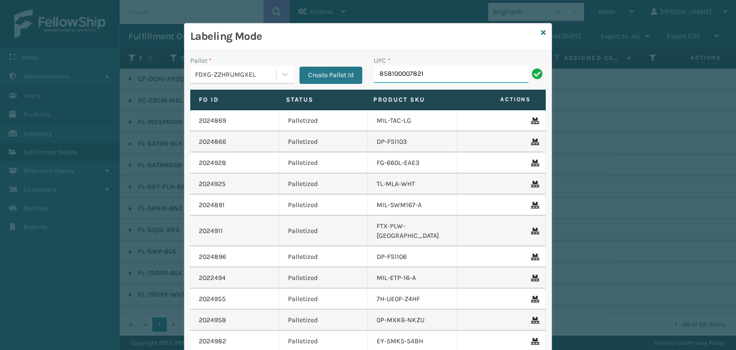
click at [406, 75] on input "858100007821" at bounding box center [451, 74] width 155 height 17
type input "858100007821"
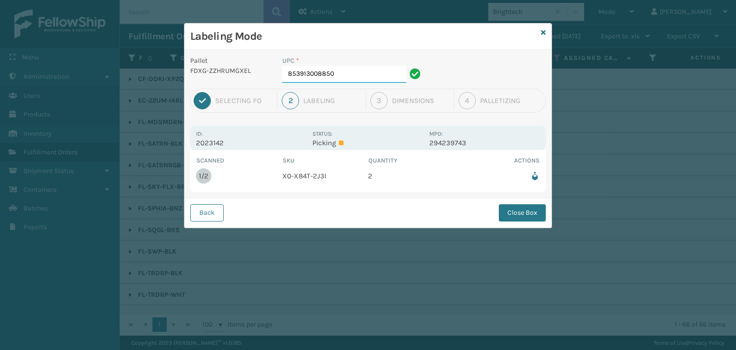
click at [361, 66] on input "853913008850" at bounding box center [344, 74] width 124 height 17
click at [516, 208] on button "Close Box" at bounding box center [522, 212] width 47 height 17
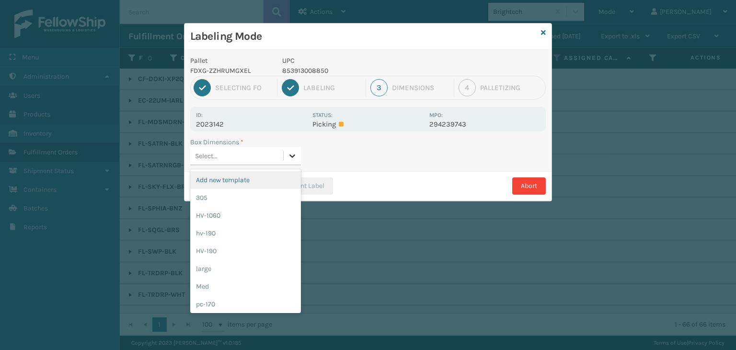
click at [292, 153] on icon at bounding box center [293, 156] width 10 height 10
click at [252, 283] on div "Med" at bounding box center [245, 286] width 111 height 18
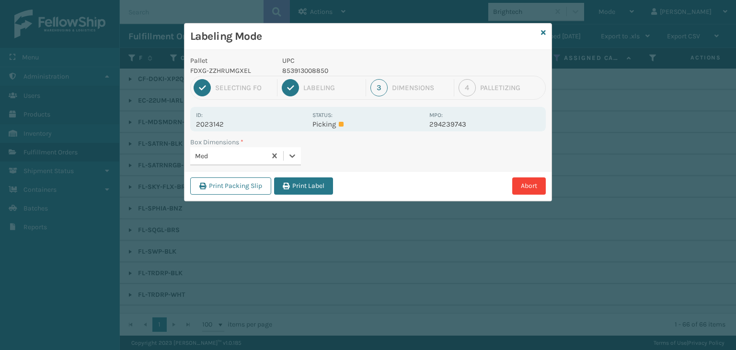
click at [546, 189] on div "Print Packing Slip Print Label Abort" at bounding box center [368, 185] width 367 height 29
click at [319, 190] on button "Print Label" at bounding box center [303, 185] width 59 height 17
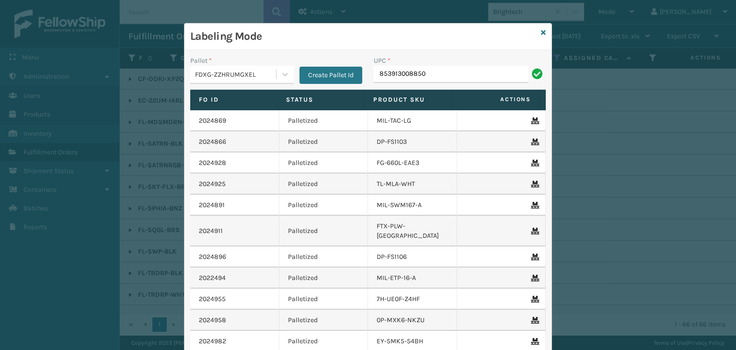
click at [398, 72] on input "853913008850" at bounding box center [451, 74] width 155 height 17
type input "853913008850"
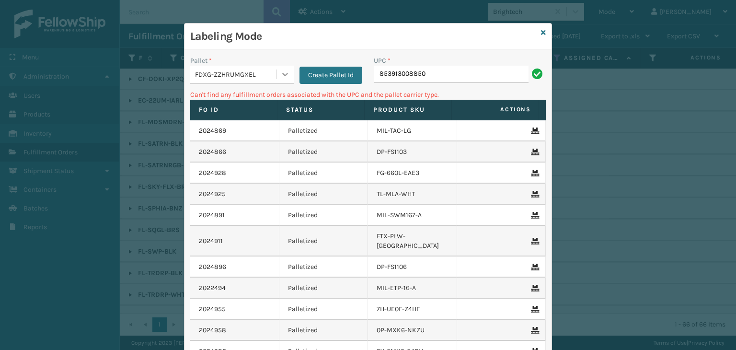
click at [280, 71] on icon at bounding box center [285, 74] width 10 height 10
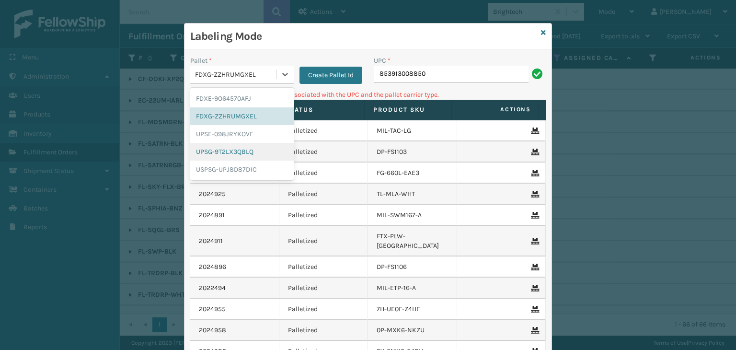
click at [258, 148] on div "UPSG-9T2LX3QBLQ" at bounding box center [242, 152] width 104 height 18
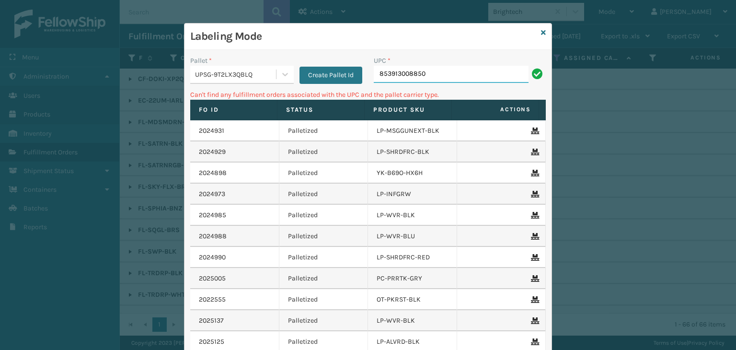
click at [444, 73] on input "853913008850" at bounding box center [451, 74] width 155 height 17
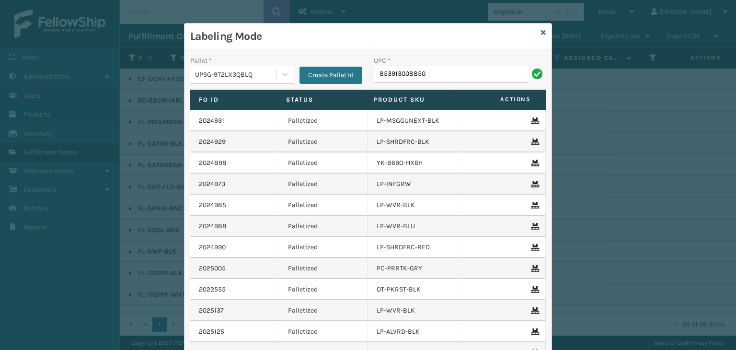
type input "853913008850"
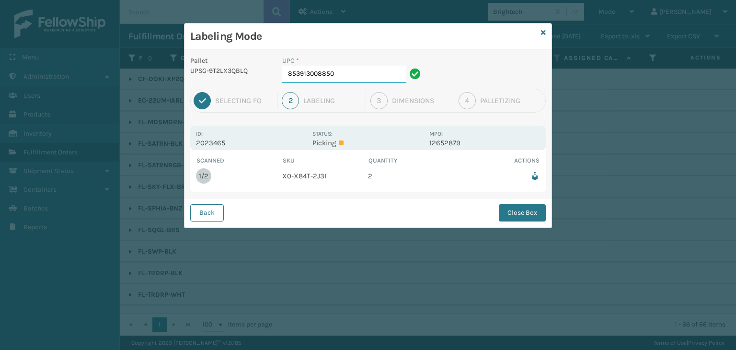
click at [363, 77] on input "853913008850" at bounding box center [344, 74] width 124 height 17
click at [532, 208] on button "Close Box" at bounding box center [522, 212] width 47 height 17
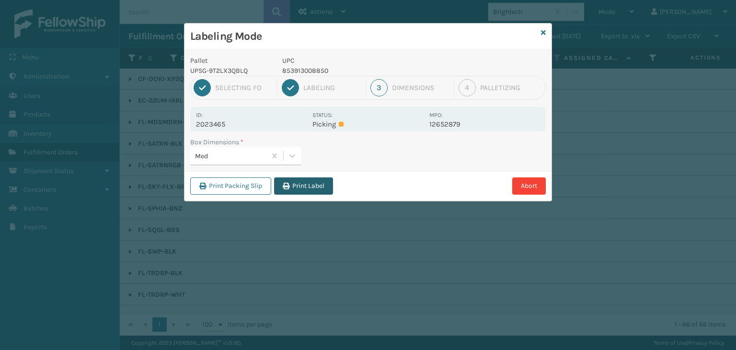
click at [301, 189] on button "Print Label" at bounding box center [303, 185] width 59 height 17
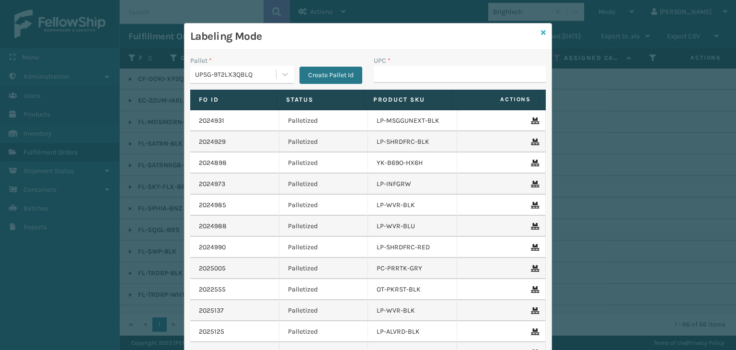
click at [542, 31] on icon at bounding box center [543, 32] width 5 height 7
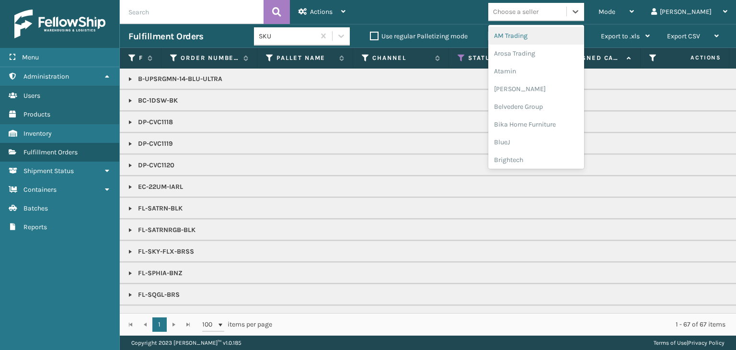
click at [539, 10] on div "Choose a seller" at bounding box center [516, 12] width 46 height 10
type input "PL"
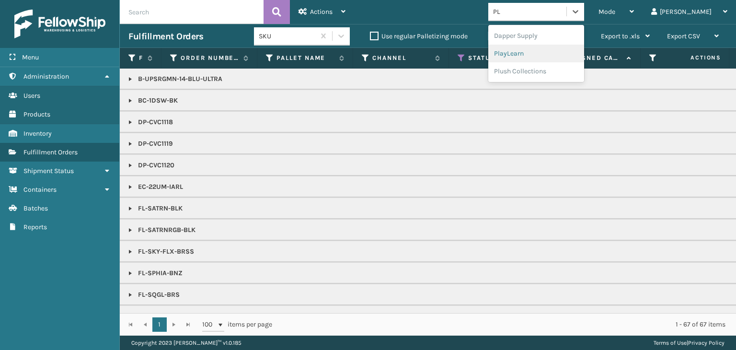
click at [555, 54] on div "PlayLearn" at bounding box center [536, 54] width 96 height 18
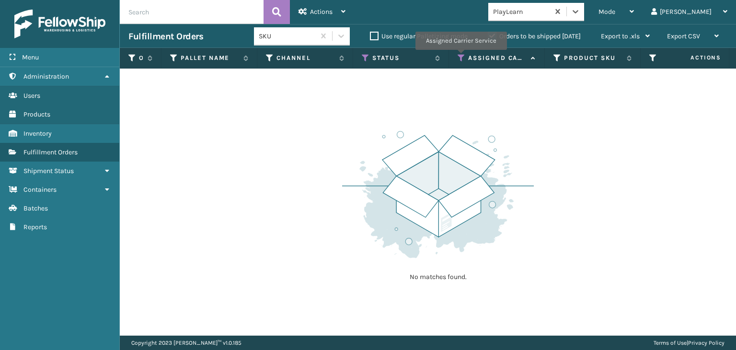
click at [461, 57] on icon at bounding box center [462, 58] width 8 height 9
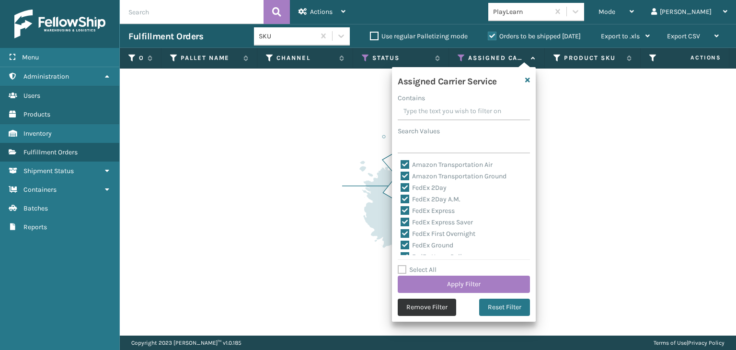
click at [427, 310] on button "Remove Filter" at bounding box center [427, 307] width 58 height 17
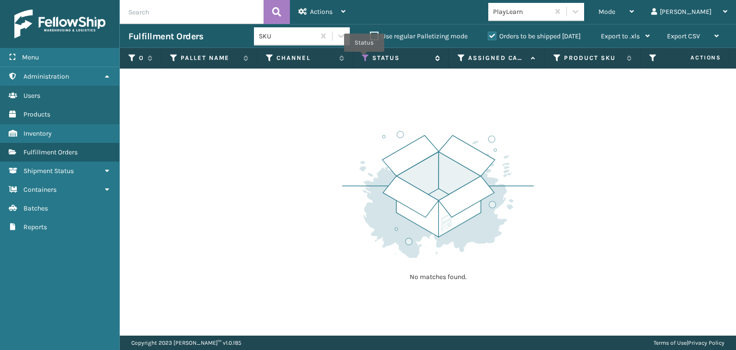
click at [364, 58] on icon at bounding box center [366, 58] width 8 height 9
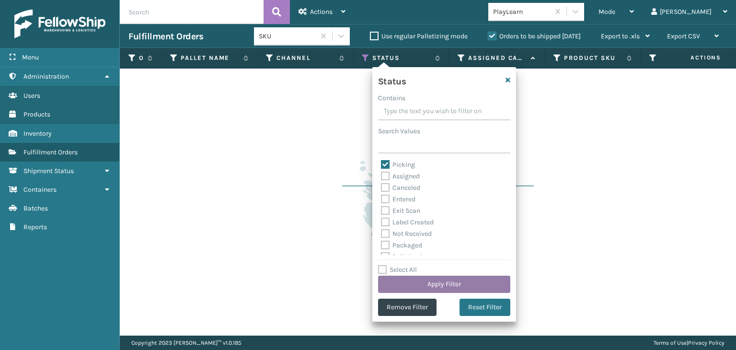
click at [450, 280] on button "Apply Filter" at bounding box center [444, 284] width 132 height 17
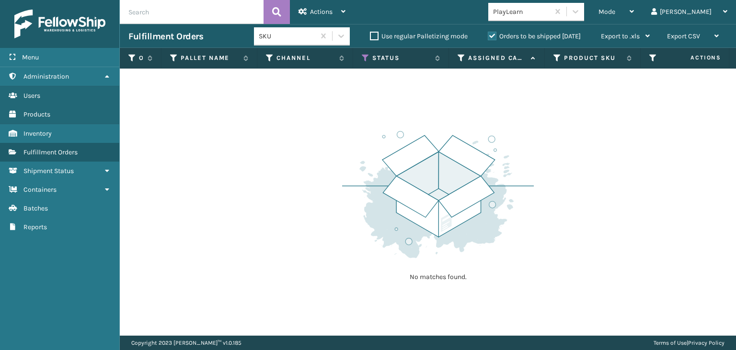
click at [494, 34] on label "Orders to be shipped [DATE]" at bounding box center [534, 36] width 93 height 8
click at [488, 34] on input "Orders to be shipped [DATE]" at bounding box center [488, 34] width 0 height 6
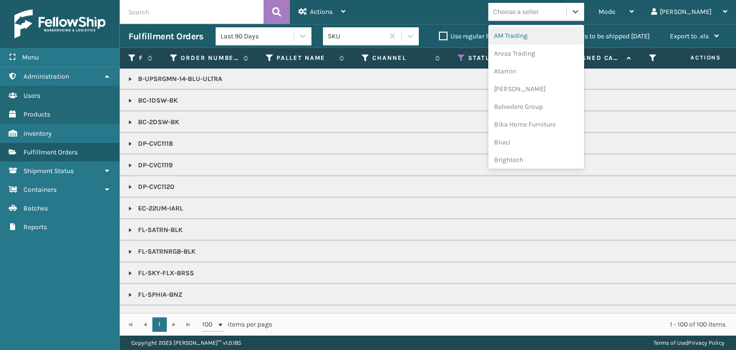
click at [539, 16] on div "Choose a seller" at bounding box center [516, 12] width 46 height 10
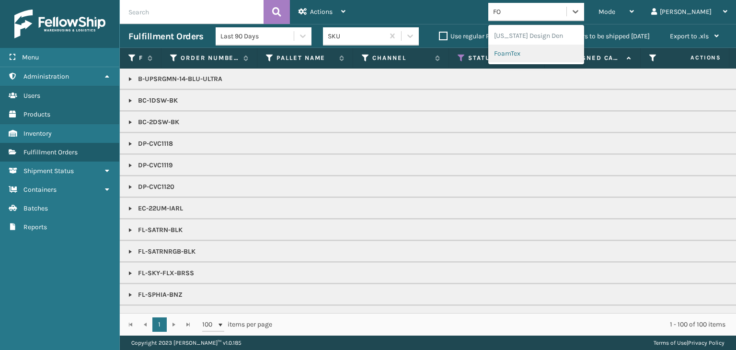
click at [573, 52] on div "FoamTex" at bounding box center [536, 54] width 96 height 18
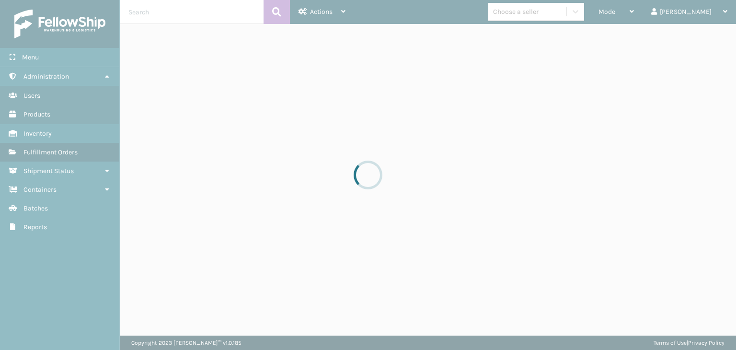
click at [557, 12] on div at bounding box center [368, 175] width 736 height 350
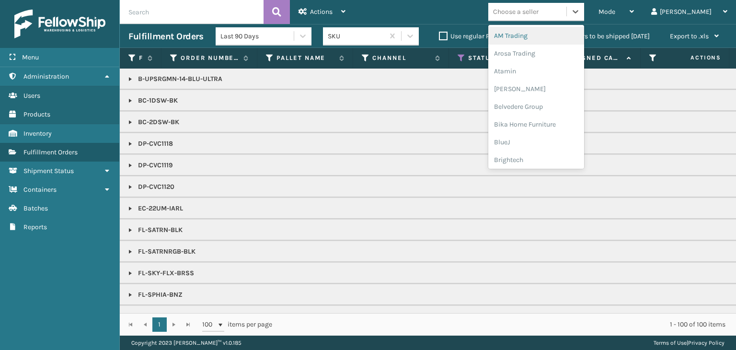
click at [539, 12] on div "Choose a seller" at bounding box center [516, 12] width 46 height 10
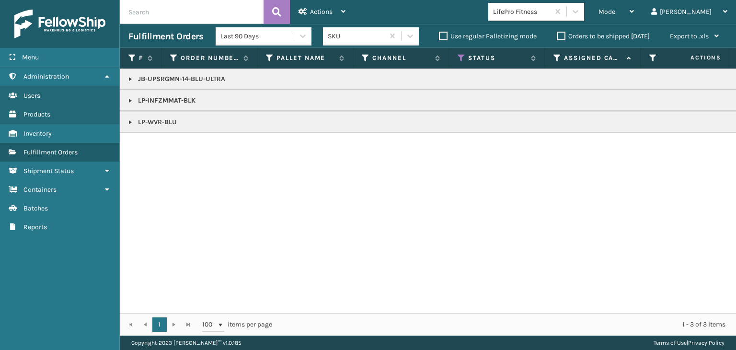
click at [129, 121] on link at bounding box center [131, 122] width 8 height 8
click at [160, 144] on link "2024038" at bounding box center [157, 144] width 27 height 10
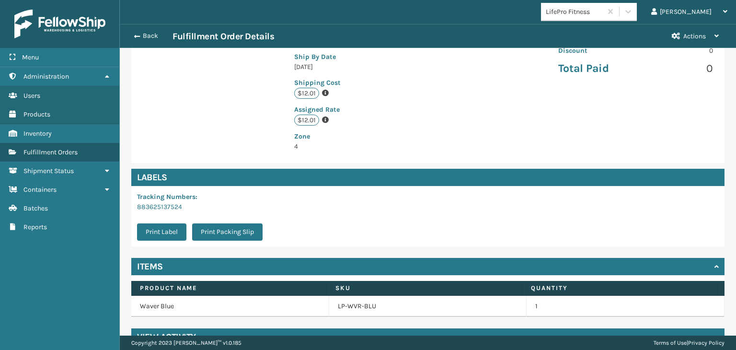
scroll to position [236, 0]
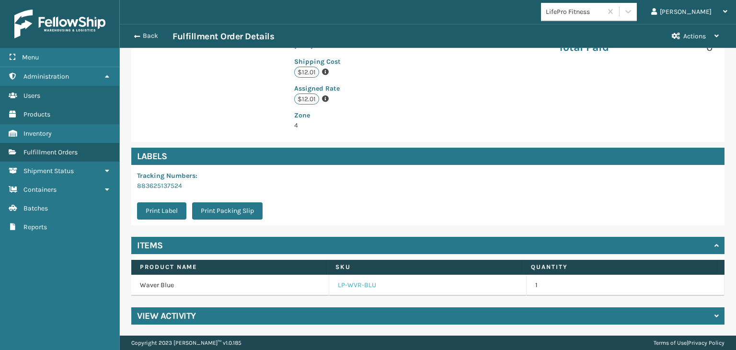
click at [351, 287] on link "LP-WVR-BLU" at bounding box center [357, 285] width 38 height 10
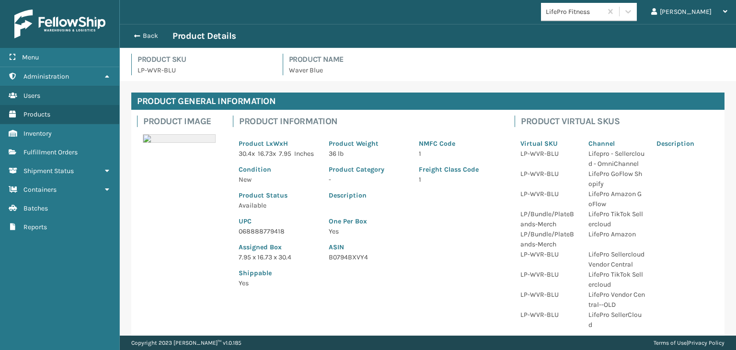
click at [253, 236] on p "068888779418" at bounding box center [278, 231] width 79 height 10
click at [144, 33] on button "Back" at bounding box center [150, 36] width 44 height 9
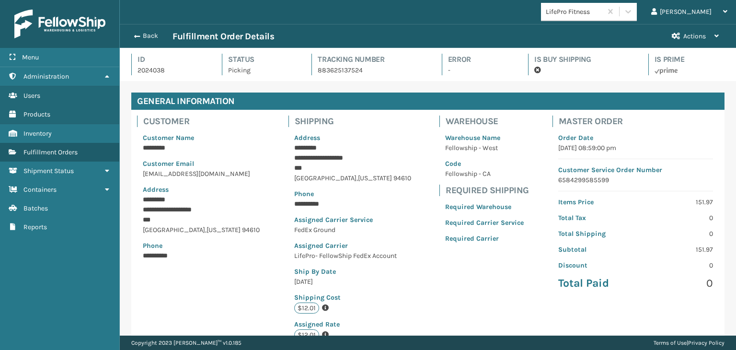
scroll to position [23, 616]
click at [144, 33] on button "Back" at bounding box center [150, 36] width 44 height 9
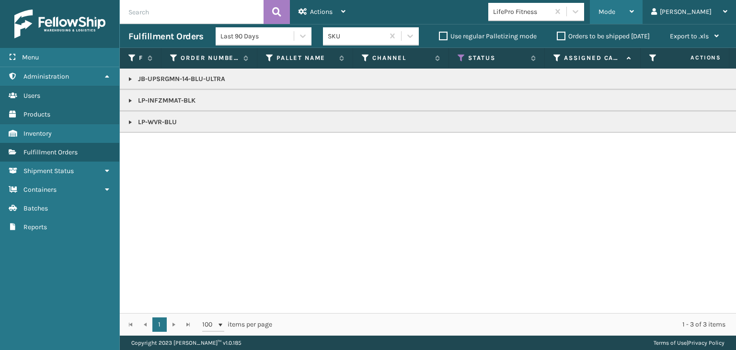
click at [615, 10] on span "Mode" at bounding box center [607, 12] width 17 height 8
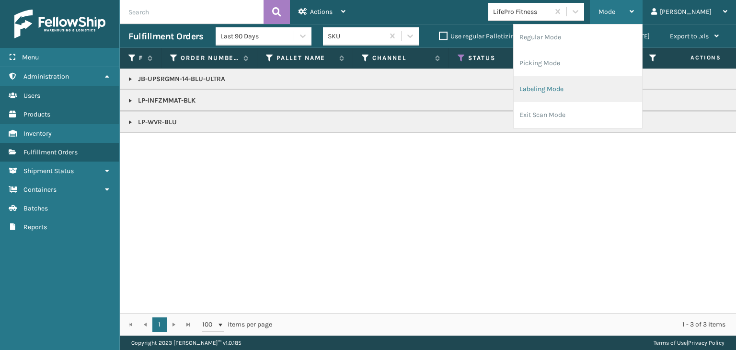
click at [625, 91] on li "Labeling Mode" at bounding box center [578, 89] width 128 height 26
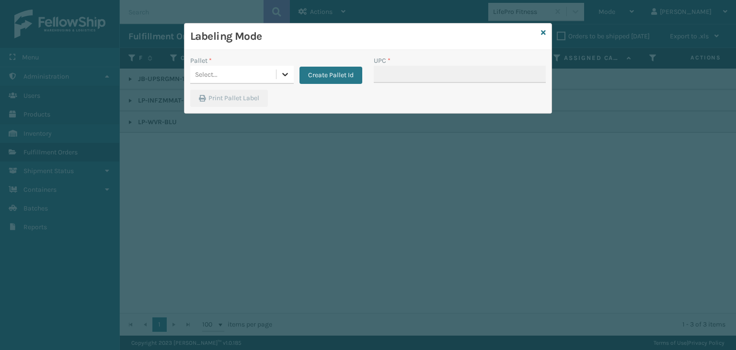
click at [280, 75] on icon at bounding box center [285, 74] width 10 height 10
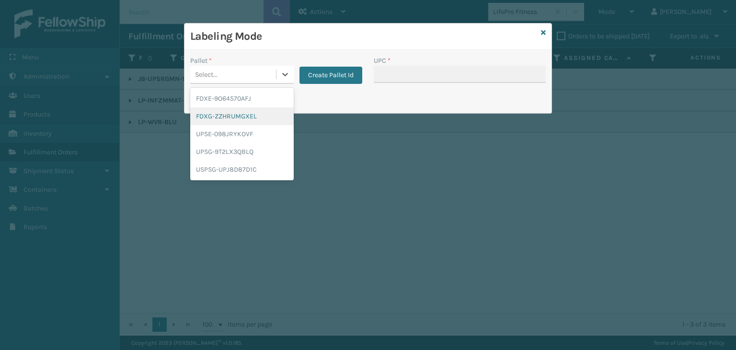
click at [260, 120] on div "FDXG-ZZHRUMGXEL" at bounding box center [242, 116] width 104 height 18
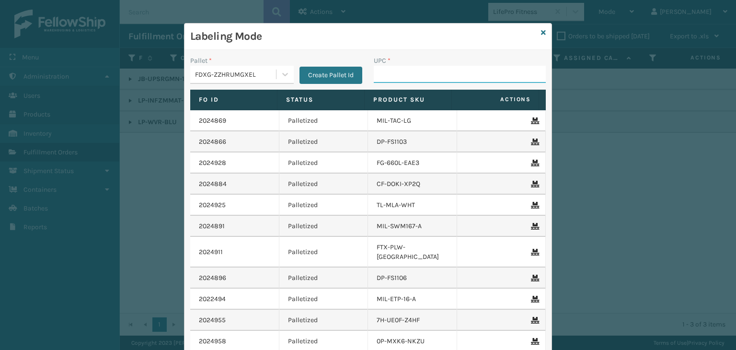
click at [459, 68] on input "UPC *" at bounding box center [460, 74] width 172 height 17
paste input "068888779418"
click at [397, 78] on input "850040667059" at bounding box center [451, 74] width 155 height 17
click at [544, 32] on div "Labeling Mode" at bounding box center [368, 36] width 367 height 26
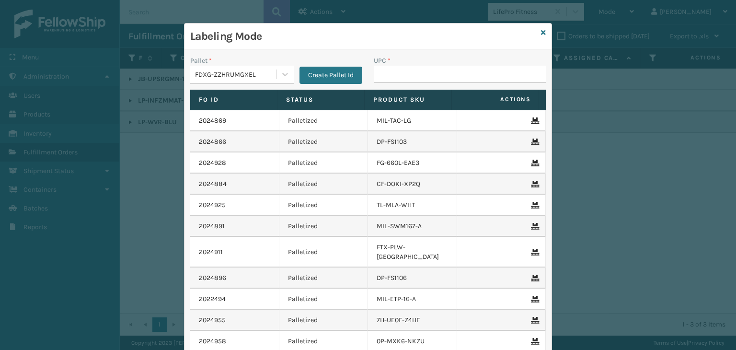
click at [543, 29] on div "Labeling Mode" at bounding box center [368, 36] width 367 height 26
click at [541, 29] on icon at bounding box center [543, 32] width 5 height 7
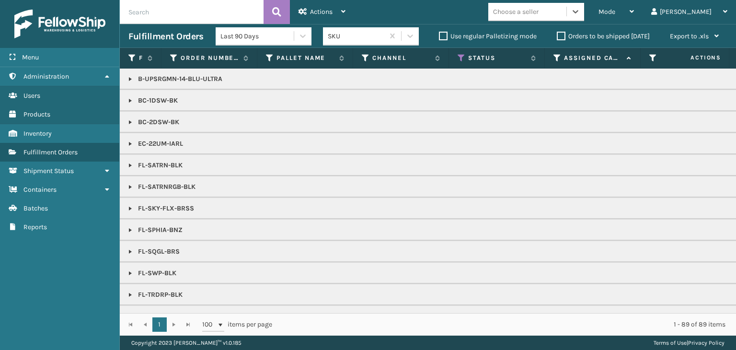
click at [564, 18] on div "Choose a seller" at bounding box center [527, 12] width 78 height 16
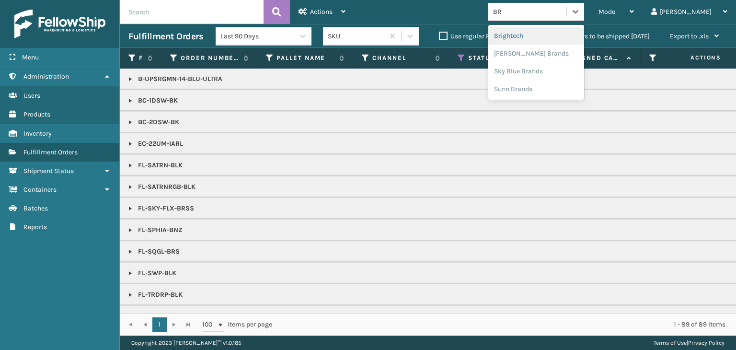
click at [571, 34] on div "Brightech" at bounding box center [536, 36] width 96 height 18
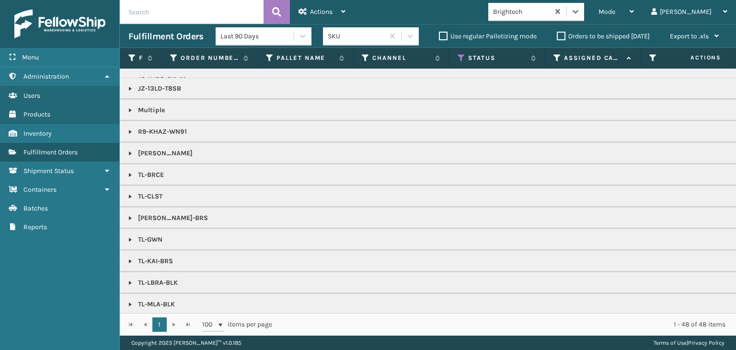
scroll to position [383, 0]
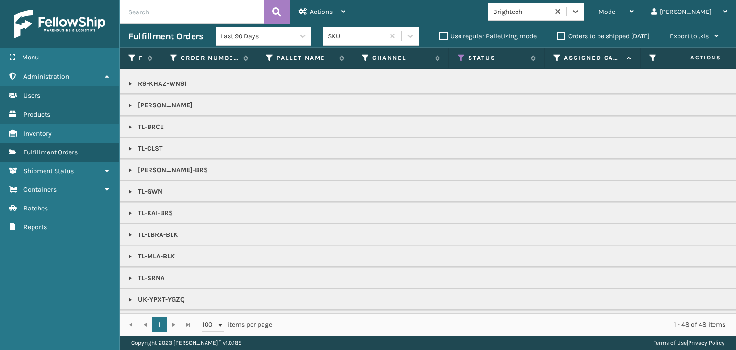
click at [129, 123] on link at bounding box center [131, 127] width 8 height 8
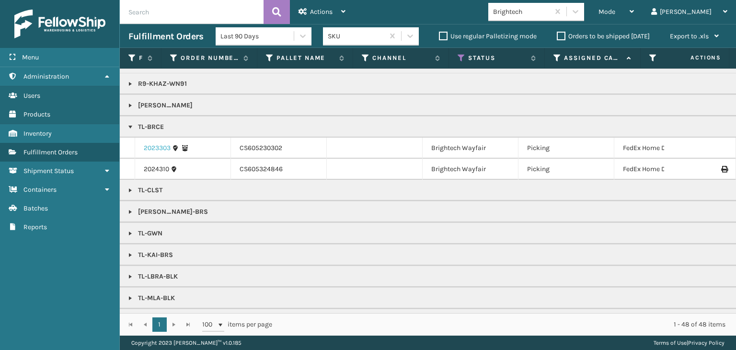
click at [148, 143] on link "2023303" at bounding box center [157, 148] width 27 height 10
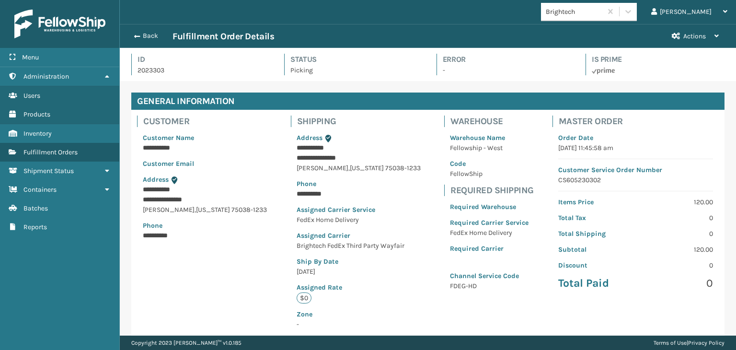
scroll to position [179, 0]
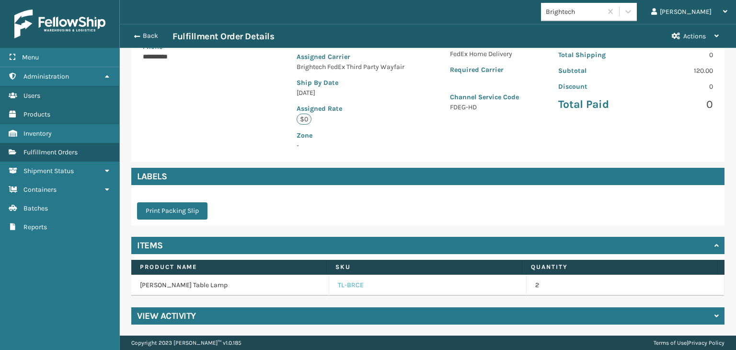
click at [338, 285] on link "TL-BRCE" at bounding box center [351, 285] width 26 height 10
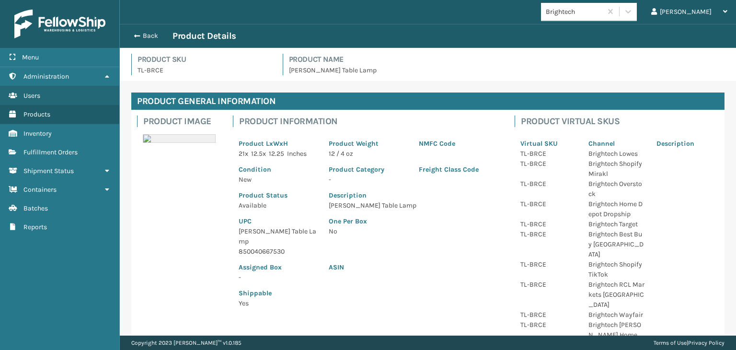
click at [264, 234] on p "[PERSON_NAME] Table Lamp" at bounding box center [278, 236] width 79 height 20
click at [264, 233] on p "[PERSON_NAME] Table Lamp" at bounding box center [278, 236] width 79 height 20
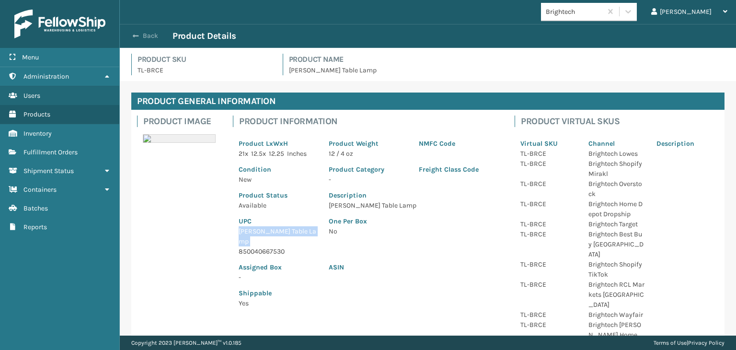
click at [141, 37] on button "Back" at bounding box center [150, 36] width 44 height 9
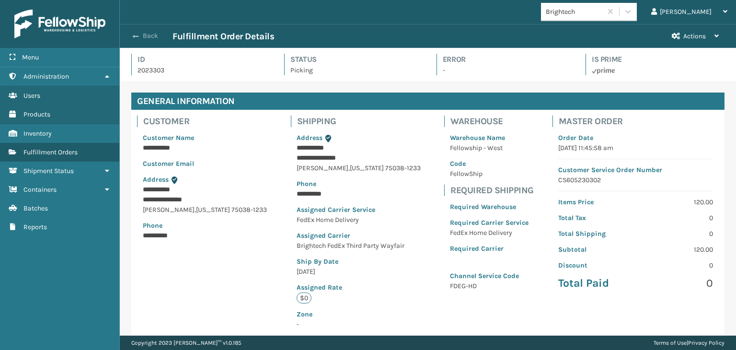
scroll to position [23, 616]
click at [144, 35] on button "Back" at bounding box center [150, 36] width 44 height 9
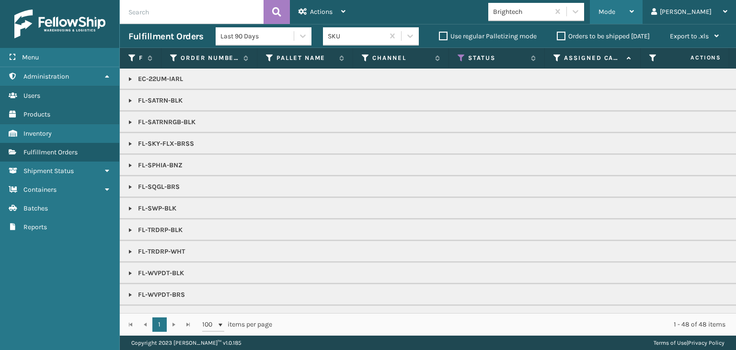
click at [615, 11] on span "Mode" at bounding box center [607, 12] width 17 height 8
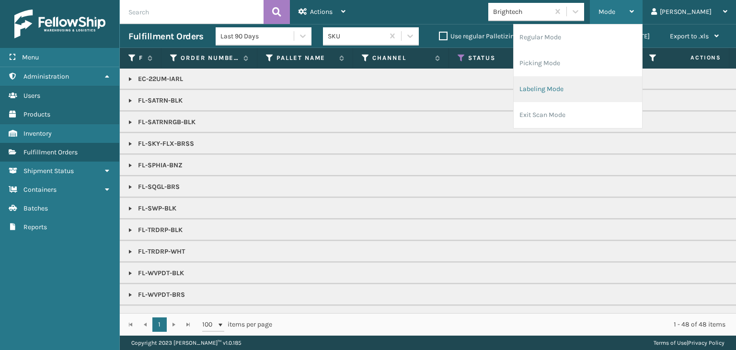
click at [626, 90] on li "Labeling Mode" at bounding box center [578, 89] width 128 height 26
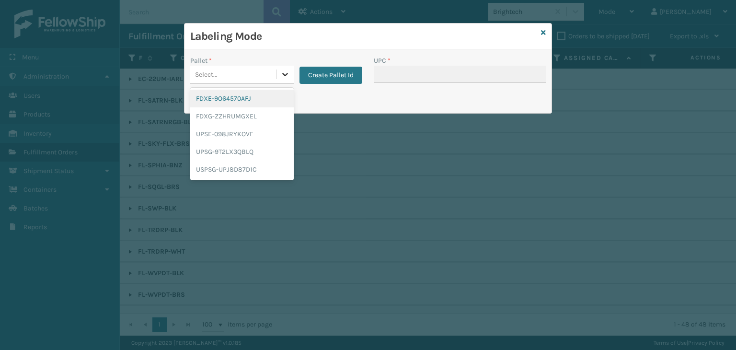
click at [286, 71] on icon at bounding box center [285, 74] width 10 height 10
click at [261, 115] on div "FDXG-ZZHRUMGXEL" at bounding box center [242, 116] width 104 height 18
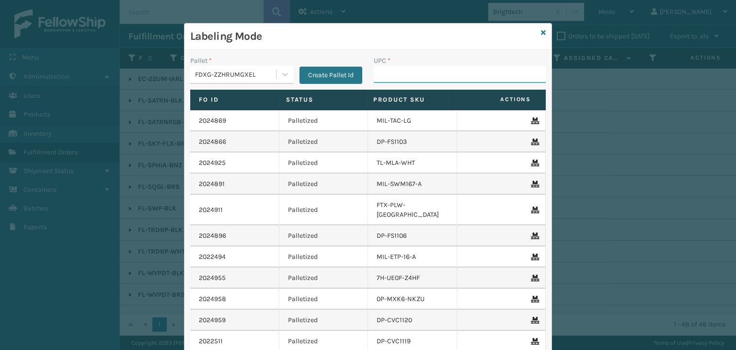
click at [419, 66] on input "UPC *" at bounding box center [460, 74] width 172 height 17
paste input "[PERSON_NAME] Table Lamp"
type input "[PERSON_NAME] Table Lamp"
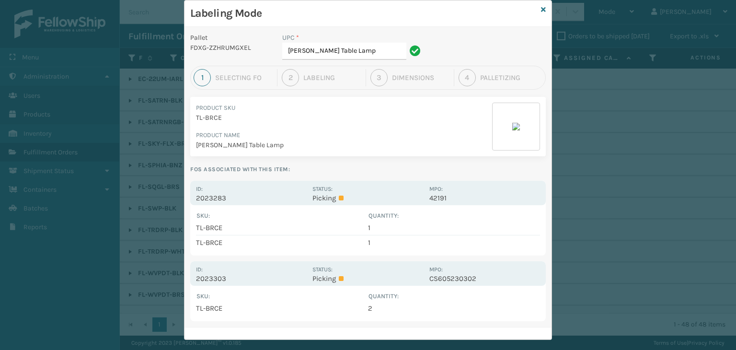
scroll to position [35, 0]
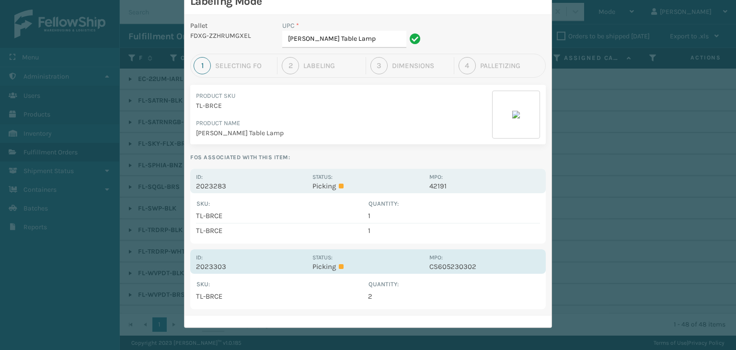
click at [401, 262] on p "Picking" at bounding box center [367, 266] width 111 height 9
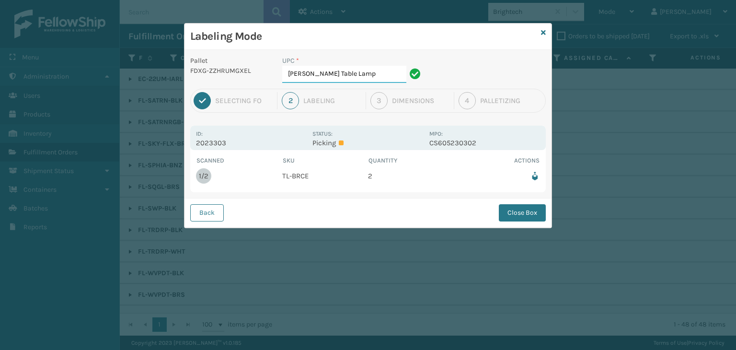
click at [355, 74] on input "[PERSON_NAME] Table Lamp" at bounding box center [344, 74] width 124 height 17
click at [531, 215] on button "Close Box" at bounding box center [522, 212] width 47 height 17
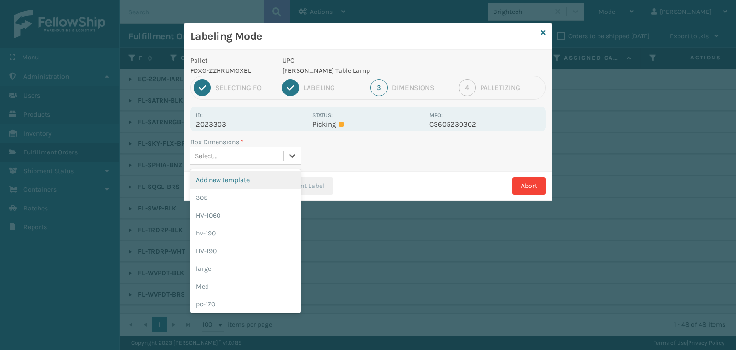
click at [282, 155] on div "Select..." at bounding box center [236, 156] width 93 height 16
click at [252, 270] on div "large" at bounding box center [245, 269] width 111 height 18
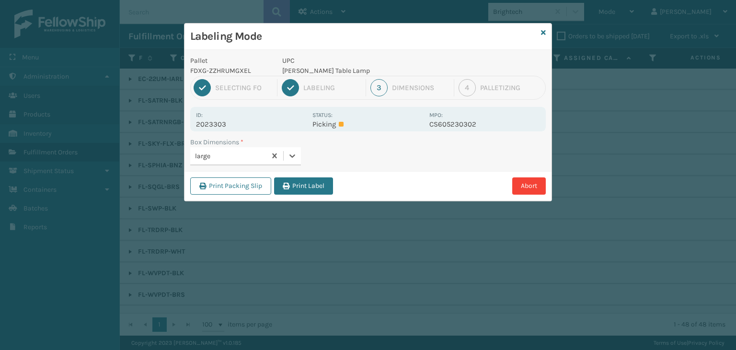
drag, startPoint x: 305, startPoint y: 189, endPoint x: 312, endPoint y: 186, distance: 8.0
click at [307, 188] on button "Print Label" at bounding box center [303, 185] width 59 height 17
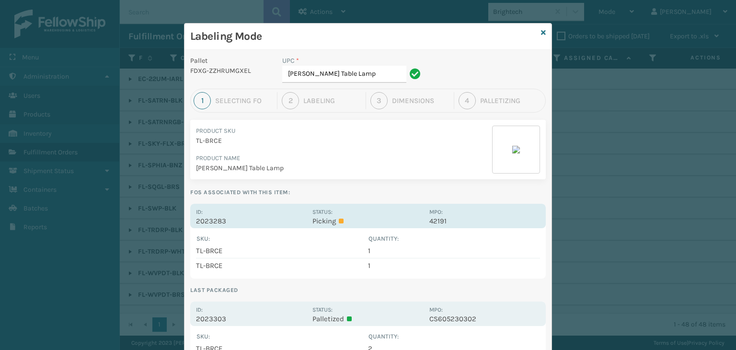
click at [392, 209] on div "Status: Picking" at bounding box center [367, 216] width 111 height 19
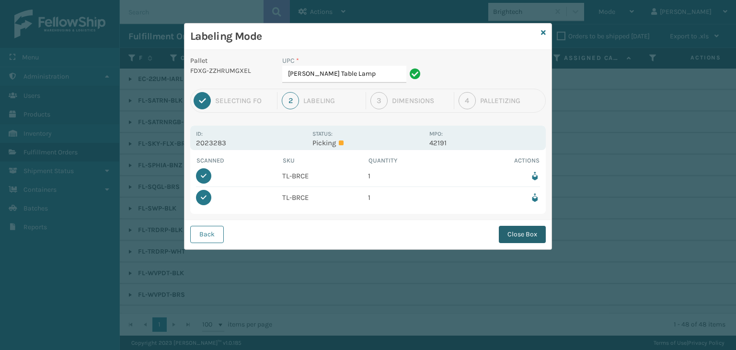
click at [528, 235] on button "Close Box" at bounding box center [522, 234] width 47 height 17
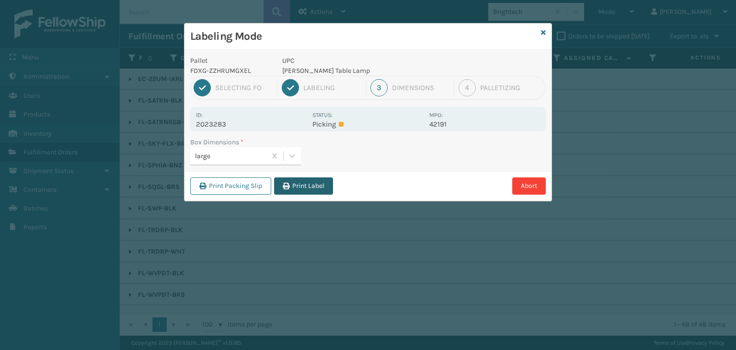
click at [312, 182] on button "Print Label" at bounding box center [303, 185] width 59 height 17
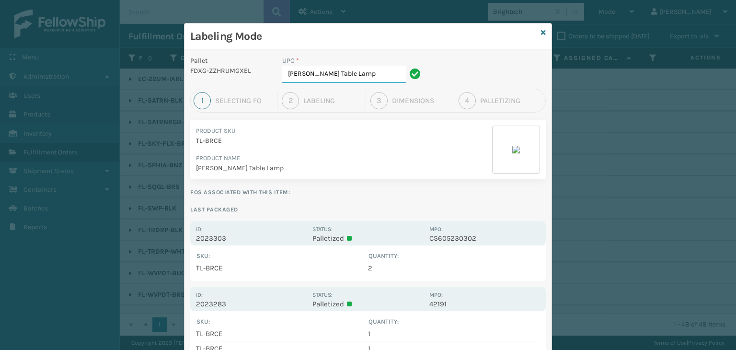
drag, startPoint x: 363, startPoint y: 73, endPoint x: 257, endPoint y: 79, distance: 106.0
click at [257, 79] on div "Pallet FDXG-ZZHRUMGXEL UPC * Bruce Table Lamp" at bounding box center [368, 72] width 367 height 33
type input "850068315055"
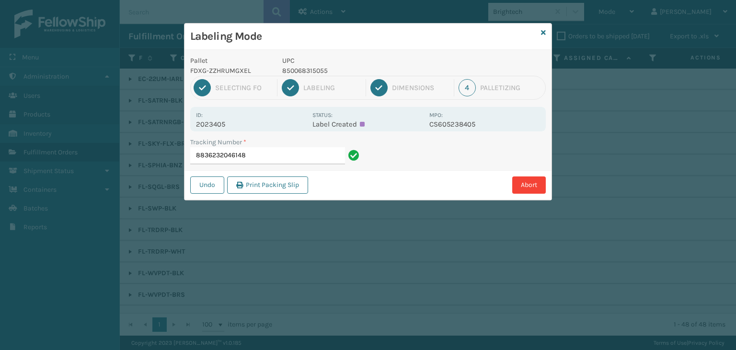
type input "883623204614"
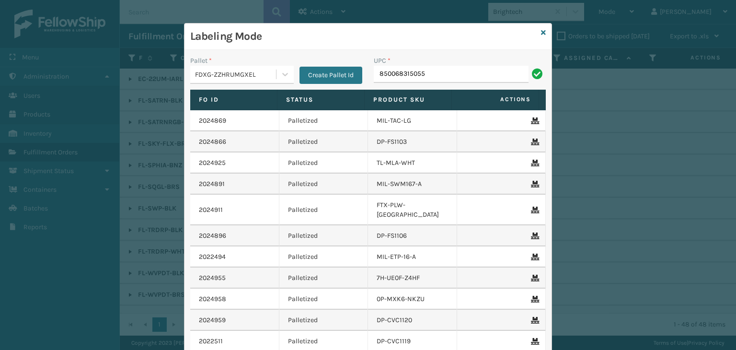
type input "850068315055"
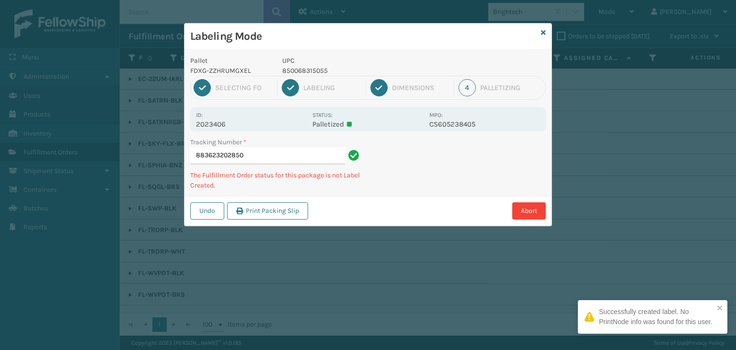
click at [392, 234] on div "Labeling Mode Pallet FDXG-ZZHRUMGXEL UPC 850068315055 1 Selecting FO 2 Labeling…" at bounding box center [368, 175] width 736 height 350
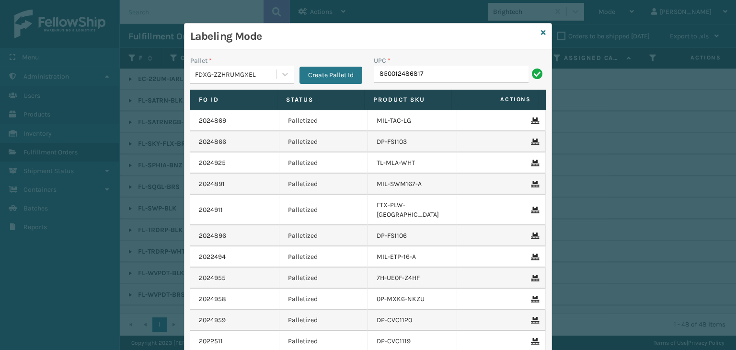
click at [403, 69] on input "850012486817" at bounding box center [451, 74] width 155 height 17
type input "850012486817"
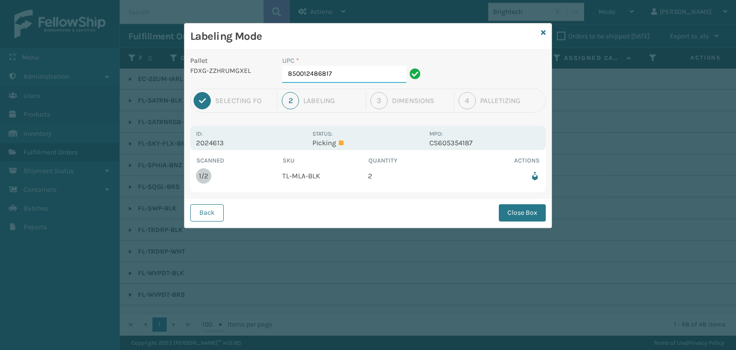
drag, startPoint x: 391, startPoint y: 72, endPoint x: 368, endPoint y: 80, distance: 24.1
click at [391, 72] on input "850012486817" at bounding box center [344, 74] width 124 height 17
click at [533, 214] on button "Close Box" at bounding box center [522, 212] width 47 height 17
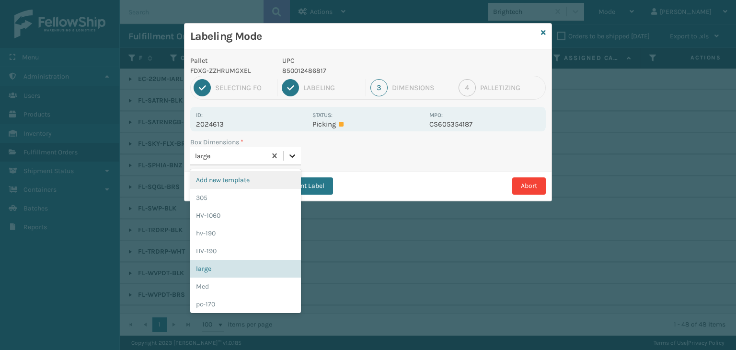
click at [292, 156] on icon at bounding box center [293, 155] width 6 height 3
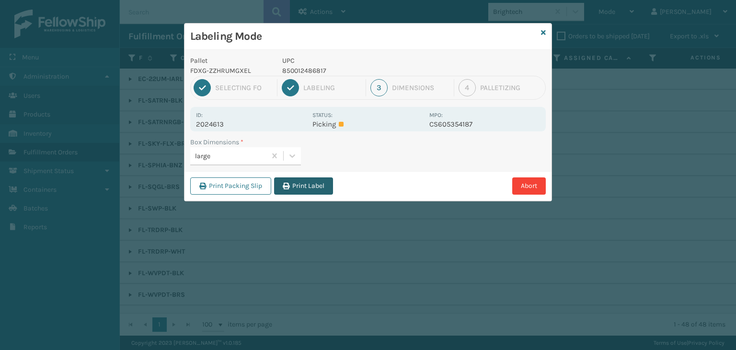
click at [313, 183] on button "Print Label" at bounding box center [303, 185] width 59 height 17
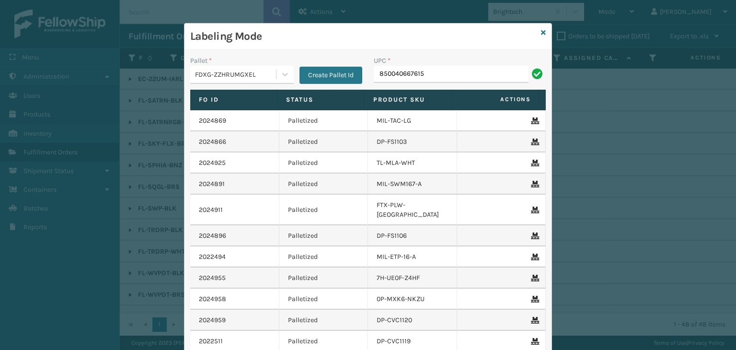
click at [401, 73] on input "850040667615" at bounding box center [451, 74] width 155 height 17
type input "850040667615"
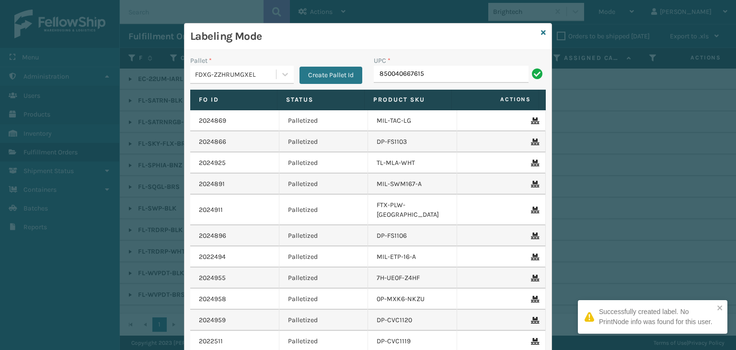
type input "850040667615"
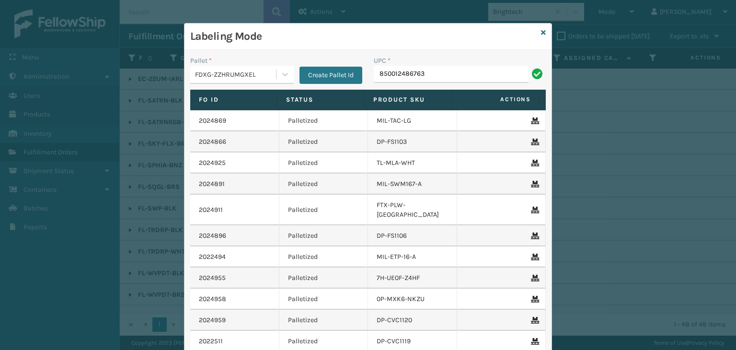
click at [397, 71] on input "850012486763" at bounding box center [451, 74] width 155 height 17
type input "850012486763"
type input "854403007483"
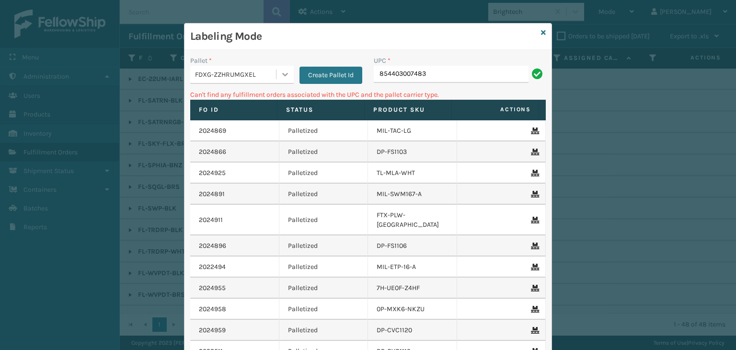
click at [280, 71] on icon at bounding box center [285, 74] width 10 height 10
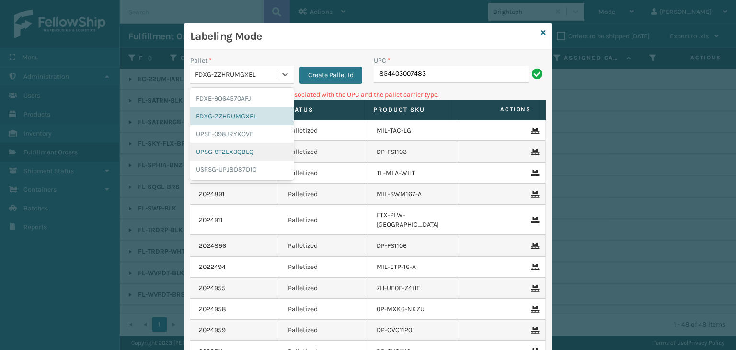
click at [253, 156] on div "UPSG-9T2LX3QBLQ" at bounding box center [242, 152] width 104 height 18
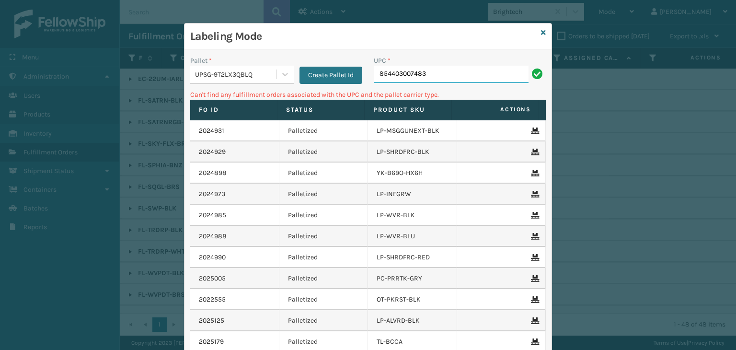
click at [449, 66] on input "854403007483" at bounding box center [451, 74] width 155 height 17
drag, startPoint x: 448, startPoint y: 76, endPoint x: 294, endPoint y: 65, distance: 154.7
click at [294, 65] on div "Pallet * UPSG-9T2LX3QBLQ Create Pallet Id UPC * 854403007483" at bounding box center [368, 73] width 367 height 34
type input "854403007438"
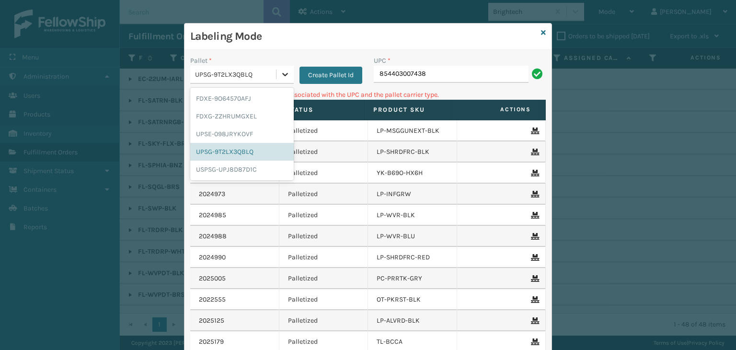
click at [282, 73] on icon at bounding box center [285, 74] width 10 height 10
click at [254, 118] on div "FDXG-ZZHRUMGXEL" at bounding box center [242, 116] width 104 height 18
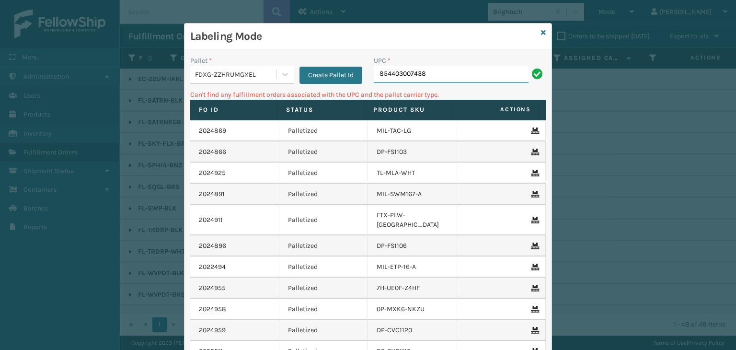
click at [468, 75] on input "854403007438" at bounding box center [451, 74] width 155 height 17
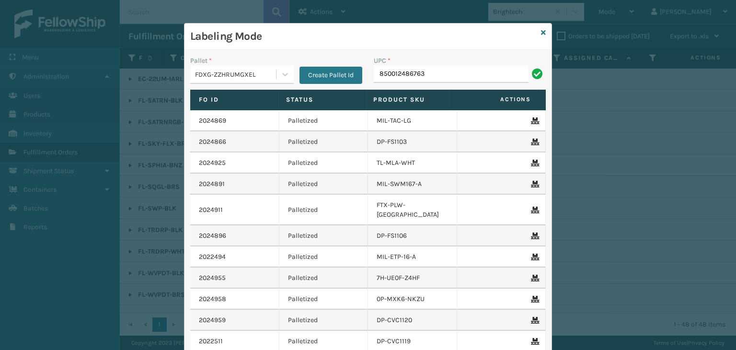
type input "850012486763"
click at [399, 71] on input "858100007623" at bounding box center [451, 74] width 155 height 17
type input "858100007623"
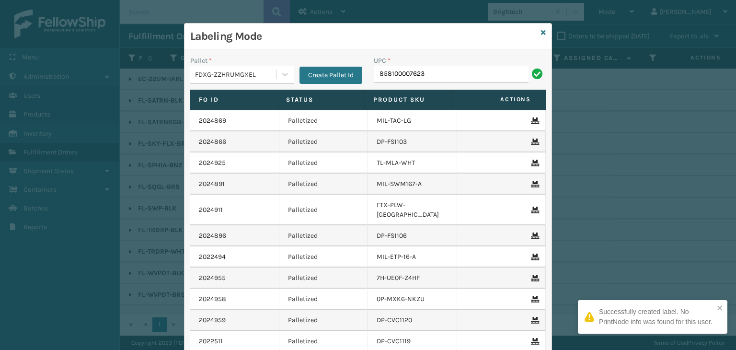
type input "858100007623"
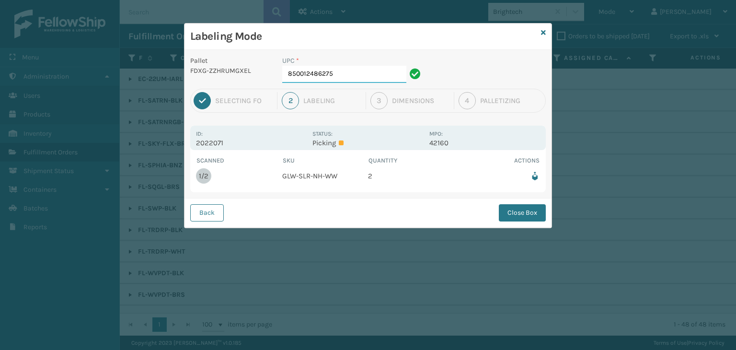
click at [369, 71] on input "850012486275" at bounding box center [344, 74] width 124 height 17
click at [512, 208] on button "Close Box" at bounding box center [522, 212] width 47 height 17
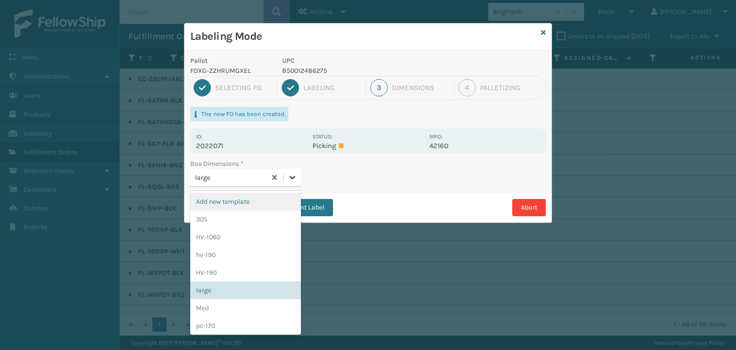
click at [286, 175] on div at bounding box center [292, 177] width 17 height 17
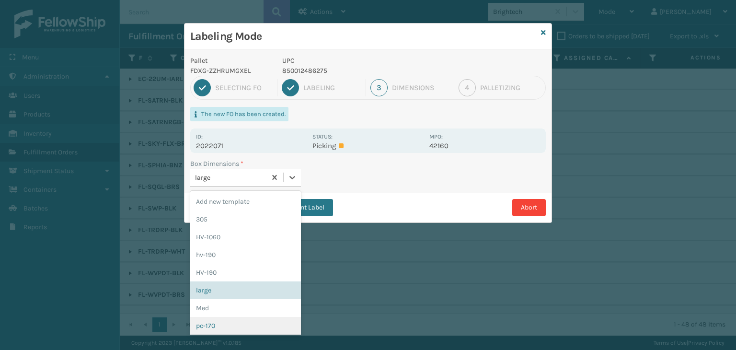
click at [223, 329] on div "pc-170" at bounding box center [245, 326] width 111 height 18
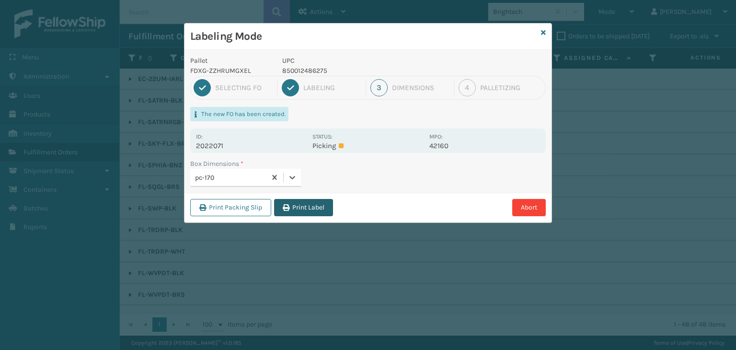
click at [312, 209] on button "Print Label" at bounding box center [303, 207] width 59 height 17
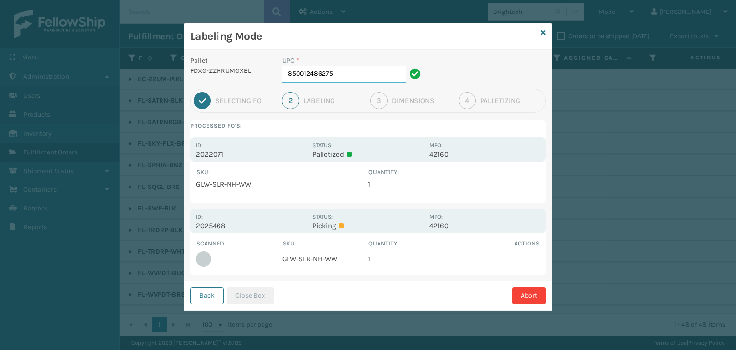
click at [357, 77] on input "850012486275" at bounding box center [344, 74] width 124 height 17
drag, startPoint x: 267, startPoint y: 292, endPoint x: 274, endPoint y: 286, distance: 8.8
click at [268, 289] on button "Close Box" at bounding box center [250, 295] width 47 height 17
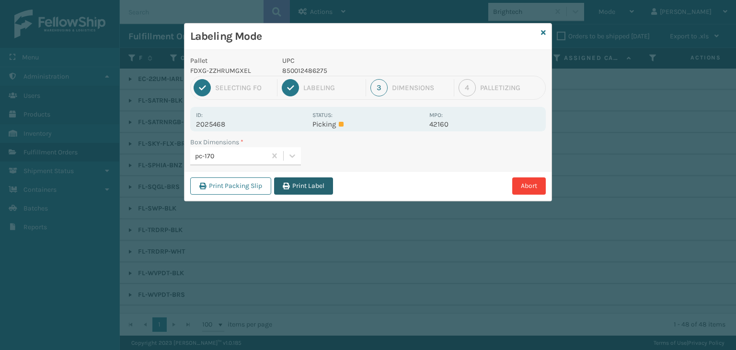
click at [329, 189] on button "Print Label" at bounding box center [303, 185] width 59 height 17
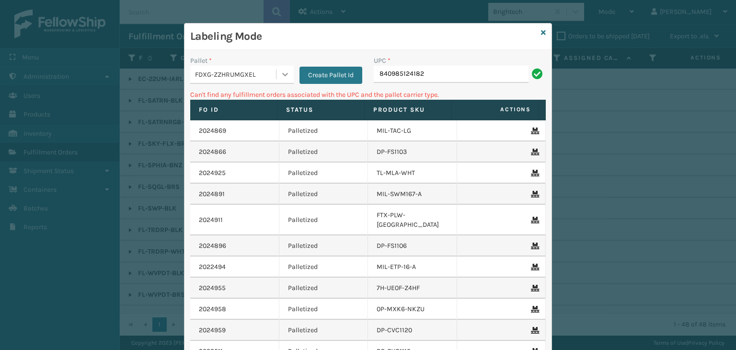
click at [280, 69] on icon at bounding box center [285, 74] width 10 height 10
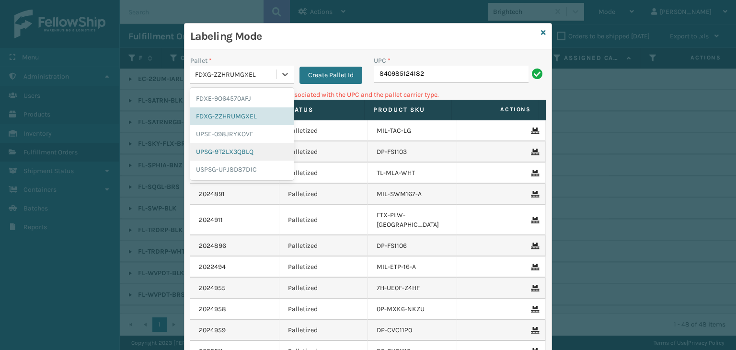
click at [257, 153] on div "UPSG-9T2LX3QBLQ" at bounding box center [242, 152] width 104 height 18
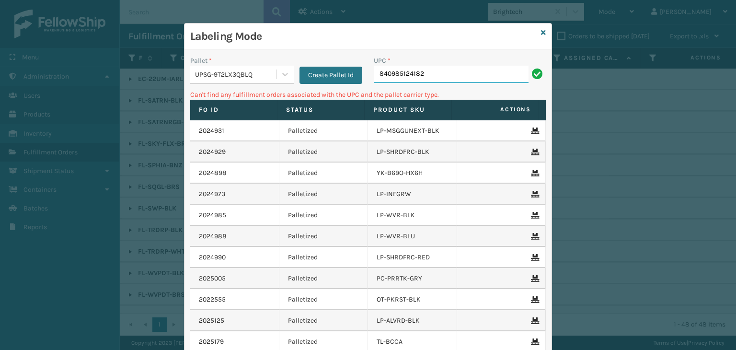
drag, startPoint x: 451, startPoint y: 73, endPoint x: 433, endPoint y: 51, distance: 28.7
click at [452, 73] on input "840985124182" at bounding box center [451, 74] width 155 height 17
click at [541, 31] on icon at bounding box center [543, 32] width 5 height 7
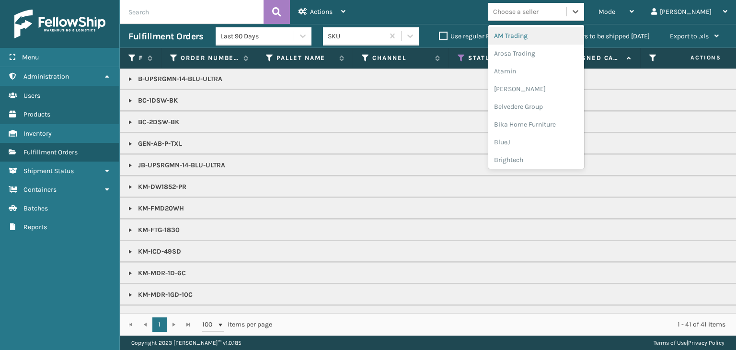
click at [539, 8] on div "Choose a seller" at bounding box center [516, 12] width 46 height 10
type input ";"
type input "LI"
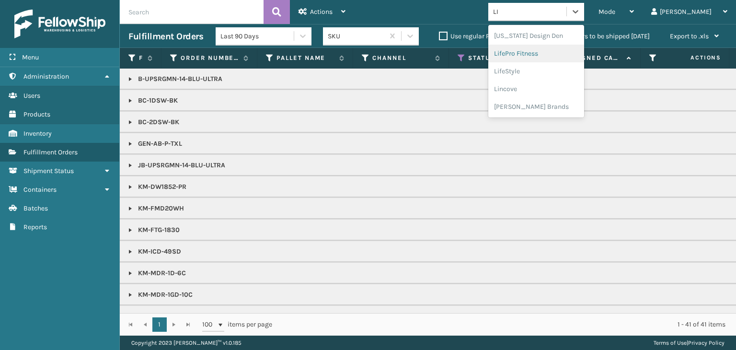
click at [584, 54] on div "LifePro Fitness" at bounding box center [536, 54] width 96 height 18
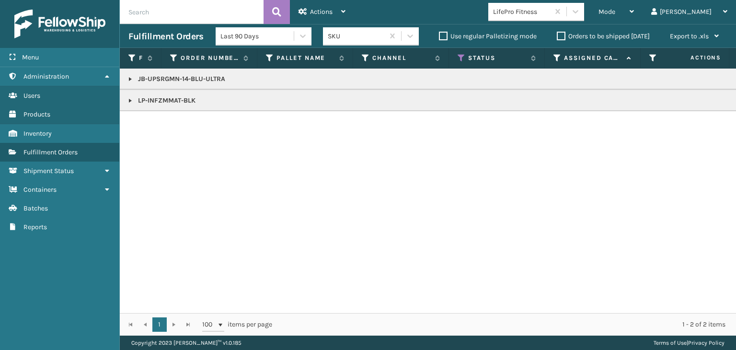
click at [132, 101] on link at bounding box center [131, 101] width 8 height 8
click at [154, 120] on link "2023429" at bounding box center [157, 122] width 27 height 10
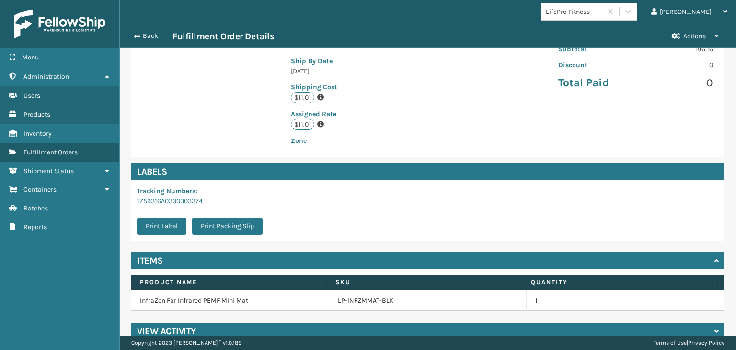
scroll to position [216, 0]
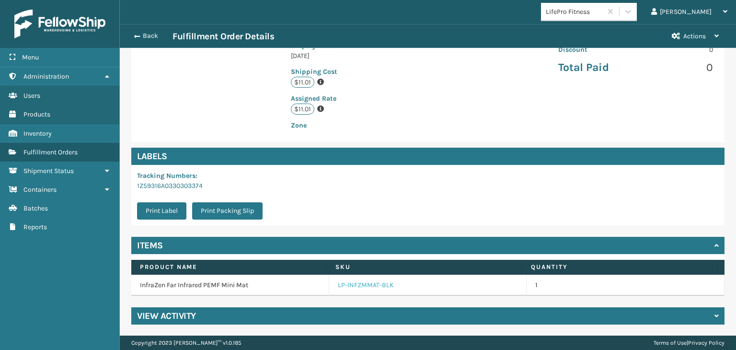
click at [367, 282] on link "LP-INFZMMAT-BLK" at bounding box center [366, 285] width 56 height 10
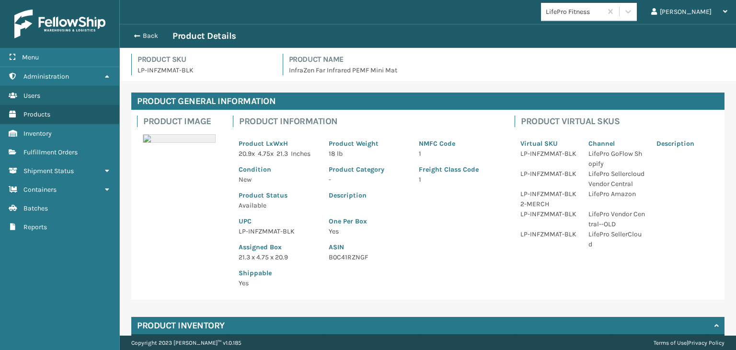
click at [266, 229] on p "LP-INFZMMAT-BLK" at bounding box center [278, 231] width 79 height 10
copy p "LP-INFZMMAT-BLK"
click at [140, 35] on button "Back" at bounding box center [150, 36] width 44 height 9
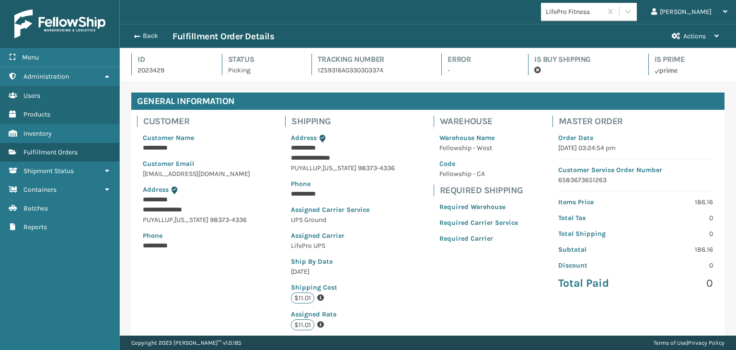
click at [140, 35] on button "Back" at bounding box center [150, 36] width 44 height 9
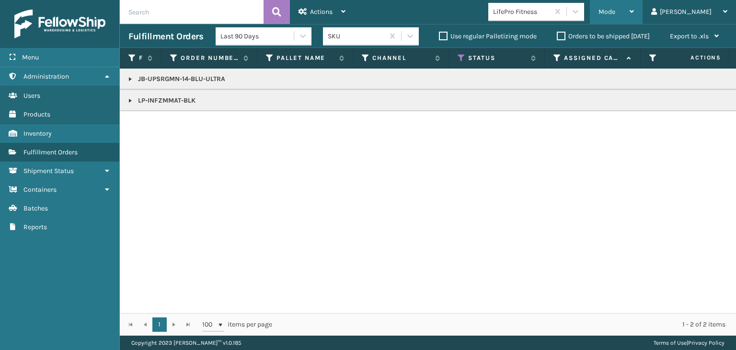
click at [615, 12] on span "Mode" at bounding box center [607, 12] width 17 height 8
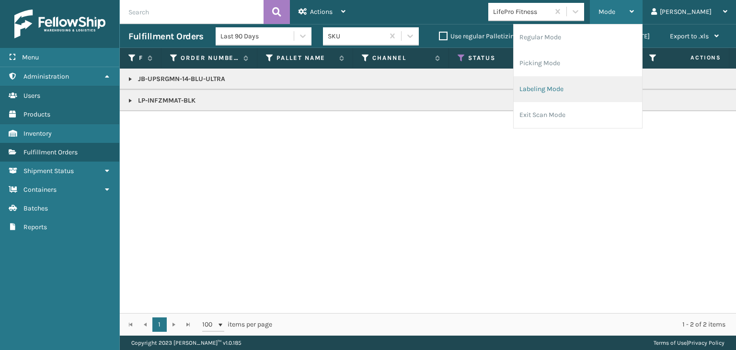
click at [608, 82] on li "Labeling Mode" at bounding box center [578, 89] width 128 height 26
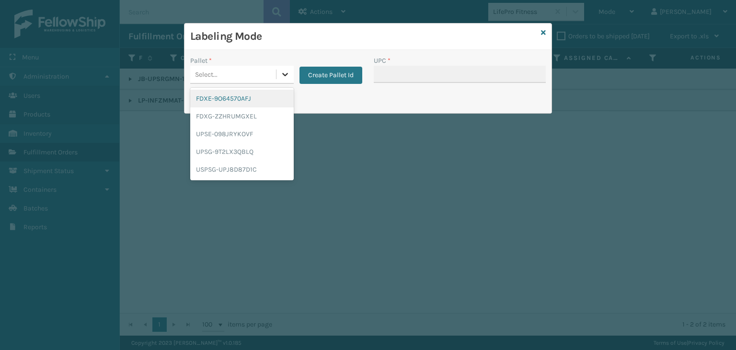
click at [280, 72] on icon at bounding box center [285, 74] width 10 height 10
click at [263, 150] on div "UPSG-9T2LX3QBLQ" at bounding box center [242, 152] width 104 height 18
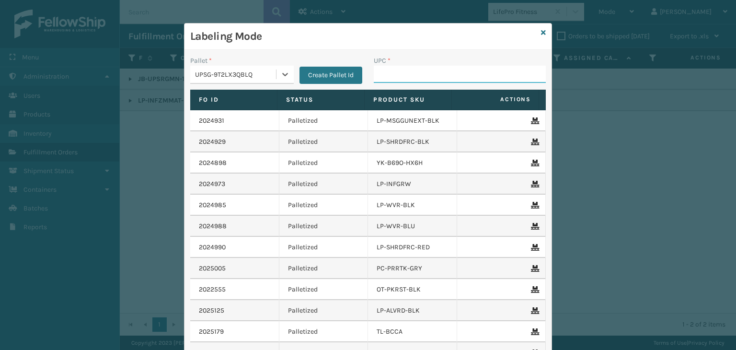
click at [420, 75] on input "UPC *" at bounding box center [460, 74] width 172 height 17
paste input "LP-INFZMMAT-BLK"
type input "LP-INFZMMAT-BLK"
click at [541, 31] on icon at bounding box center [543, 32] width 5 height 7
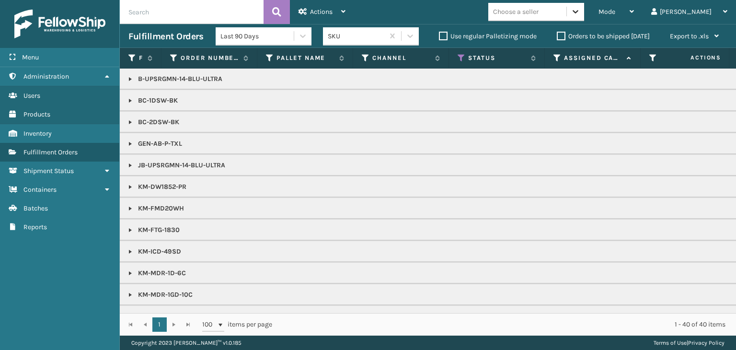
click at [580, 12] on icon at bounding box center [576, 12] width 10 height 10
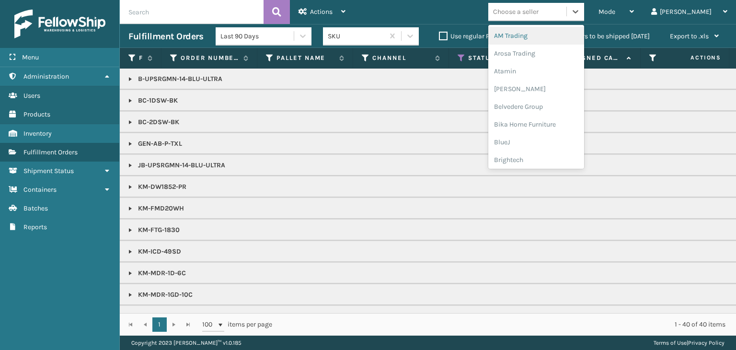
click at [569, 37] on div "AM Trading" at bounding box center [536, 36] width 96 height 18
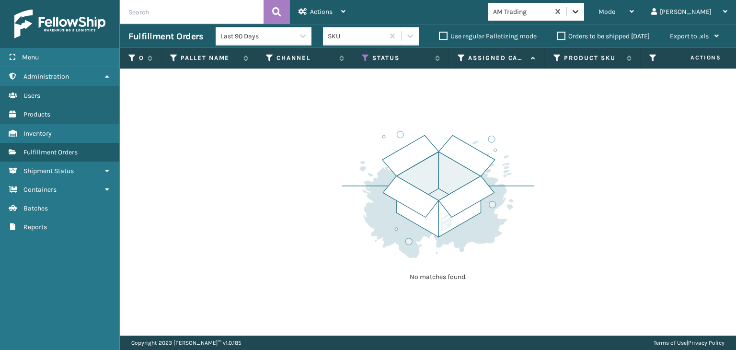
click at [580, 8] on icon at bounding box center [576, 12] width 10 height 10
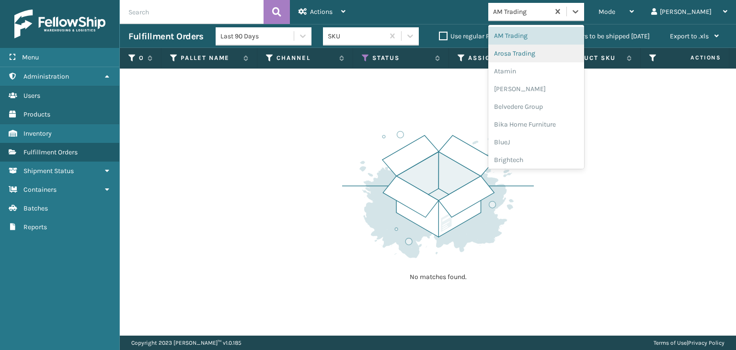
click at [584, 48] on div "Arosa Trading" at bounding box center [536, 54] width 96 height 18
click at [578, 11] on icon at bounding box center [576, 11] width 6 height 3
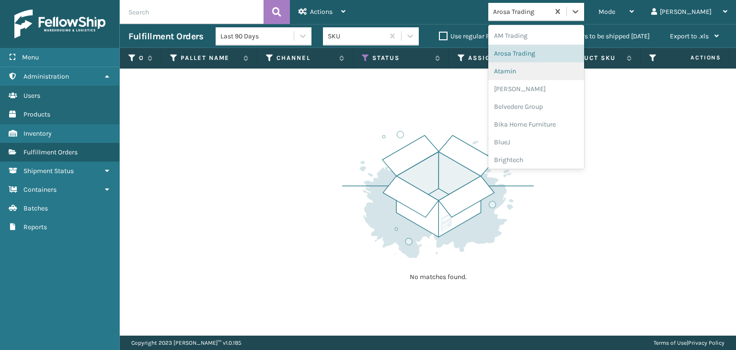
click at [566, 66] on div "Atamin" at bounding box center [536, 71] width 96 height 18
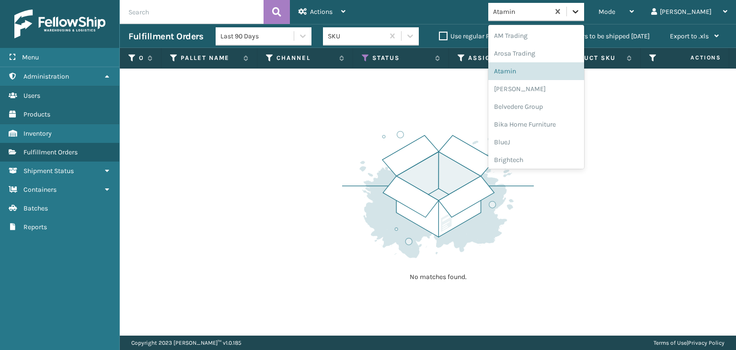
click at [580, 13] on icon at bounding box center [576, 12] width 10 height 10
click at [555, 85] on div "[PERSON_NAME]" at bounding box center [536, 89] width 96 height 18
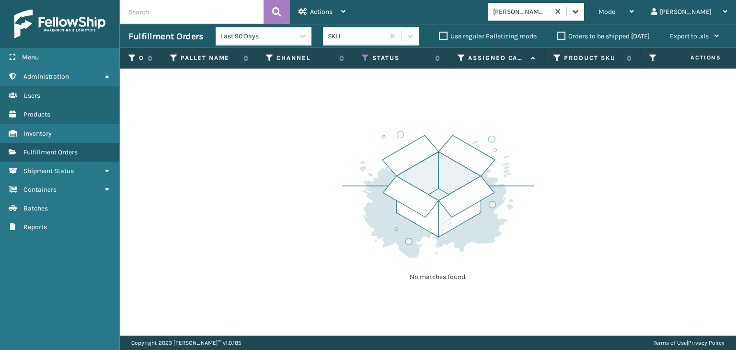
click at [580, 11] on icon at bounding box center [576, 12] width 10 height 10
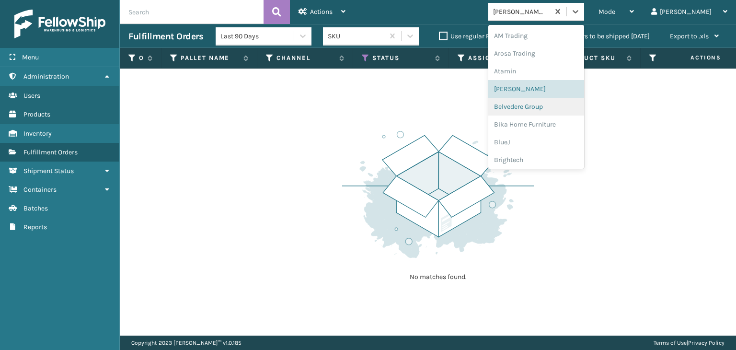
click at [566, 105] on div "Belvedere Group" at bounding box center [536, 107] width 96 height 18
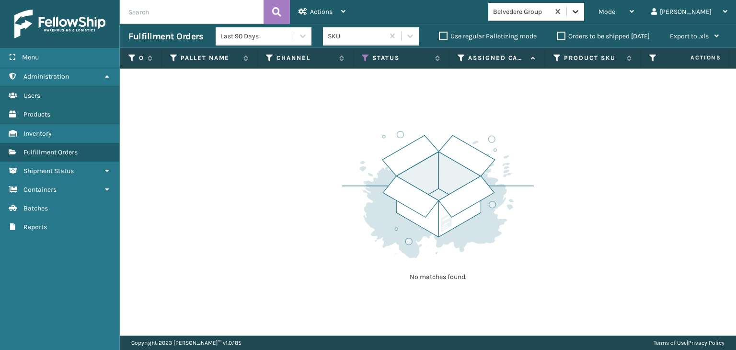
click at [580, 11] on icon at bounding box center [576, 12] width 10 height 10
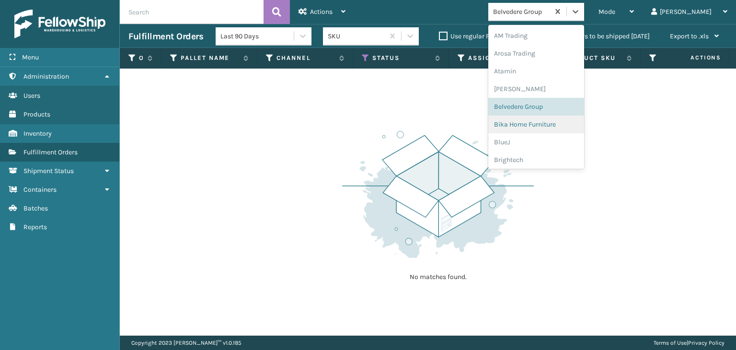
click at [576, 120] on div "Bika Home Furniture" at bounding box center [536, 124] width 96 height 18
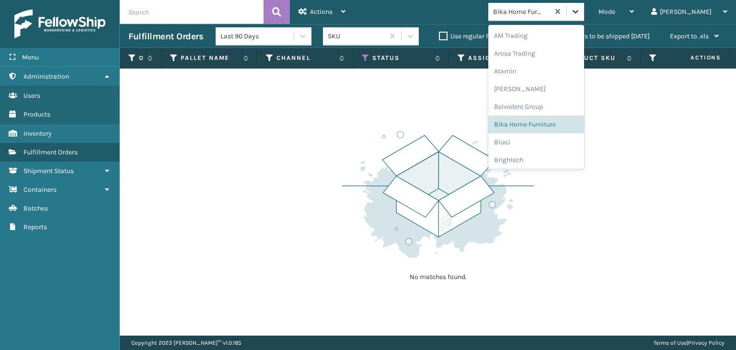
click at [580, 8] on icon at bounding box center [576, 12] width 10 height 10
click at [577, 139] on div "BlueJ" at bounding box center [536, 142] width 96 height 18
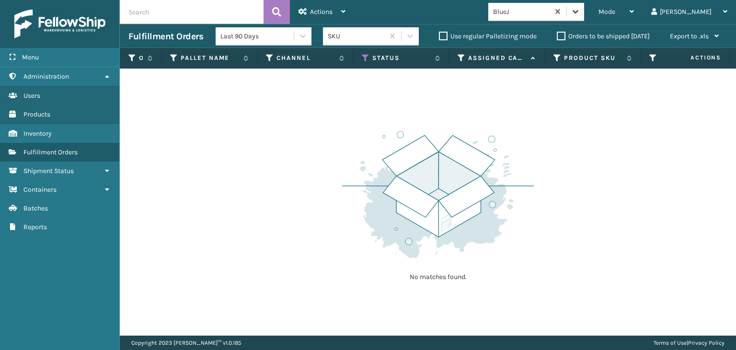
click at [580, 11] on icon at bounding box center [576, 12] width 10 height 10
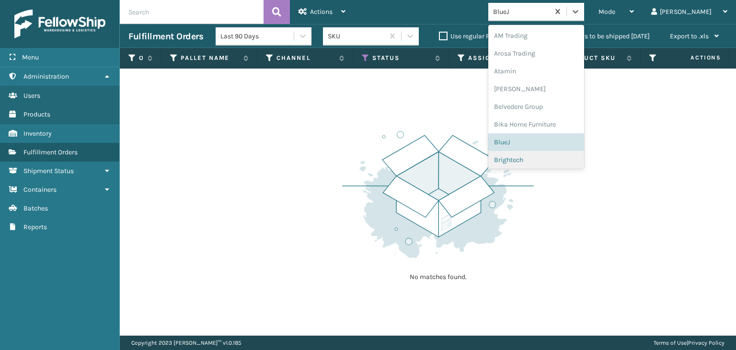
click at [565, 158] on div "Brightech" at bounding box center [536, 160] width 96 height 18
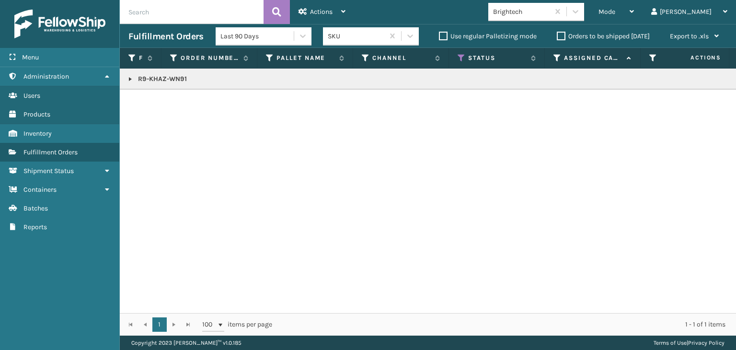
click at [129, 80] on link at bounding box center [131, 79] width 8 height 8
click at [584, 14] on div at bounding box center [575, 11] width 17 height 17
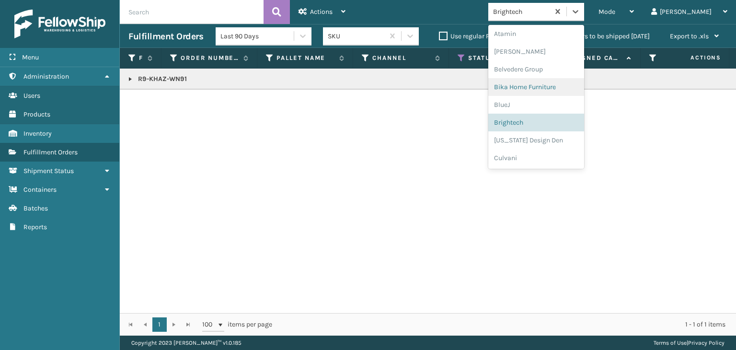
scroll to position [54, 0]
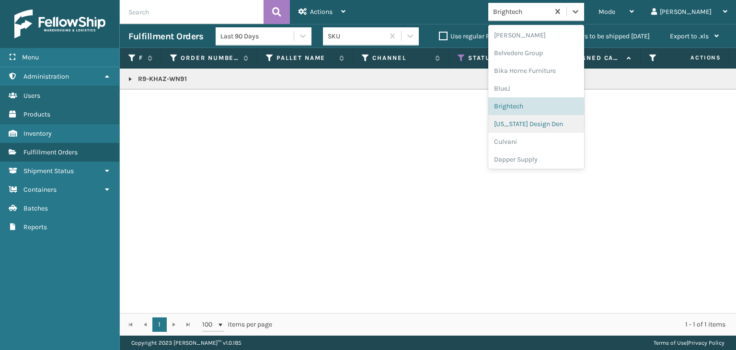
click at [570, 120] on div "[US_STATE] Design Den" at bounding box center [536, 124] width 96 height 18
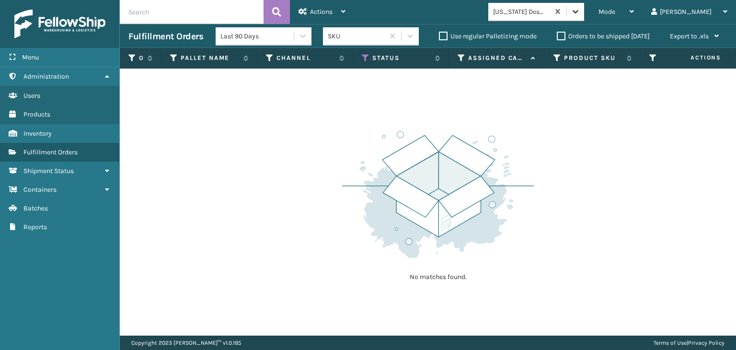
click at [580, 8] on icon at bounding box center [576, 12] width 10 height 10
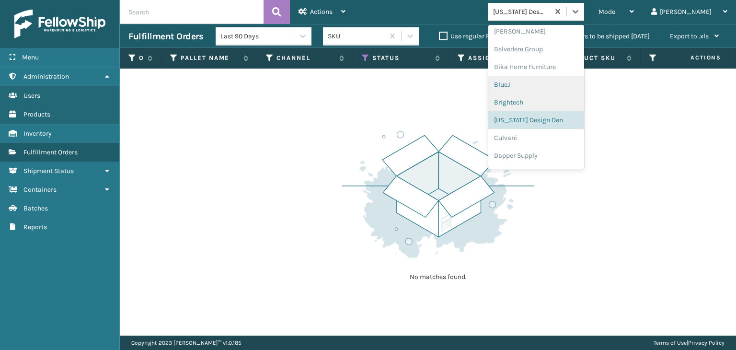
scroll to position [71, 0]
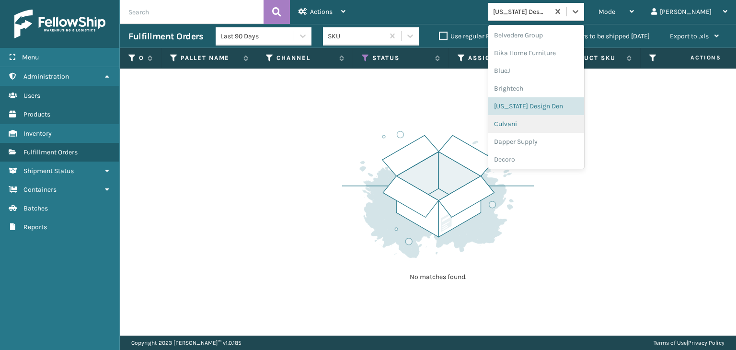
click at [576, 120] on div "Culvani" at bounding box center [536, 124] width 96 height 18
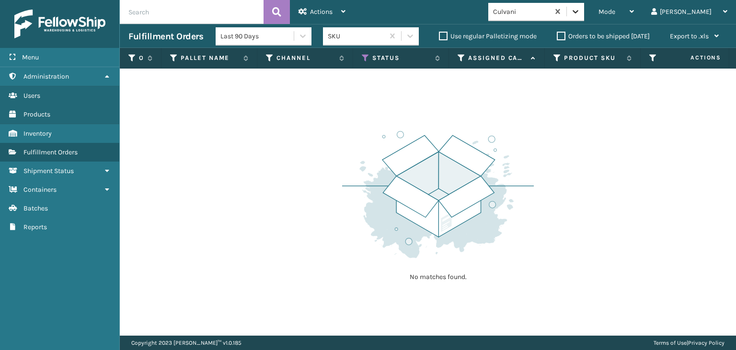
click at [580, 8] on icon at bounding box center [576, 12] width 10 height 10
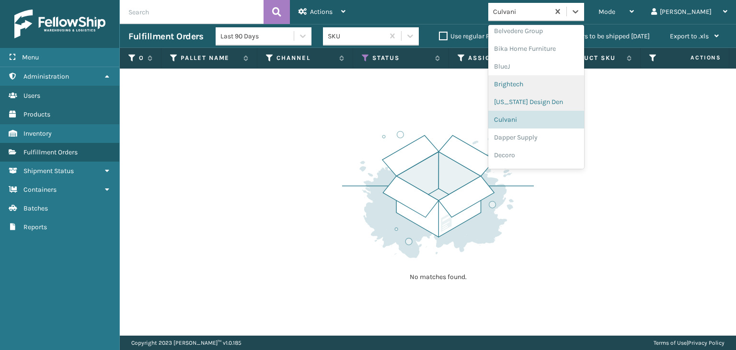
scroll to position [89, 0]
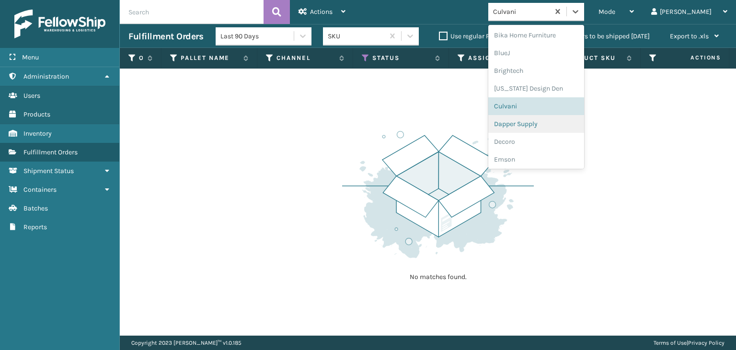
click at [575, 121] on div "Dapper Supply" at bounding box center [536, 124] width 96 height 18
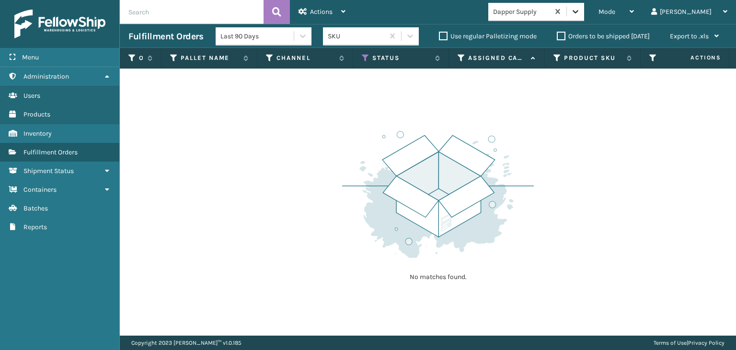
click at [580, 12] on icon at bounding box center [576, 12] width 10 height 10
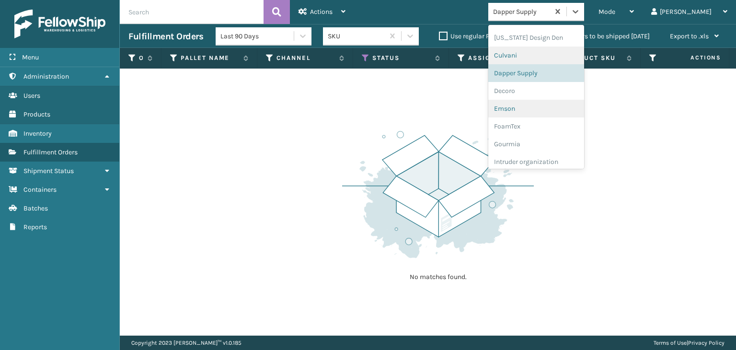
scroll to position [155, 0]
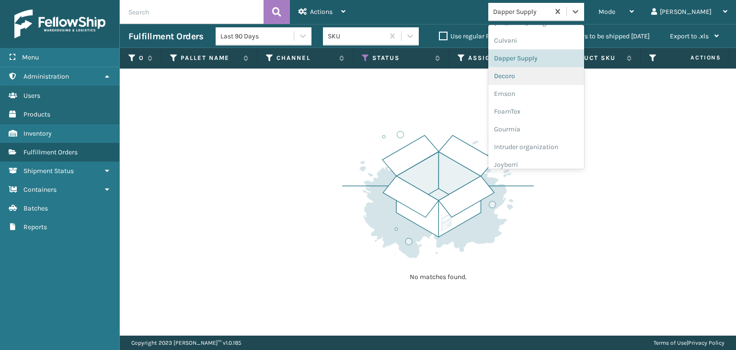
click at [579, 81] on div "Decoro" at bounding box center [536, 76] width 96 height 18
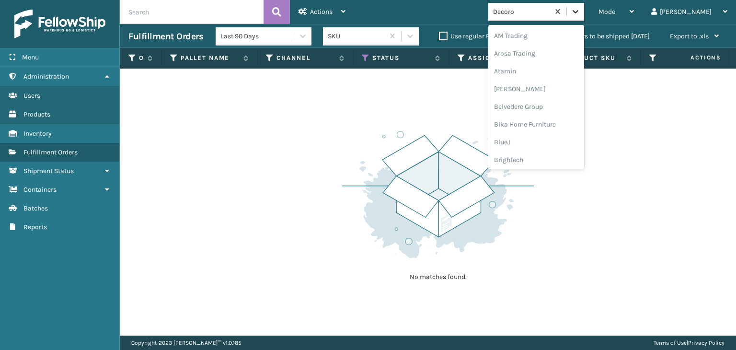
click at [580, 14] on icon at bounding box center [576, 12] width 10 height 10
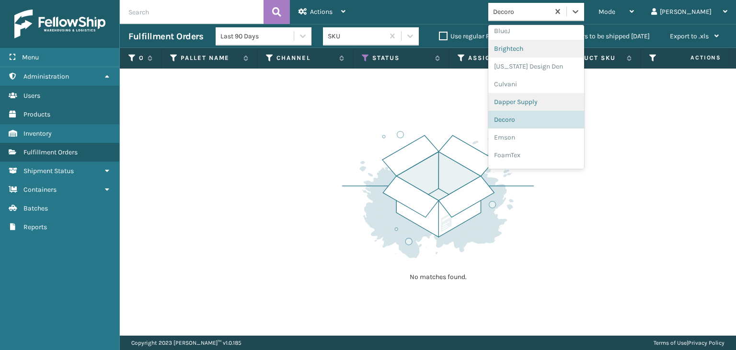
scroll to position [125, 0]
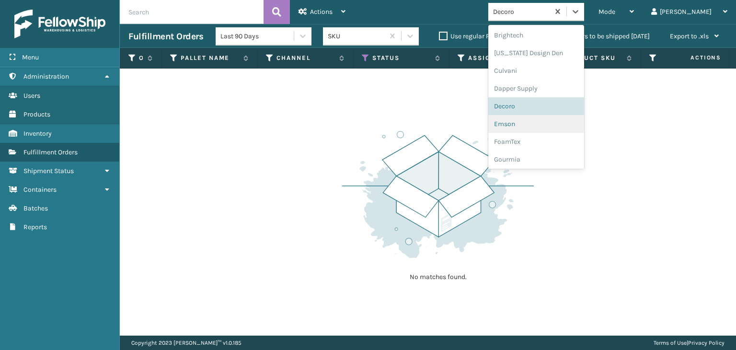
click at [572, 121] on div "Emson" at bounding box center [536, 124] width 96 height 18
click at [580, 13] on icon at bounding box center [576, 12] width 10 height 10
click at [569, 123] on div "FoamTex" at bounding box center [536, 124] width 96 height 18
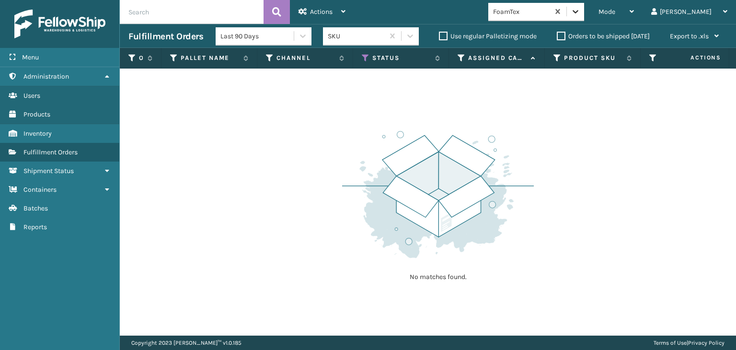
drag, startPoint x: 608, startPoint y: 10, endPoint x: 604, endPoint y: 20, distance: 10.6
click at [580, 10] on icon at bounding box center [576, 12] width 10 height 10
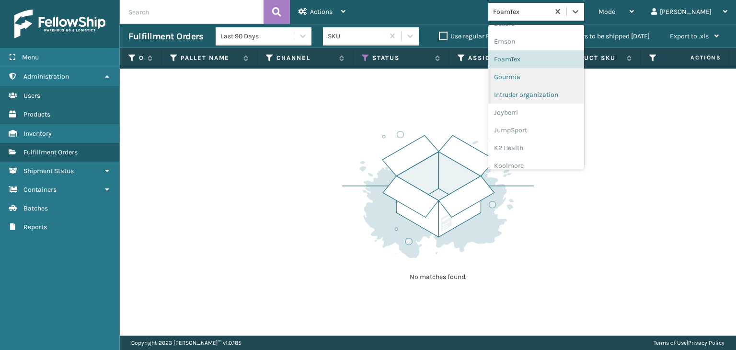
scroll to position [208, 0]
click at [568, 75] on div "Gourmia" at bounding box center [536, 76] width 96 height 18
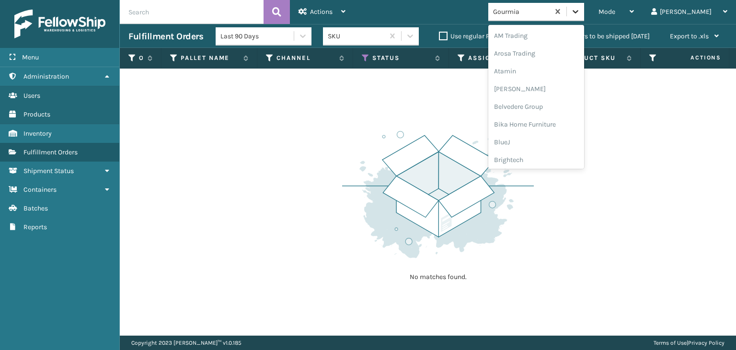
click at [580, 16] on icon at bounding box center [576, 12] width 10 height 10
click at [567, 123] on div "Intruder organization" at bounding box center [536, 124] width 96 height 18
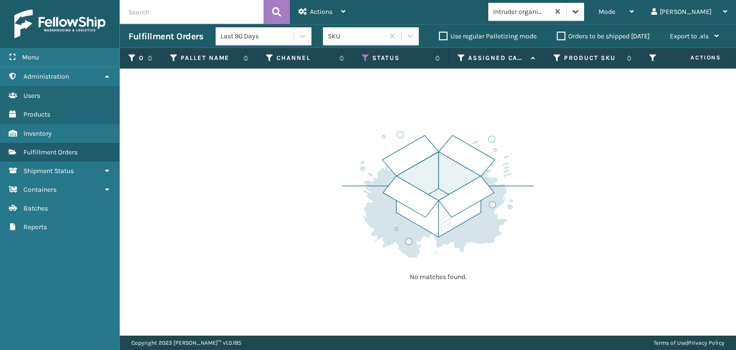
click at [580, 16] on icon at bounding box center [576, 12] width 10 height 10
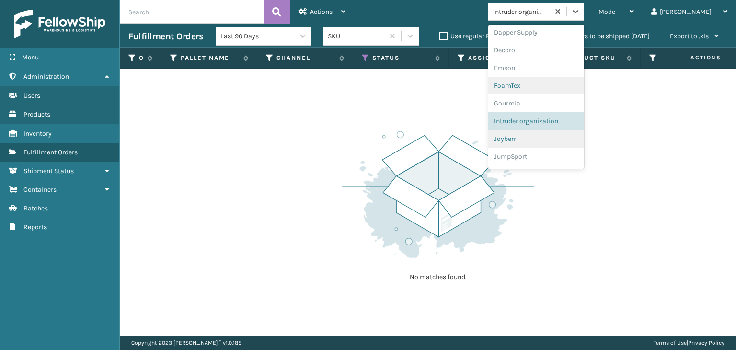
scroll to position [196, 0]
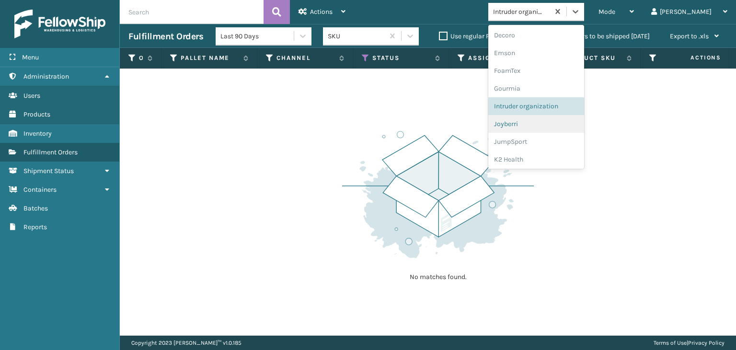
click at [557, 124] on div "Joyberri" at bounding box center [536, 124] width 96 height 18
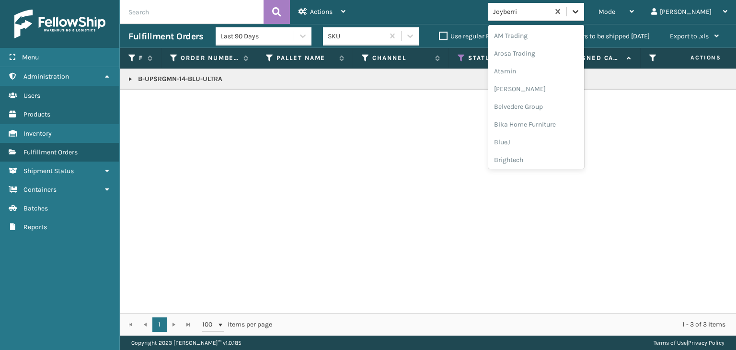
click at [580, 14] on icon at bounding box center [576, 12] width 10 height 10
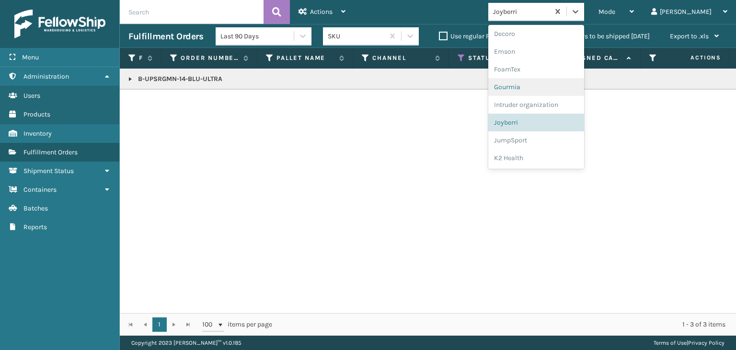
scroll to position [213, 0]
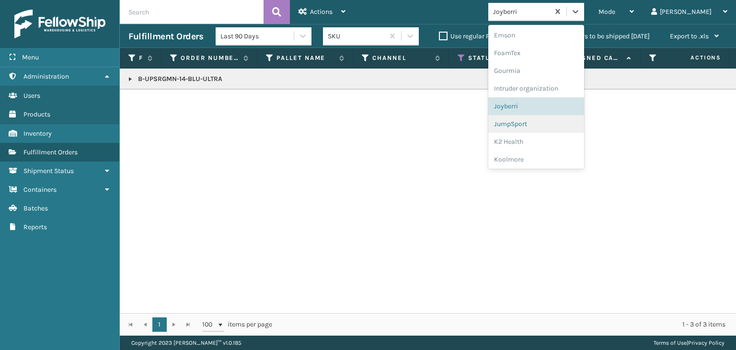
click at [566, 127] on div "JumpSport" at bounding box center [536, 124] width 96 height 18
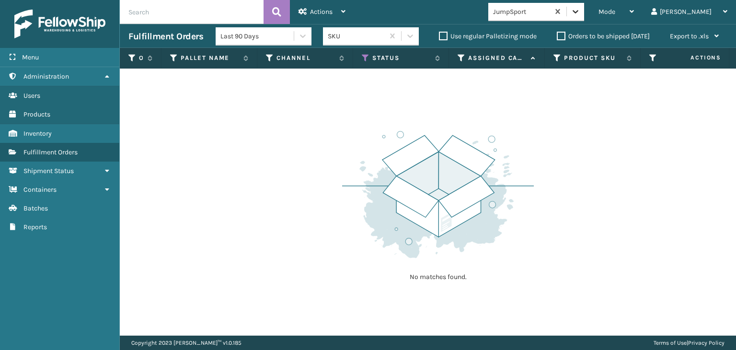
click at [580, 13] on icon at bounding box center [576, 12] width 10 height 10
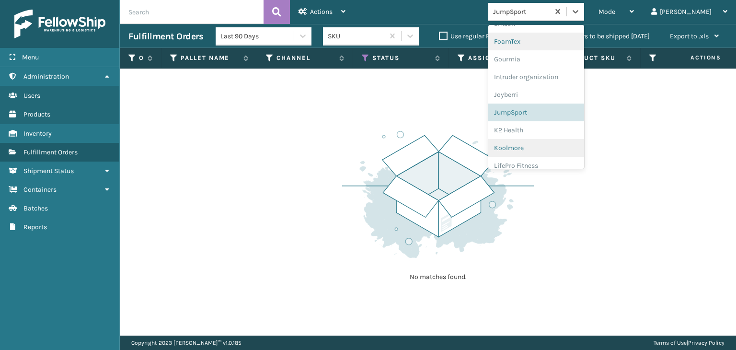
scroll to position [279, 0]
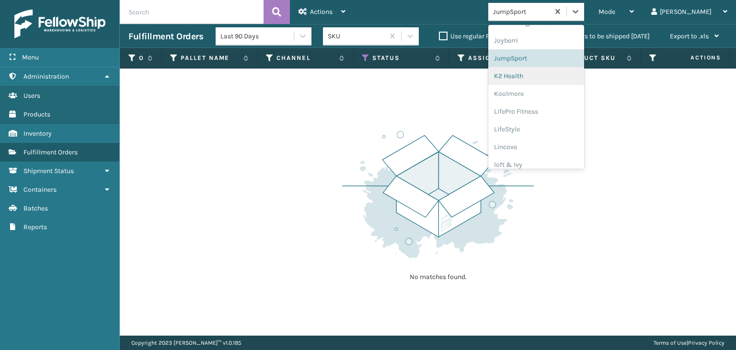
click at [577, 76] on div "K2 Health" at bounding box center [536, 76] width 96 height 18
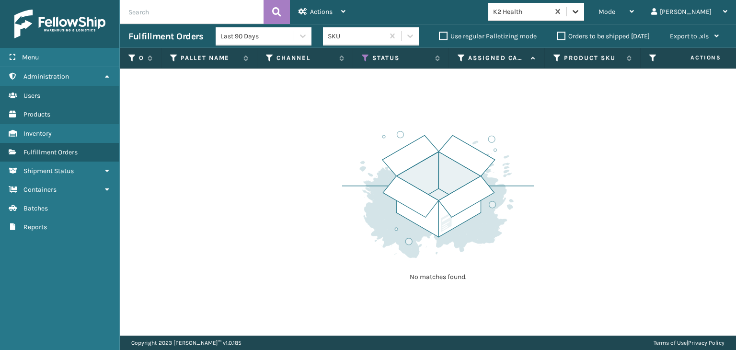
click at [580, 13] on icon at bounding box center [576, 12] width 10 height 10
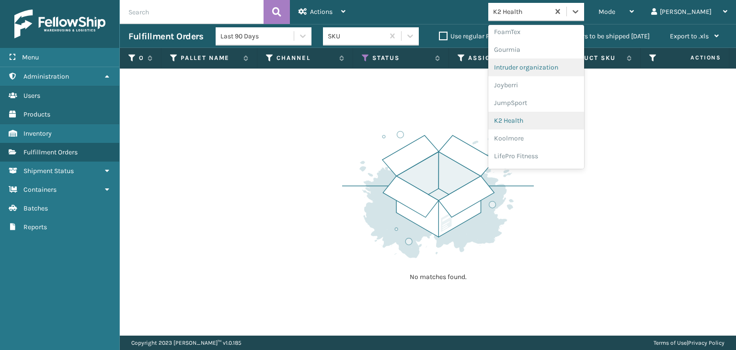
scroll to position [249, 0]
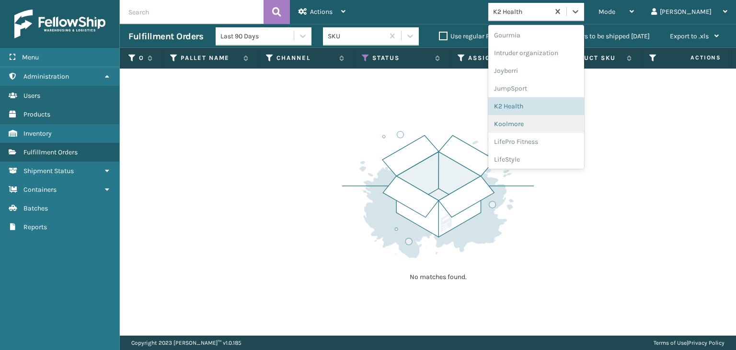
click at [563, 121] on div "Koolmore" at bounding box center [536, 124] width 96 height 18
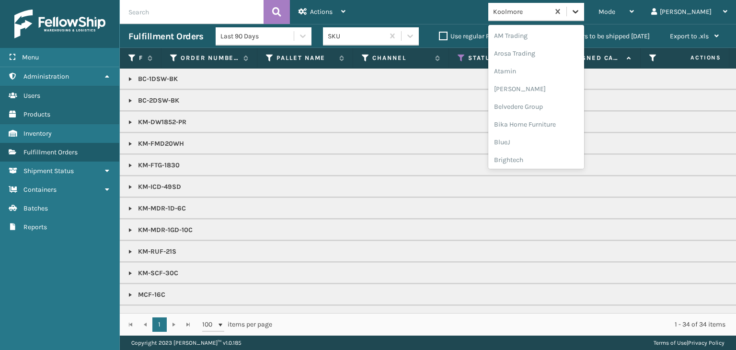
click at [580, 12] on icon at bounding box center [576, 12] width 10 height 10
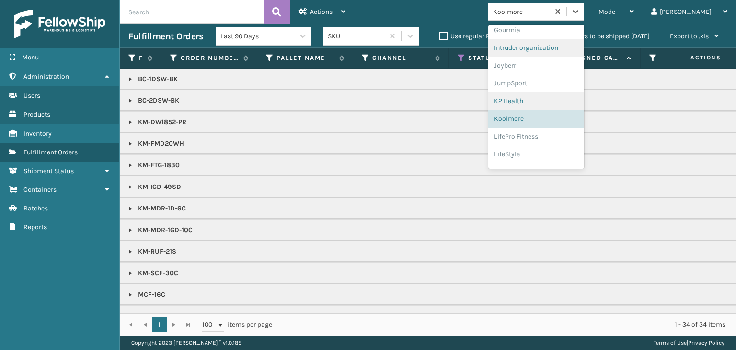
scroll to position [266, 0]
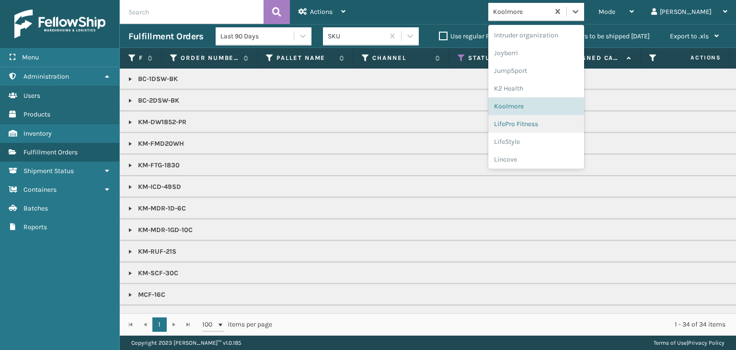
click at [570, 123] on div "LifePro Fitness" at bounding box center [536, 124] width 96 height 18
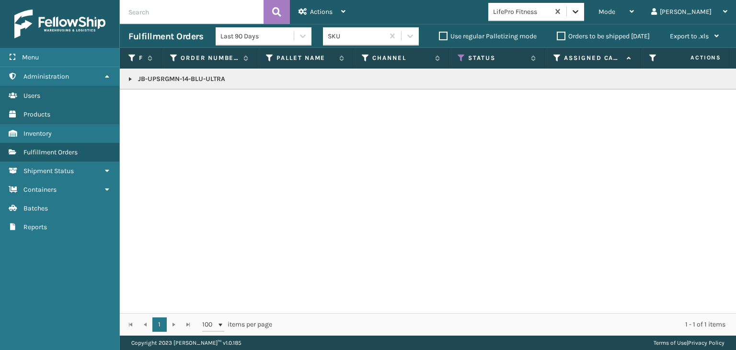
click at [580, 10] on icon at bounding box center [576, 12] width 10 height 10
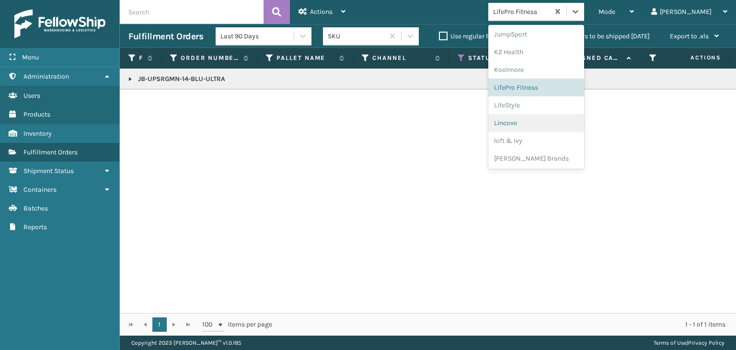
scroll to position [335, 0]
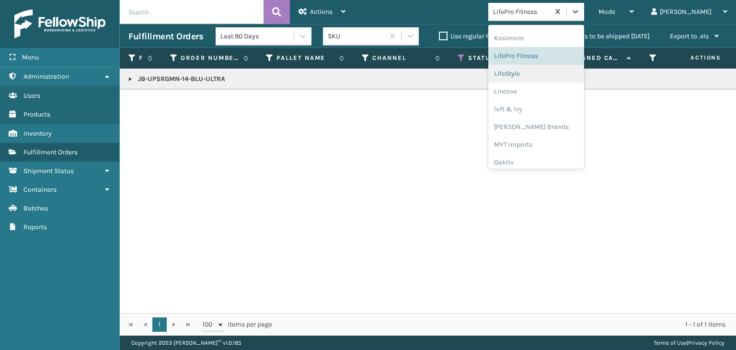
click at [582, 72] on div "LifeStyle" at bounding box center [536, 74] width 96 height 18
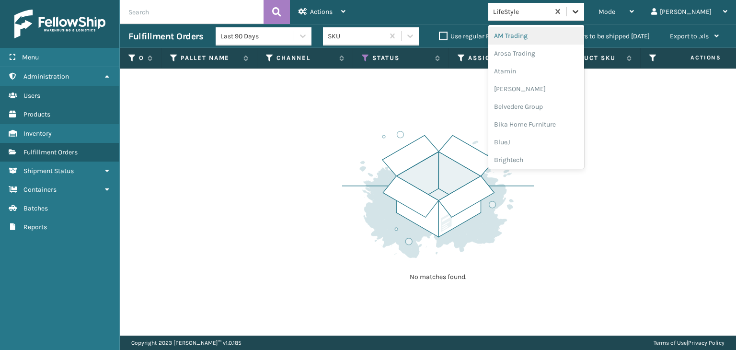
click at [580, 16] on icon at bounding box center [576, 12] width 10 height 10
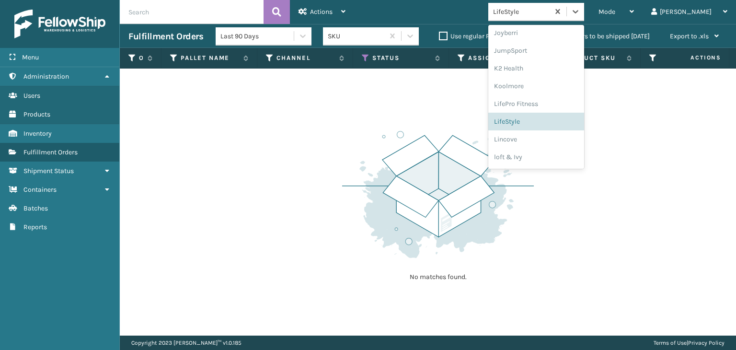
scroll to position [288, 0]
click at [579, 136] on div "Lincove" at bounding box center [536, 138] width 96 height 18
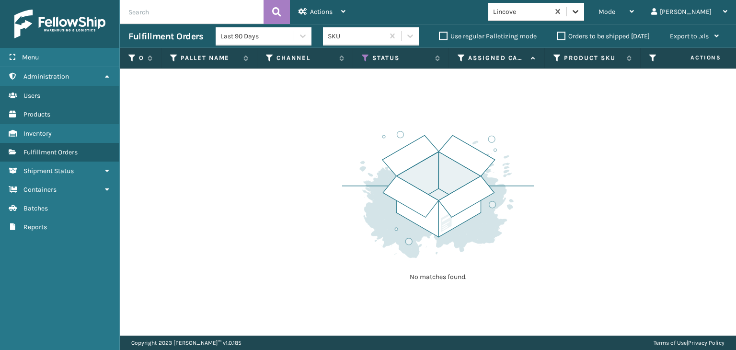
click at [580, 12] on icon at bounding box center [576, 12] width 10 height 10
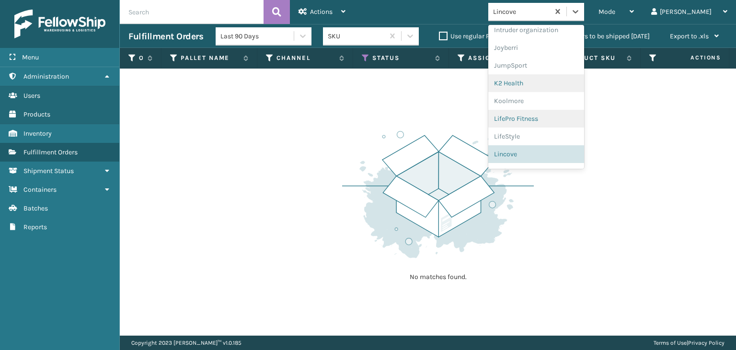
scroll to position [303, 0]
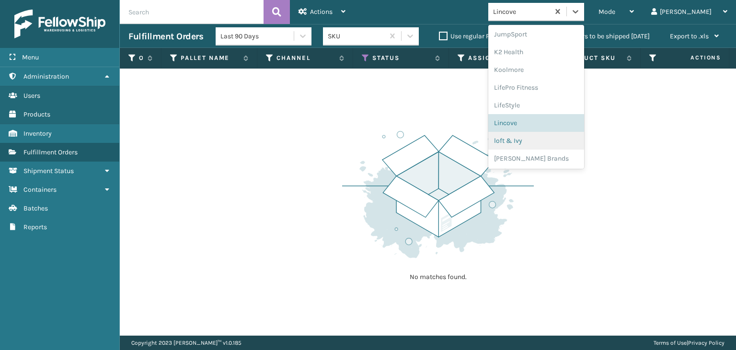
click at [571, 138] on div "loft & Ivy" at bounding box center [536, 141] width 96 height 18
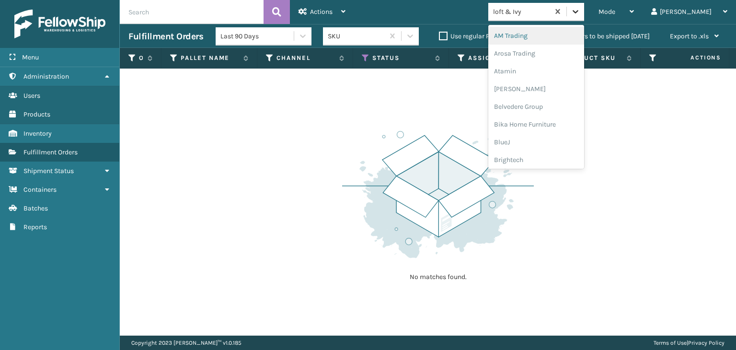
click at [580, 14] on icon at bounding box center [576, 12] width 10 height 10
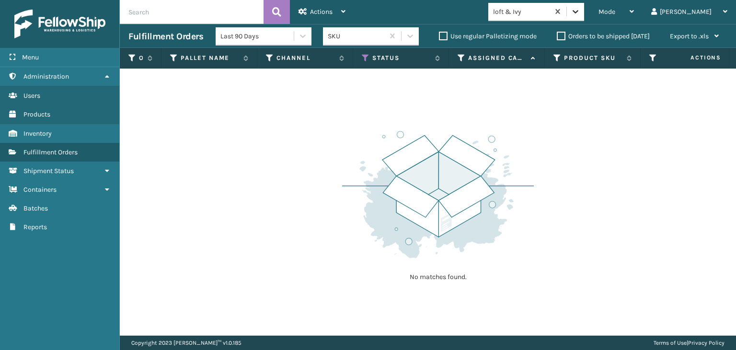
click at [580, 9] on icon at bounding box center [576, 12] width 10 height 10
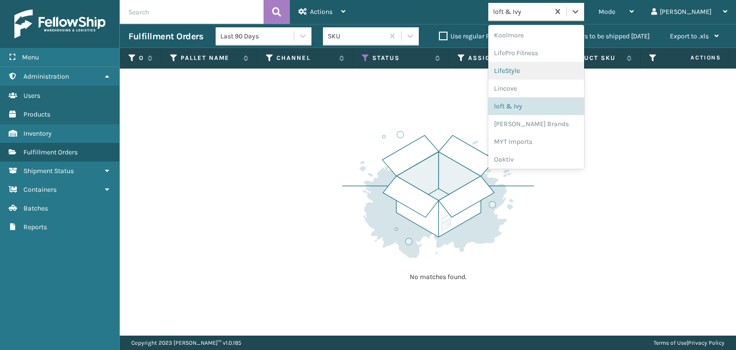
scroll to position [351, 0]
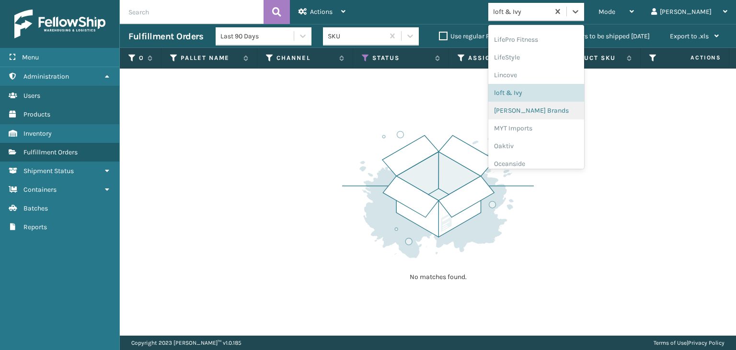
click at [578, 108] on div "[PERSON_NAME] Brands" at bounding box center [536, 111] width 96 height 18
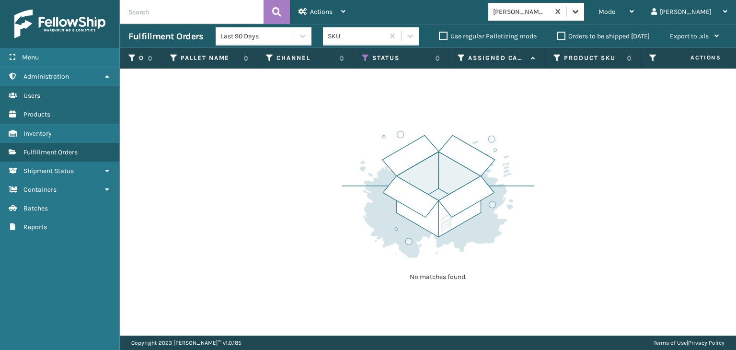
drag, startPoint x: 615, startPoint y: 10, endPoint x: 611, endPoint y: 16, distance: 7.2
click at [584, 12] on div at bounding box center [575, 11] width 17 height 17
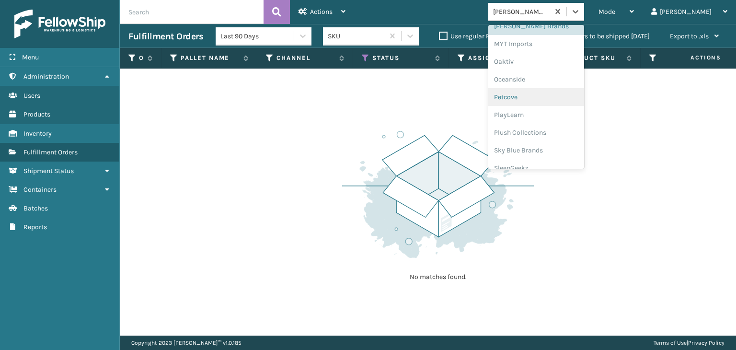
scroll to position [415, 0]
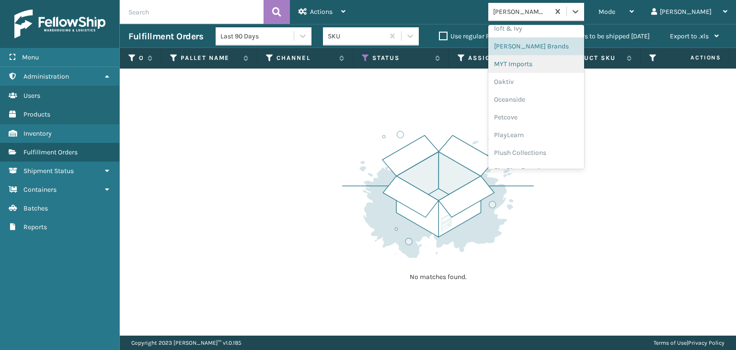
click at [571, 69] on div "MYT Imports" at bounding box center [536, 64] width 96 height 18
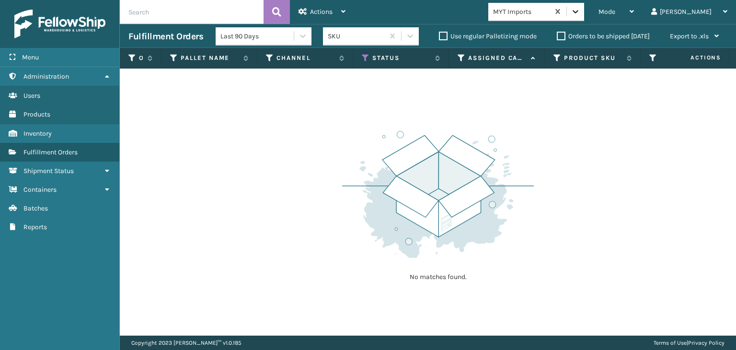
click at [580, 14] on icon at bounding box center [576, 12] width 10 height 10
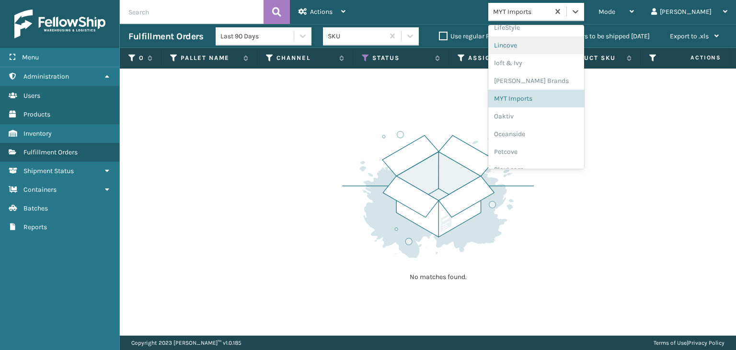
scroll to position [397, 0]
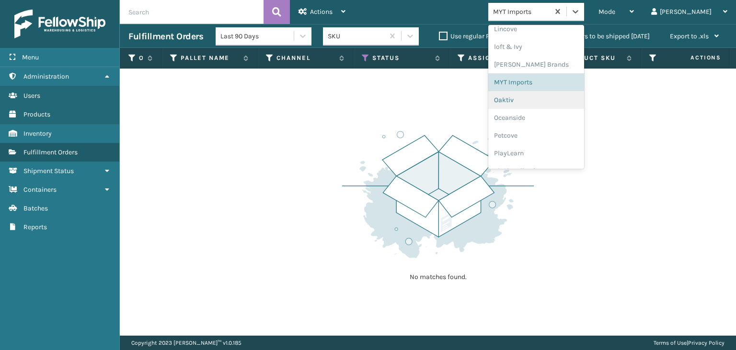
click at [566, 100] on div "Oaktiv" at bounding box center [536, 100] width 96 height 18
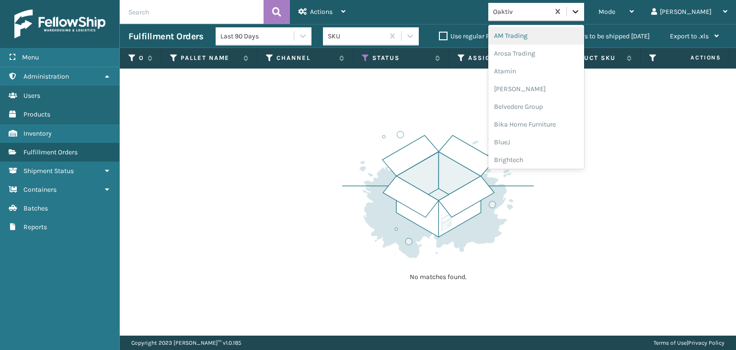
click at [584, 19] on div at bounding box center [575, 11] width 17 height 17
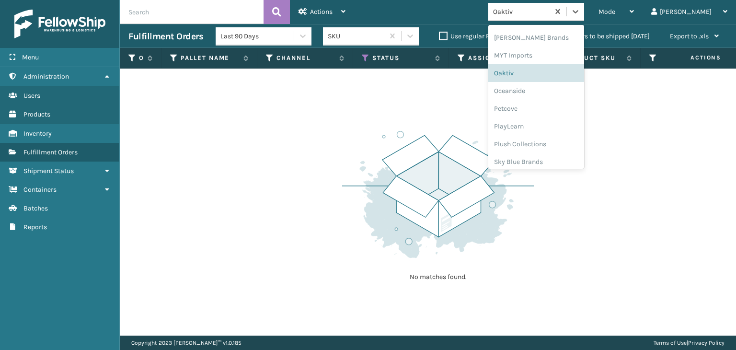
scroll to position [445, 0]
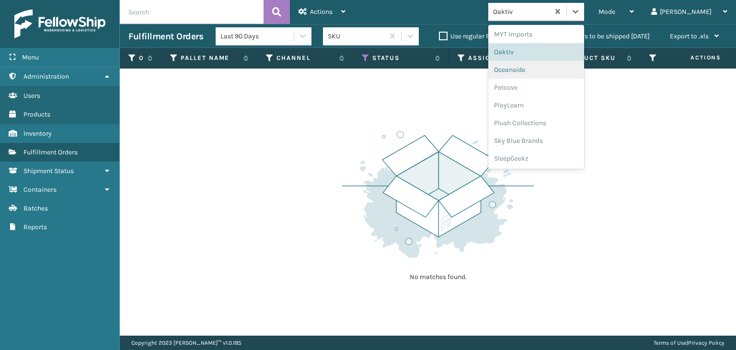
click at [575, 72] on div "Oceanside" at bounding box center [536, 70] width 96 height 18
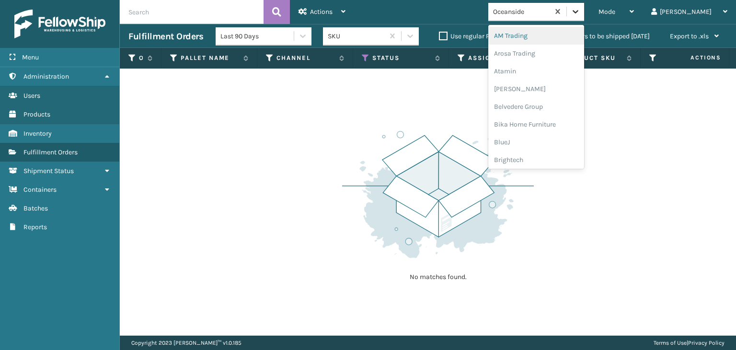
click at [580, 10] on icon at bounding box center [576, 12] width 10 height 10
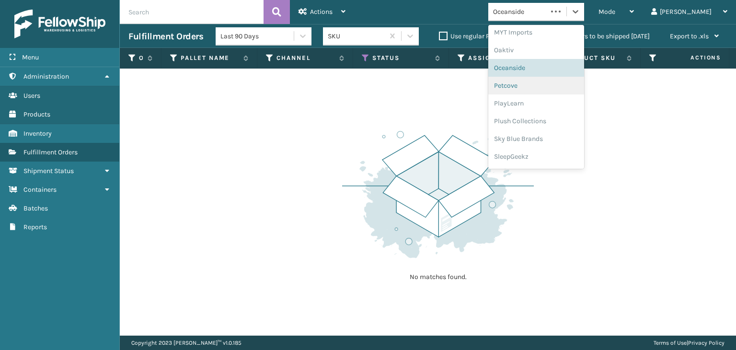
scroll to position [463, 0]
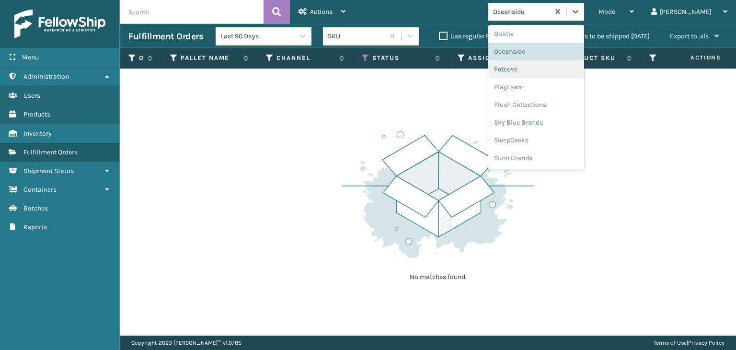
click at [571, 71] on div "Petcove" at bounding box center [536, 69] width 96 height 18
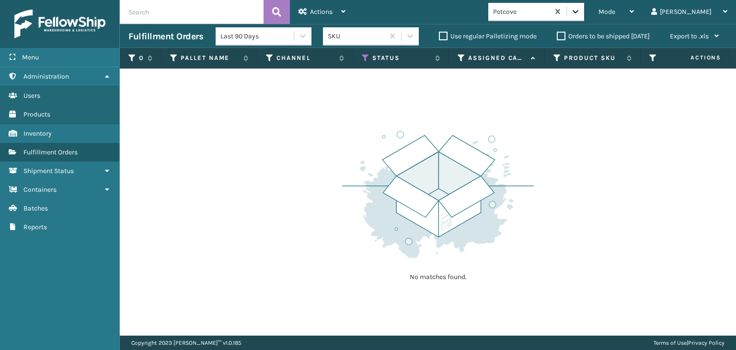
click at [580, 14] on icon at bounding box center [576, 12] width 10 height 10
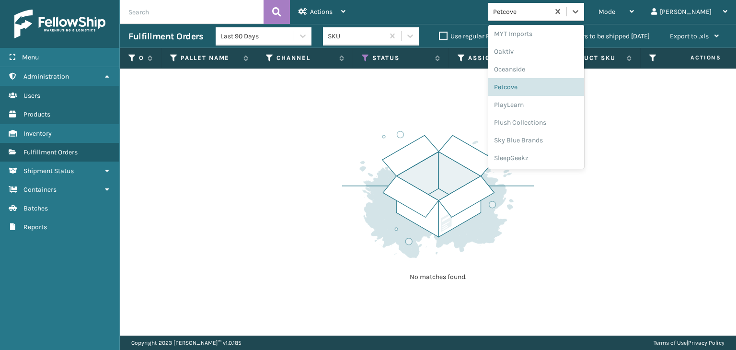
scroll to position [447, 0]
click at [559, 99] on div "PlayLearn" at bounding box center [536, 103] width 96 height 18
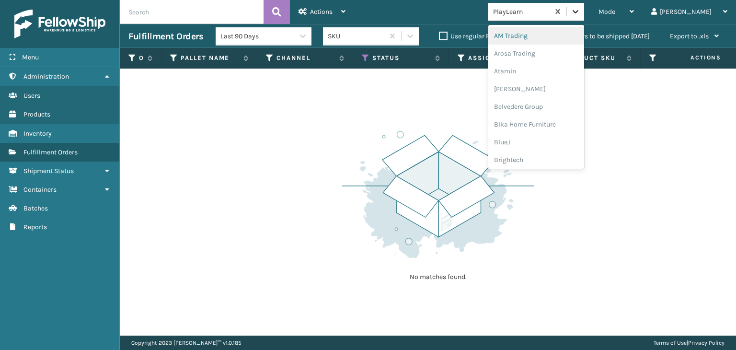
click at [580, 16] on icon at bounding box center [576, 12] width 10 height 10
click at [578, 12] on icon at bounding box center [576, 11] width 6 height 3
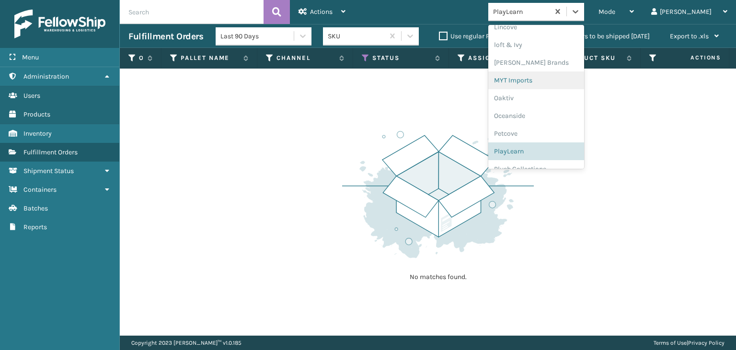
scroll to position [463, 0]
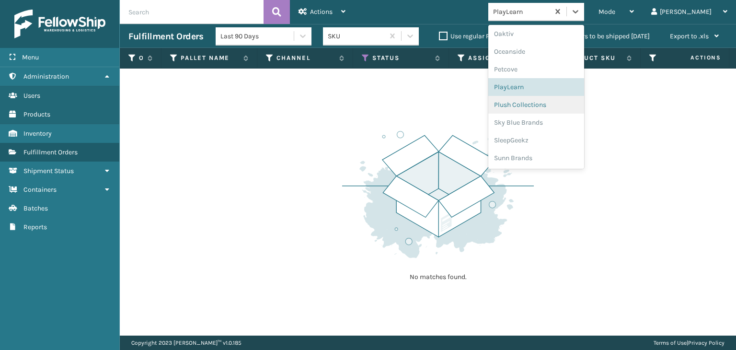
click at [569, 103] on div "Plush Collections" at bounding box center [536, 105] width 96 height 18
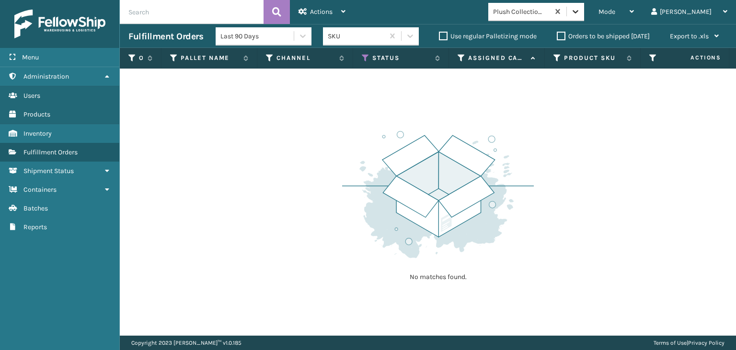
click at [580, 15] on icon at bounding box center [576, 12] width 10 height 10
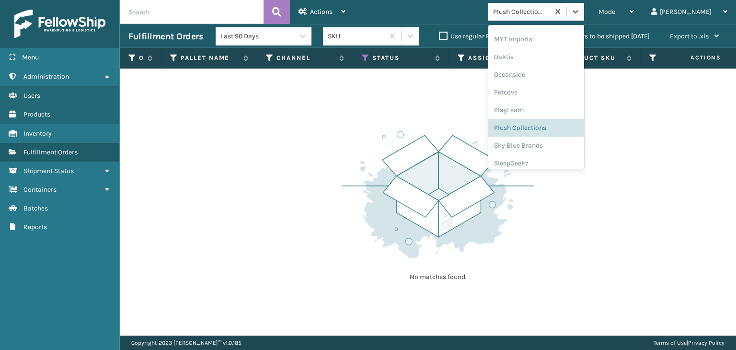
scroll to position [447, 0]
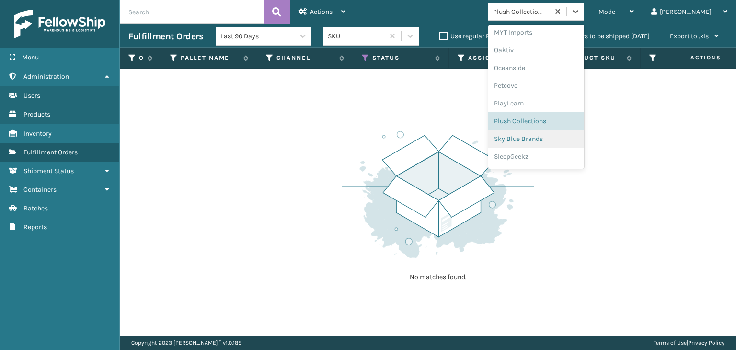
click at [577, 144] on div "Sky Blue Brands" at bounding box center [536, 139] width 96 height 18
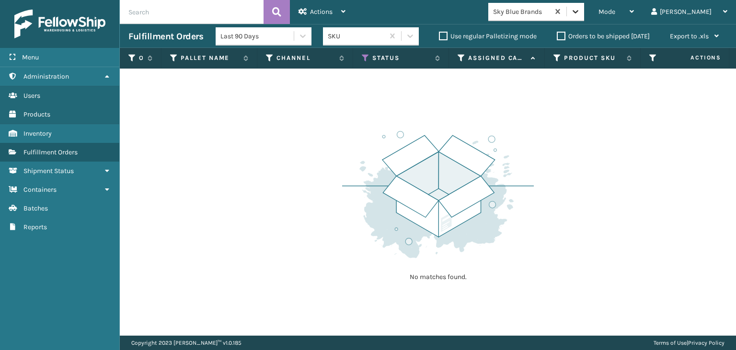
click at [580, 13] on icon at bounding box center [576, 12] width 10 height 10
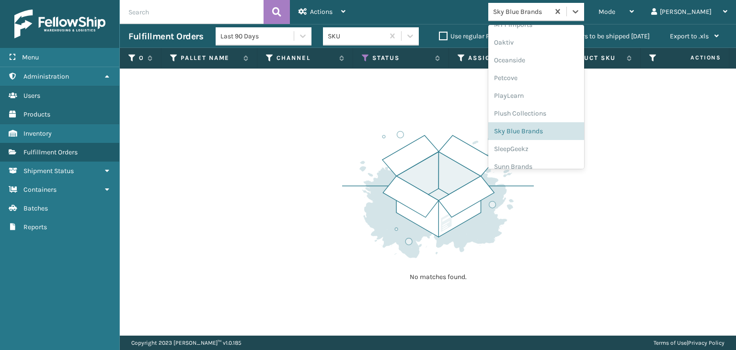
scroll to position [463, 0]
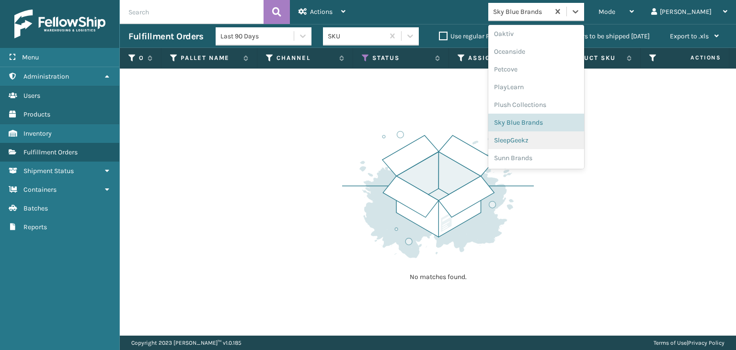
click at [584, 142] on div "SleepGeekz" at bounding box center [536, 140] width 96 height 18
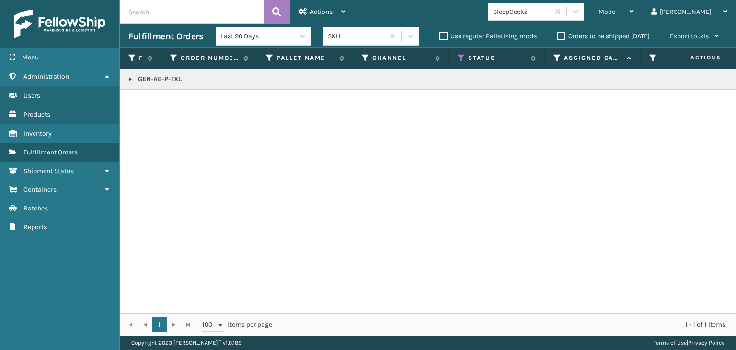
click at [130, 77] on link at bounding box center [131, 79] width 8 height 8
click at [615, 10] on span "Mode" at bounding box center [607, 12] width 17 height 8
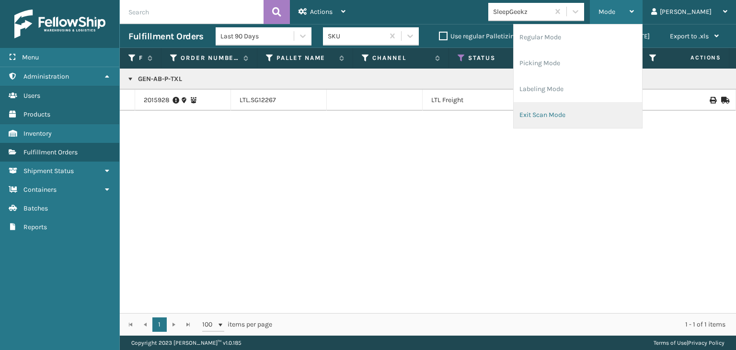
click at [630, 119] on li "Exit Scan Mode" at bounding box center [578, 115] width 128 height 26
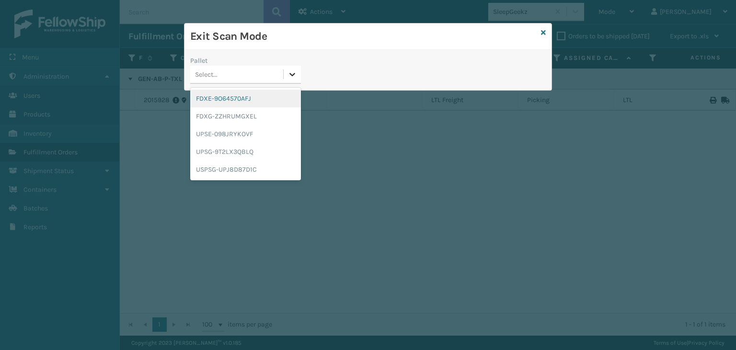
click at [293, 72] on icon at bounding box center [293, 74] width 10 height 10
click at [279, 96] on div "FDXE-9O64570AFJ" at bounding box center [245, 99] width 111 height 18
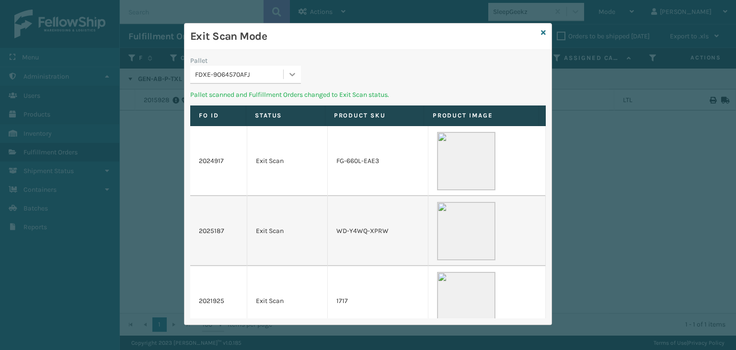
click at [291, 71] on icon at bounding box center [293, 74] width 10 height 10
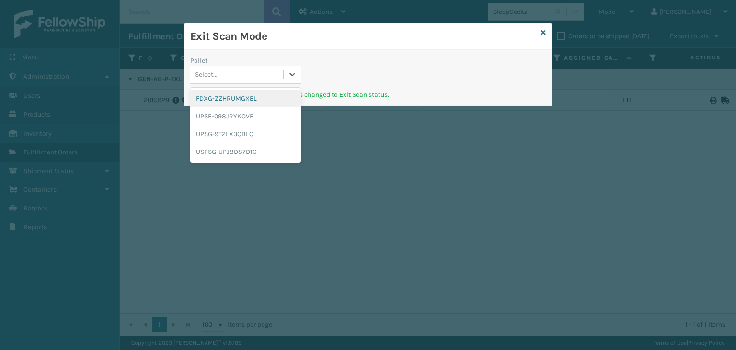
click at [282, 96] on div "FDXG-ZZHRUMGXEL" at bounding box center [245, 99] width 111 height 18
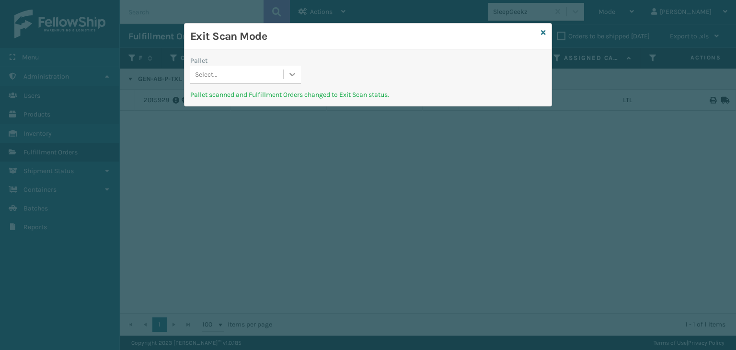
click at [288, 75] on icon at bounding box center [293, 74] width 10 height 10
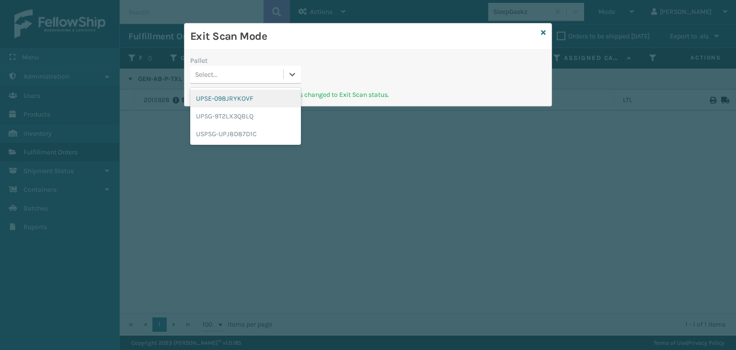
click at [278, 97] on div "UPSE-098JRYKOVF" at bounding box center [245, 99] width 111 height 18
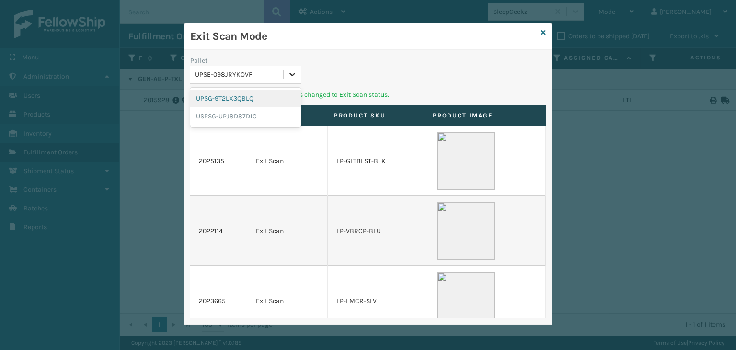
click at [291, 71] on icon at bounding box center [293, 74] width 10 height 10
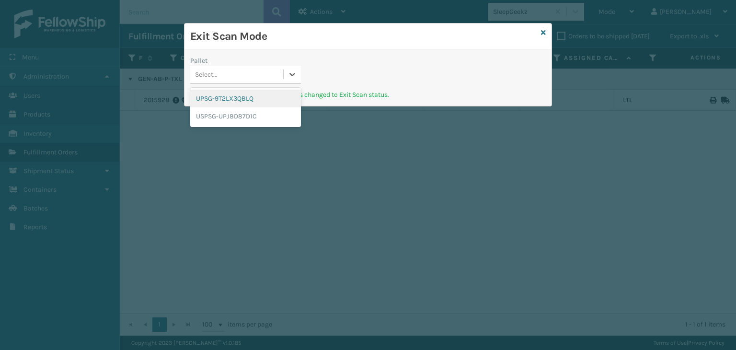
click at [276, 96] on div "UPSG-9T2LX3QBLQ" at bounding box center [245, 99] width 111 height 18
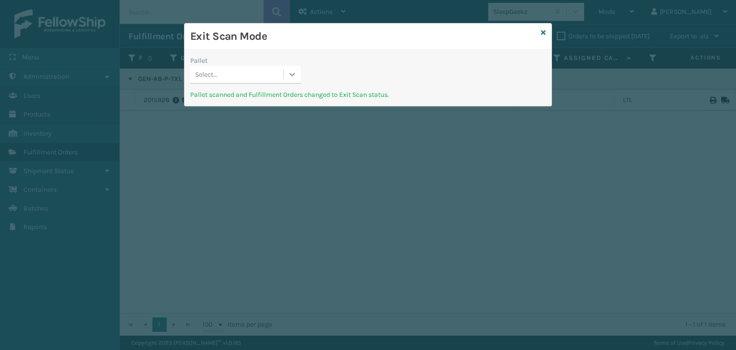
click at [291, 75] on icon at bounding box center [293, 74] width 6 height 3
click at [282, 98] on div "USPSG-UPJ8D87D1C" at bounding box center [245, 99] width 111 height 18
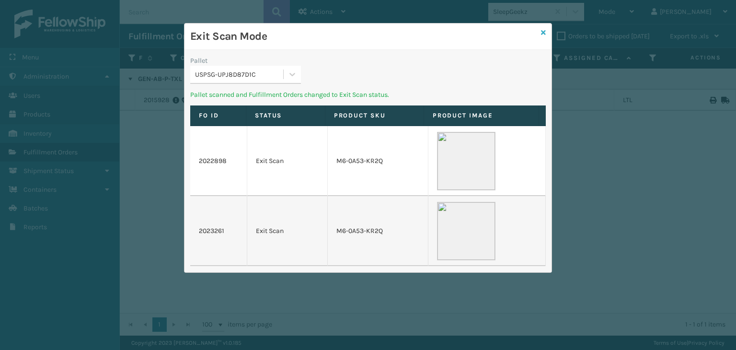
click at [544, 31] on icon at bounding box center [543, 32] width 5 height 7
